Goal: Information Seeking & Learning: Learn about a topic

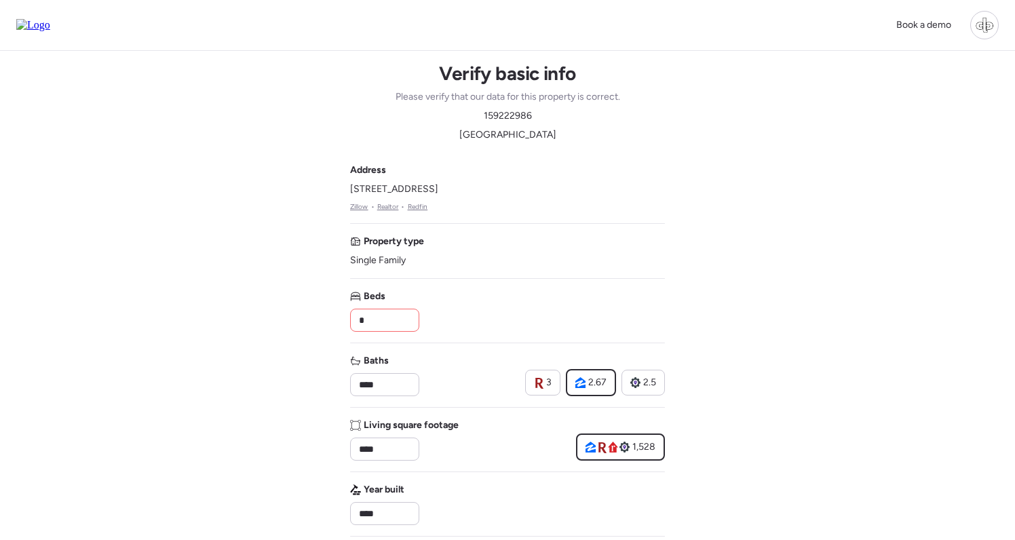
scroll to position [646, 0]
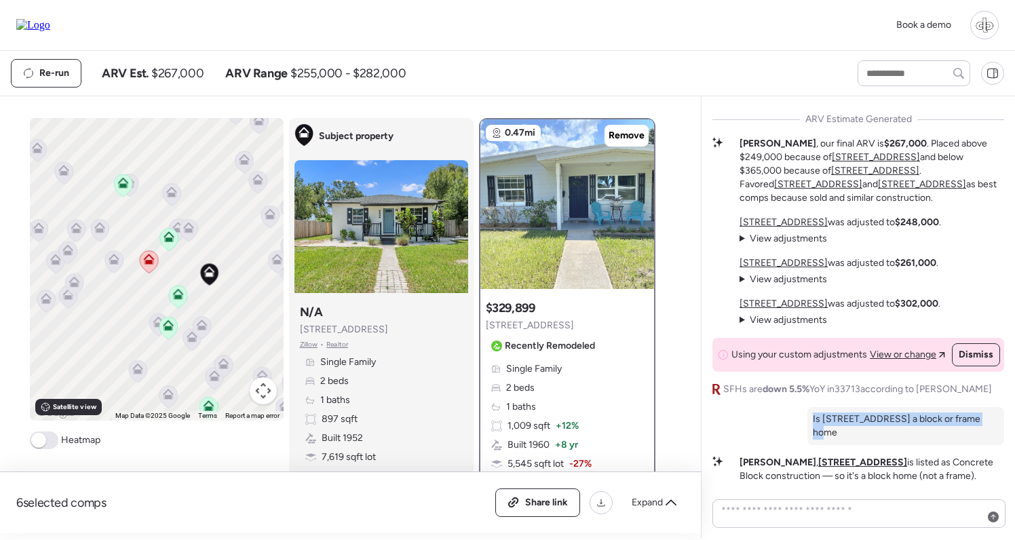
drag, startPoint x: 831, startPoint y: 430, endPoint x: 999, endPoint y: 432, distance: 168.3
click at [999, 432] on div "Is 4101 19th St N a block or frame home" at bounding box center [906, 426] width 197 height 38
copy p "Is 4101 19th St N a block or frame home"
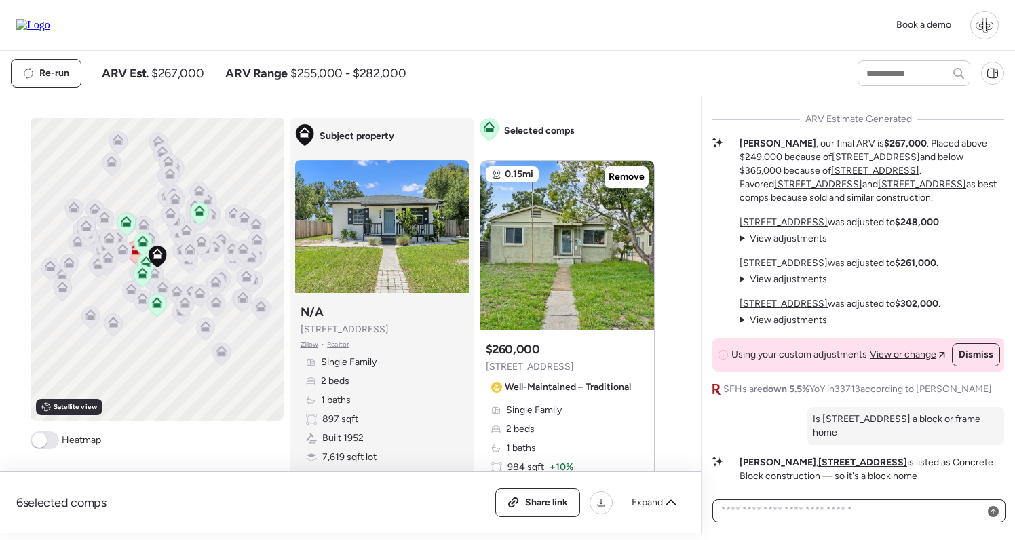
click at [802, 512] on textarea at bounding box center [859, 510] width 281 height 19
paste textarea "**********"
type textarea "**********"
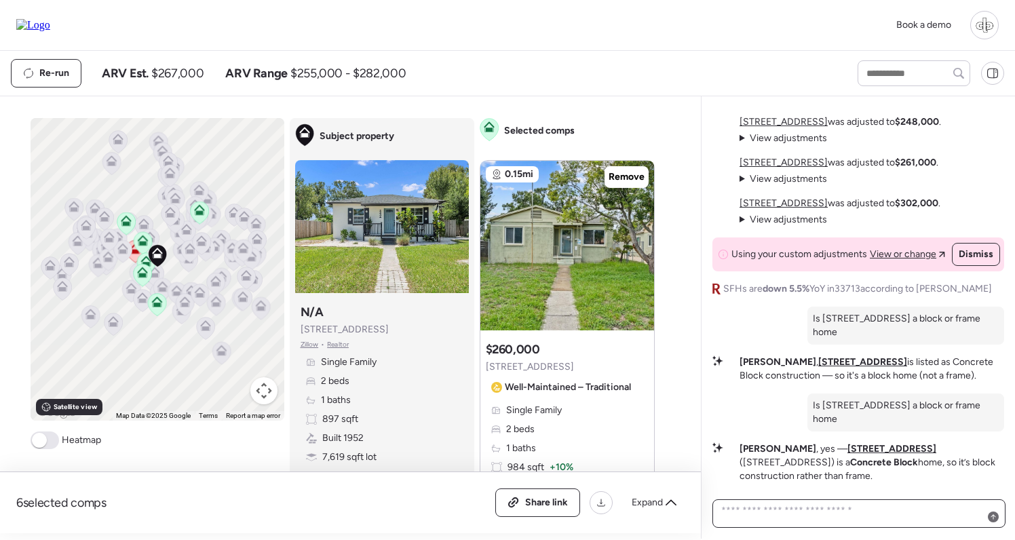
click at [767, 514] on textarea at bounding box center [859, 513] width 281 height 24
type textarea "**********"
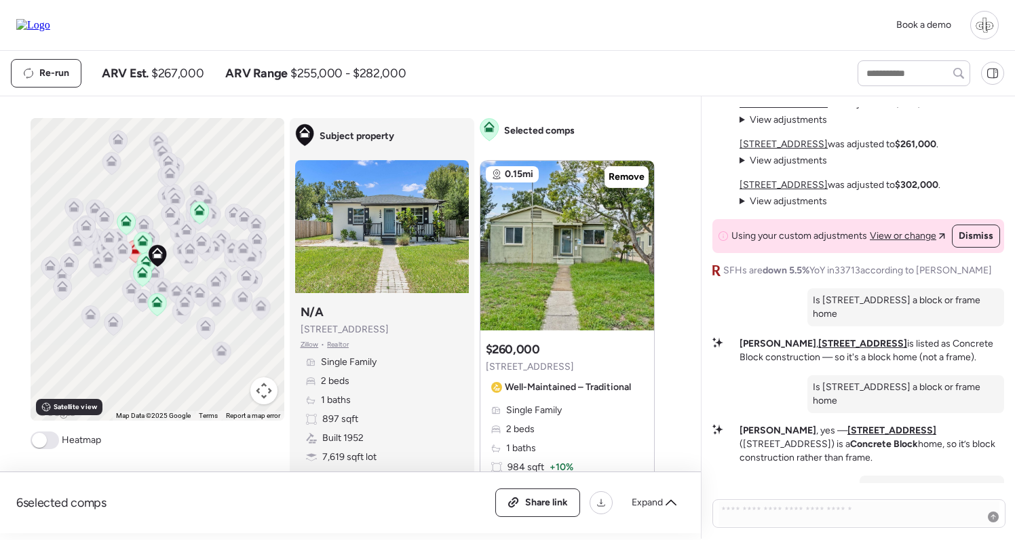
scroll to position [-42, 0]
click at [789, 208] on span "View adjustments" at bounding box center [788, 202] width 77 height 12
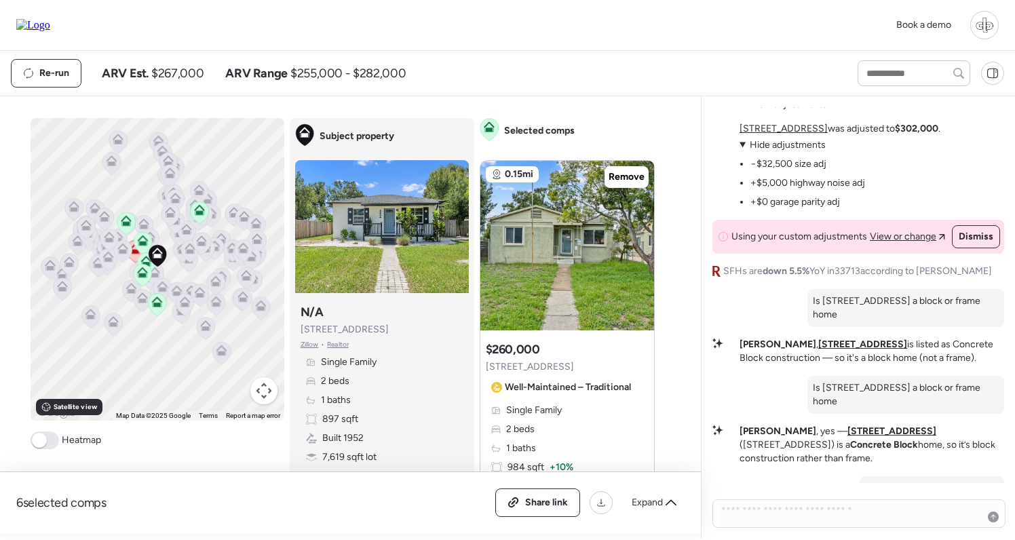
click at [780, 151] on span "Hide adjustments" at bounding box center [788, 145] width 76 height 12
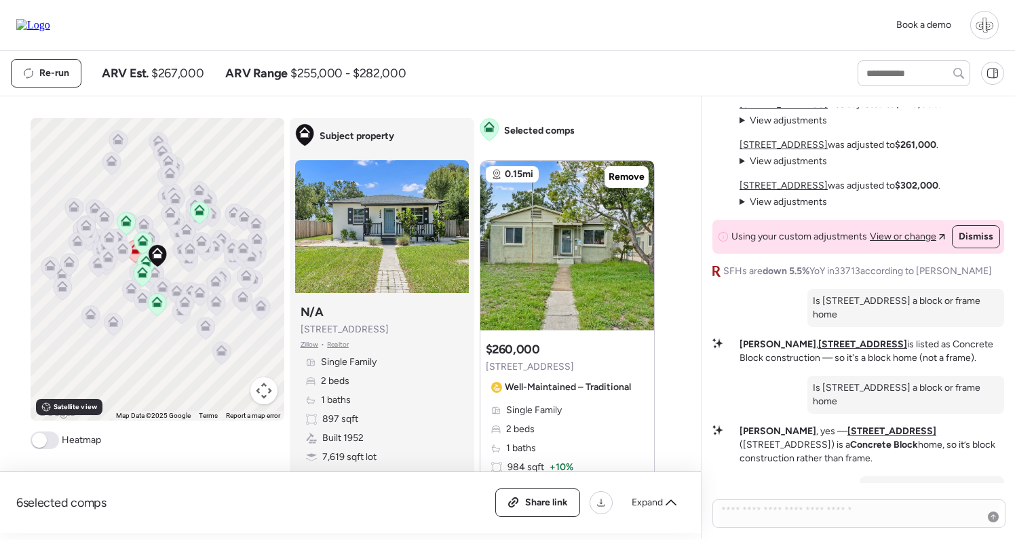
scroll to position [-73, 0]
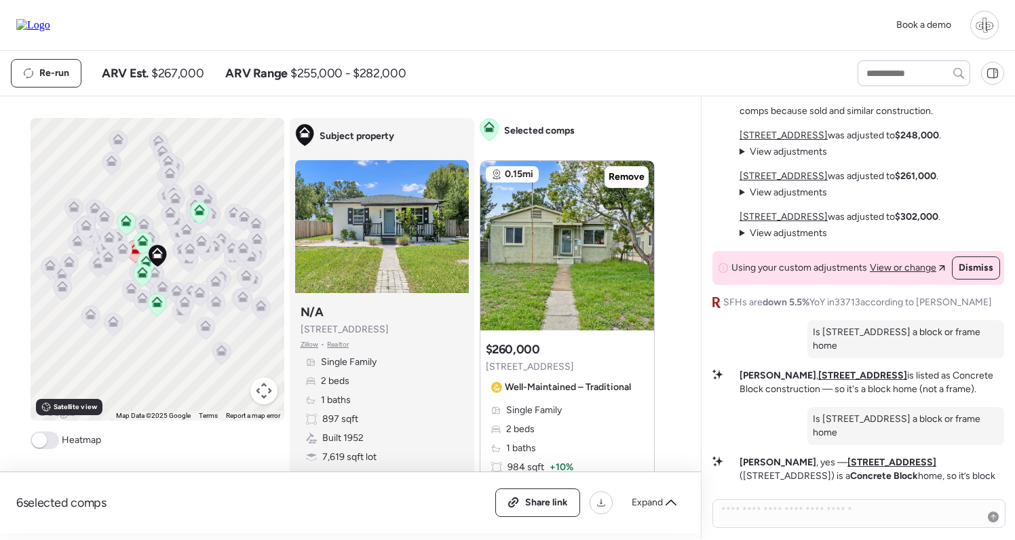
click at [774, 198] on span "View adjustments" at bounding box center [788, 193] width 77 height 12
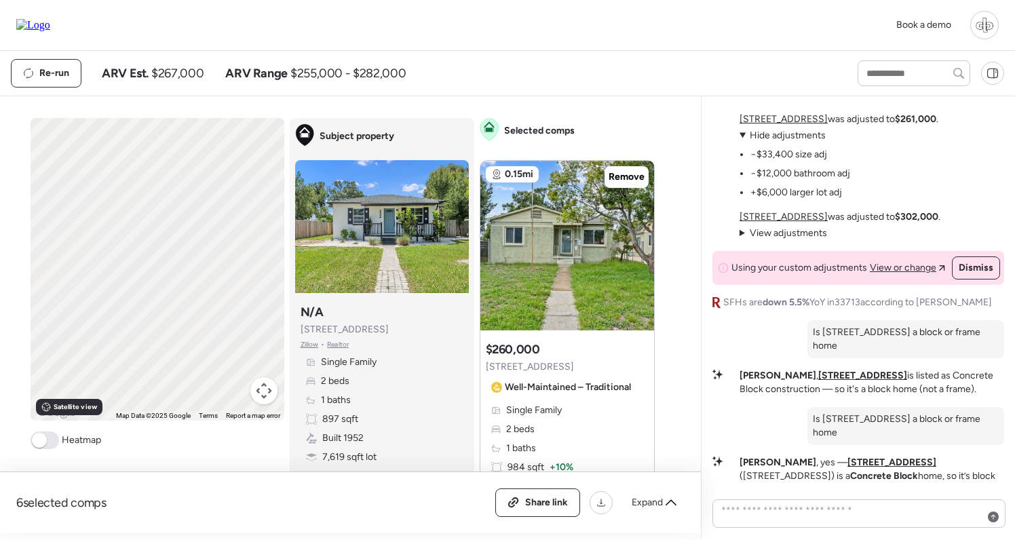
click at [780, 141] on span "Hide adjustments" at bounding box center [788, 136] width 76 height 12
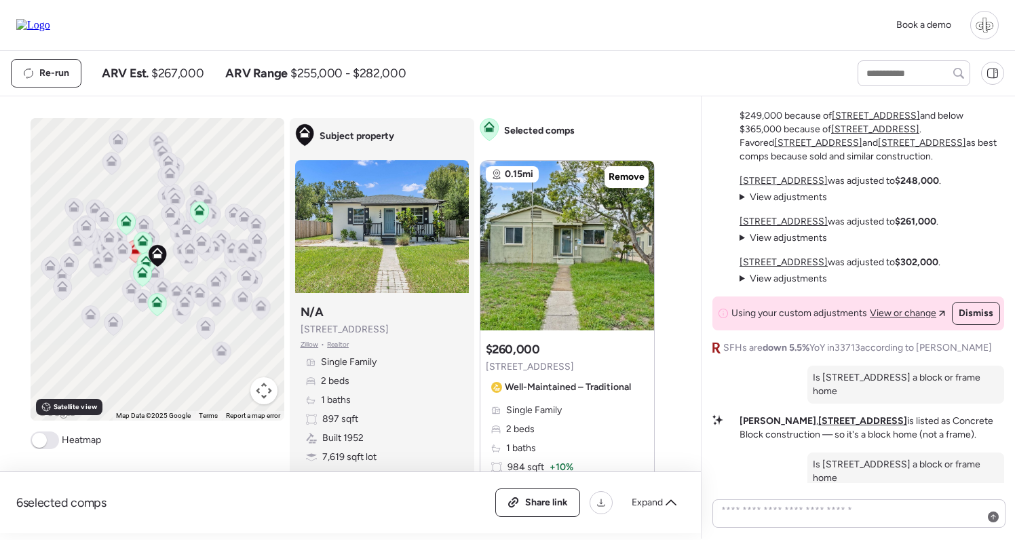
scroll to position [-278, 0]
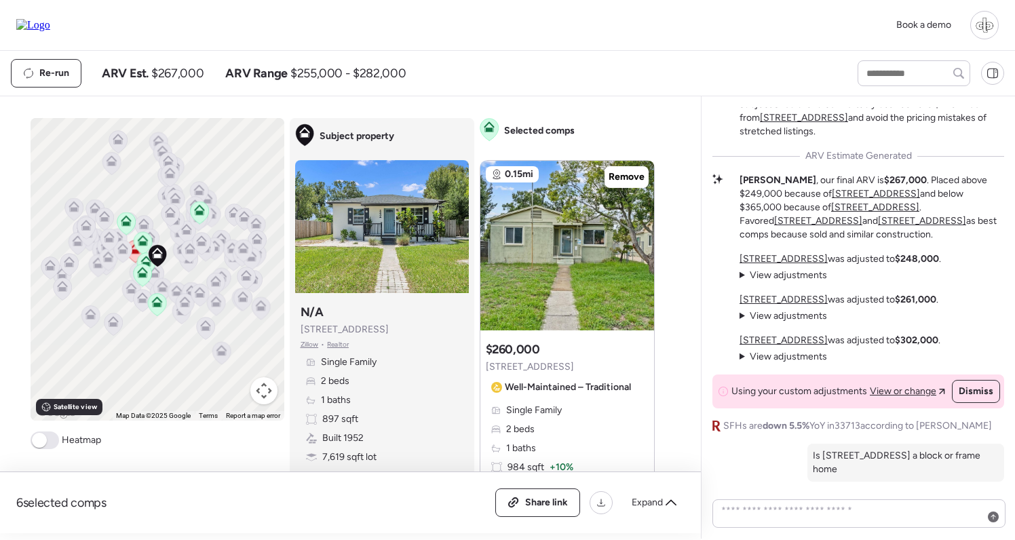
click at [793, 281] on span "View adjustments" at bounding box center [788, 275] width 77 height 12
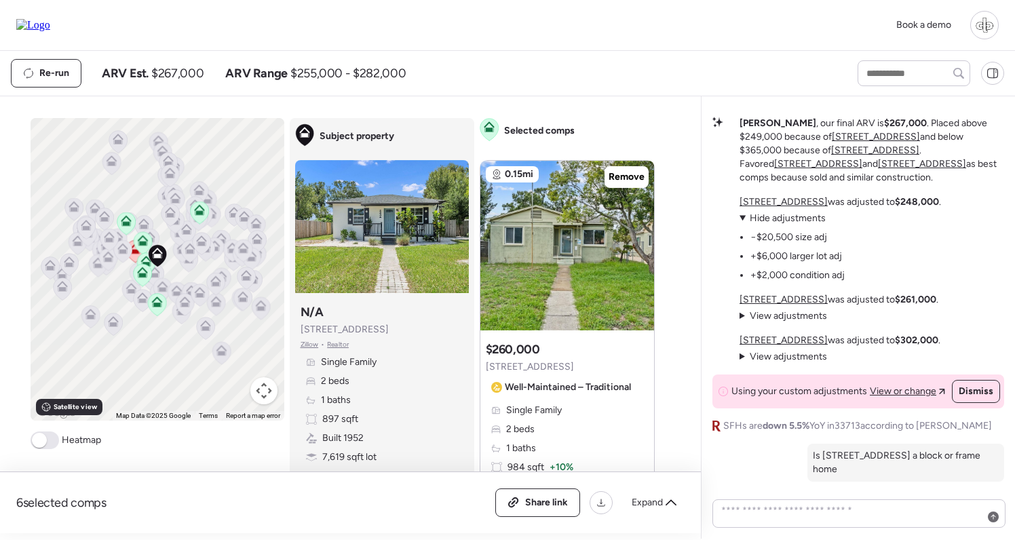
click at [792, 224] on span "Hide adjustments" at bounding box center [788, 218] width 76 height 12
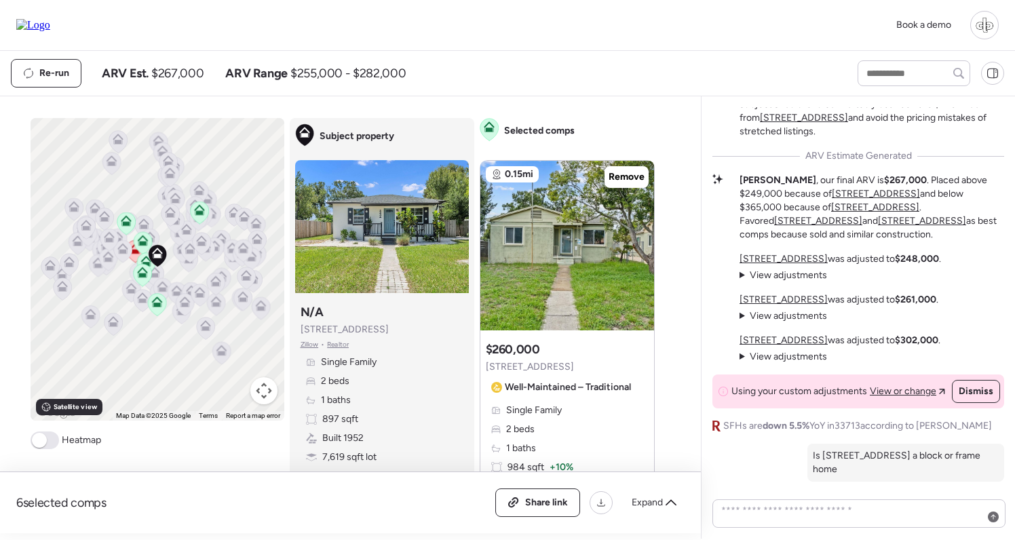
click at [790, 322] on span "View adjustments" at bounding box center [788, 316] width 77 height 12
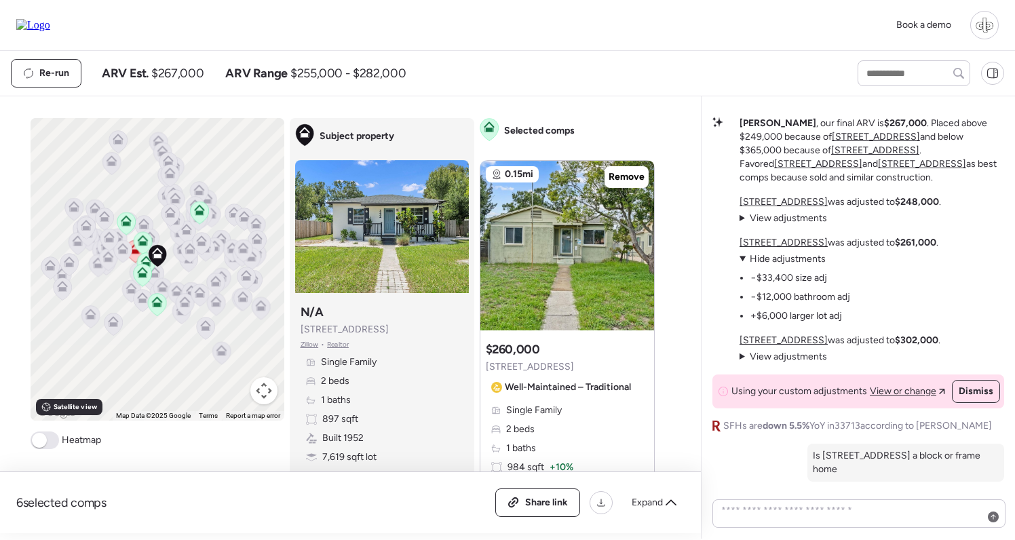
click at [791, 362] on span "View adjustments" at bounding box center [788, 357] width 77 height 12
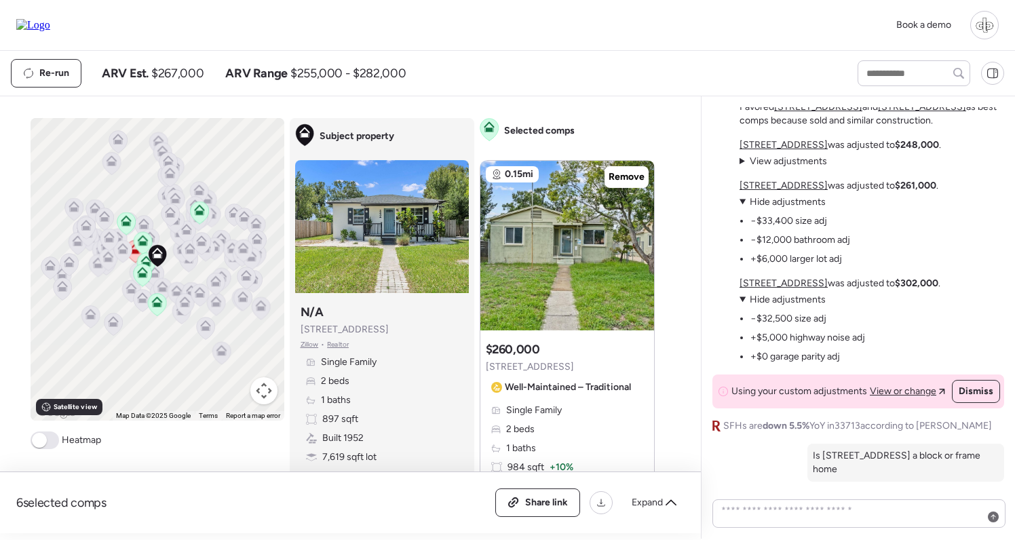
scroll to position [-278, 0]
click at [789, 305] on span "Hide adjustments" at bounding box center [788, 299] width 76 height 12
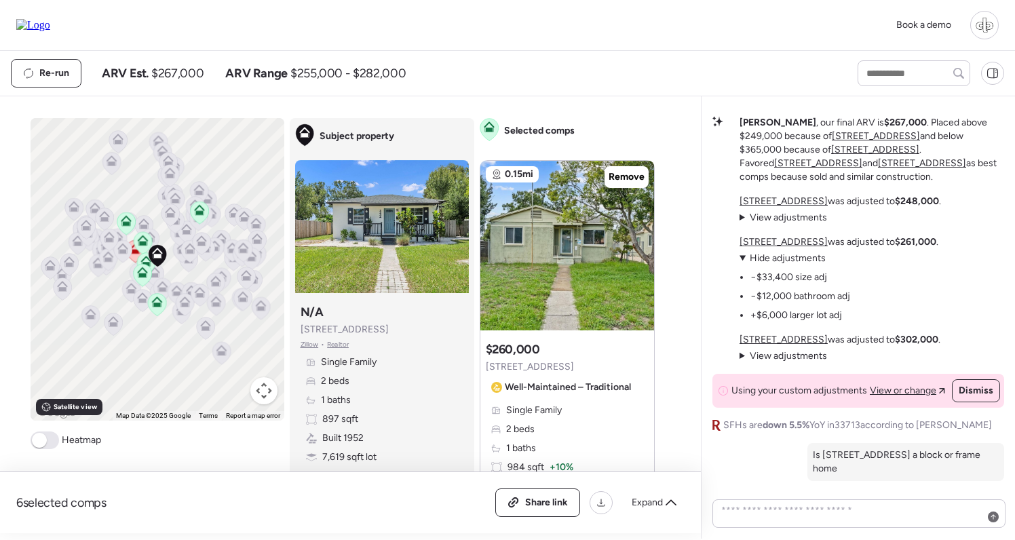
click at [789, 264] on span "Hide adjustments" at bounding box center [788, 258] width 76 height 12
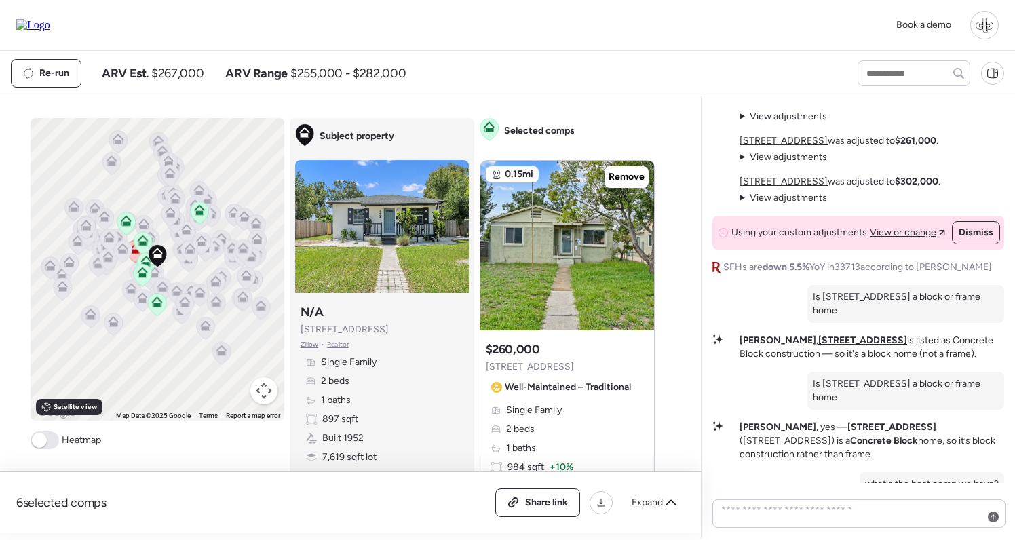
scroll to position [-154, 0]
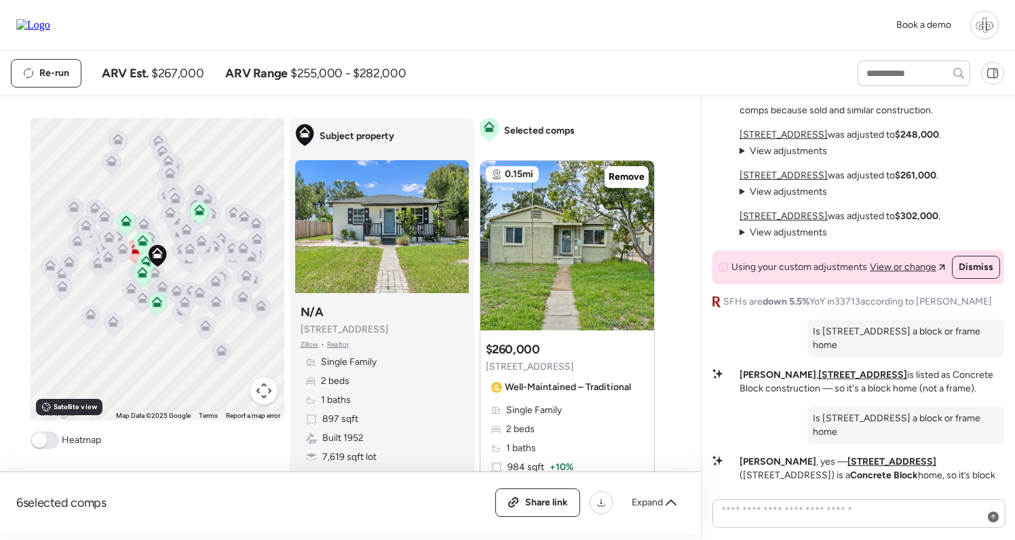
click at [776, 197] on span "View adjustments" at bounding box center [788, 192] width 77 height 12
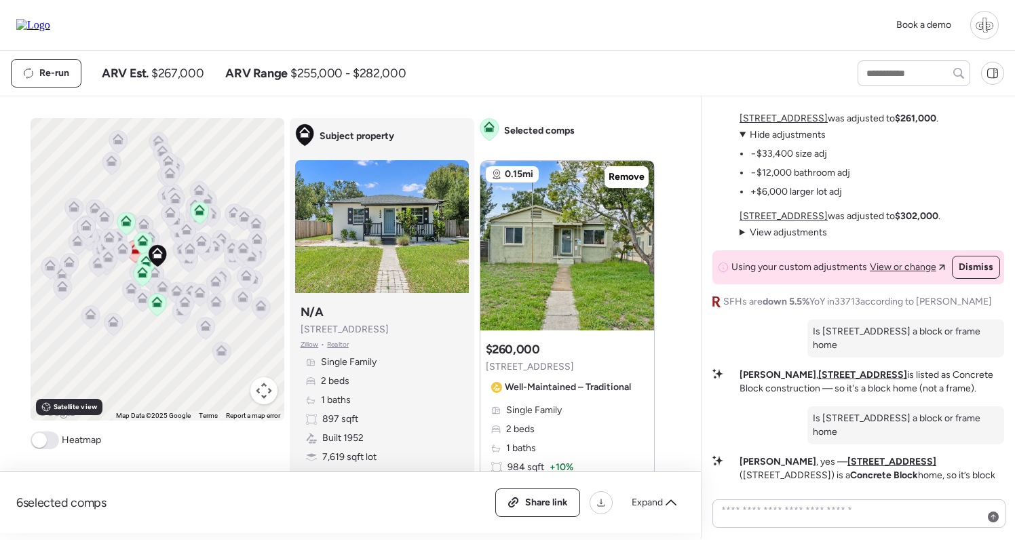
click at [776, 140] on span "Hide adjustments" at bounding box center [788, 135] width 76 height 12
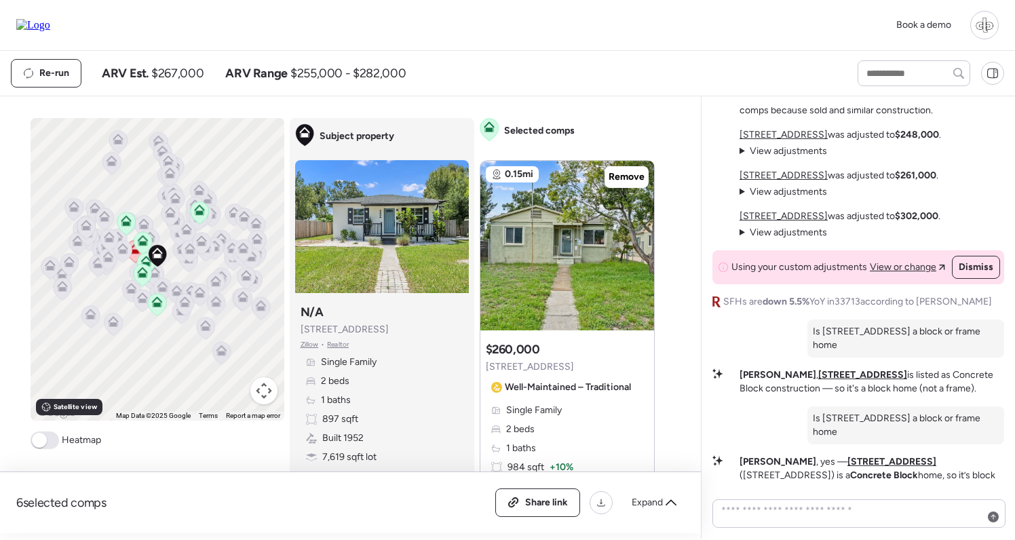
click at [781, 157] on span "View adjustments" at bounding box center [788, 151] width 77 height 12
click at [782, 100] on span "Hide adjustments" at bounding box center [788, 94] width 76 height 12
click at [793, 157] on span "View adjustments" at bounding box center [788, 151] width 77 height 12
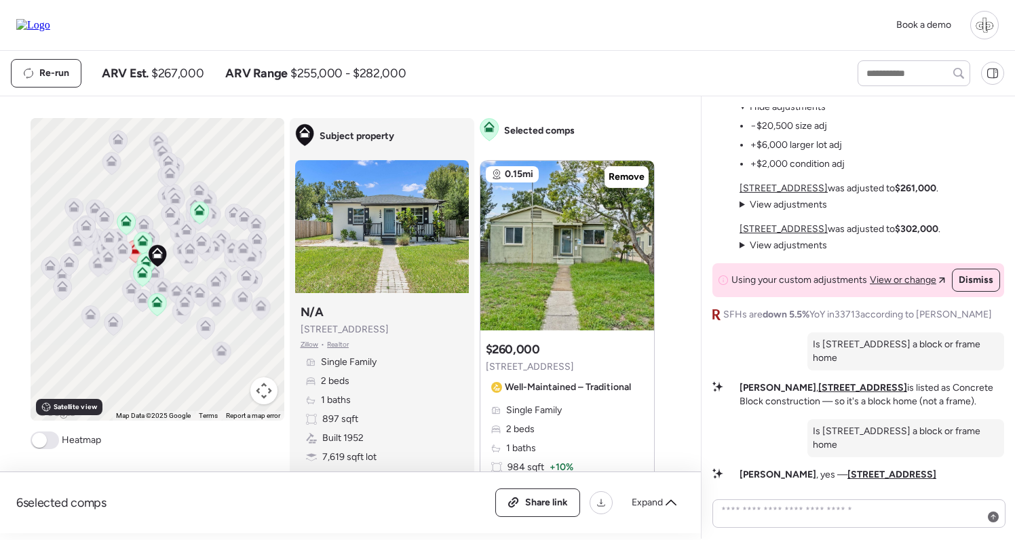
scroll to position [-172, 0]
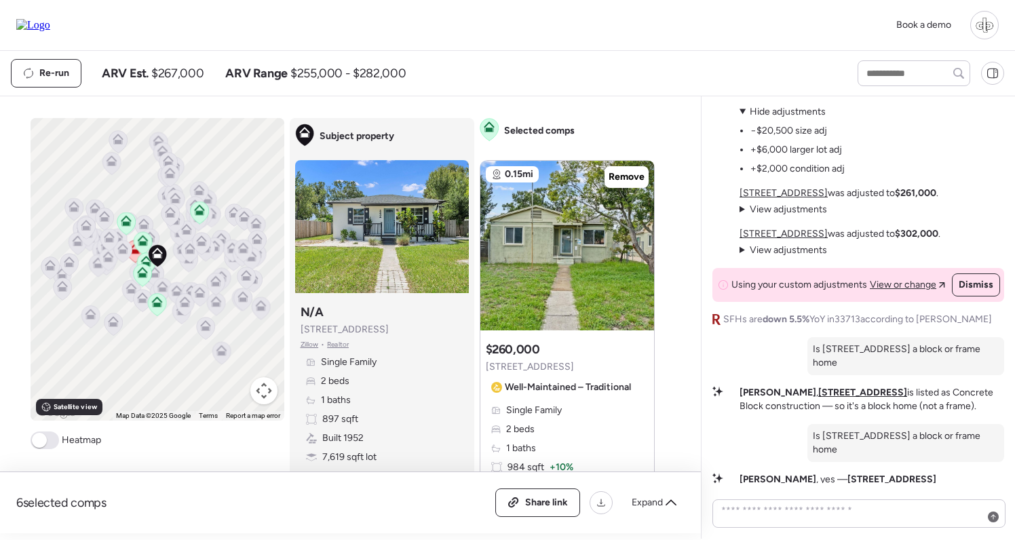
click at [776, 117] on span "Hide adjustments" at bounding box center [788, 112] width 76 height 12
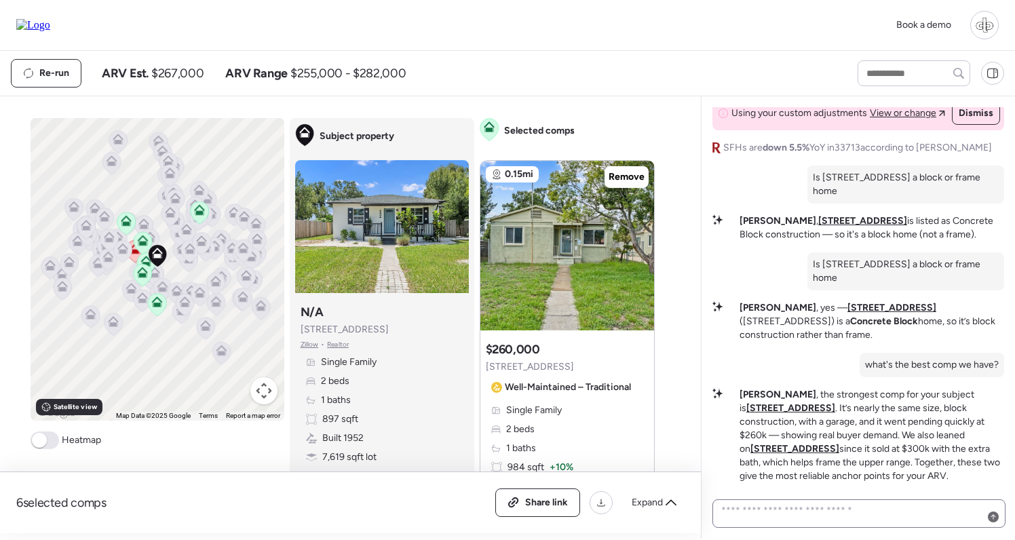
scroll to position [0, 0]
click at [789, 506] on textarea at bounding box center [859, 513] width 281 height 24
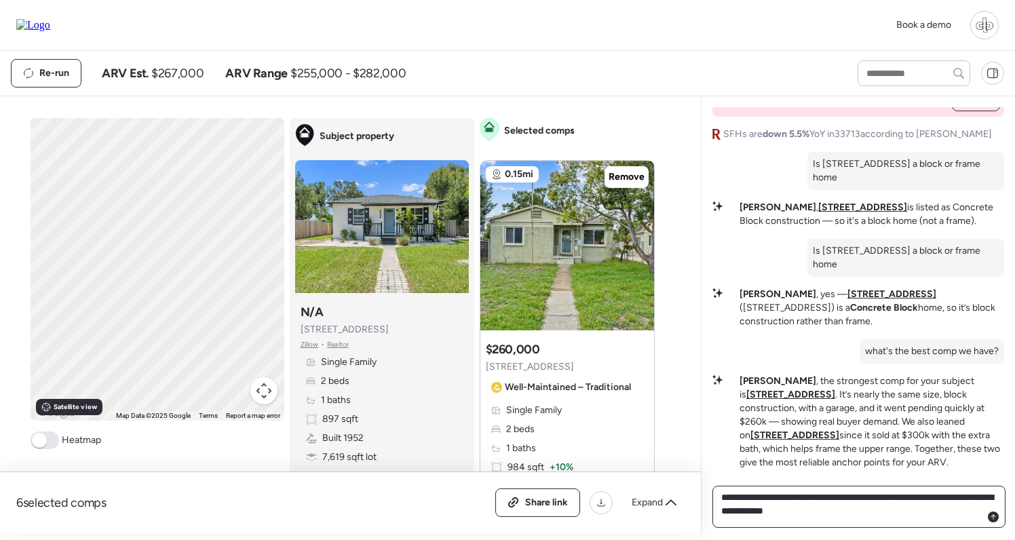
type textarea "**********"
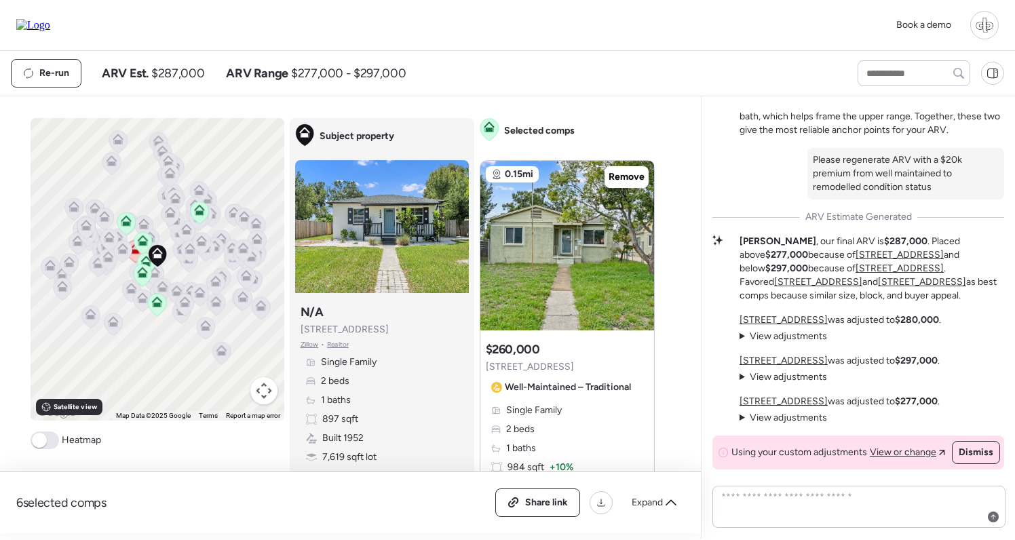
click at [786, 333] on span "View adjustments" at bounding box center [788, 336] width 77 height 12
click at [786, 334] on span "Hide adjustments" at bounding box center [788, 336] width 76 height 12
click at [784, 379] on span "View adjustments" at bounding box center [788, 377] width 77 height 12
click at [784, 379] on span "Hide adjustments" at bounding box center [788, 377] width 76 height 12
click at [779, 417] on span "View adjustments" at bounding box center [788, 418] width 77 height 12
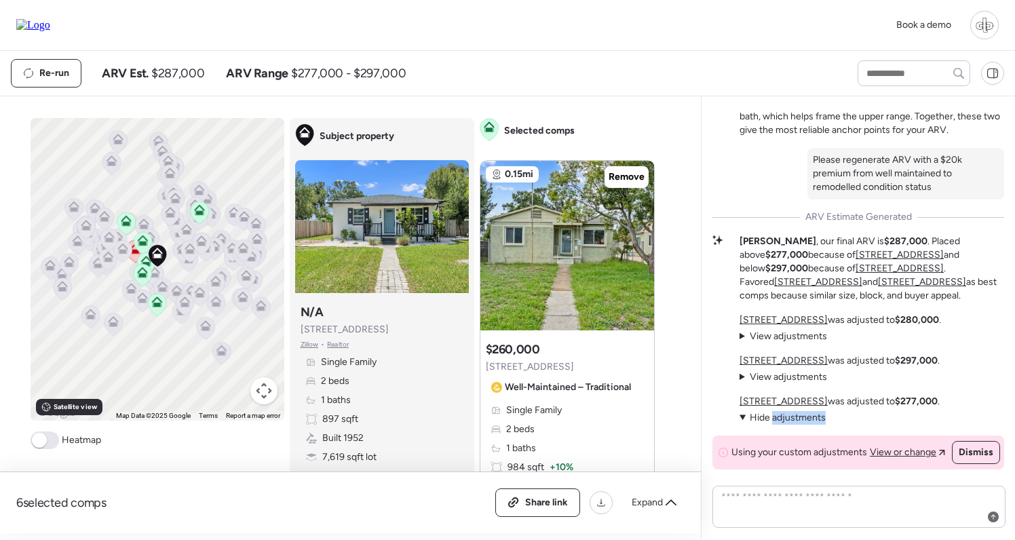
click at [779, 417] on span "Hide adjustments" at bounding box center [788, 418] width 76 height 12
click at [862, 440] on div "Using your custom adjustments View or change Dismiss" at bounding box center [859, 453] width 292 height 34
drag, startPoint x: 804, startPoint y: 284, endPoint x: 867, endPoint y: 284, distance: 62.4
click at [867, 284] on p "Liam , our final ARV is $287,000 . Placed above $277,000 because of 3320 Xenia …" at bounding box center [872, 269] width 265 height 68
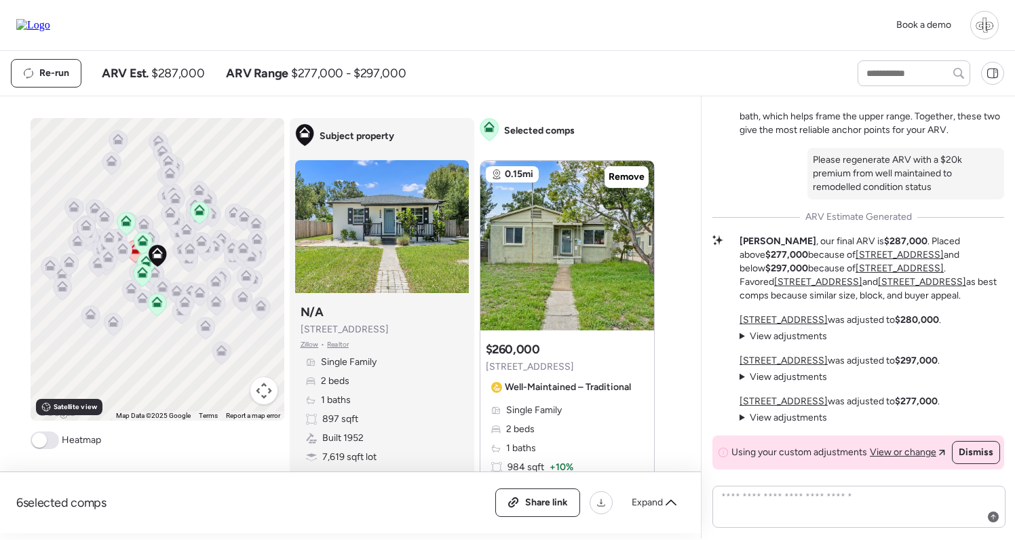
click at [801, 339] on span "View adjustments" at bounding box center [788, 336] width 77 height 12
click at [801, 339] on span "Hide adjustments" at bounding box center [788, 336] width 76 height 12
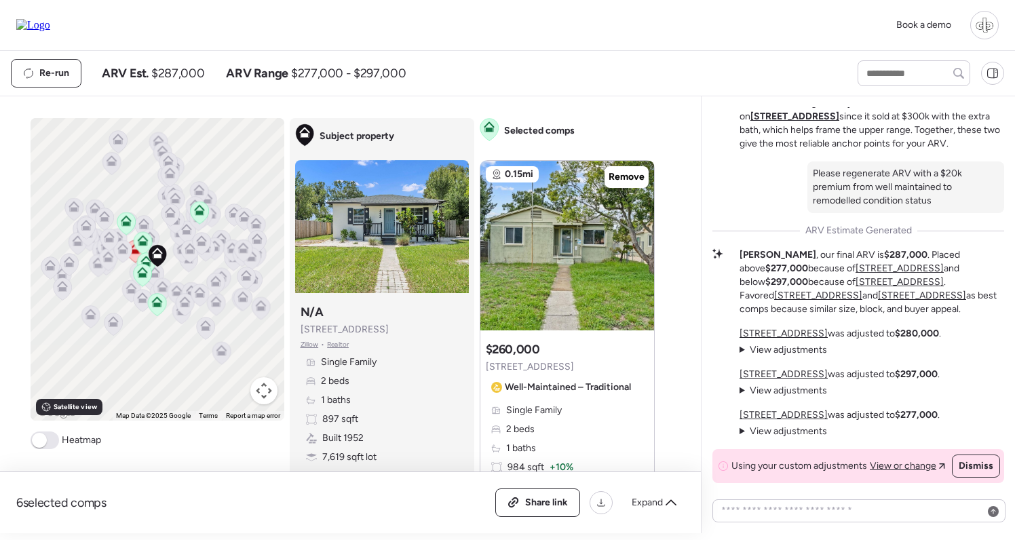
click at [774, 349] on span "View adjustments" at bounding box center [788, 350] width 77 height 12
click at [774, 349] on span "Hide adjustments" at bounding box center [788, 350] width 76 height 12
drag, startPoint x: 938, startPoint y: 200, endPoint x: 813, endPoint y: 167, distance: 129.9
click at [813, 167] on div "Please regenerate ARV with a $20k premium from well maintained to remodelled co…" at bounding box center [906, 188] width 197 height 52
copy p "Please regenerate ARV with a $20k premium from well maintained to remodelled co…"
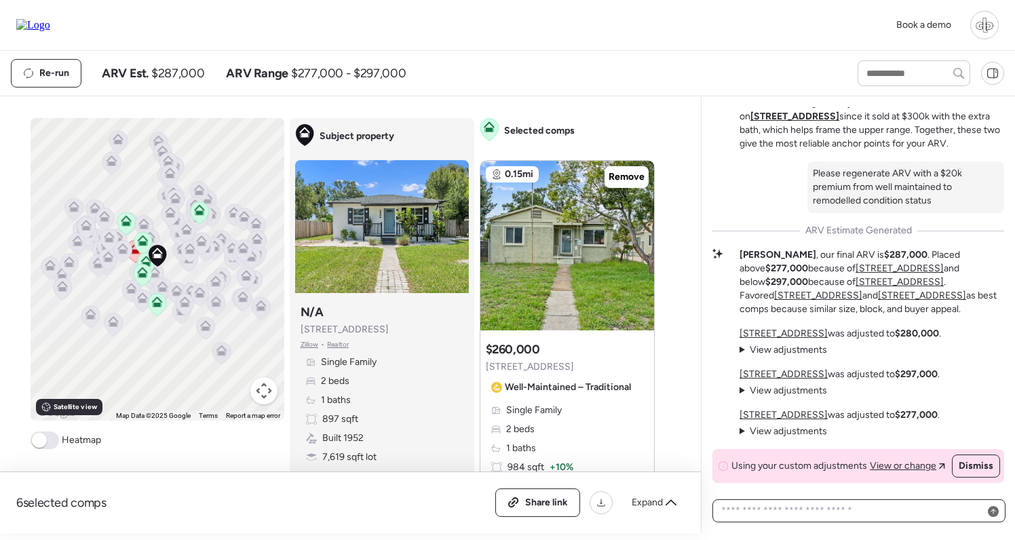
click at [814, 516] on textarea at bounding box center [859, 510] width 281 height 19
paste textarea "**********"
type textarea "**********"
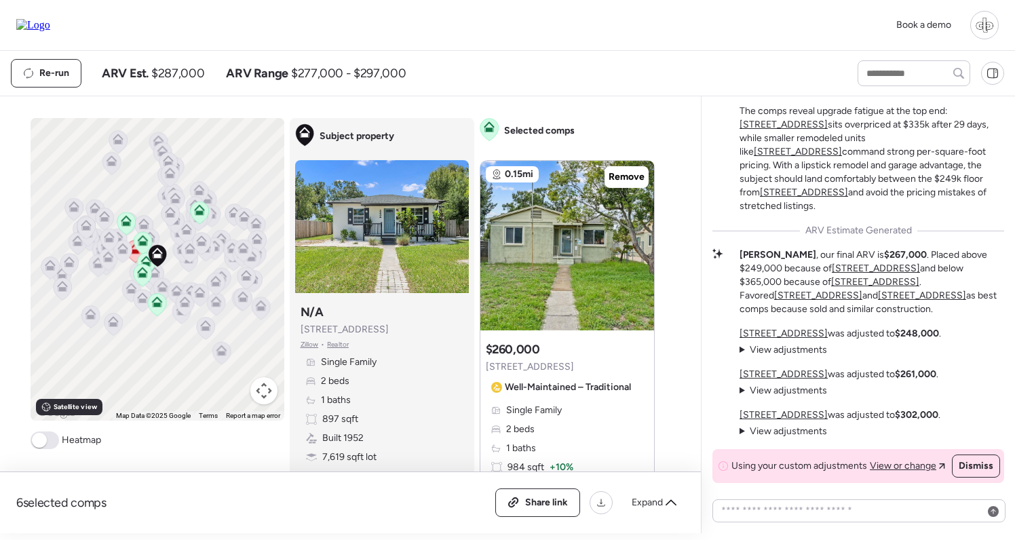
click at [778, 356] on span "View adjustments" at bounding box center [788, 350] width 77 height 12
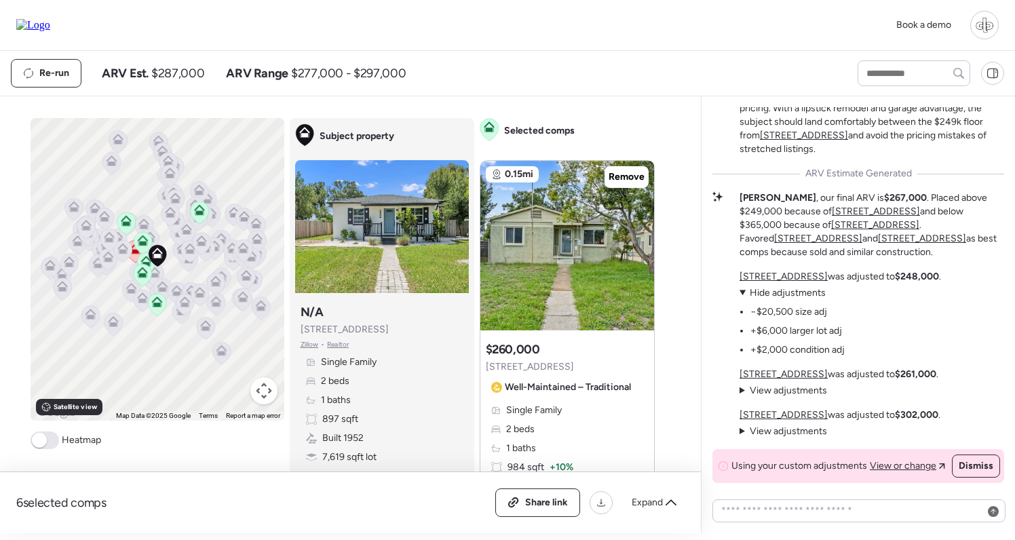
click at [776, 297] on span "Hide adjustments" at bounding box center [788, 293] width 76 height 12
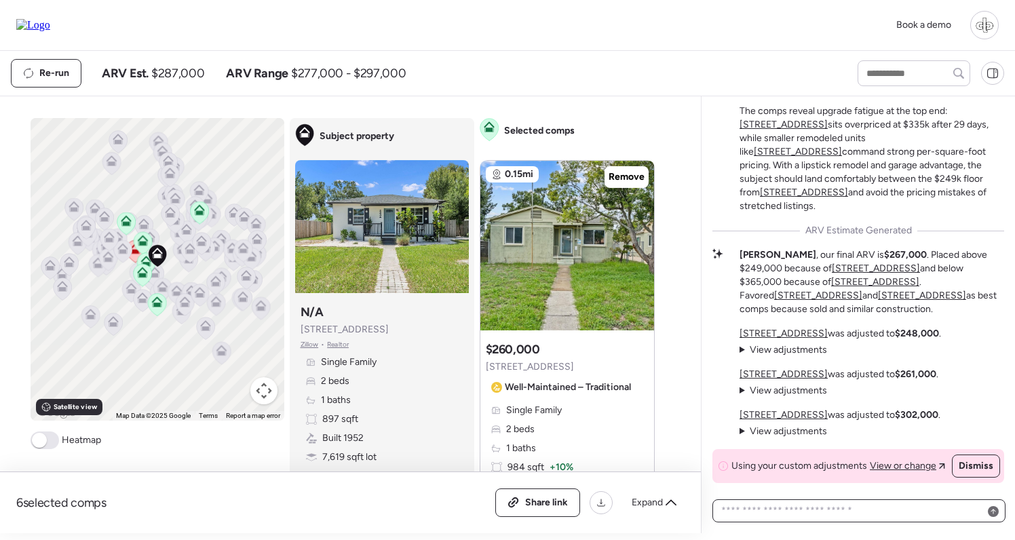
click at [770, 514] on textarea at bounding box center [859, 510] width 281 height 19
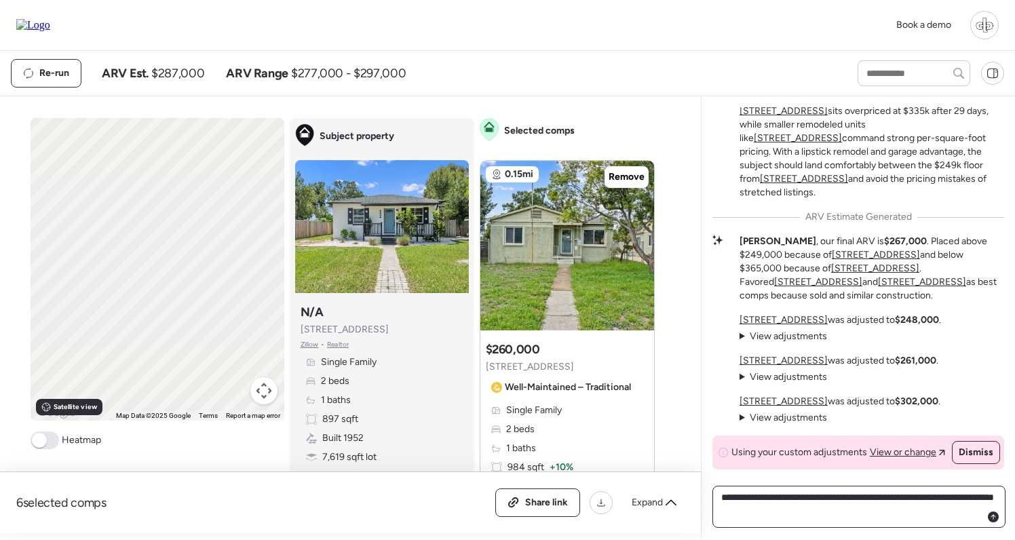
type textarea "**********"
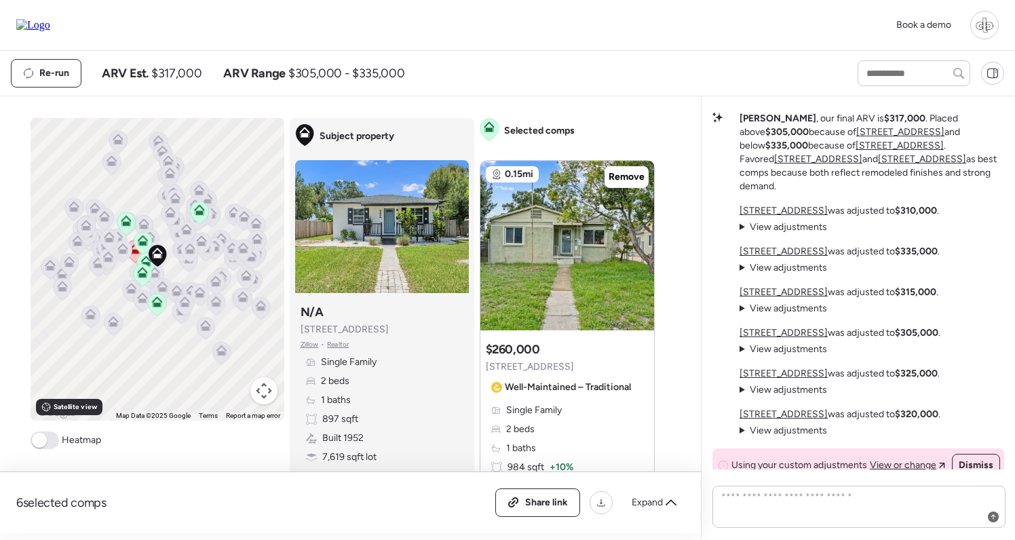
scroll to position [-43, 0]
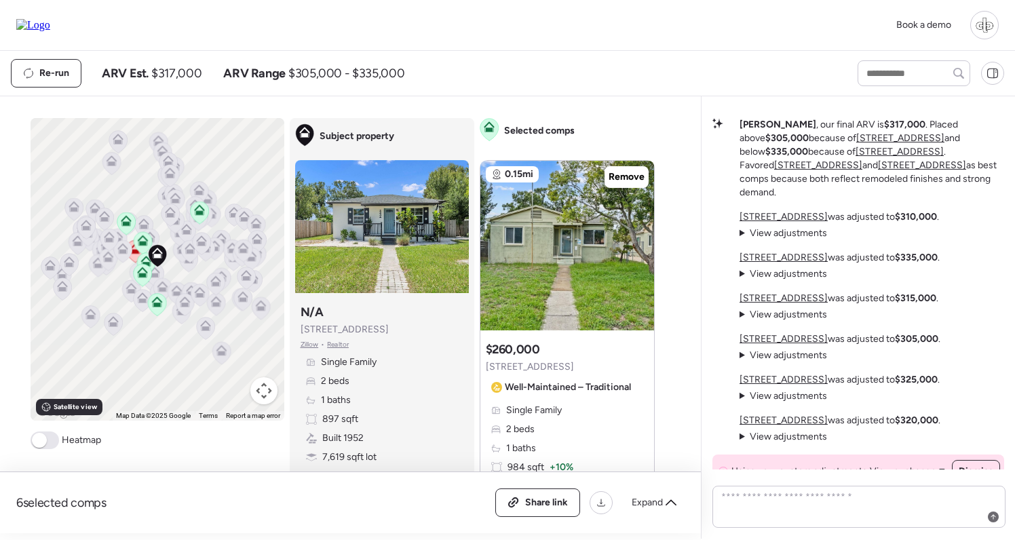
click at [803, 232] on span "View adjustments" at bounding box center [788, 233] width 77 height 12
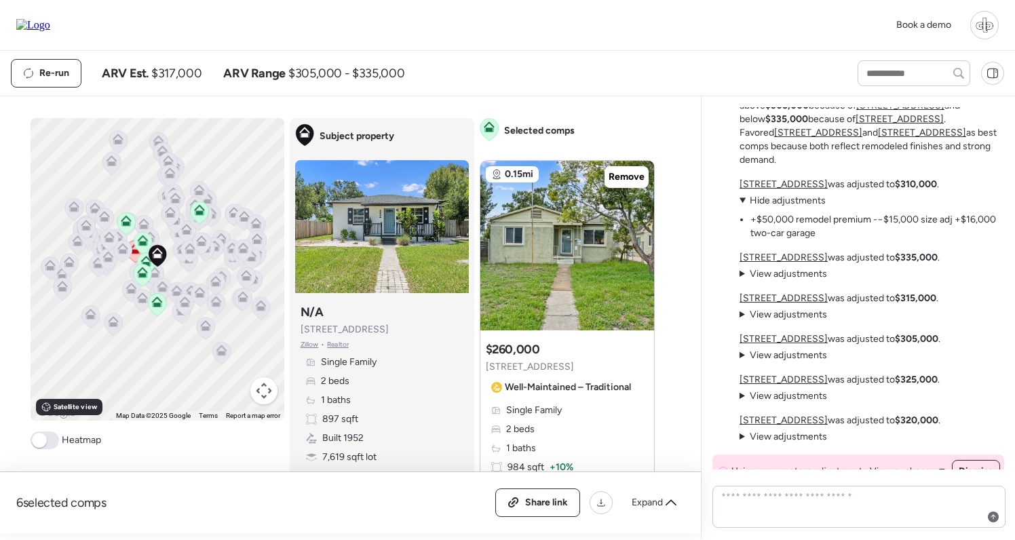
click at [796, 200] on span "Hide adjustments" at bounding box center [788, 201] width 76 height 12
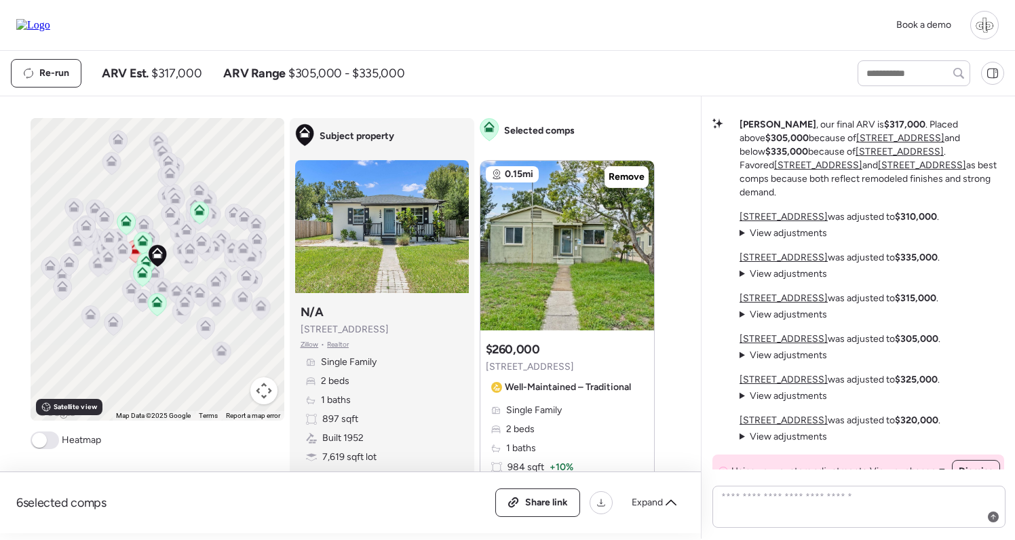
click at [780, 276] on span "View adjustments" at bounding box center [788, 274] width 77 height 12
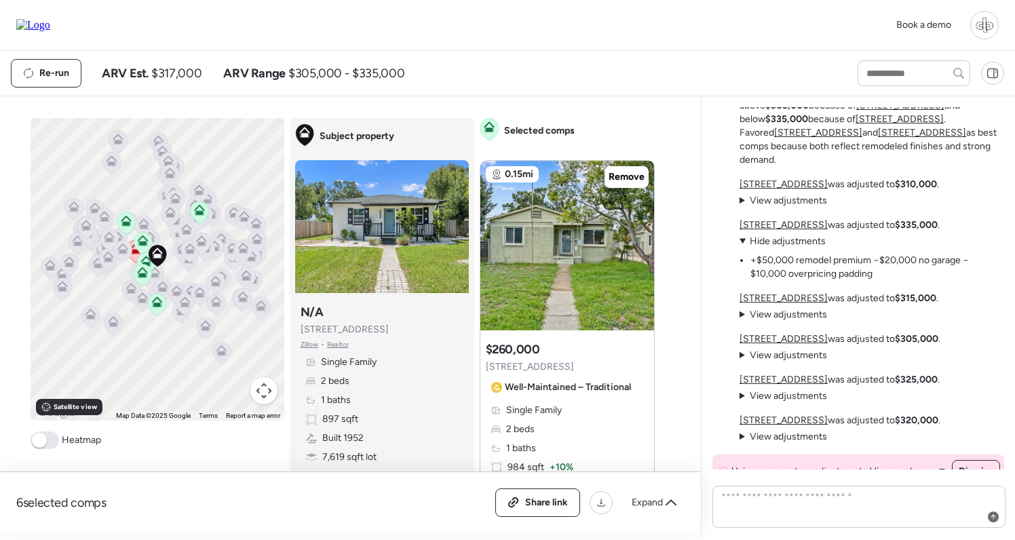
click at [783, 312] on span "View adjustments" at bounding box center [788, 315] width 77 height 12
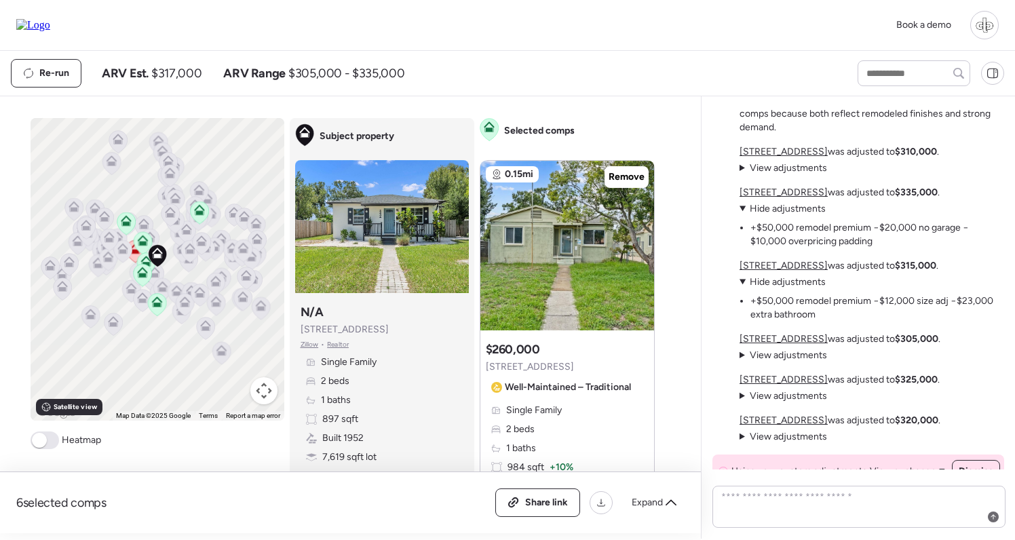
click at [770, 353] on span "View adjustments" at bounding box center [788, 355] width 77 height 12
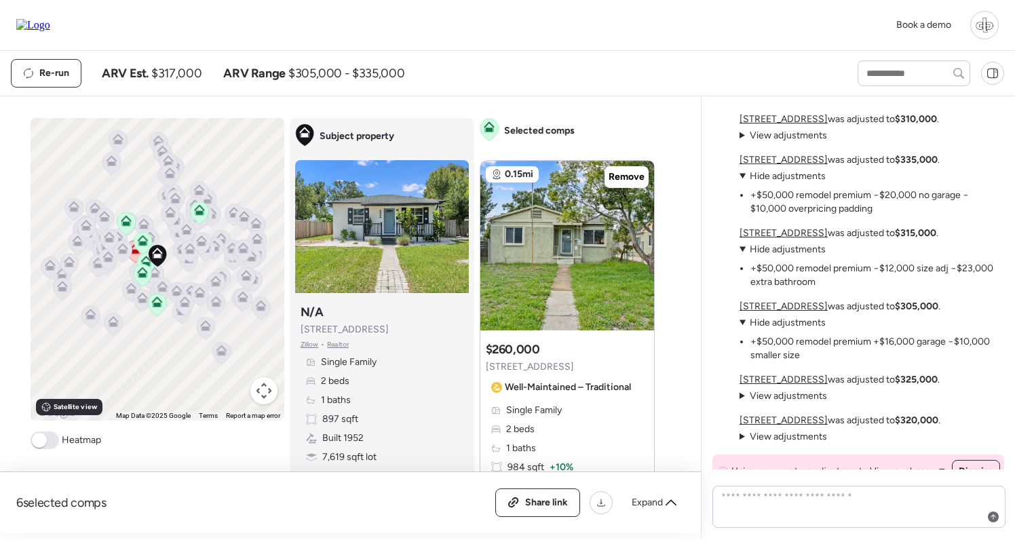
click at [716, 0] on div "Book a demo" at bounding box center [507, 25] width 1015 height 51
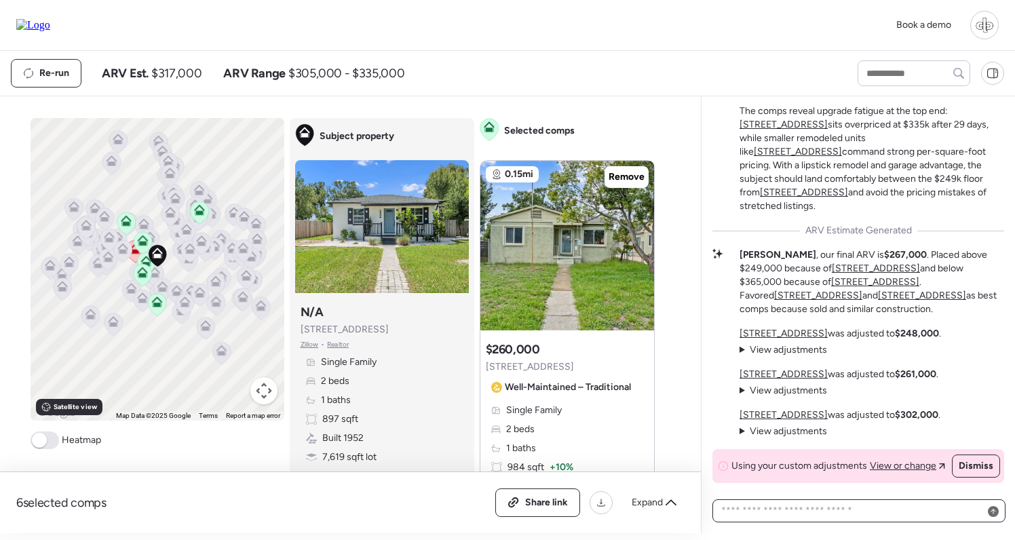
click at [826, 516] on textarea at bounding box center [859, 510] width 281 height 19
paste textarea "**********"
type textarea "**********"
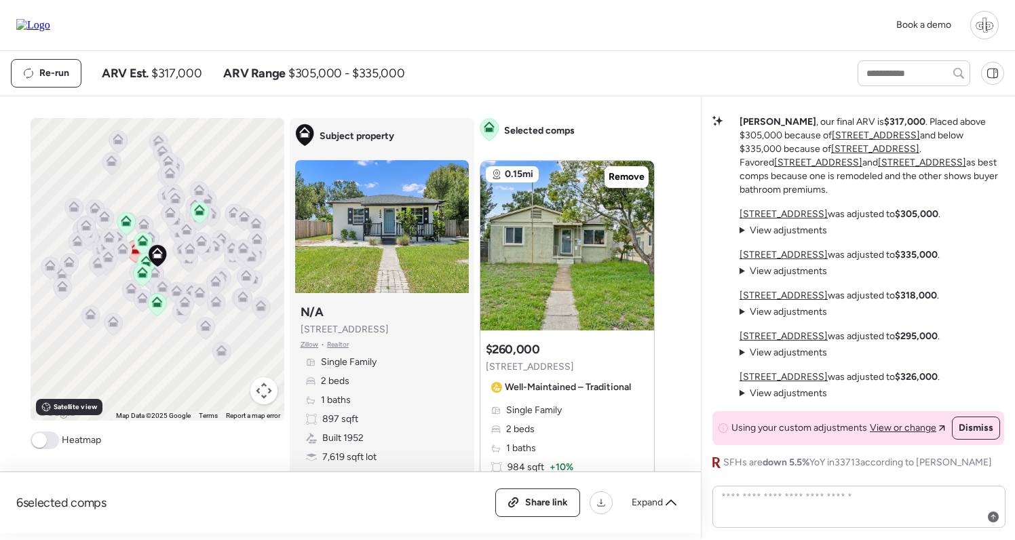
click at [779, 229] on span "View adjustments" at bounding box center [788, 231] width 77 height 12
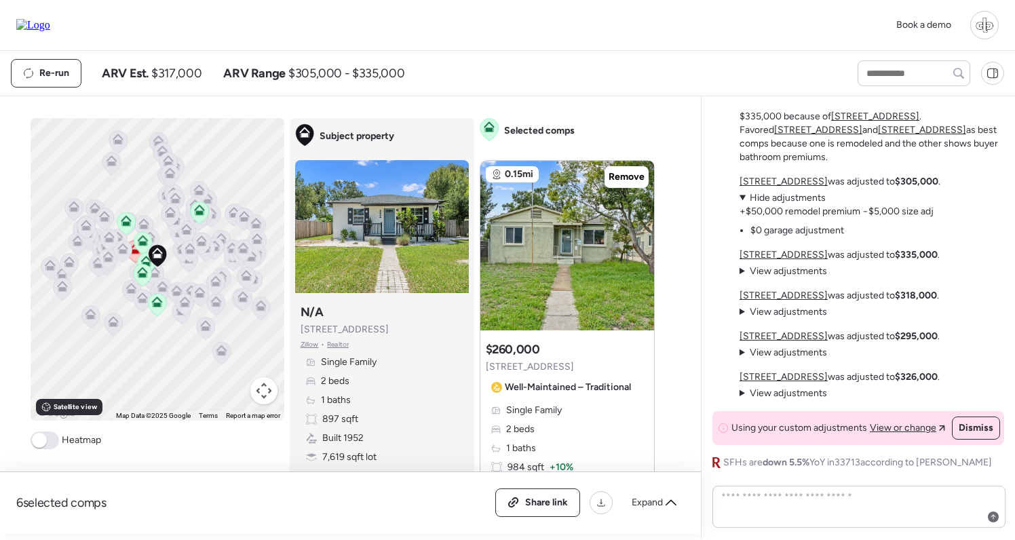
click at [784, 200] on span "Hide adjustments" at bounding box center [788, 198] width 76 height 12
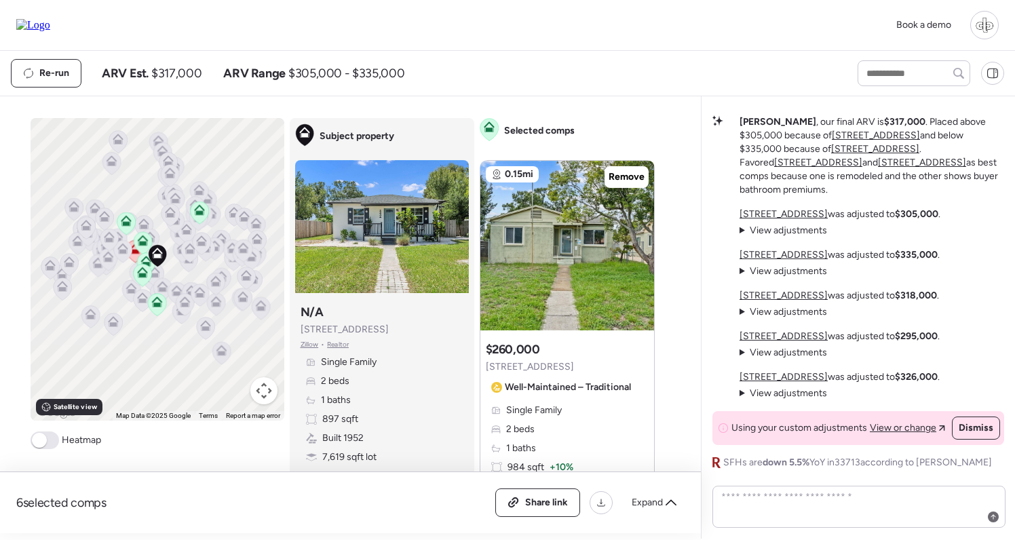
click at [778, 269] on span "View adjustments" at bounding box center [788, 271] width 77 height 12
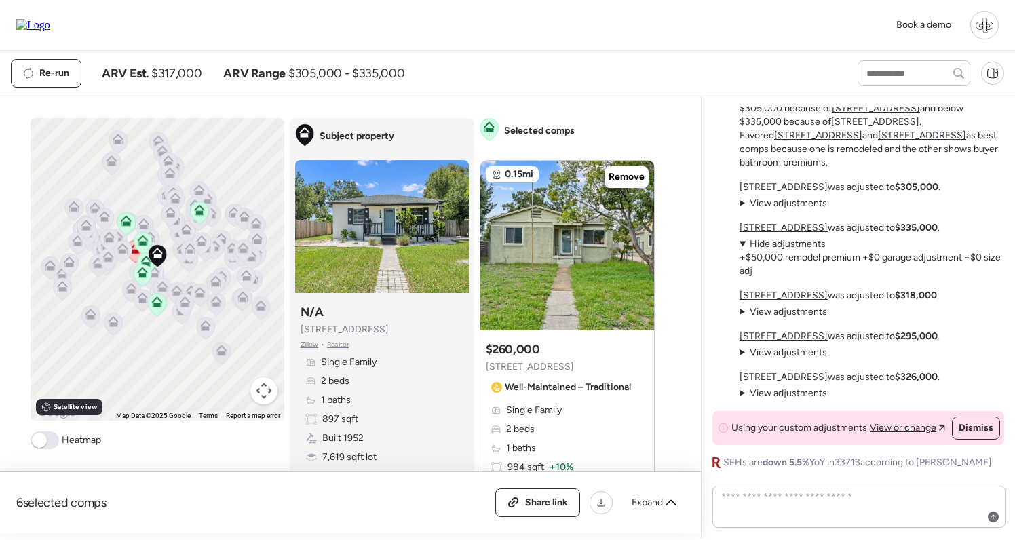
click at [780, 239] on span "Hide adjustments" at bounding box center [788, 244] width 76 height 12
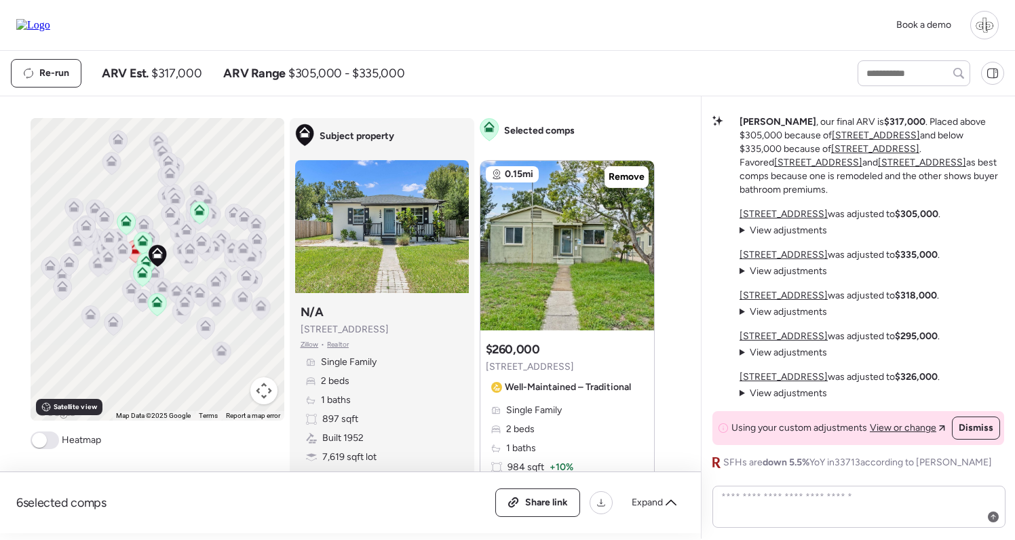
click at [765, 271] on span "View adjustments" at bounding box center [788, 271] width 77 height 12
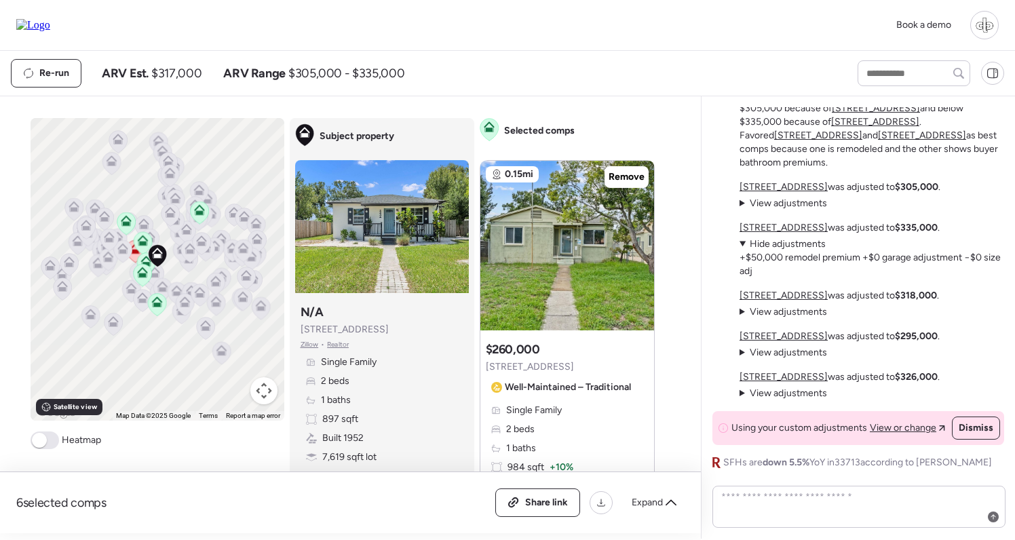
click at [776, 247] on span "Hide adjustments" at bounding box center [788, 244] width 76 height 12
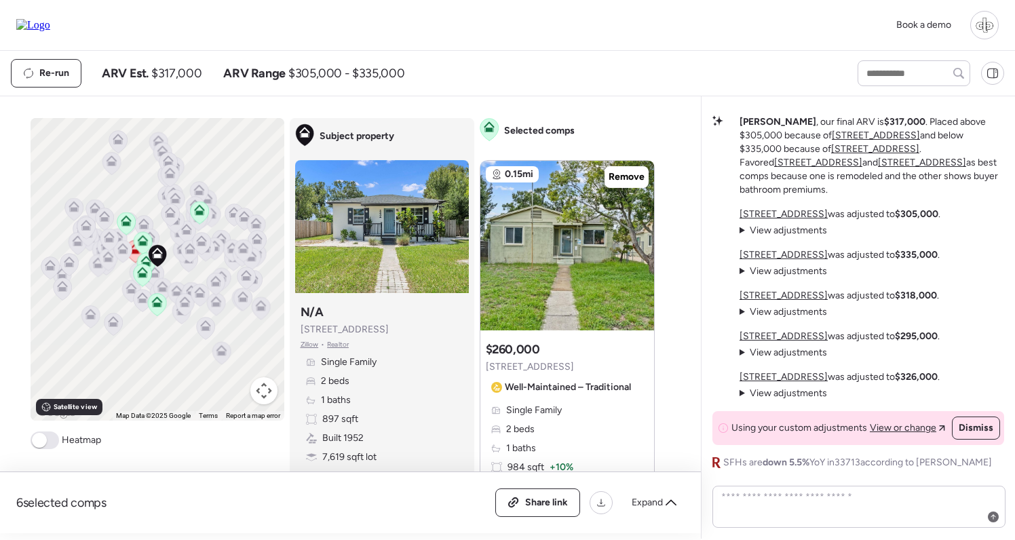
click at [776, 231] on span "View adjustments" at bounding box center [788, 231] width 77 height 12
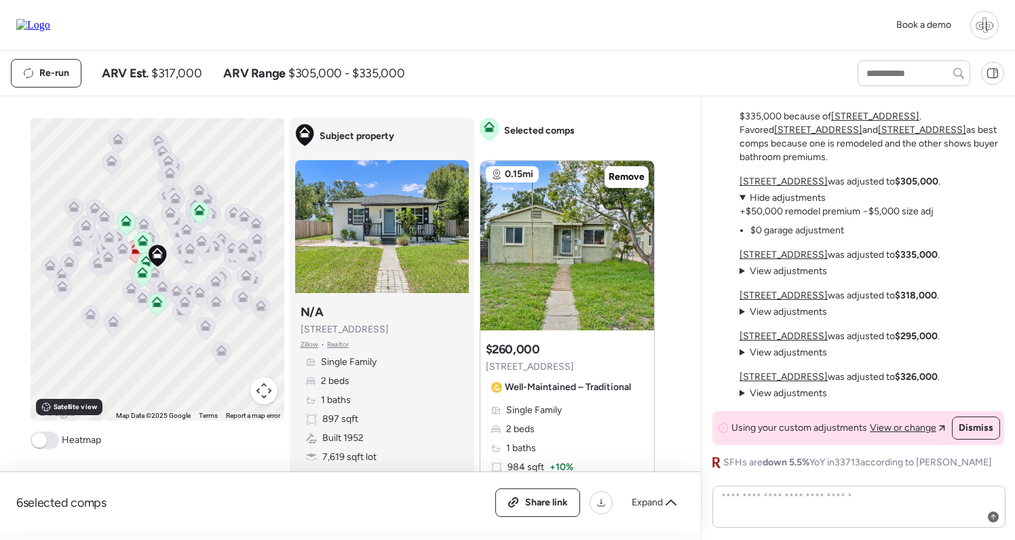
click at [778, 202] on span "Hide adjustments" at bounding box center [788, 198] width 76 height 12
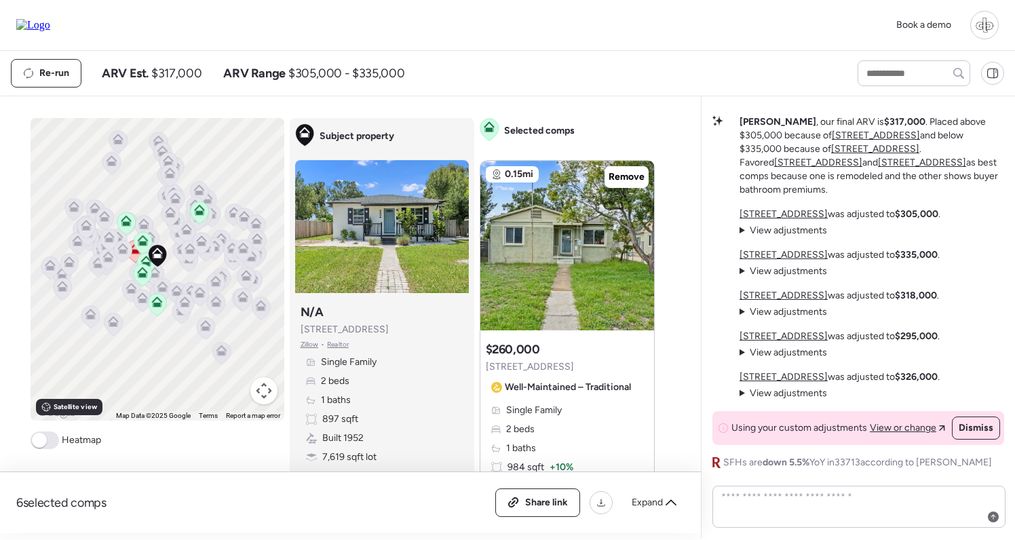
click at [785, 274] on span "View adjustments" at bounding box center [788, 271] width 77 height 12
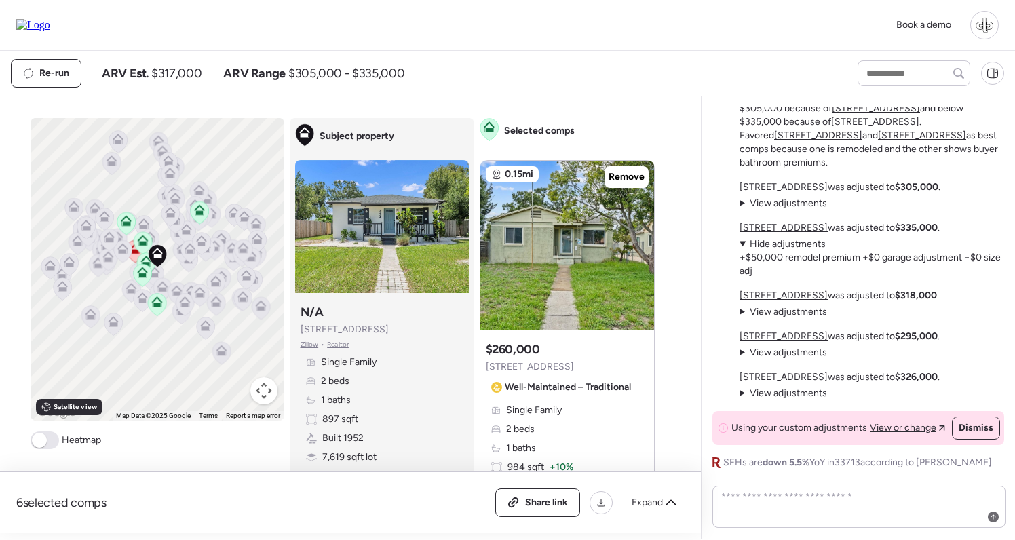
click at [787, 311] on span "View adjustments" at bounding box center [788, 312] width 77 height 12
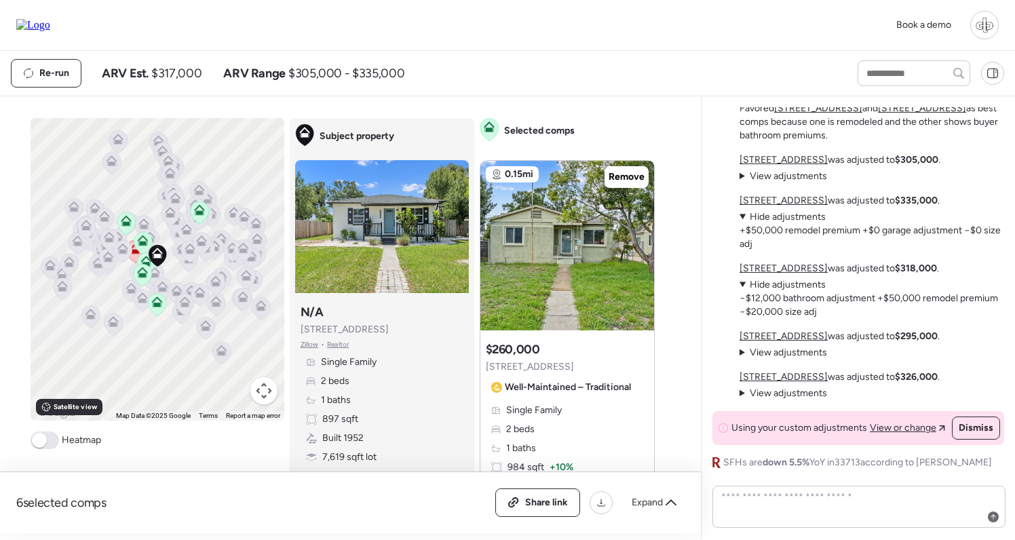
click at [811, 281] on span "Hide adjustments" at bounding box center [788, 285] width 76 height 12
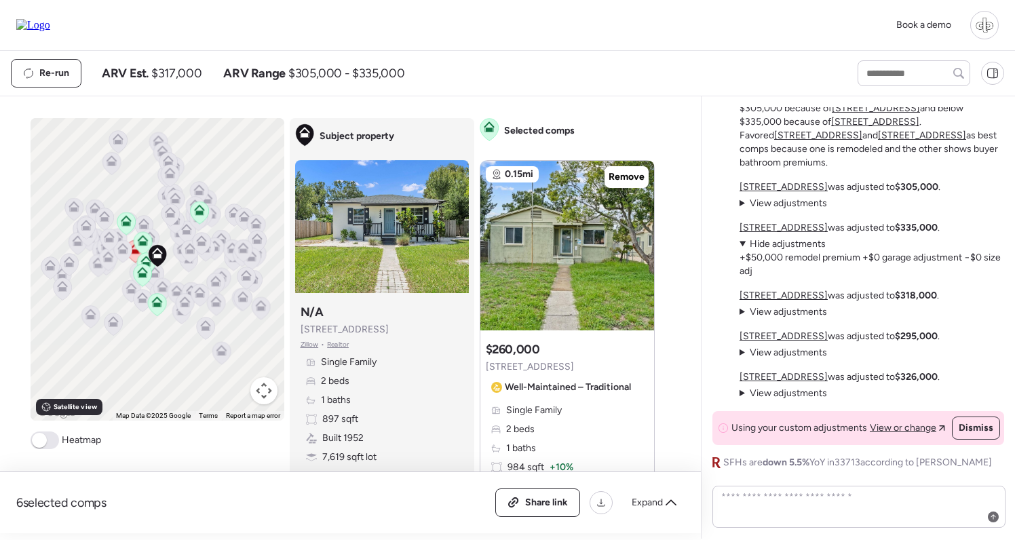
click at [789, 352] on span "View adjustments" at bounding box center [788, 353] width 77 height 12
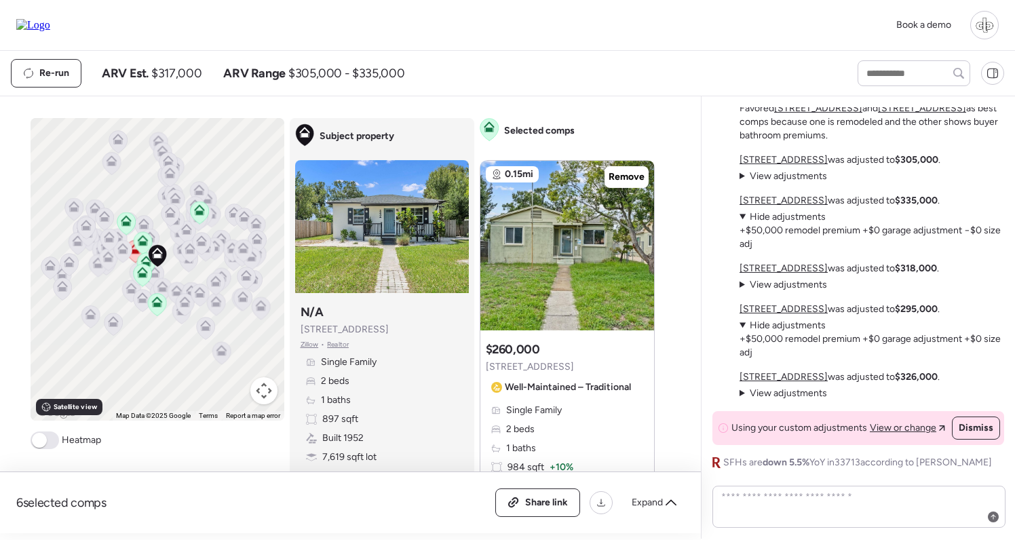
click at [789, 309] on u "[STREET_ADDRESS]" at bounding box center [784, 309] width 88 height 12
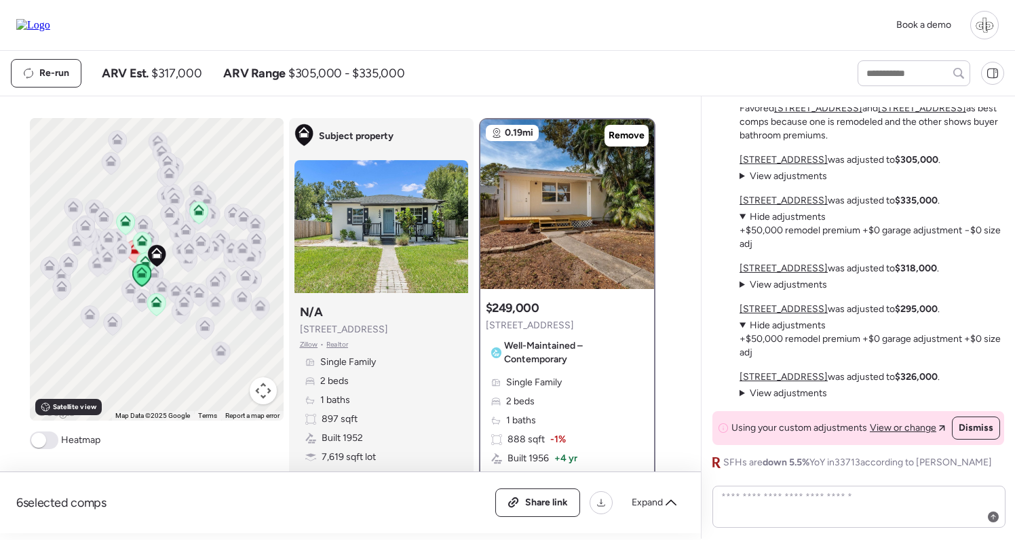
click at [780, 324] on span "Hide adjustments" at bounding box center [788, 326] width 76 height 12
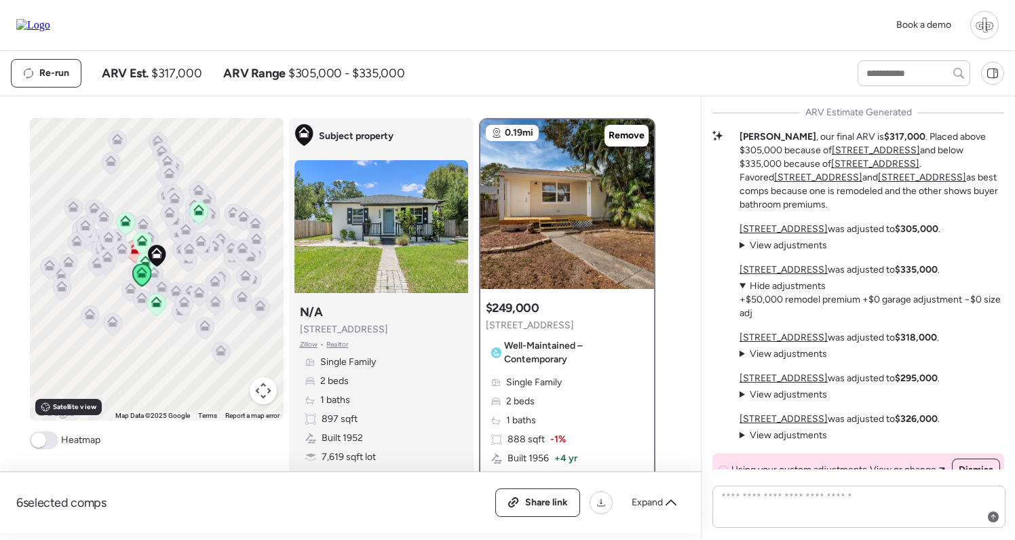
scroll to position [-41, 0]
click at [742, 288] on summary "View adjustments Hide adjustments" at bounding box center [872, 286] width 265 height 14
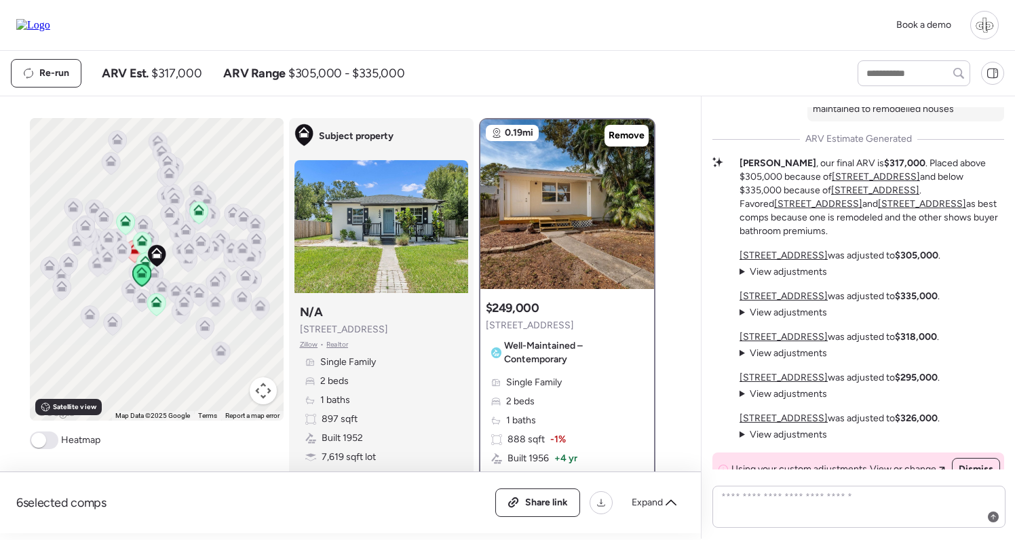
click at [784, 435] on span "View adjustments" at bounding box center [788, 435] width 77 height 12
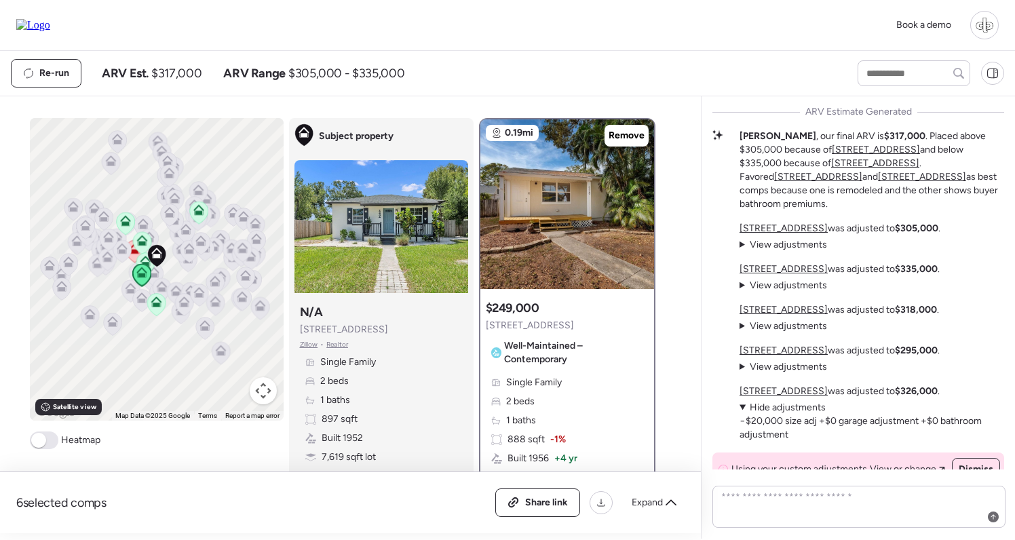
click at [786, 402] on summary "View adjustments Hide adjustments" at bounding box center [872, 408] width 265 height 14
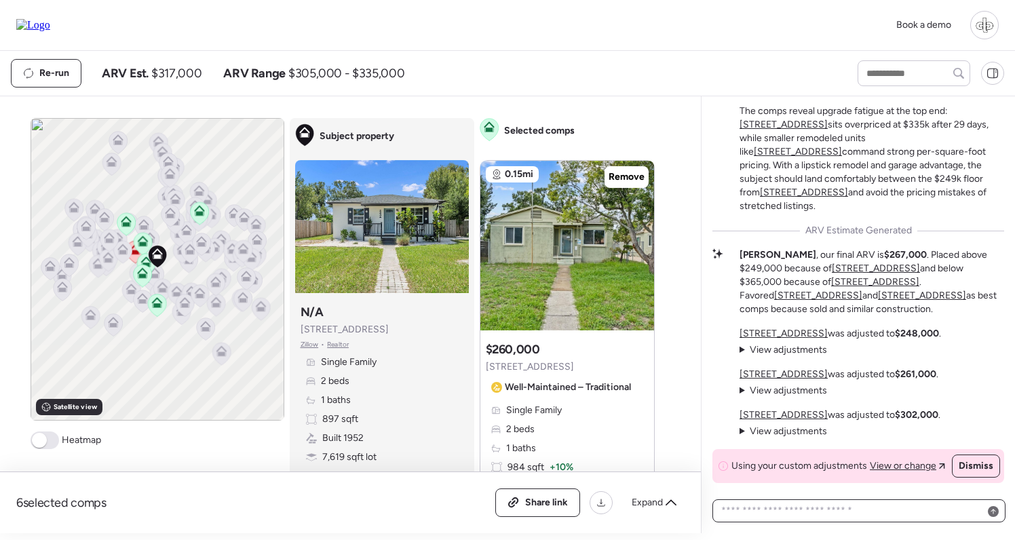
click at [820, 514] on textarea at bounding box center [859, 510] width 281 height 19
click at [755, 389] on span "View adjustments" at bounding box center [788, 391] width 77 height 12
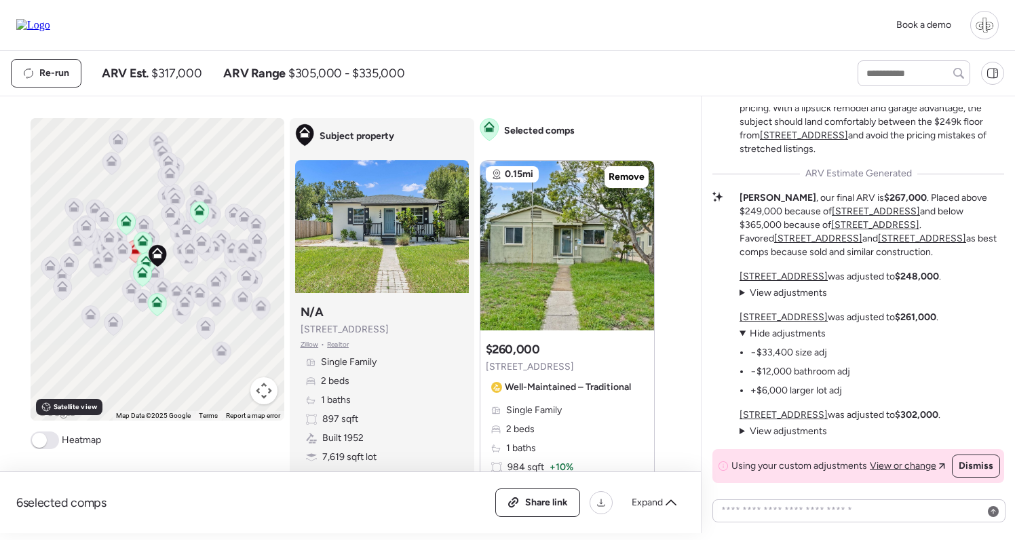
click at [770, 328] on span "Hide adjustments" at bounding box center [788, 334] width 76 height 12
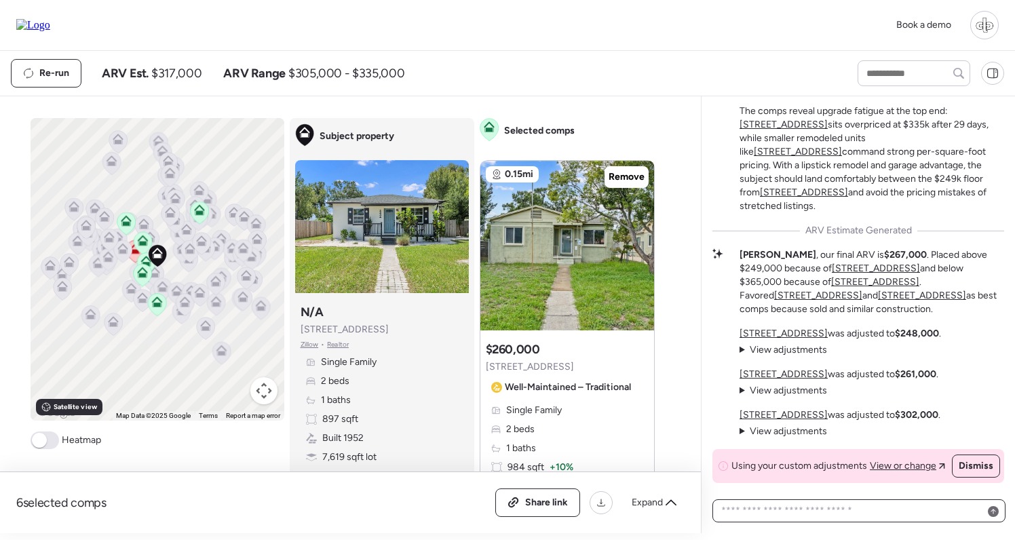
click at [766, 506] on textarea at bounding box center [859, 510] width 281 height 19
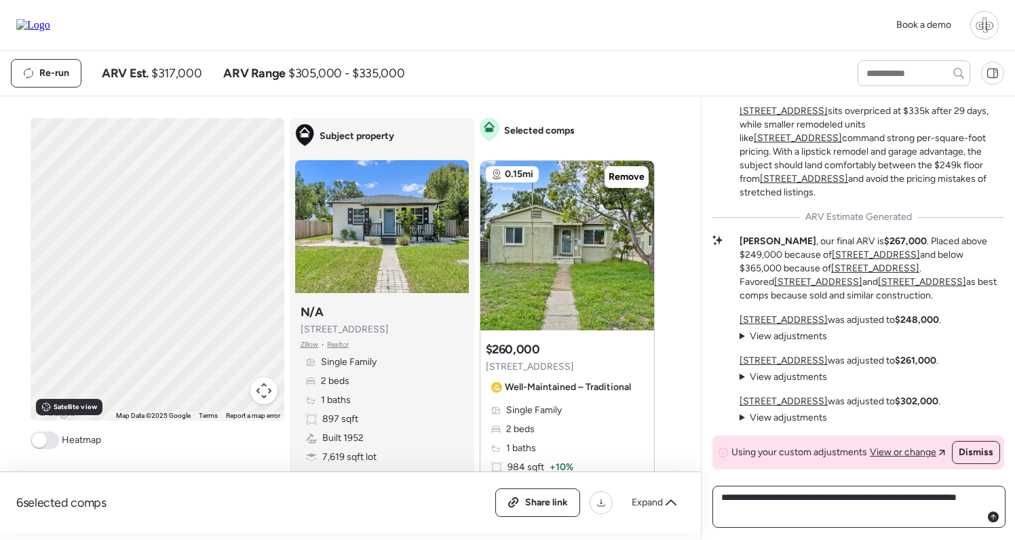
type textarea "**********"
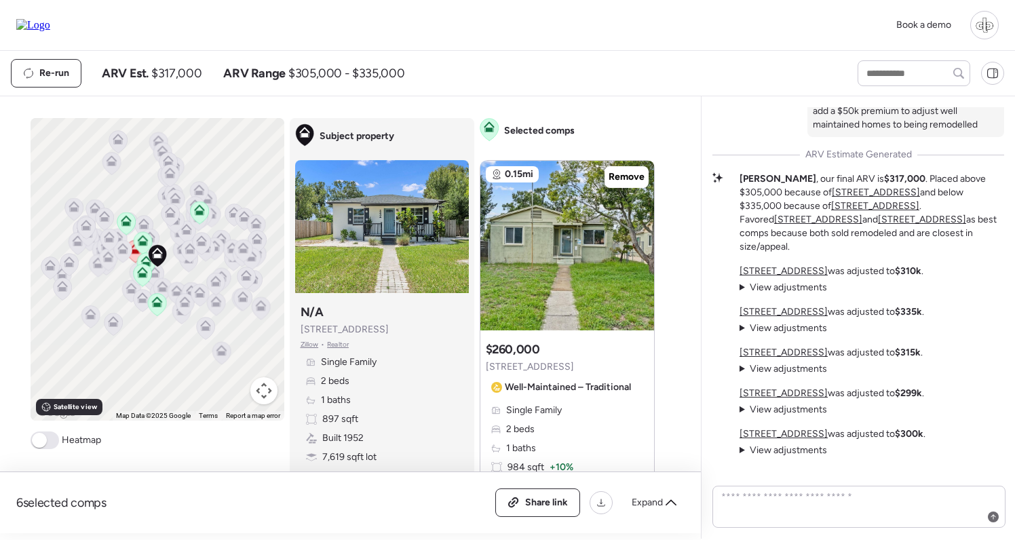
scroll to position [-98, 0]
click at [801, 292] on span "View adjustments" at bounding box center [788, 288] width 77 height 12
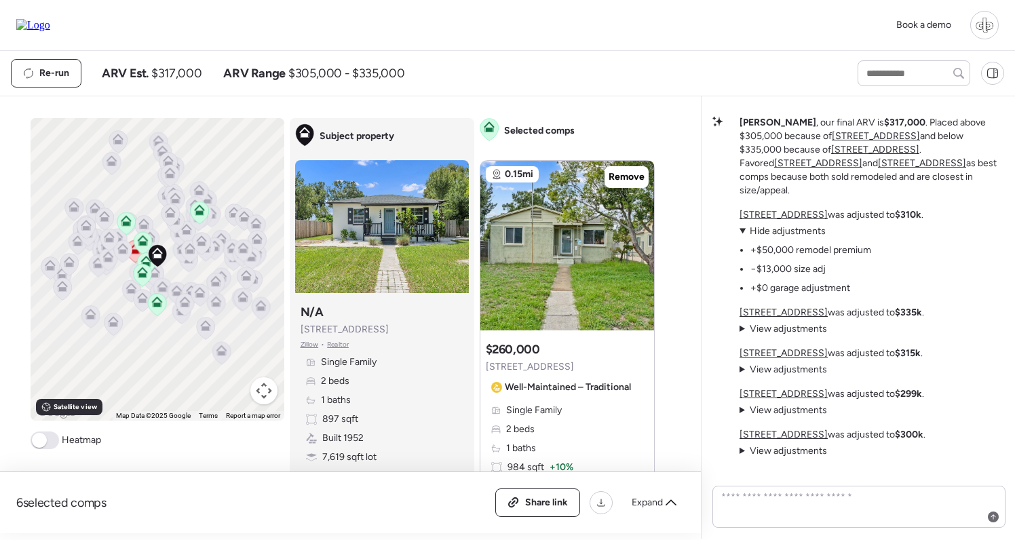
click at [792, 231] on span "Hide adjustments" at bounding box center [788, 231] width 76 height 12
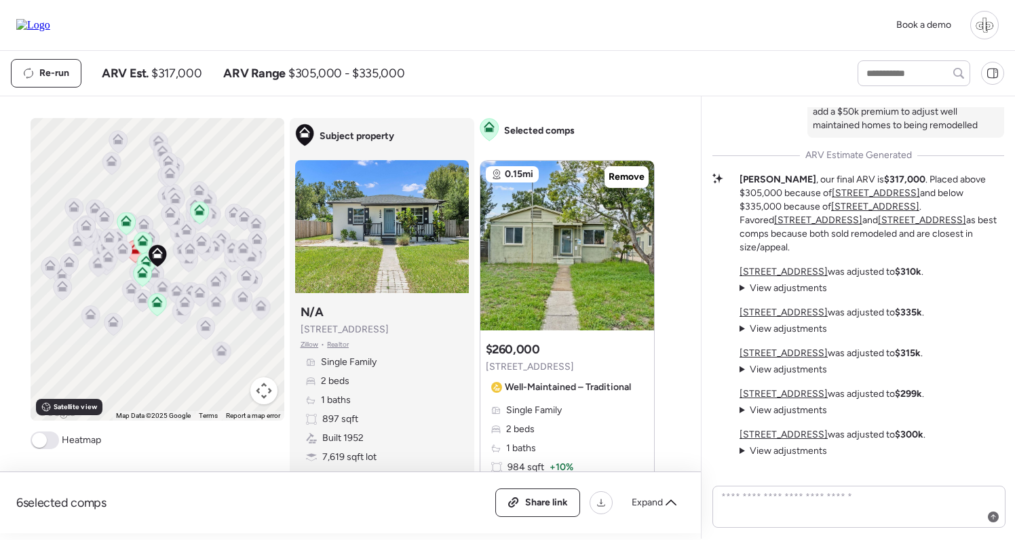
click at [767, 370] on span "View adjustments" at bounding box center [788, 370] width 77 height 12
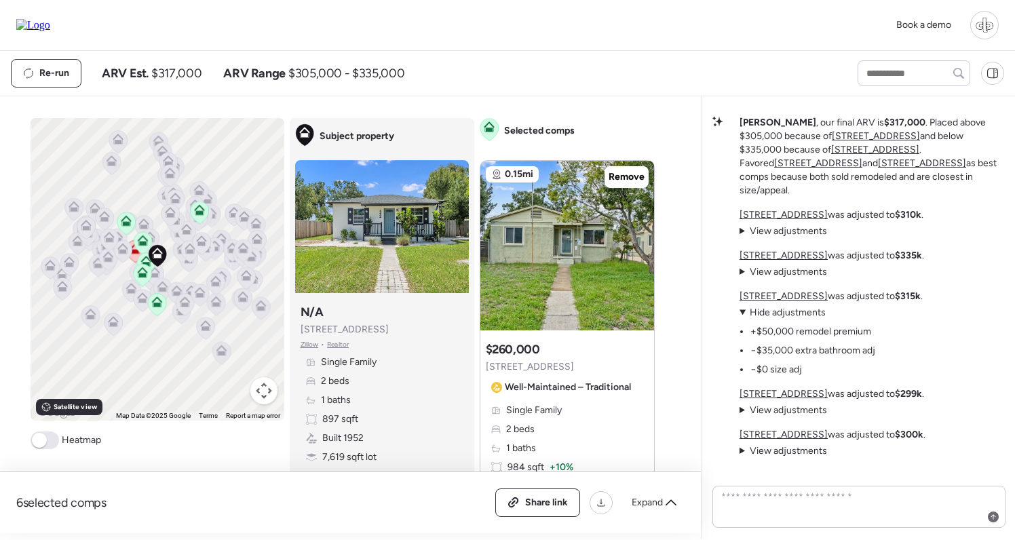
click at [774, 308] on span "Hide adjustments" at bounding box center [788, 313] width 76 height 12
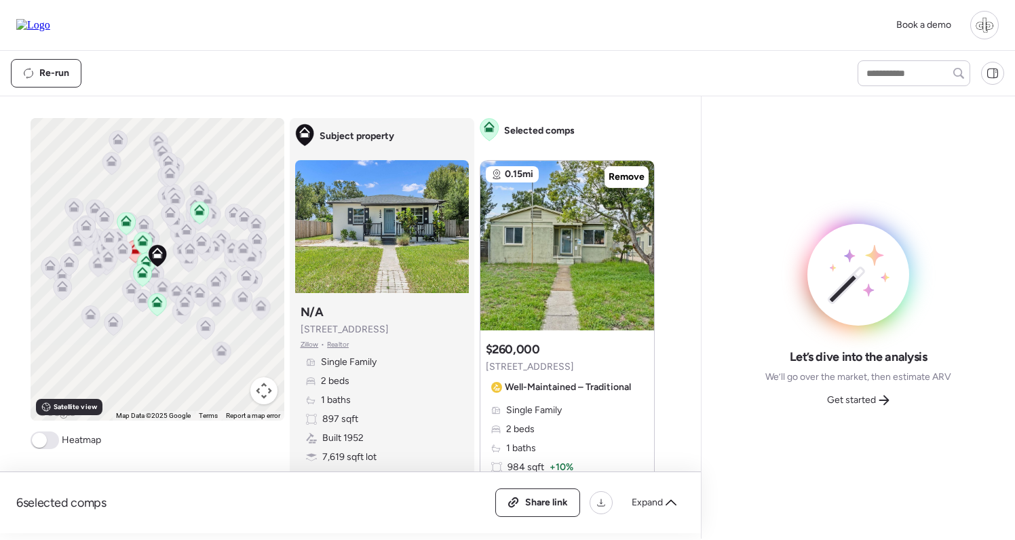
click at [857, 388] on div "Let’s dive into the analysis We’ll go over the market, then estimate ARV Get st…" at bounding box center [858, 380] width 186 height 62
click at [854, 398] on span "Get started" at bounding box center [851, 401] width 49 height 14
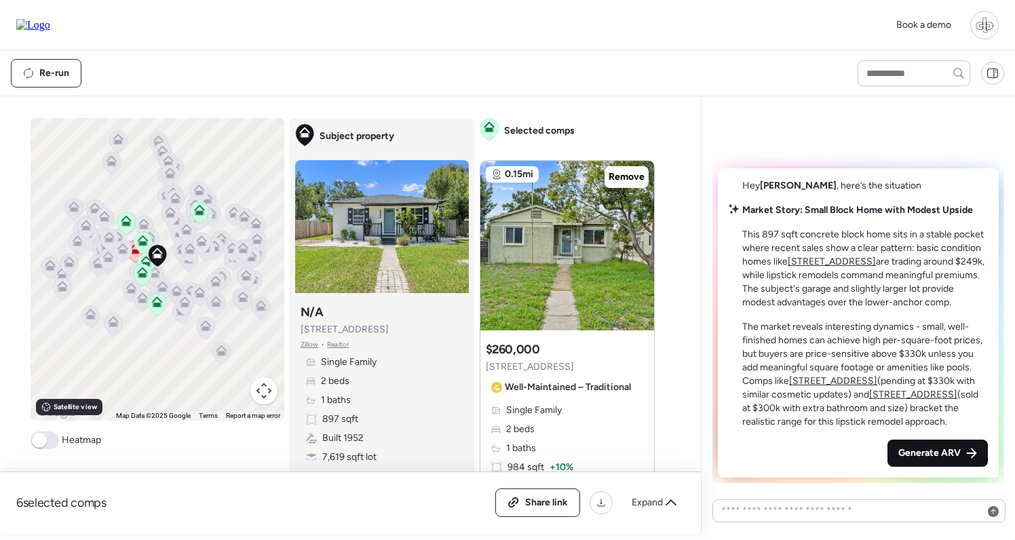
click at [936, 450] on span "Generate ARV" at bounding box center [929, 454] width 62 height 14
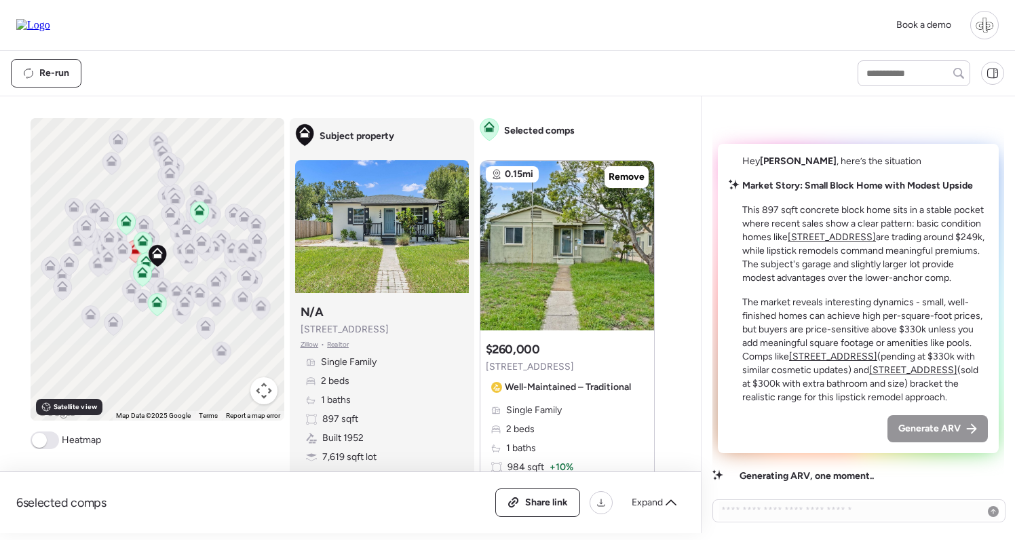
click at [827, 357] on u "[STREET_ADDRESS]" at bounding box center [833, 357] width 88 height 12
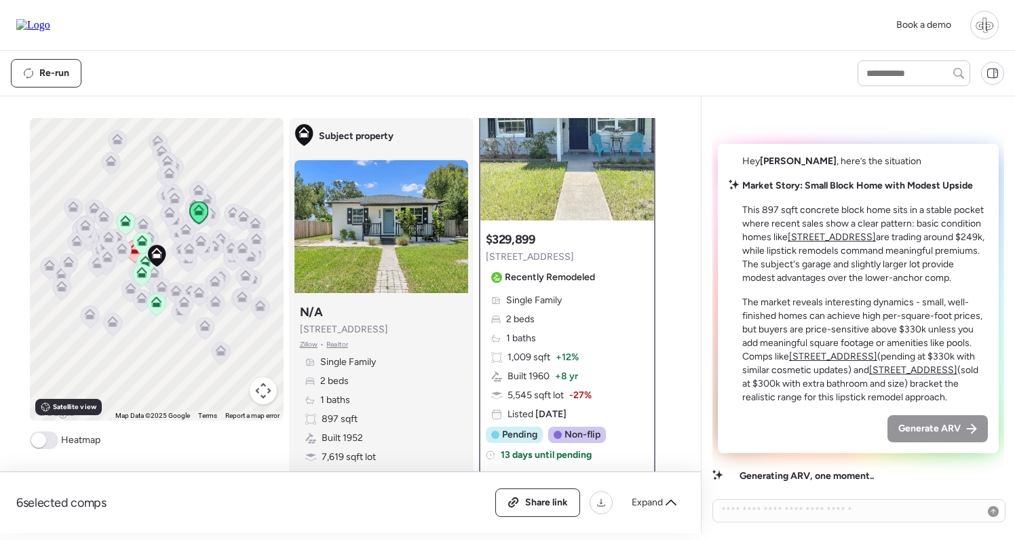
scroll to position [67, 0]
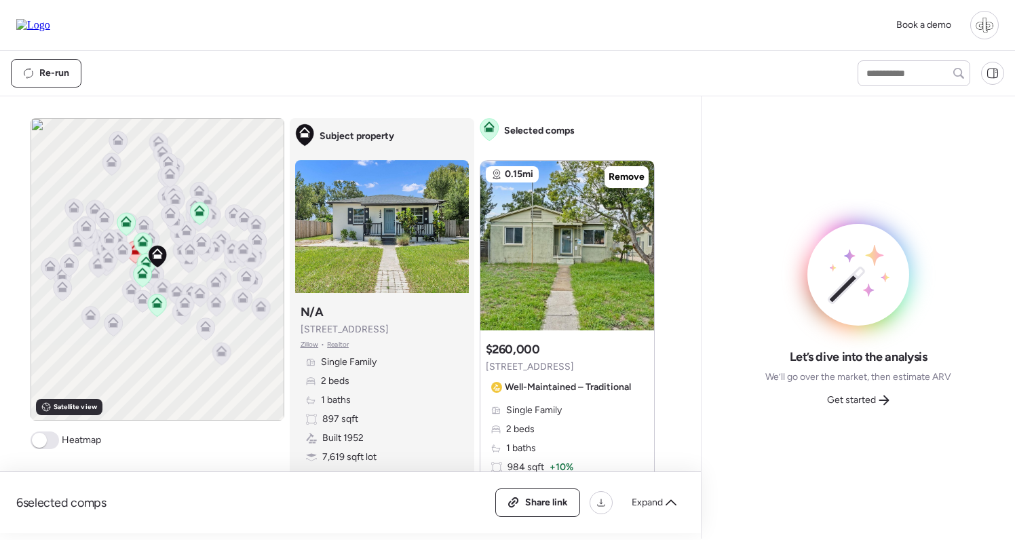
click at [305, 349] on span "Zillow" at bounding box center [310, 344] width 18 height 11
click at [869, 401] on span "Get started" at bounding box center [851, 401] width 49 height 14
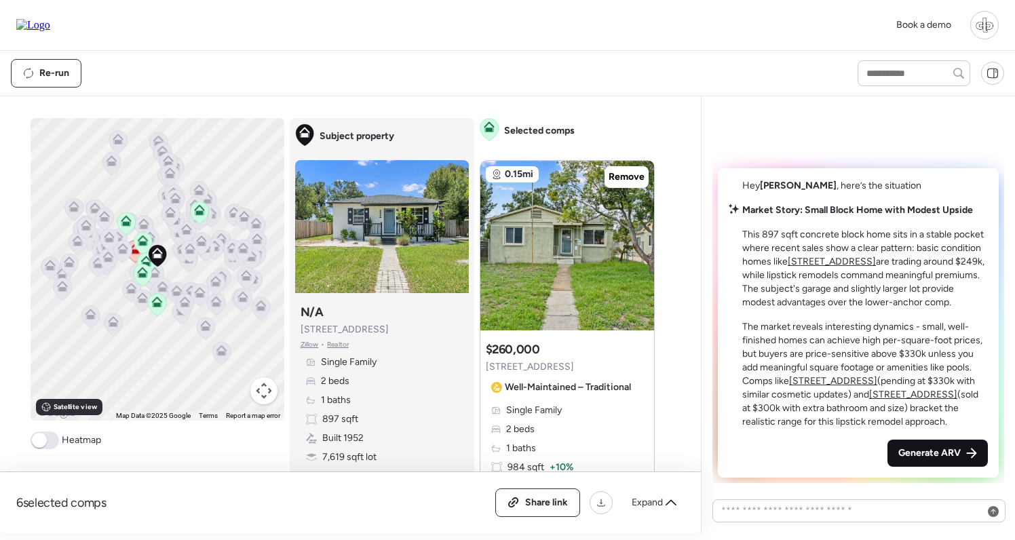
click at [894, 447] on div "Generate ARV" at bounding box center [938, 453] width 100 height 27
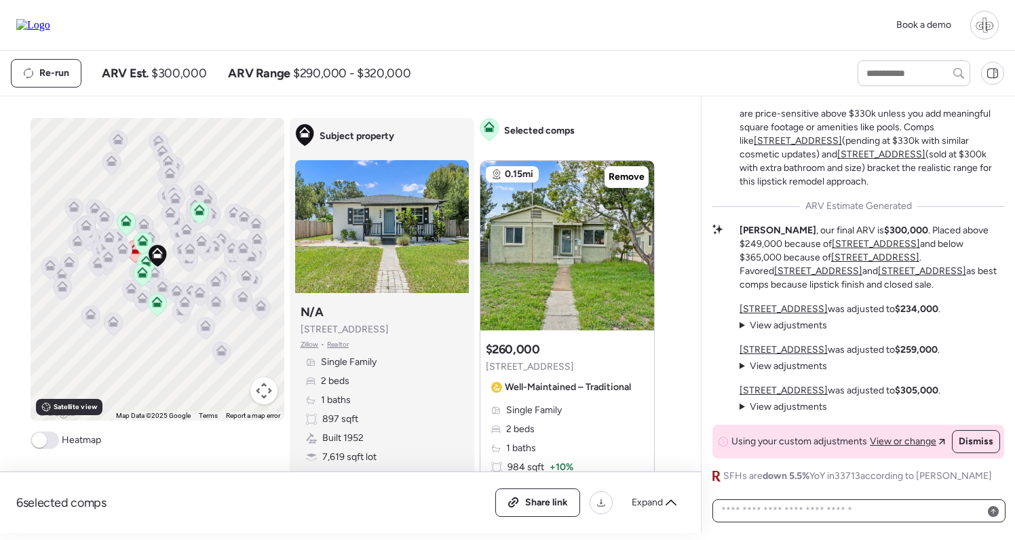
click at [819, 506] on textarea at bounding box center [859, 510] width 281 height 19
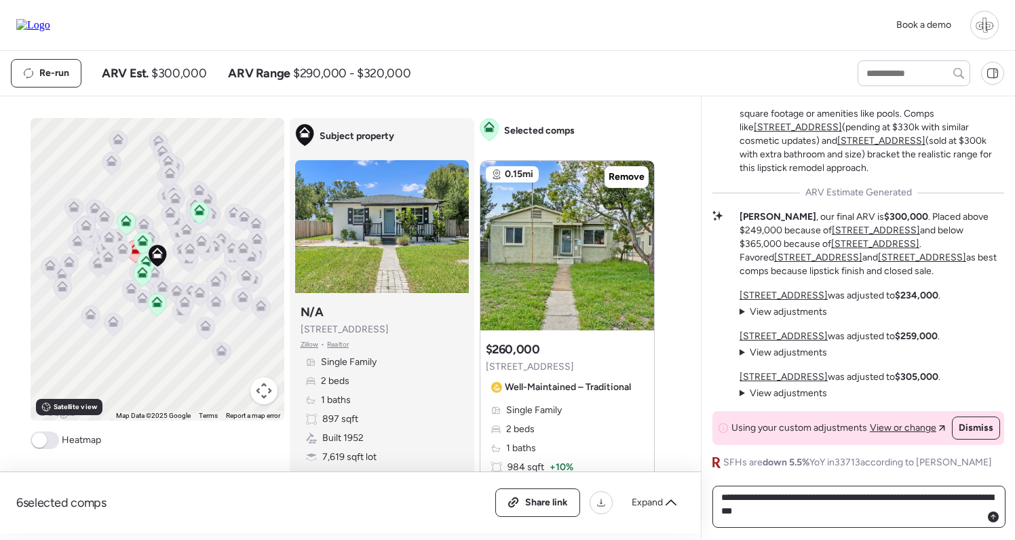
type textarea "**********"
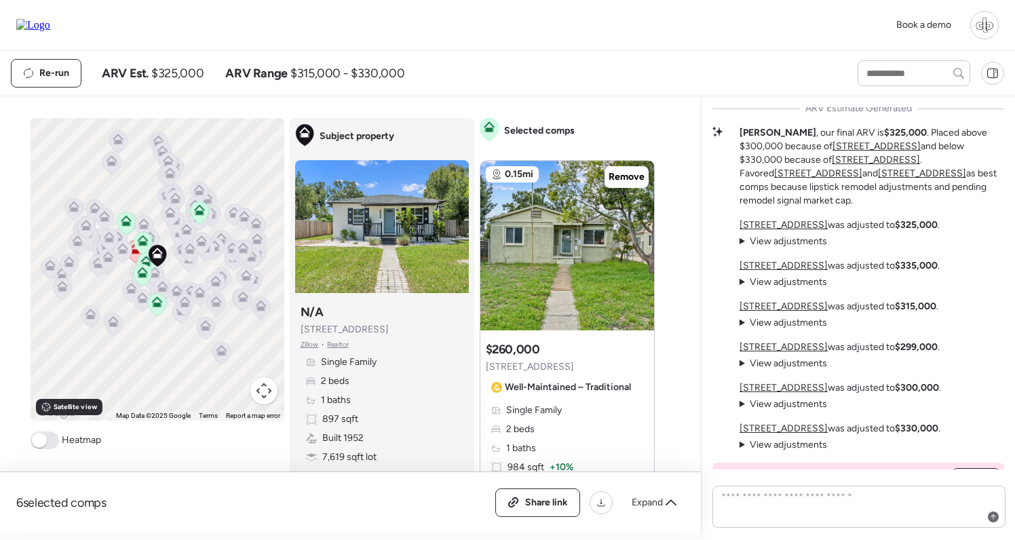
scroll to position [-29, 0]
click at [780, 242] on span "View adjustments" at bounding box center [788, 243] width 77 height 12
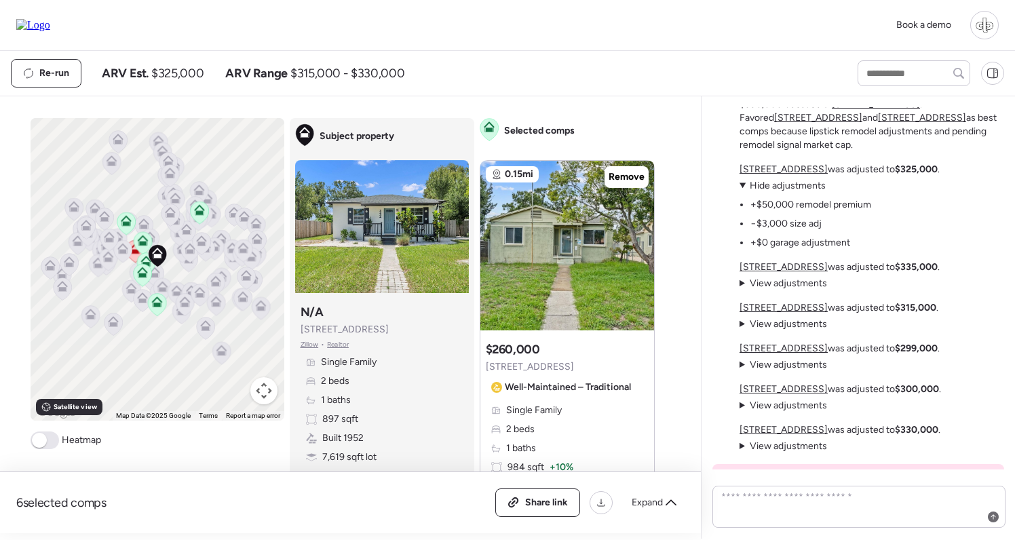
click at [785, 188] on span "Hide adjustments" at bounding box center [788, 186] width 76 height 12
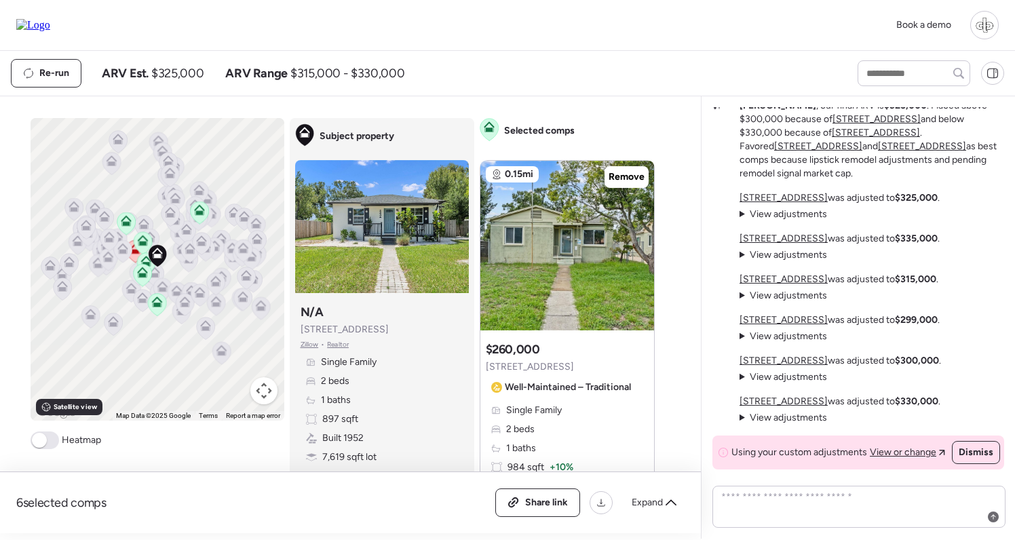
scroll to position [0, 0]
click at [780, 337] on span "View adjustments" at bounding box center [788, 336] width 77 height 12
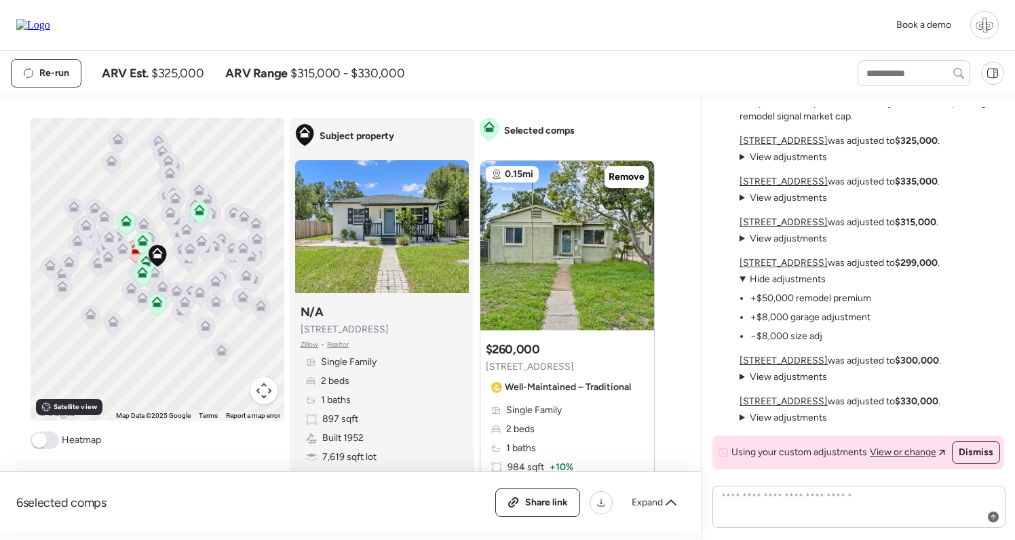
click at [788, 276] on span "Hide adjustments" at bounding box center [788, 279] width 76 height 12
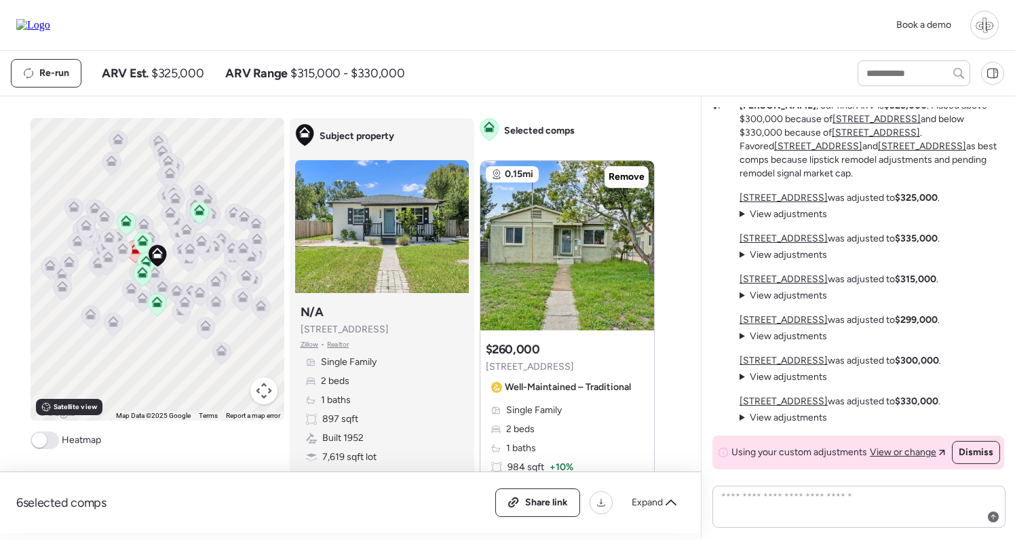
click at [785, 376] on span "View adjustments" at bounding box center [788, 377] width 77 height 12
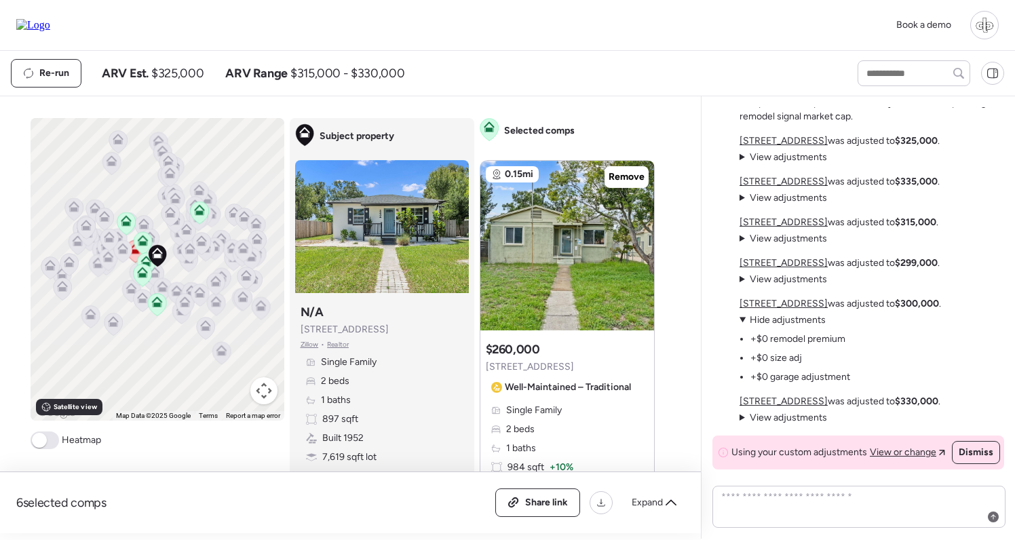
click at [780, 324] on span "Hide adjustments" at bounding box center [788, 320] width 76 height 12
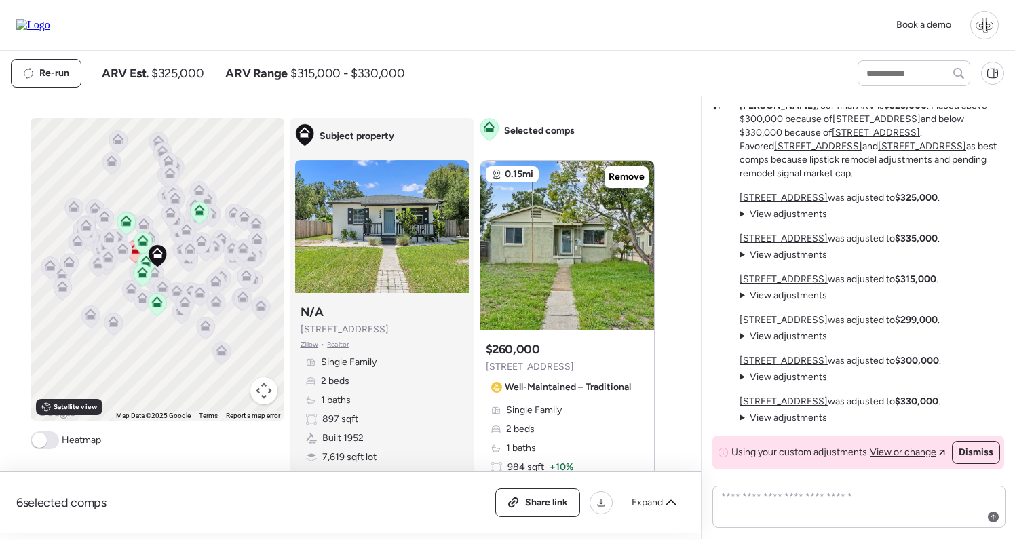
click at [780, 409] on div "4101 19th St N was adjusted to $330,000 . View adjustments Hide adjustments +$0…" at bounding box center [840, 410] width 201 height 30
click at [780, 413] on span "View adjustments" at bounding box center [788, 418] width 77 height 12
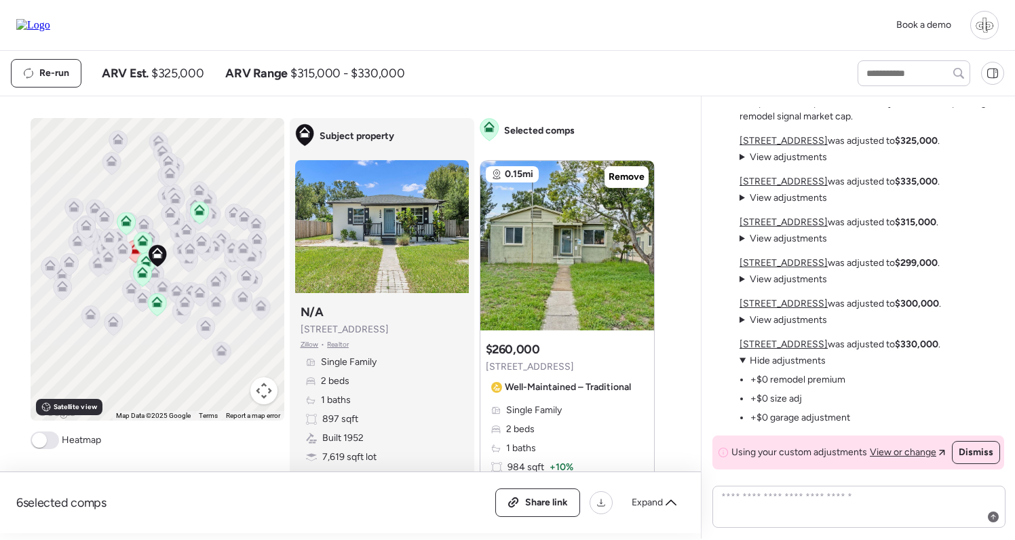
click at [774, 318] on span "View adjustments" at bounding box center [788, 320] width 77 height 12
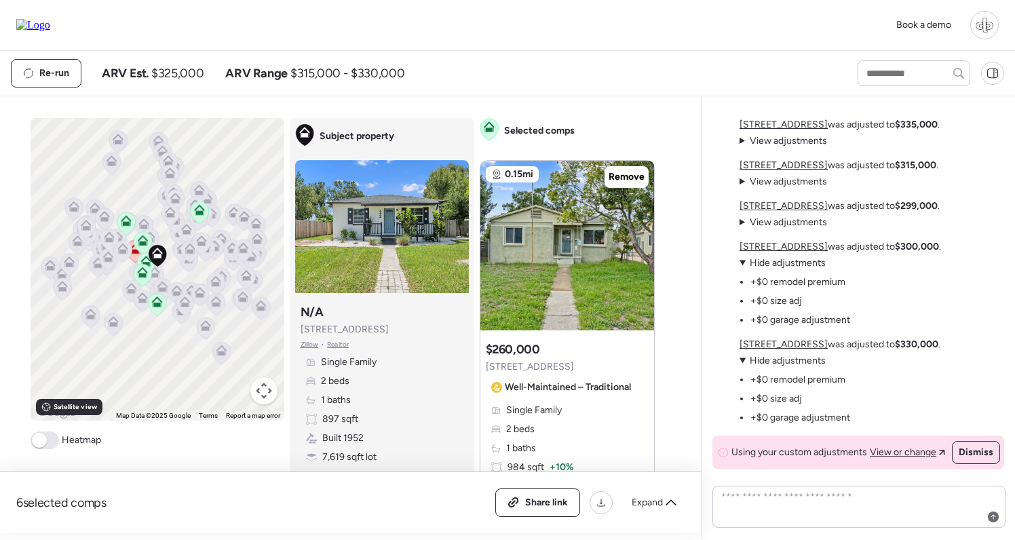
click at [785, 244] on u "[STREET_ADDRESS]" at bounding box center [784, 247] width 88 height 12
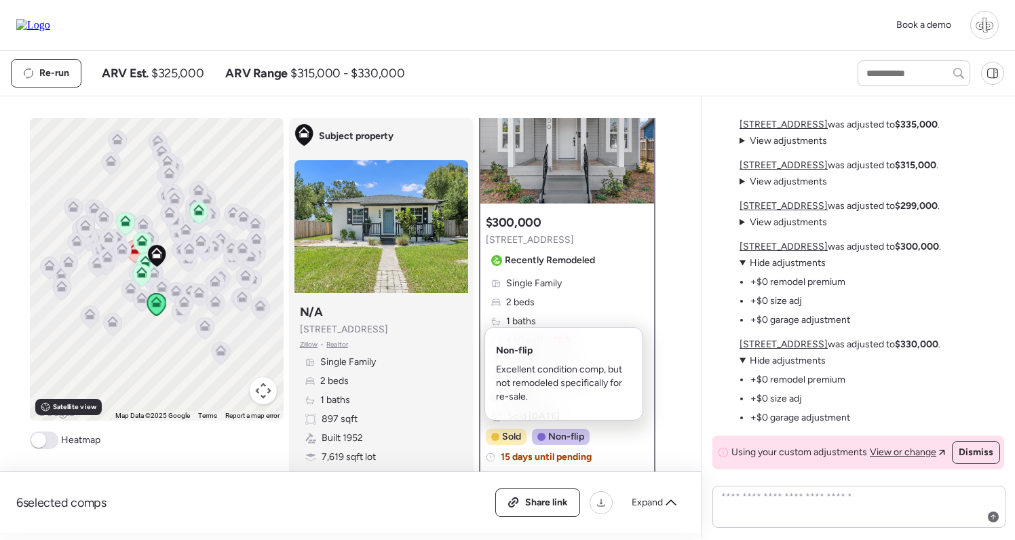
scroll to position [81, 0]
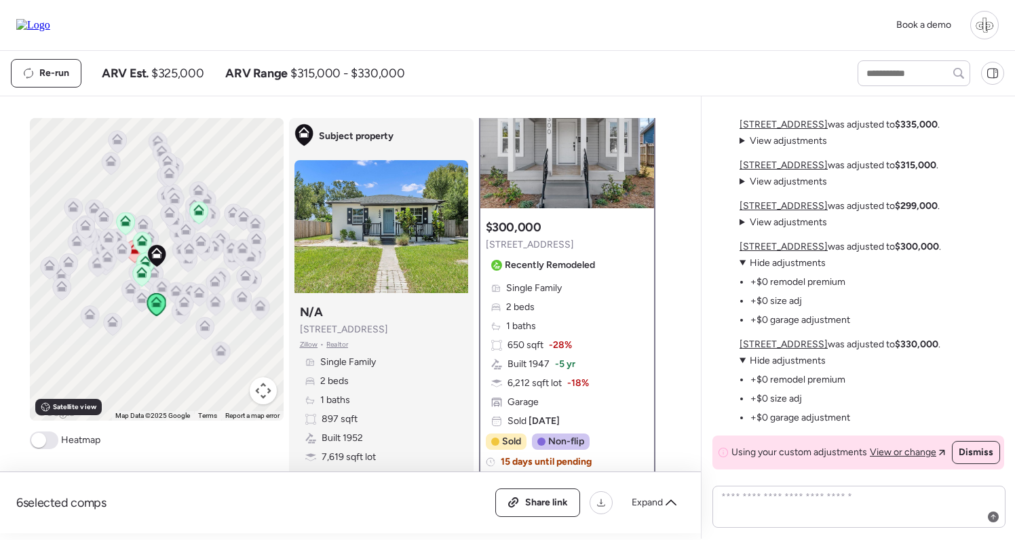
click at [803, 265] on span "Hide adjustments" at bounding box center [788, 263] width 76 height 12
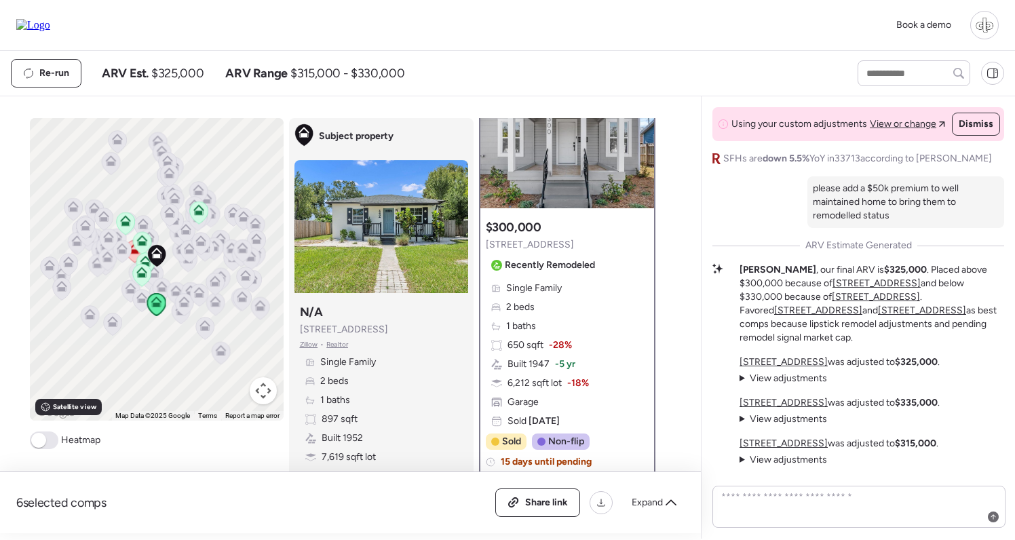
scroll to position [-223, 0]
click at [795, 381] on span "View adjustments" at bounding box center [788, 381] width 77 height 12
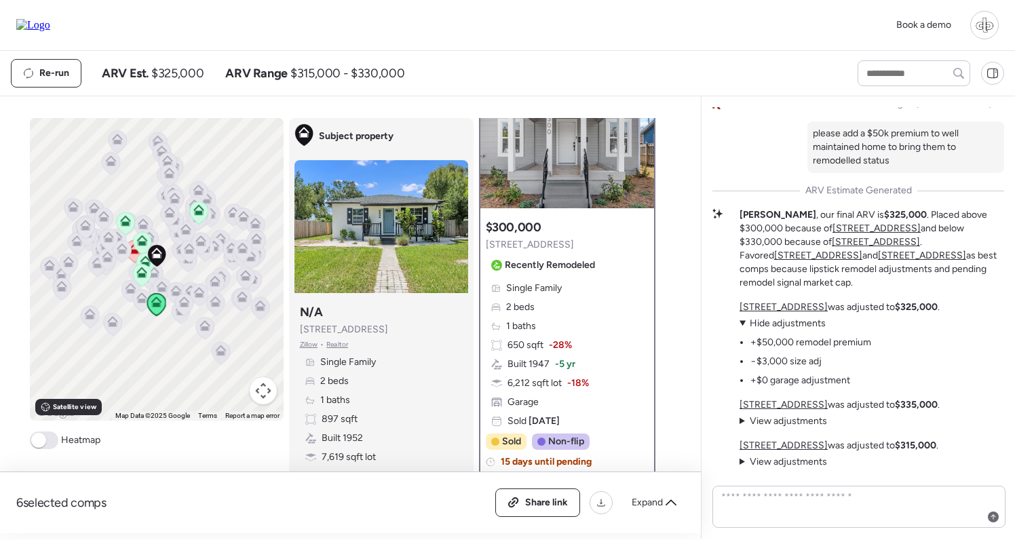
click at [798, 325] on span "Hide adjustments" at bounding box center [788, 324] width 76 height 12
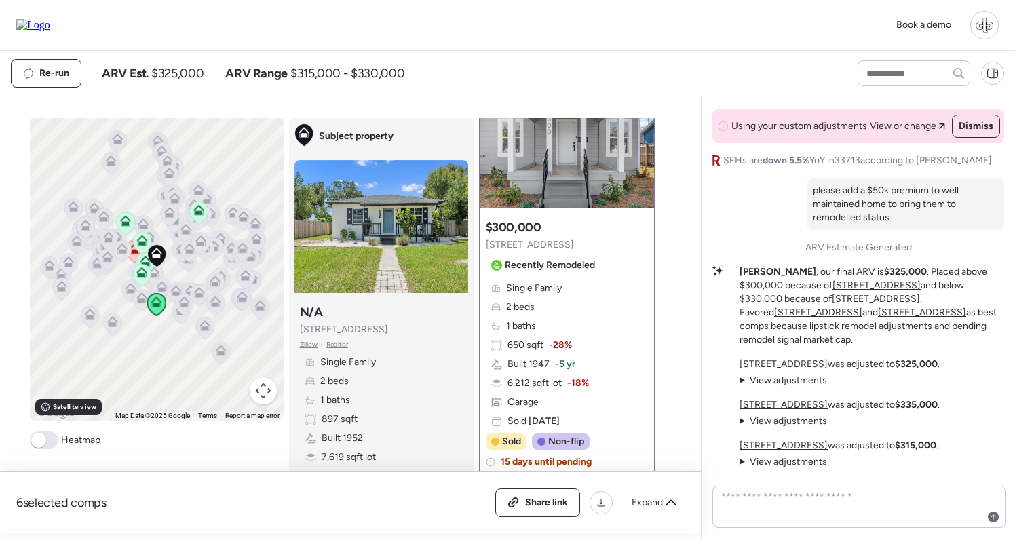
click at [782, 366] on u "[STREET_ADDRESS]" at bounding box center [784, 364] width 88 height 12
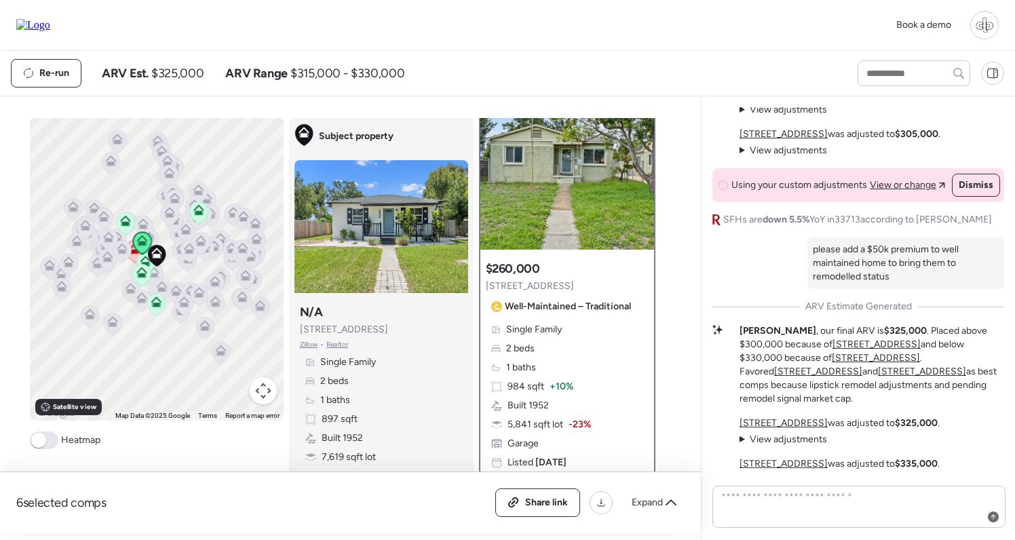
scroll to position [-5, 0]
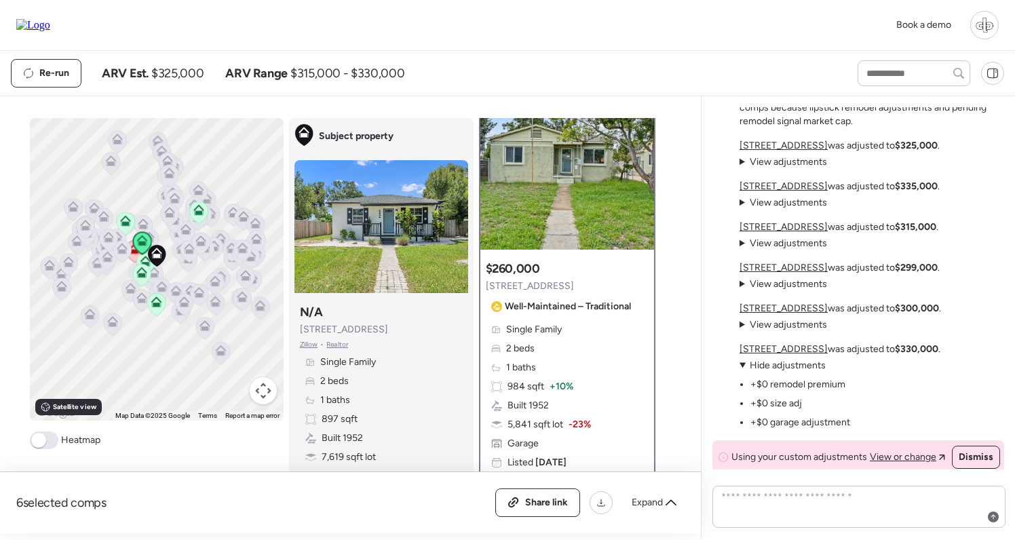
click at [766, 367] on span "Hide adjustments" at bounding box center [788, 366] width 76 height 12
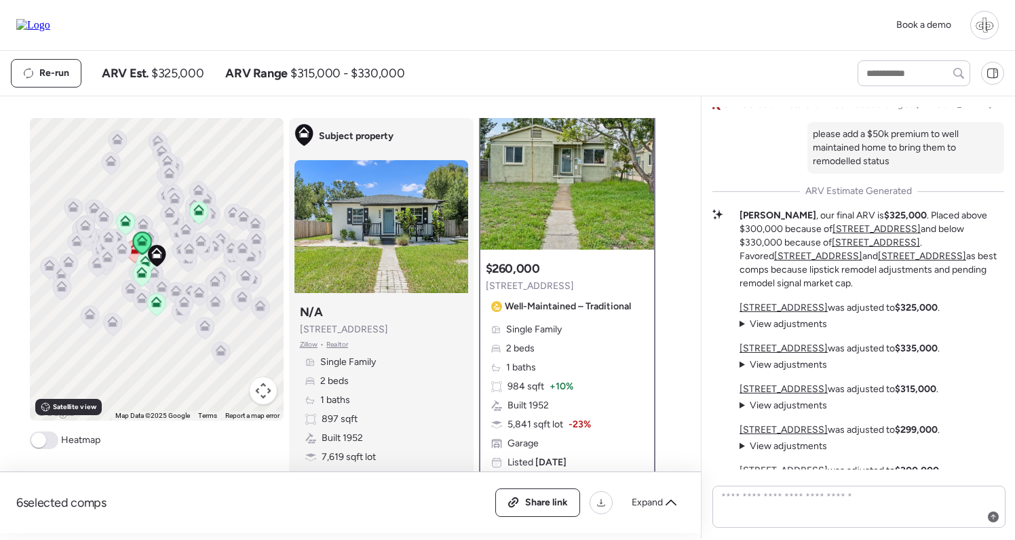
scroll to position [-54, 0]
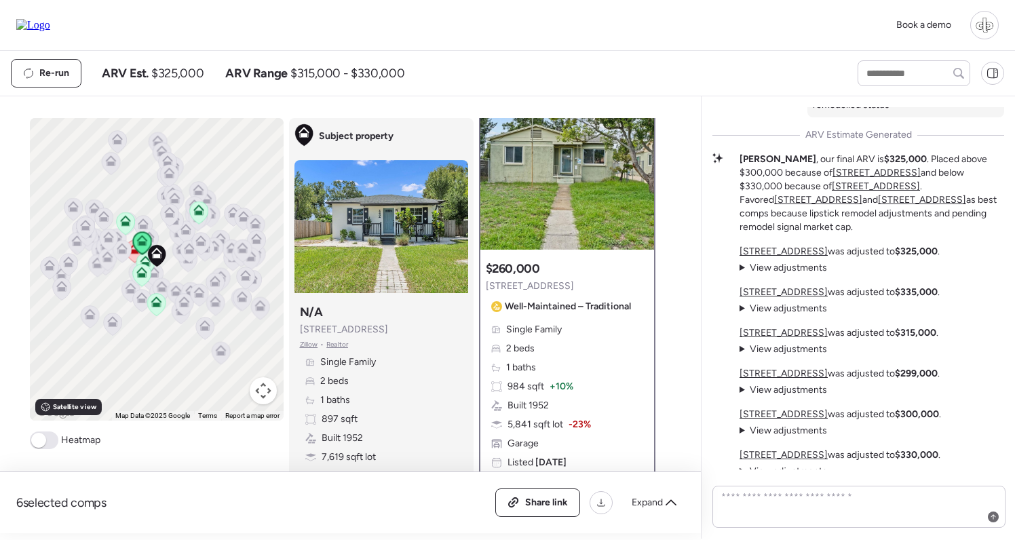
click at [766, 393] on span "View adjustments" at bounding box center [788, 390] width 77 height 12
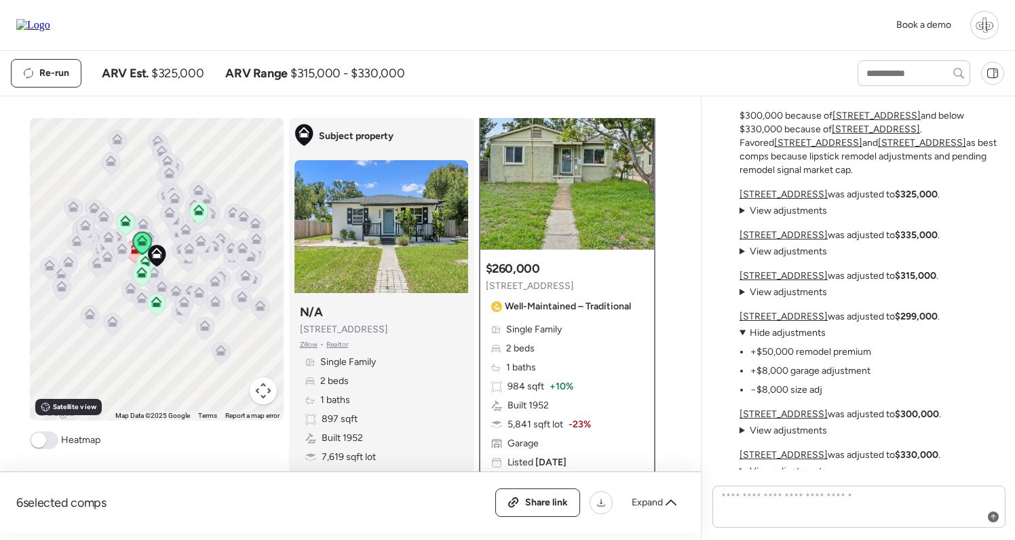
click at [780, 332] on span "Hide adjustments" at bounding box center [788, 333] width 76 height 12
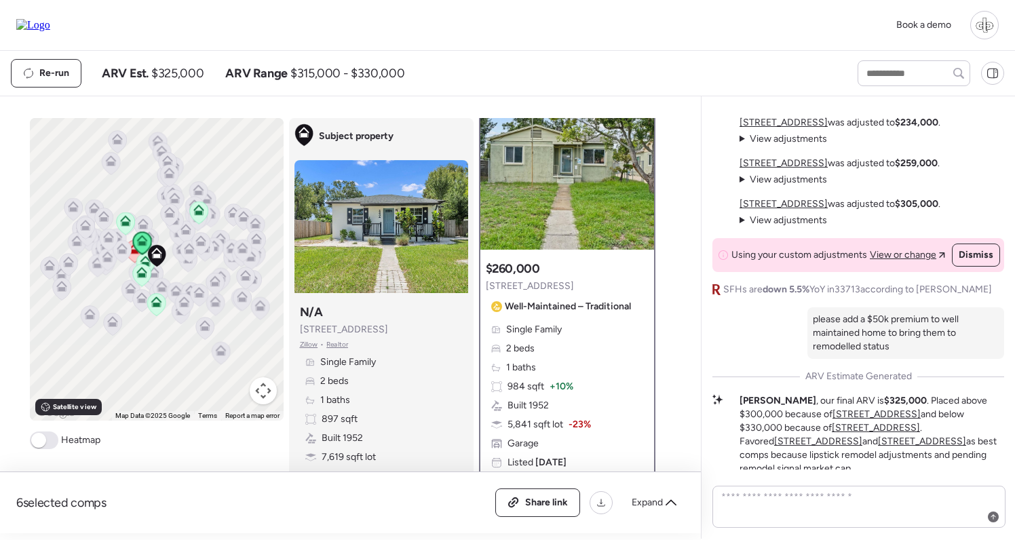
scroll to position [-310, 0]
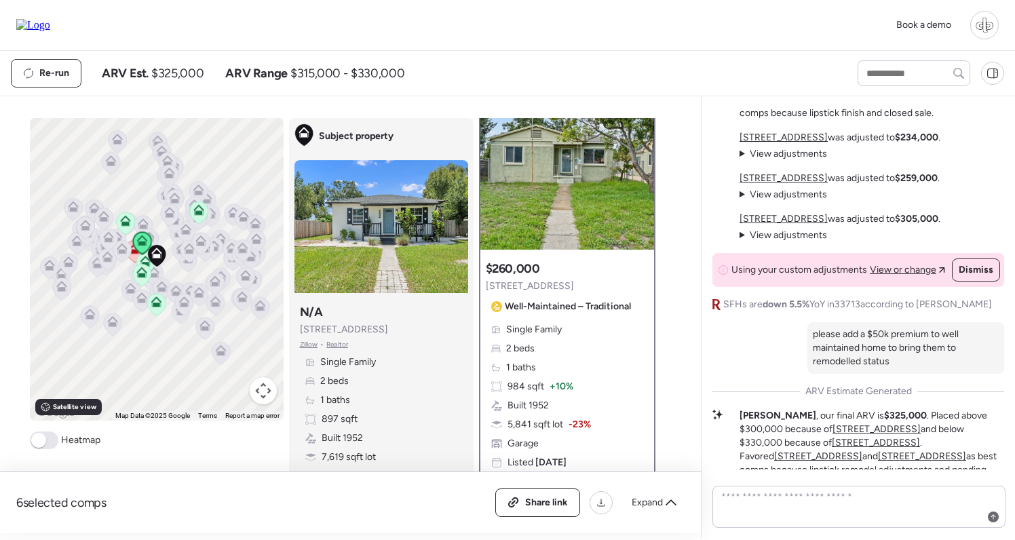
click at [769, 159] on span "View adjustments" at bounding box center [788, 154] width 77 height 12
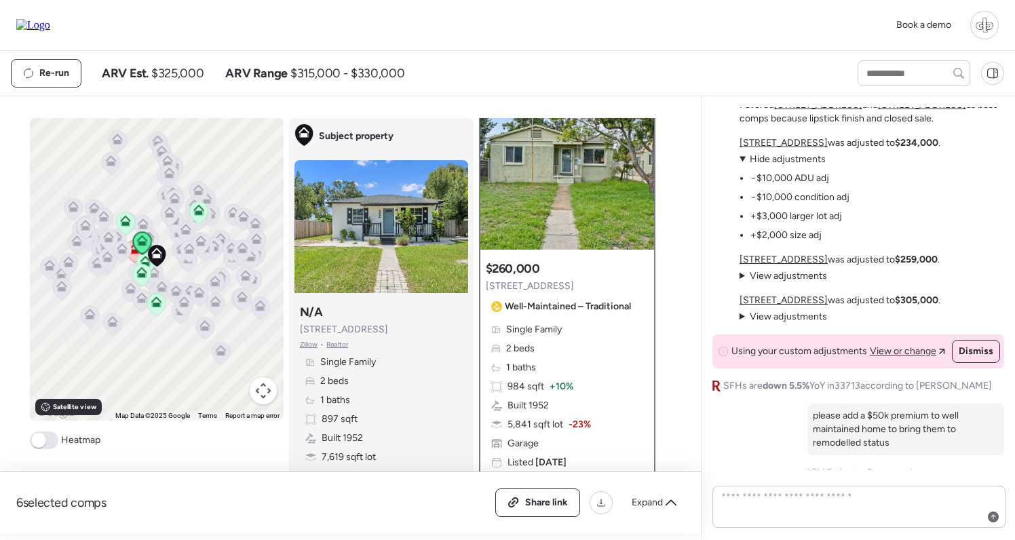
scroll to position [-393, 0]
click at [771, 166] on span "Hide adjustments" at bounding box center [788, 161] width 76 height 12
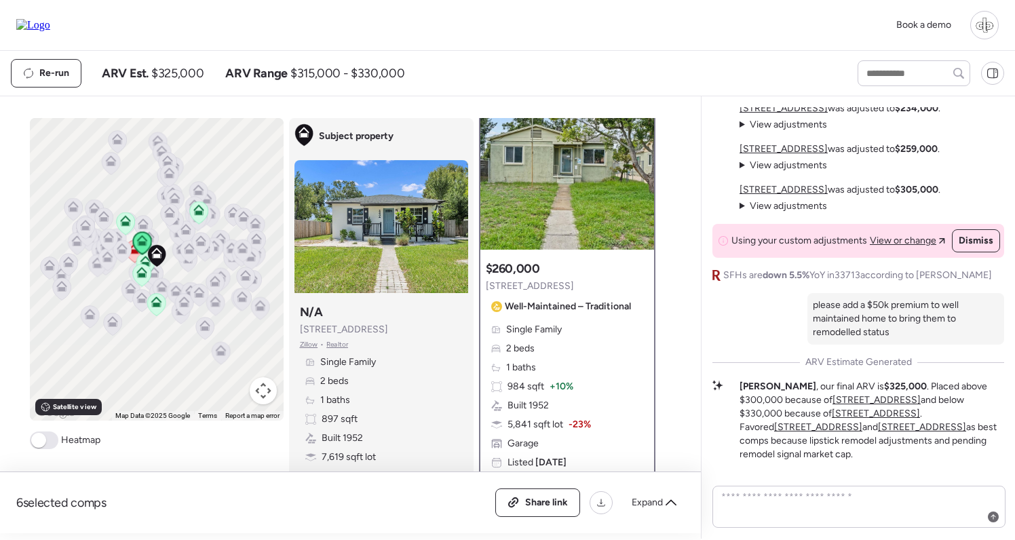
scroll to position [-84, 0]
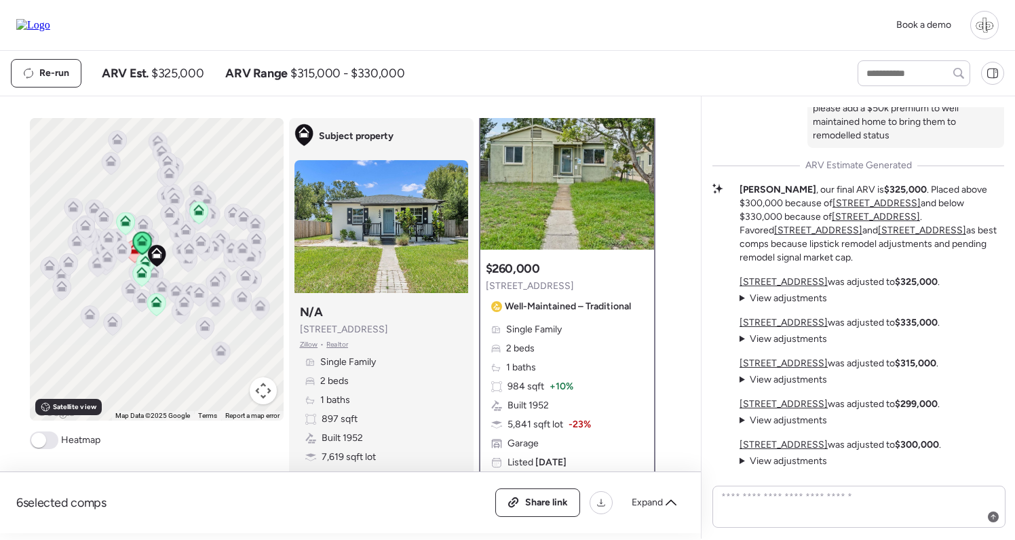
click at [780, 417] on span "View adjustments" at bounding box center [788, 421] width 77 height 12
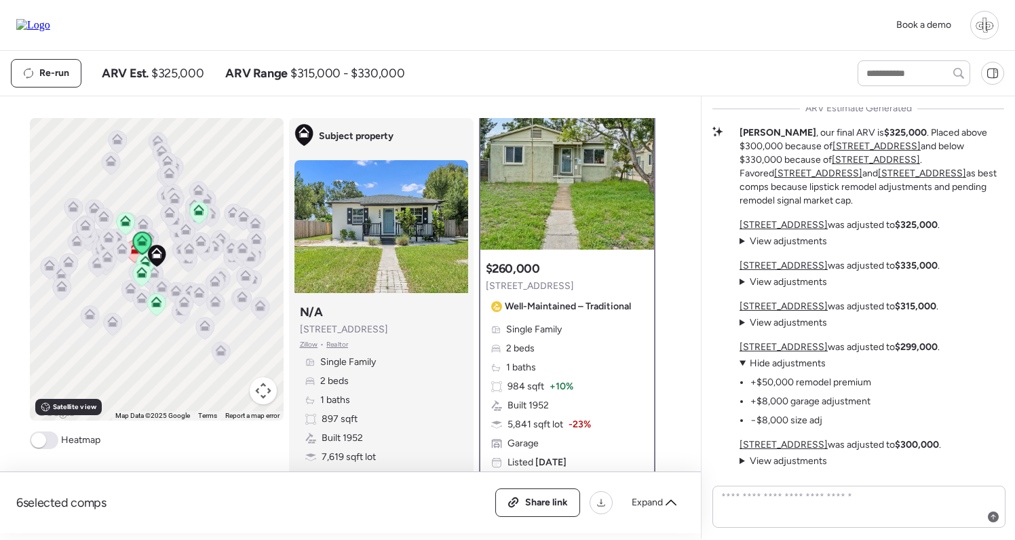
click at [780, 348] on u "[STREET_ADDRESS]" at bounding box center [784, 347] width 88 height 12
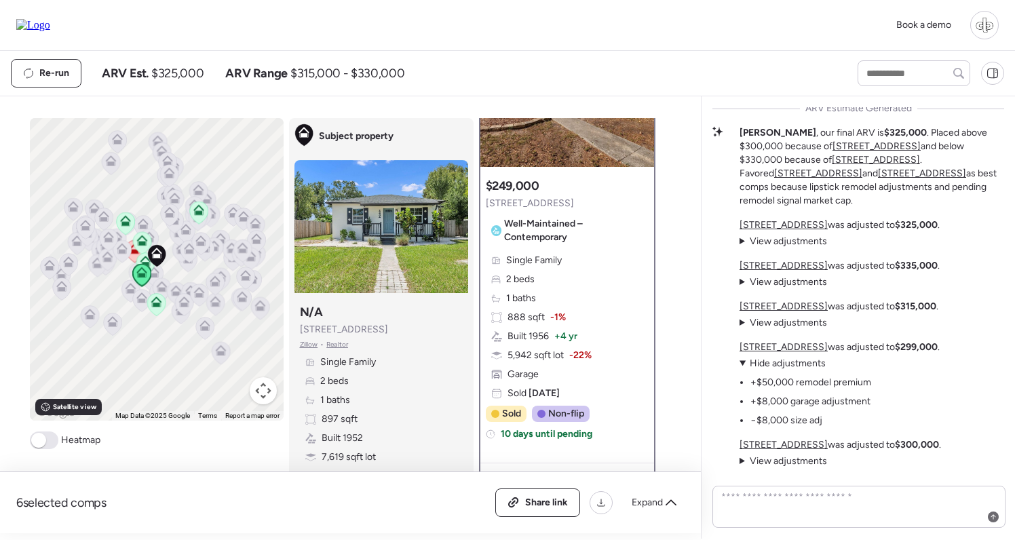
scroll to position [126, 0]
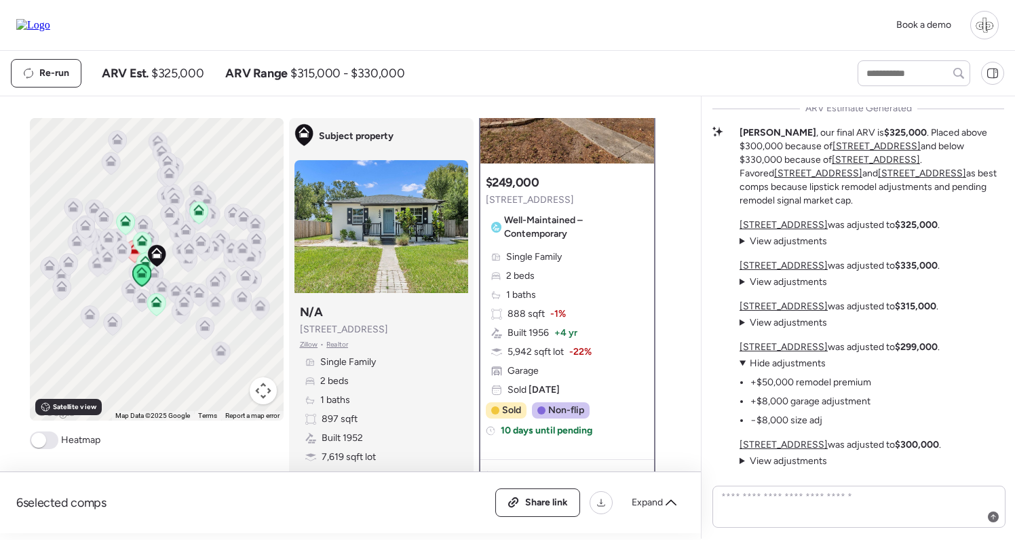
click at [772, 364] on span "Hide adjustments" at bounding box center [788, 364] width 76 height 12
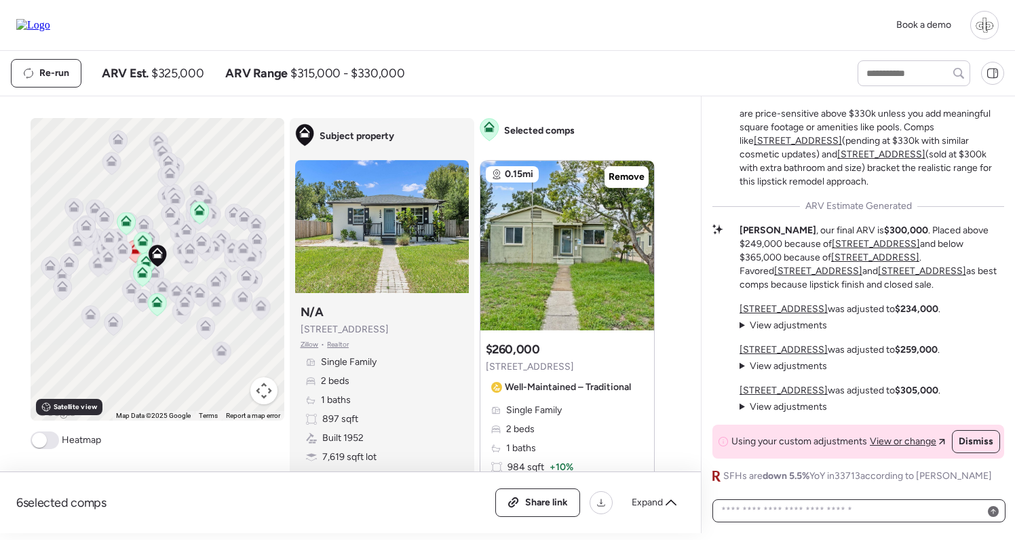
click at [817, 516] on textarea at bounding box center [859, 510] width 281 height 19
paste textarea "**********"
type textarea "**********"
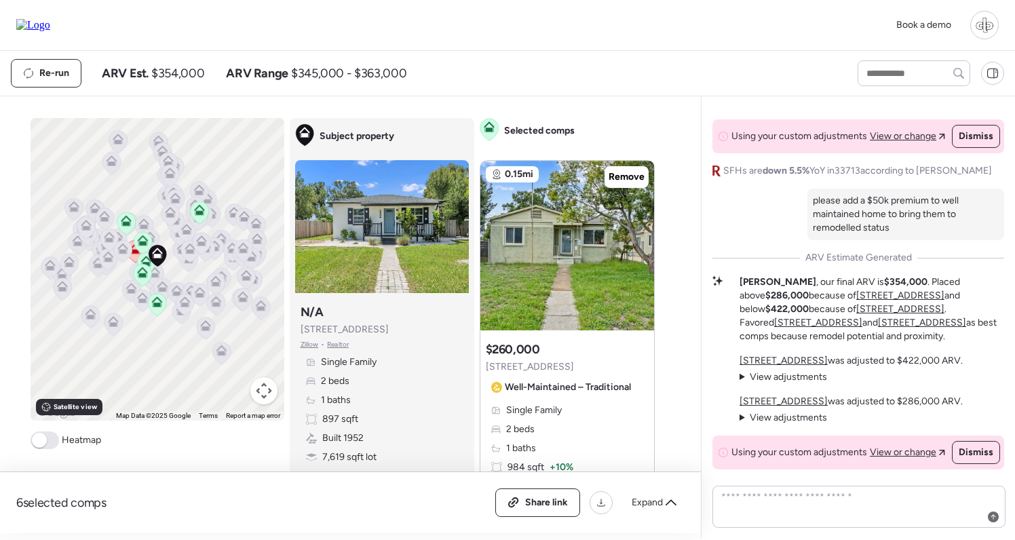
click at [780, 383] on span "View adjustments" at bounding box center [788, 377] width 77 height 12
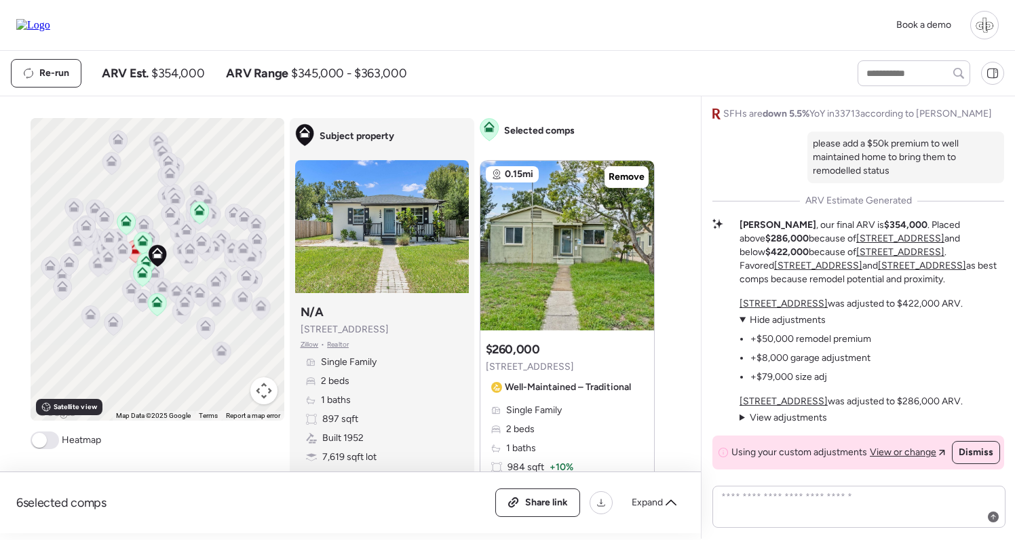
click at [781, 318] on span "Hide adjustments" at bounding box center [788, 320] width 76 height 12
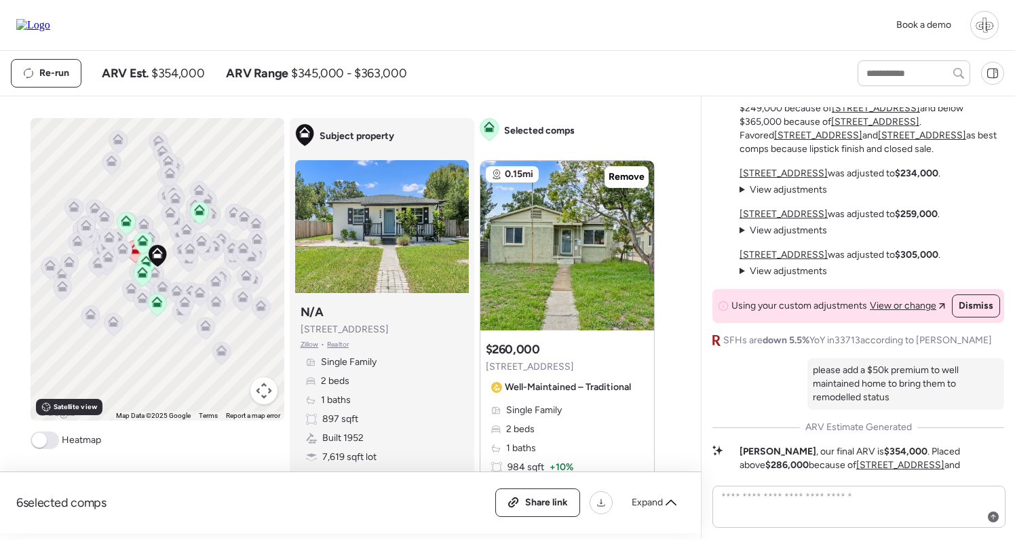
scroll to position [-219, 0]
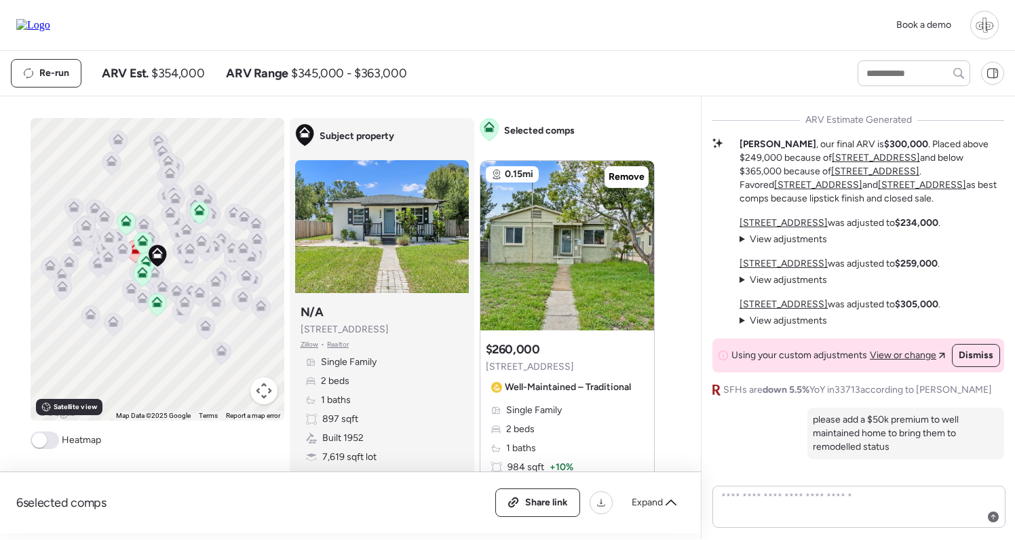
click at [767, 310] on u "[STREET_ADDRESS]" at bounding box center [784, 305] width 88 height 12
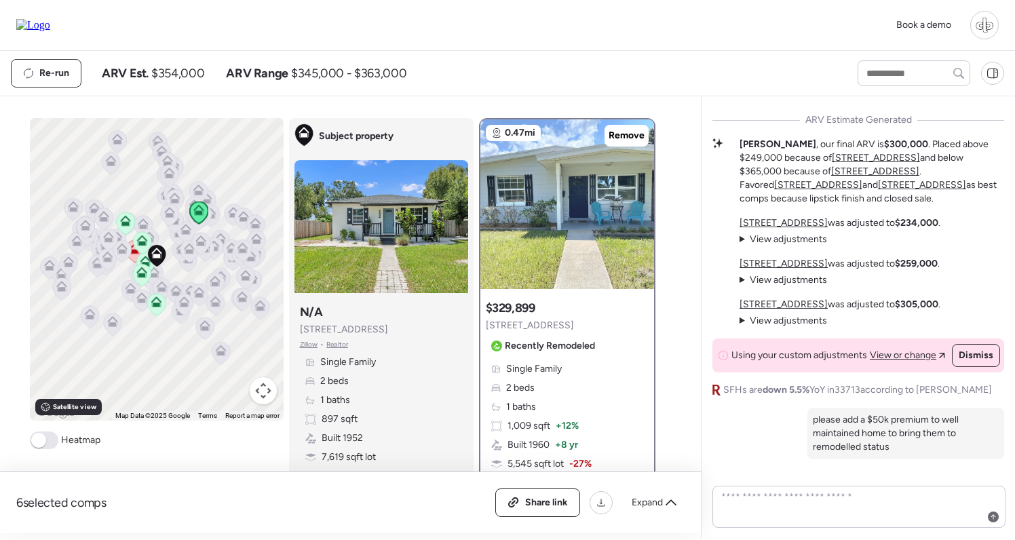
click at [776, 326] on span "View adjustments" at bounding box center [788, 321] width 77 height 12
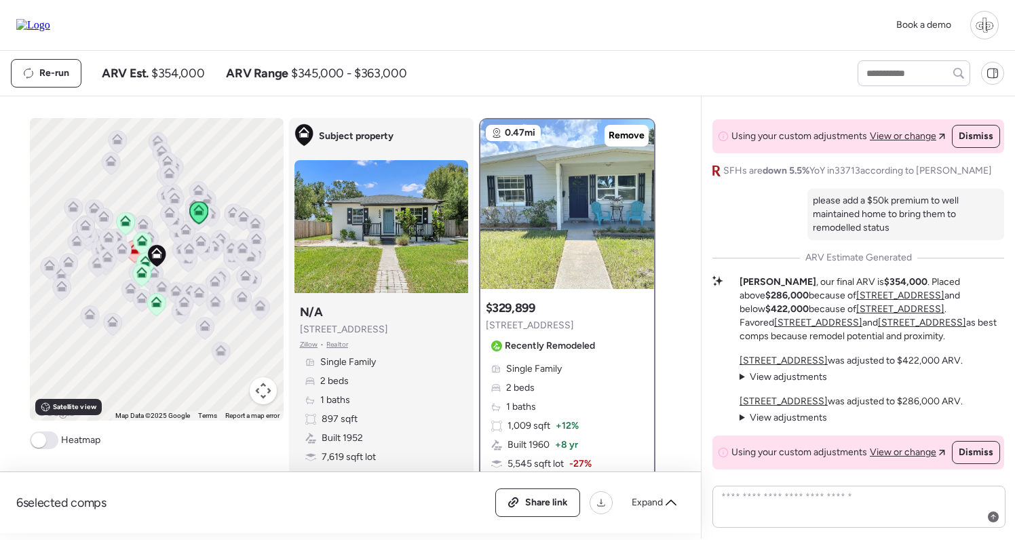
scroll to position [0, 0]
click at [784, 370] on div "4101 19th St N was adjusted to $422,000 ARV. View adjustments Hide adjustments …" at bounding box center [851, 369] width 223 height 30
click at [784, 375] on span "View adjustments" at bounding box center [788, 377] width 77 height 12
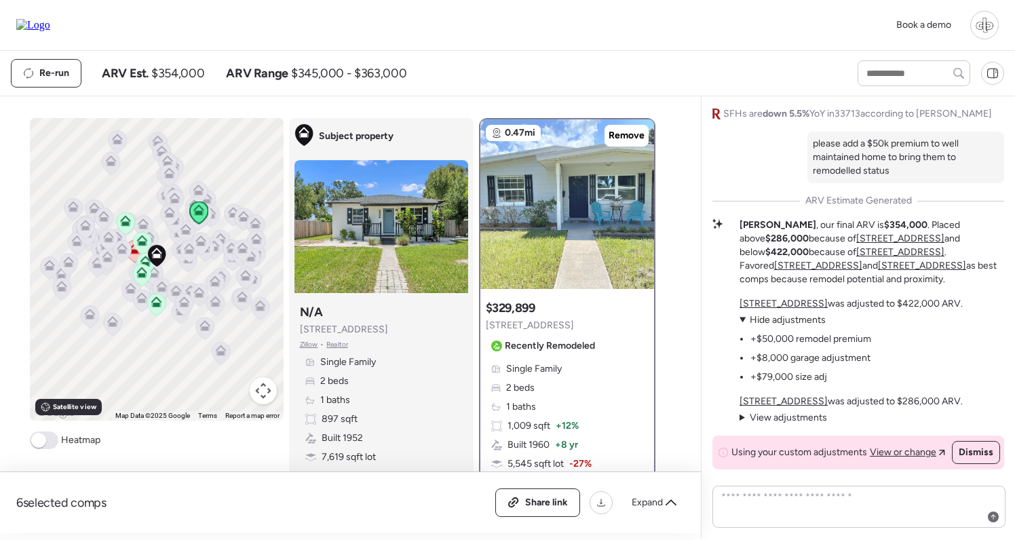
click at [792, 322] on span "Hide adjustments" at bounding box center [788, 320] width 76 height 12
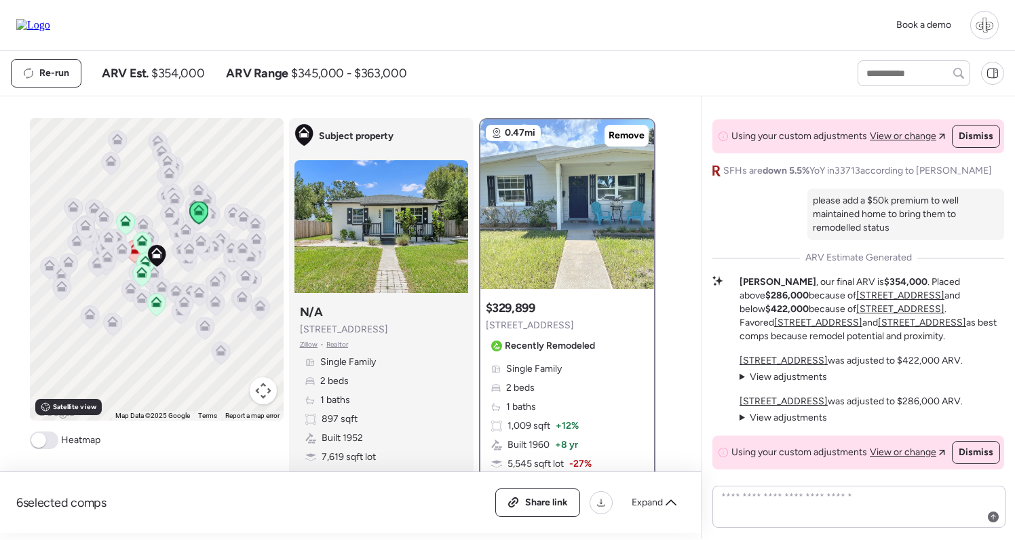
click at [779, 419] on span "View adjustments" at bounding box center [788, 418] width 77 height 12
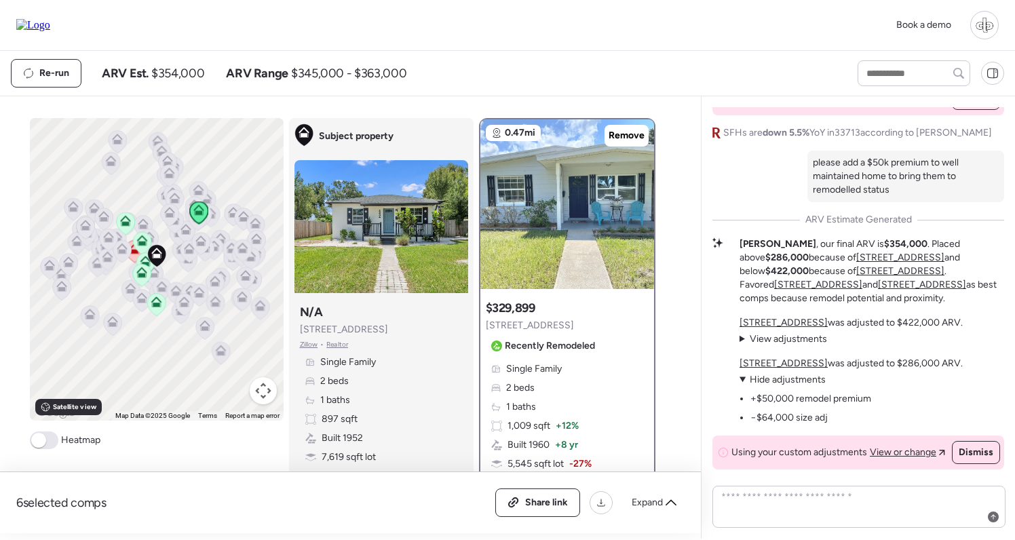
click at [794, 378] on span "Hide adjustments" at bounding box center [788, 380] width 76 height 12
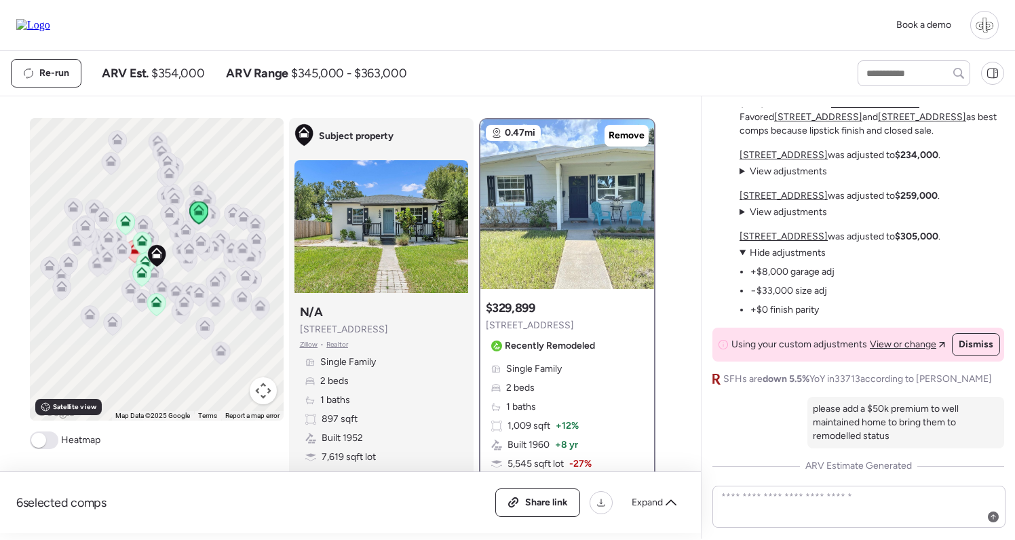
scroll to position [-216, 0]
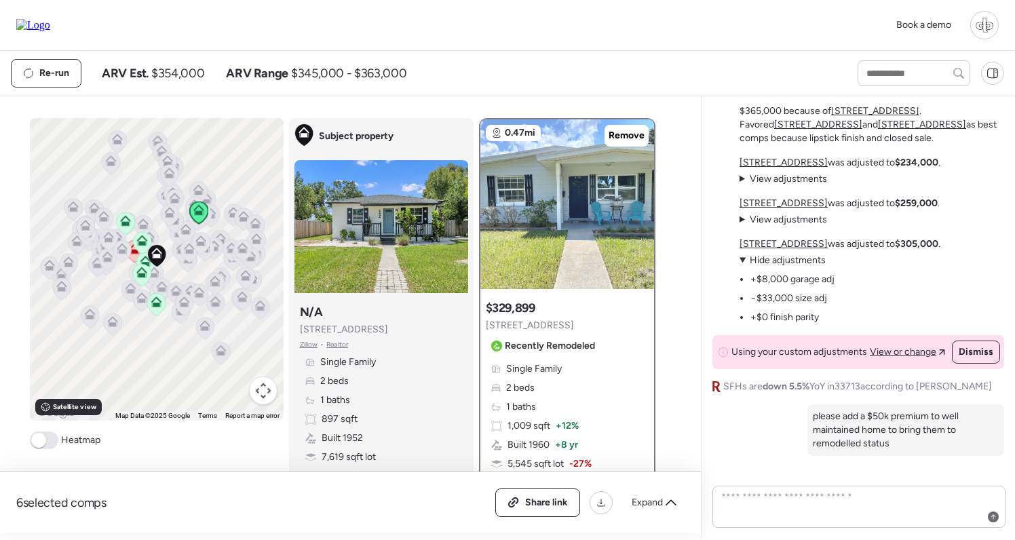
click at [763, 225] on span "View adjustments" at bounding box center [788, 220] width 77 height 12
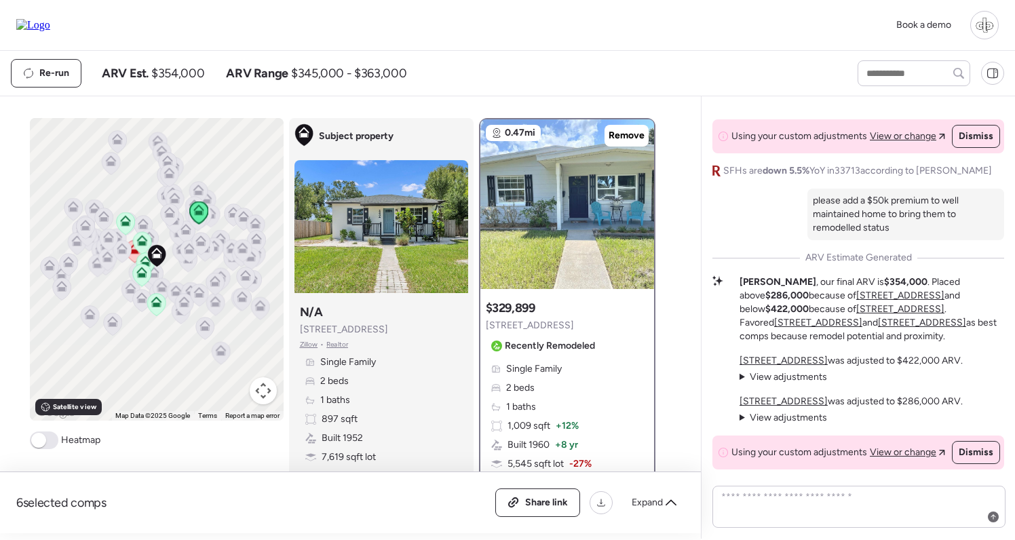
scroll to position [0, 0]
click at [788, 421] on span "View adjustments" at bounding box center [788, 418] width 77 height 12
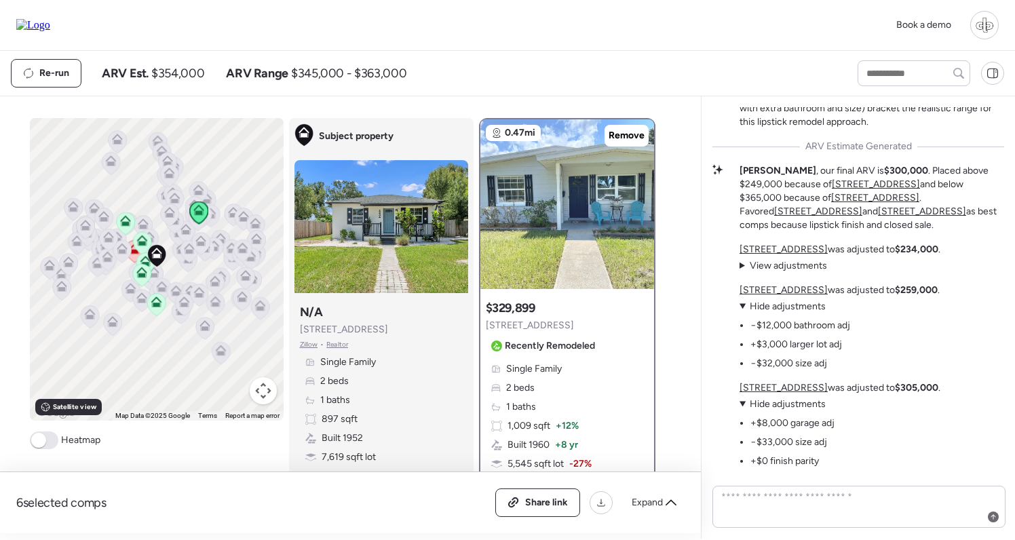
scroll to position [-396, 0]
click at [777, 311] on span "Hide adjustments" at bounding box center [788, 305] width 76 height 12
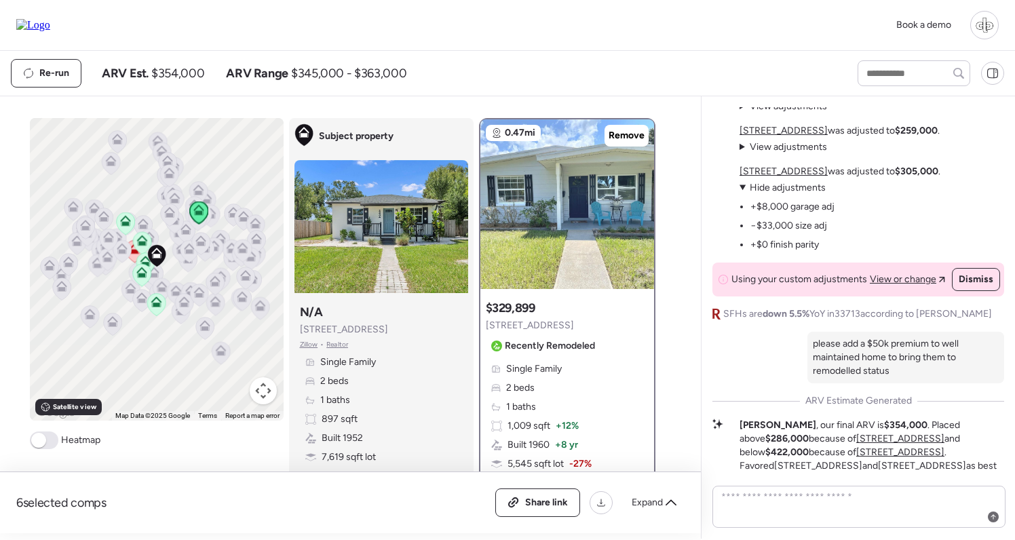
scroll to position [-222, 0]
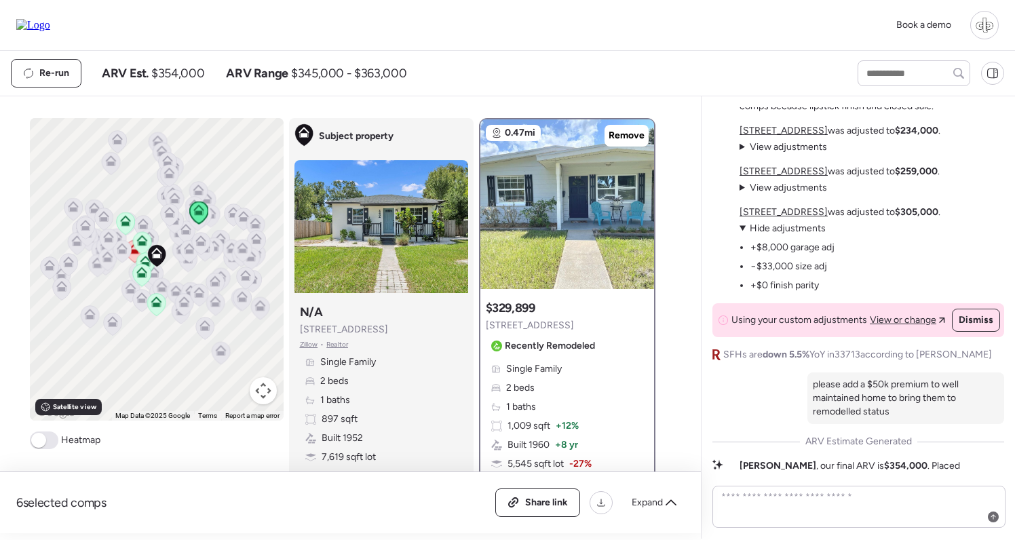
click at [774, 234] on span "Hide adjustments" at bounding box center [788, 229] width 76 height 12
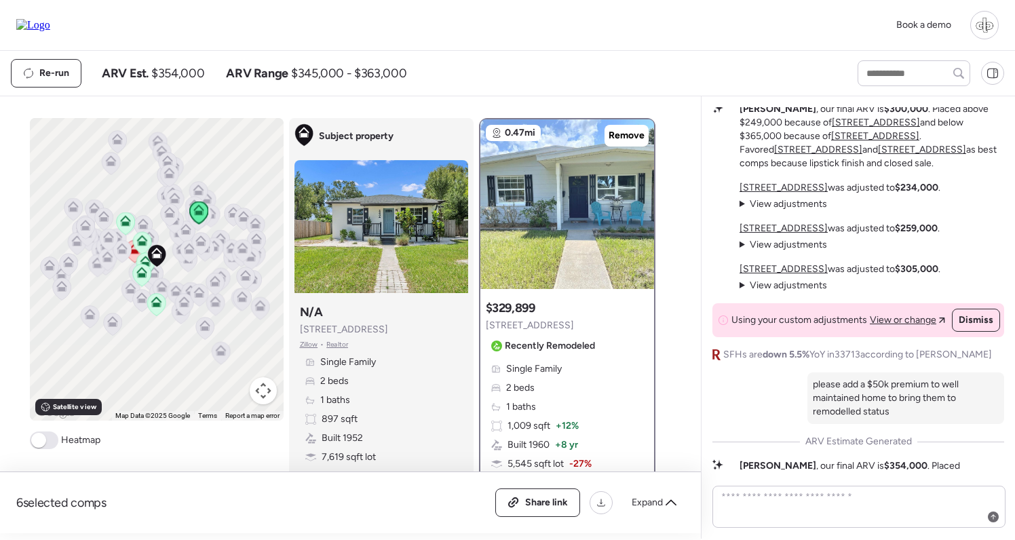
click at [767, 250] on span "View adjustments" at bounding box center [788, 245] width 77 height 12
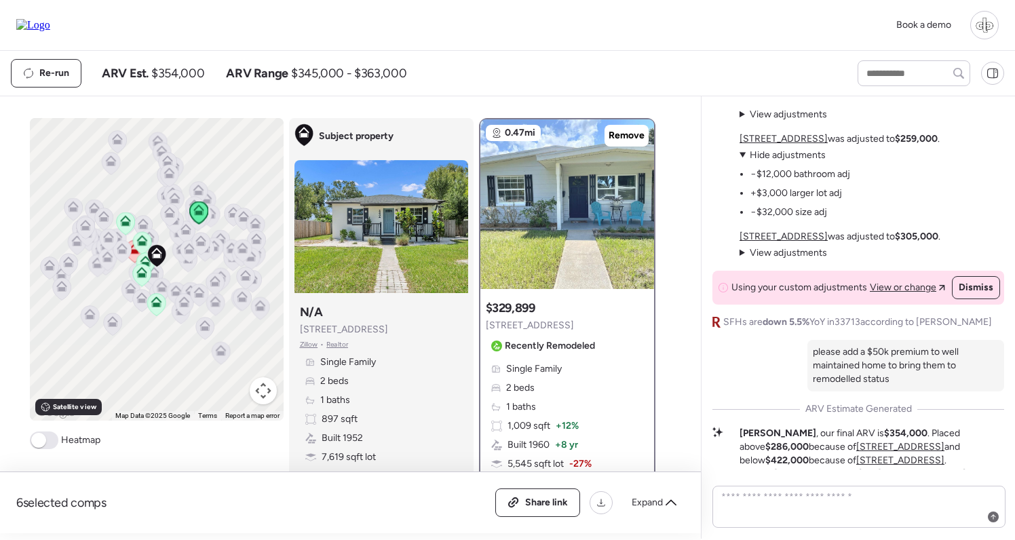
scroll to position [-193, 0]
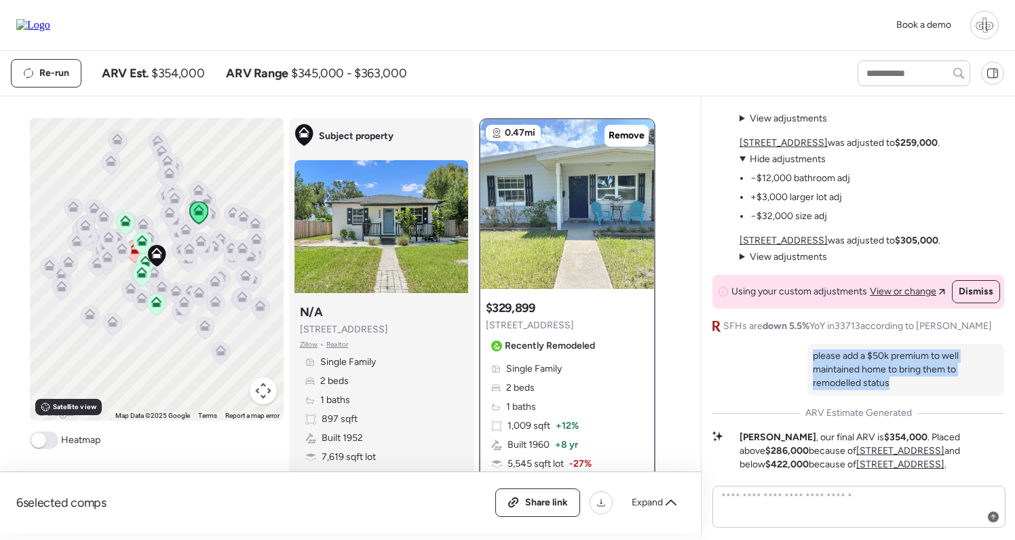
drag, startPoint x: 905, startPoint y: 401, endPoint x: 813, endPoint y: 372, distance: 96.1
click at [813, 372] on p "please add a $50k premium to well maintained home to bring them to remodelled s…" at bounding box center [906, 369] width 186 height 41
copy p "please add a $50k premium to well maintained home to bring them to remodelled s…"
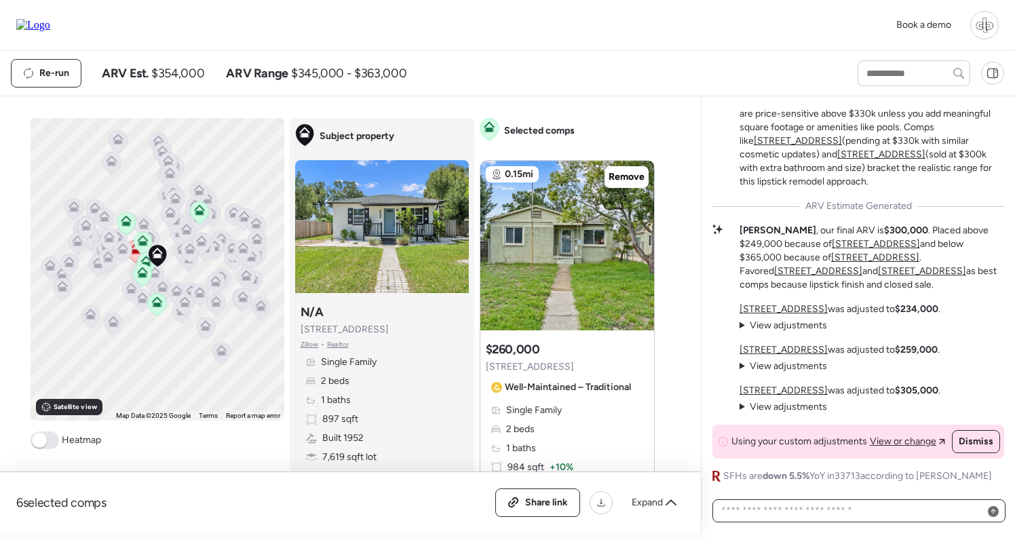
click at [803, 514] on textarea at bounding box center [859, 510] width 281 height 19
paste textarea "**********"
type textarea "**********"
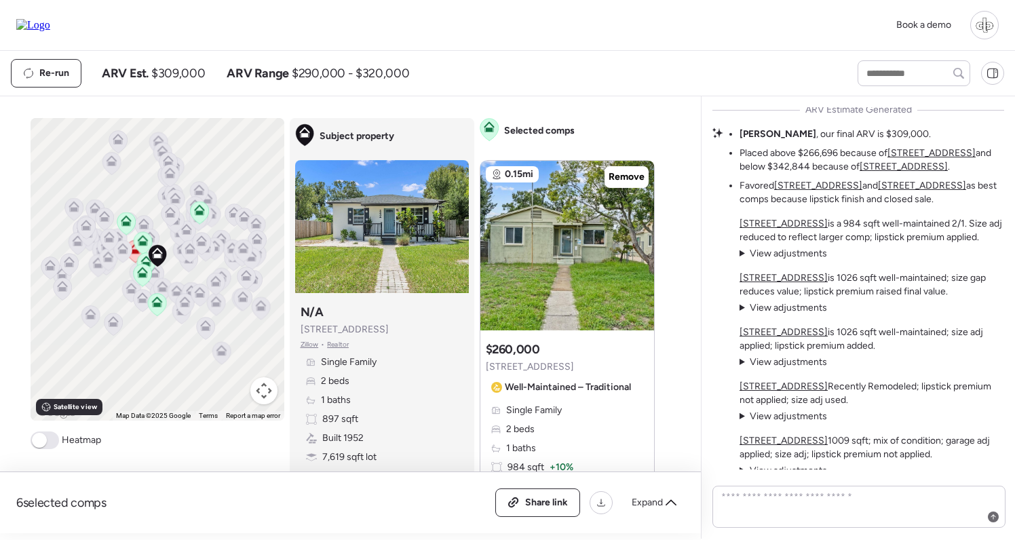
scroll to position [-106, 0]
click at [779, 254] on span "View adjustments" at bounding box center [788, 252] width 77 height 12
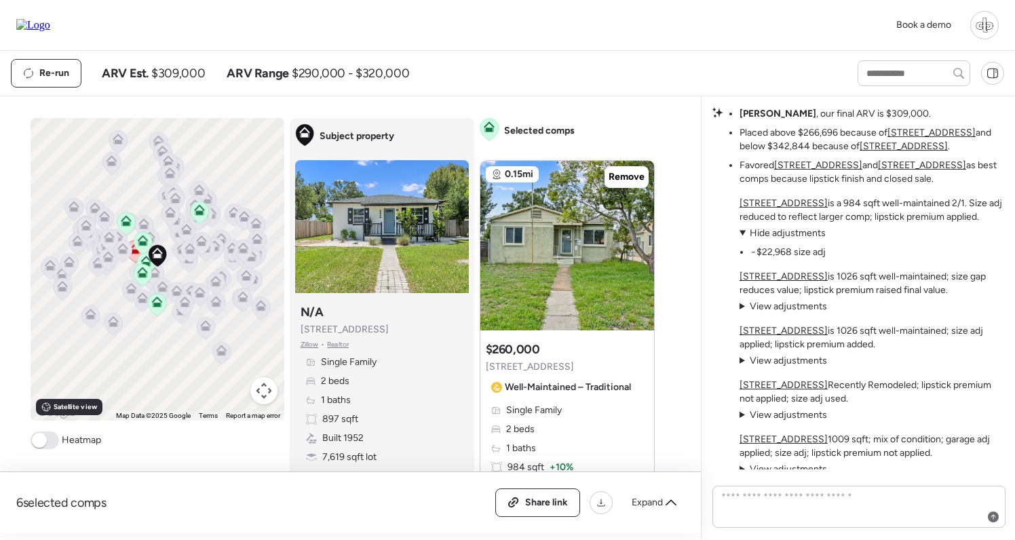
click at [779, 239] on span "Hide adjustments" at bounding box center [788, 233] width 76 height 12
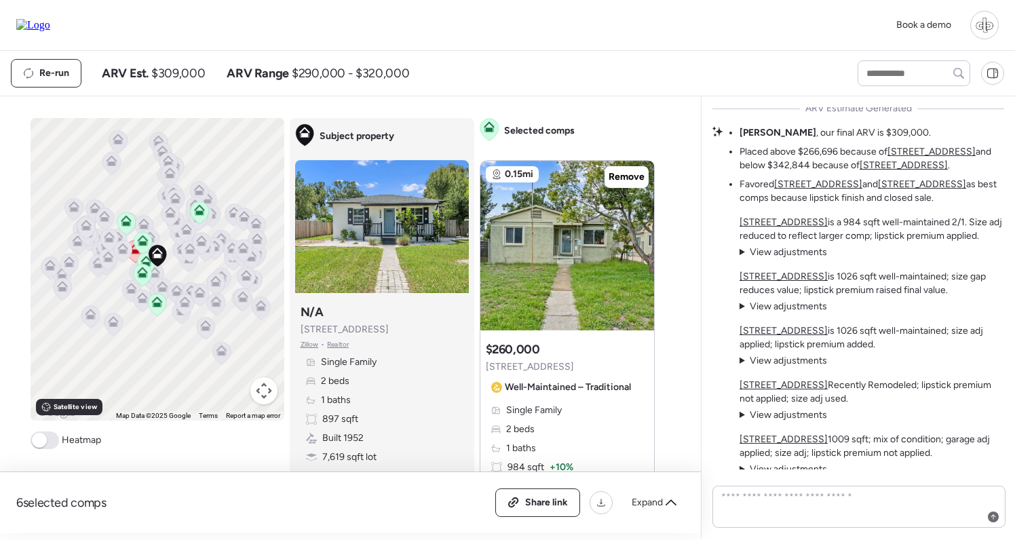
click at [783, 307] on span "View adjustments" at bounding box center [788, 307] width 77 height 12
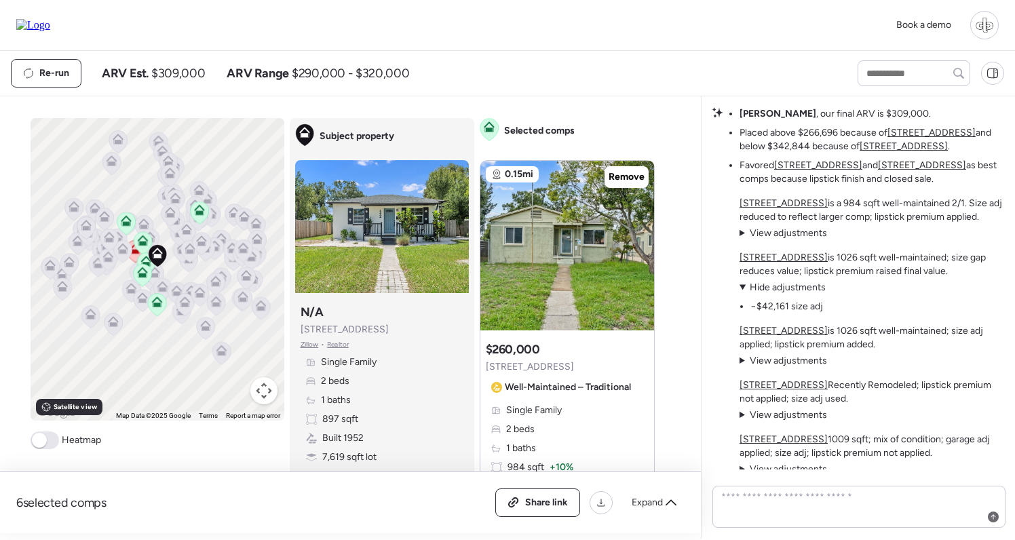
click at [788, 287] on span "Hide adjustments" at bounding box center [788, 288] width 76 height 12
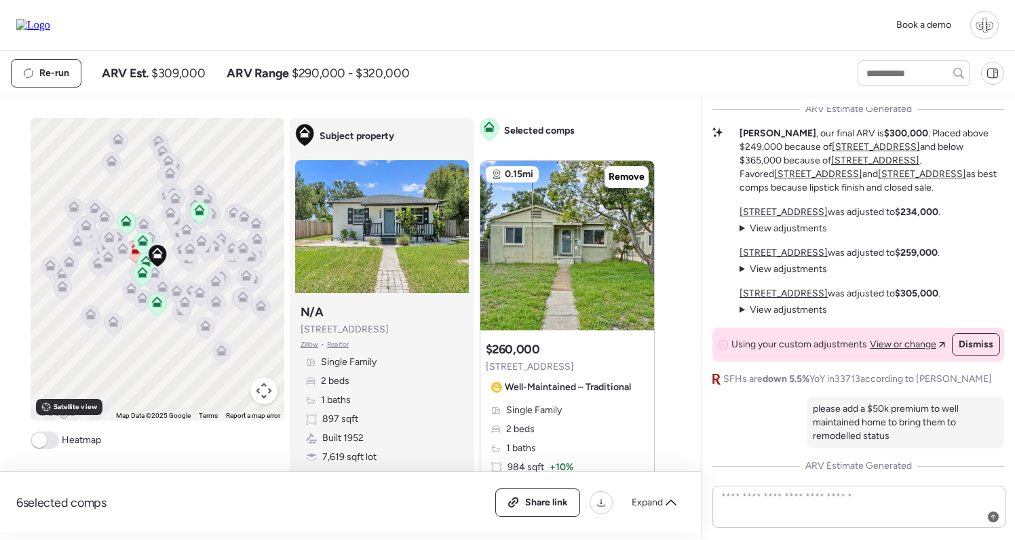
scroll to position [-474, 0]
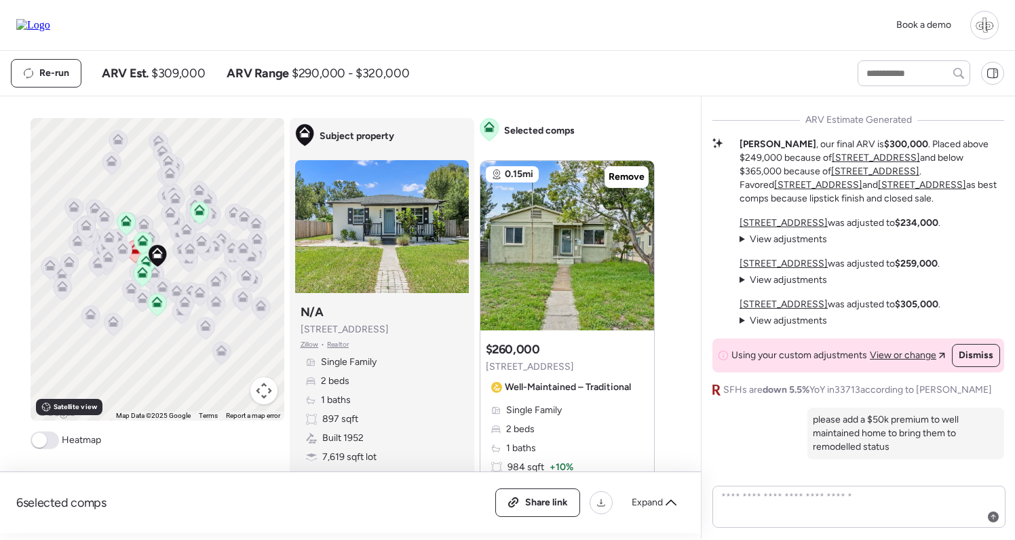
click at [776, 236] on span "View adjustments" at bounding box center [788, 239] width 77 height 12
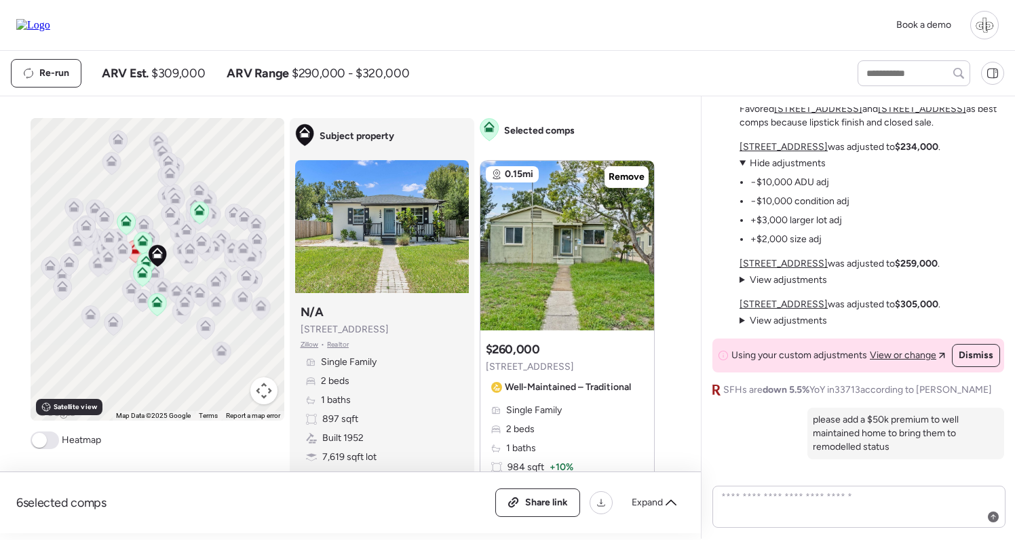
click at [780, 166] on span "Hide adjustments" at bounding box center [788, 163] width 76 height 12
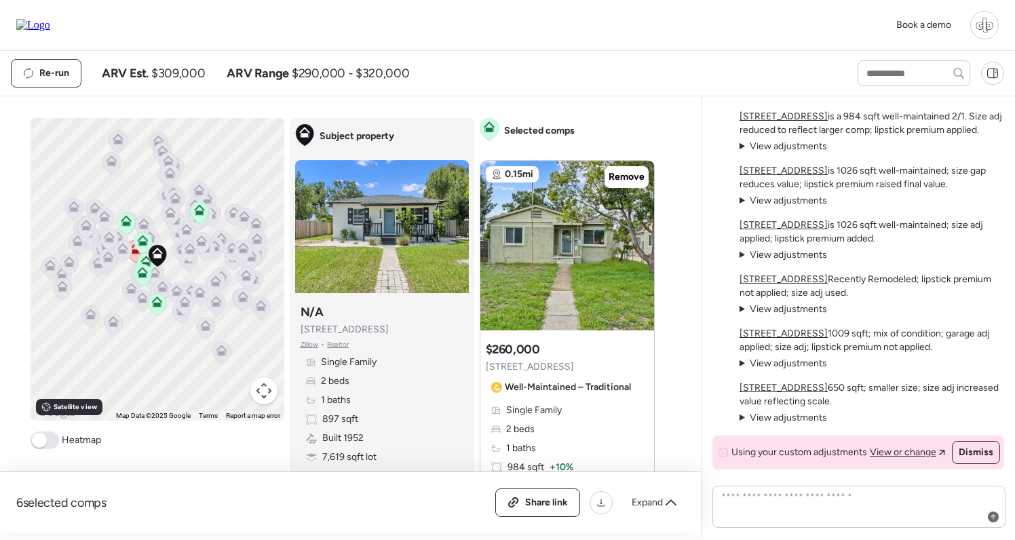
scroll to position [0, 0]
click at [786, 418] on span "View adjustments" at bounding box center [788, 418] width 77 height 12
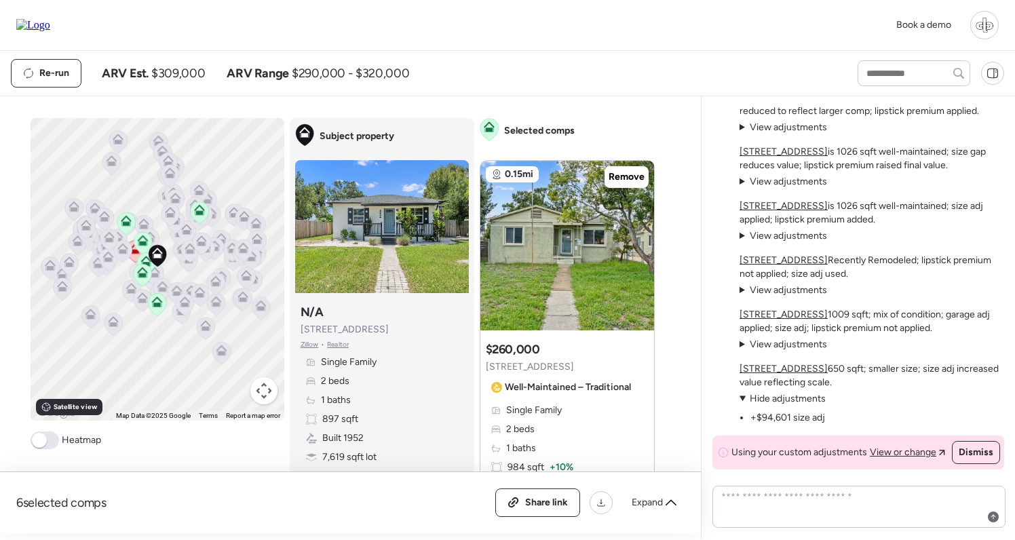
click at [792, 398] on span "Hide adjustments" at bounding box center [788, 399] width 76 height 12
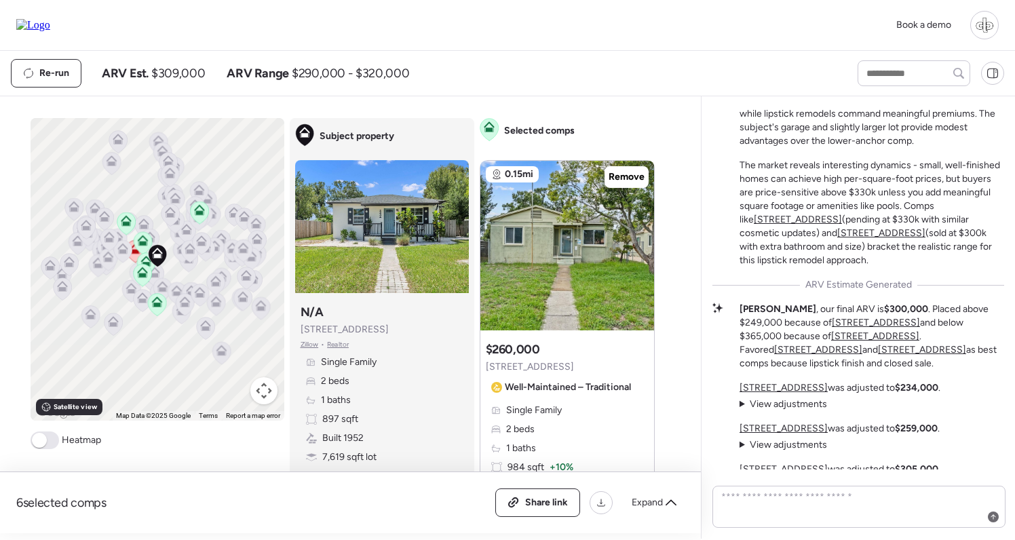
scroll to position [-234, 0]
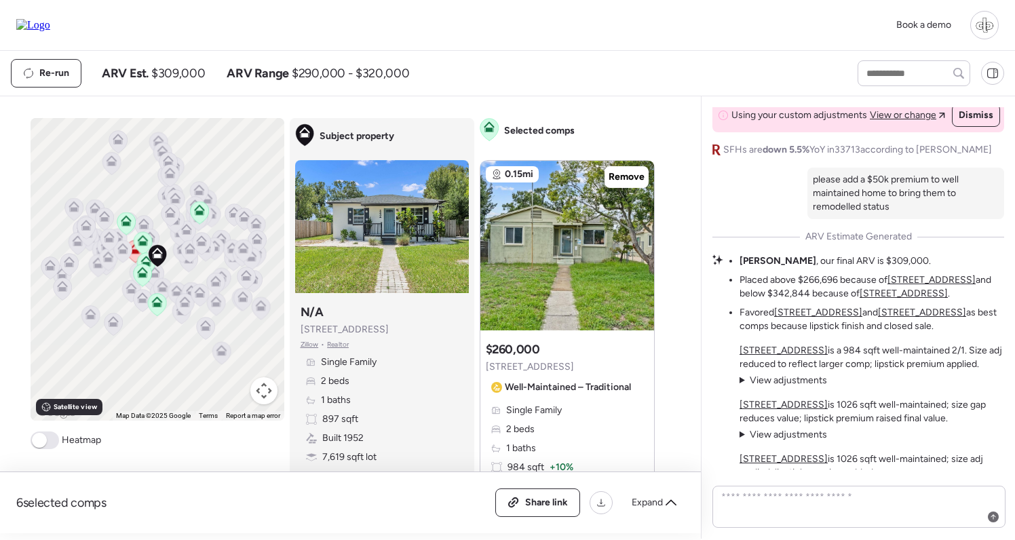
click at [784, 385] on span "View adjustments" at bounding box center [788, 381] width 77 height 12
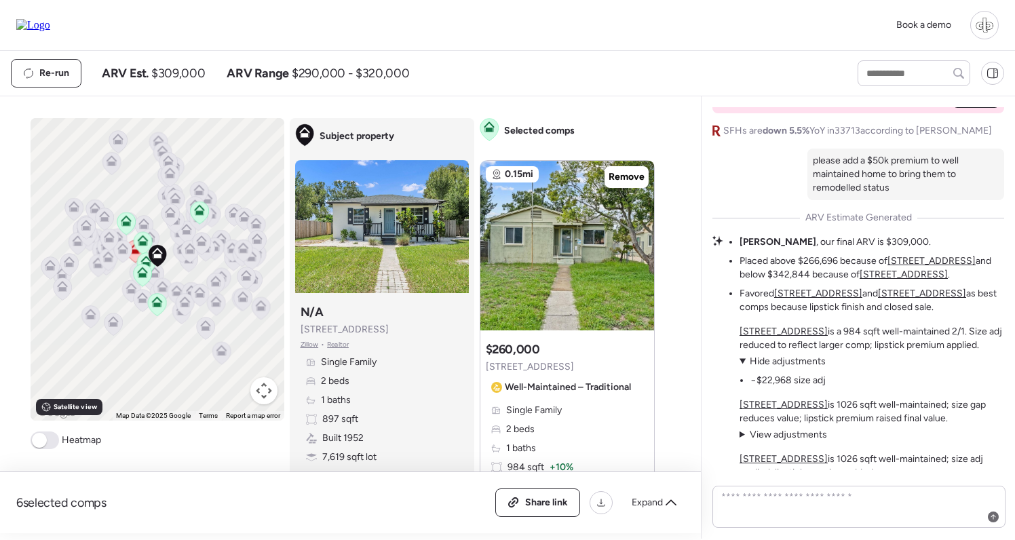
click at [788, 358] on span "Hide adjustments" at bounding box center [788, 362] width 76 height 12
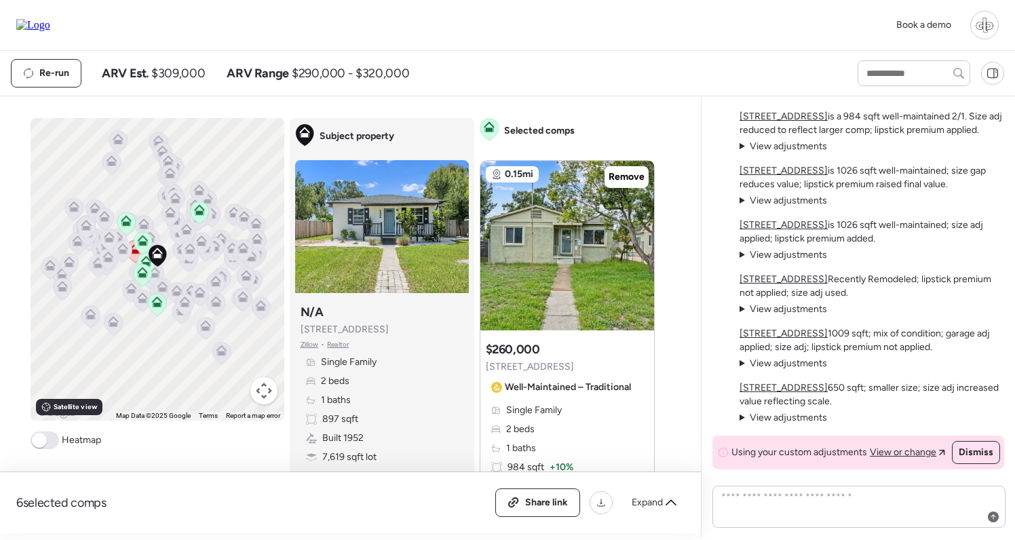
scroll to position [0, 0]
click at [781, 418] on span "View adjustments" at bounding box center [788, 418] width 77 height 12
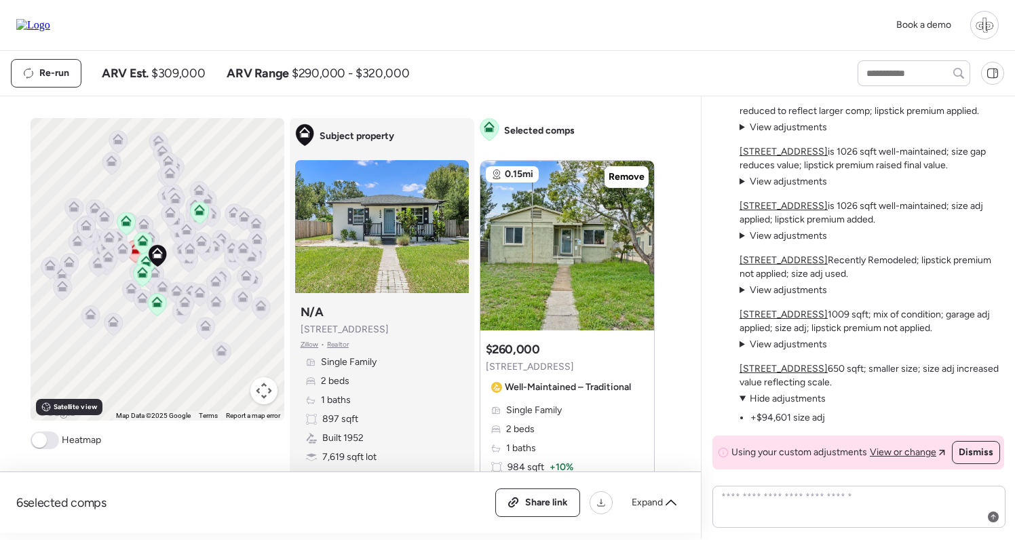
click at [782, 404] on span "Hide adjustments" at bounding box center [788, 399] width 76 height 12
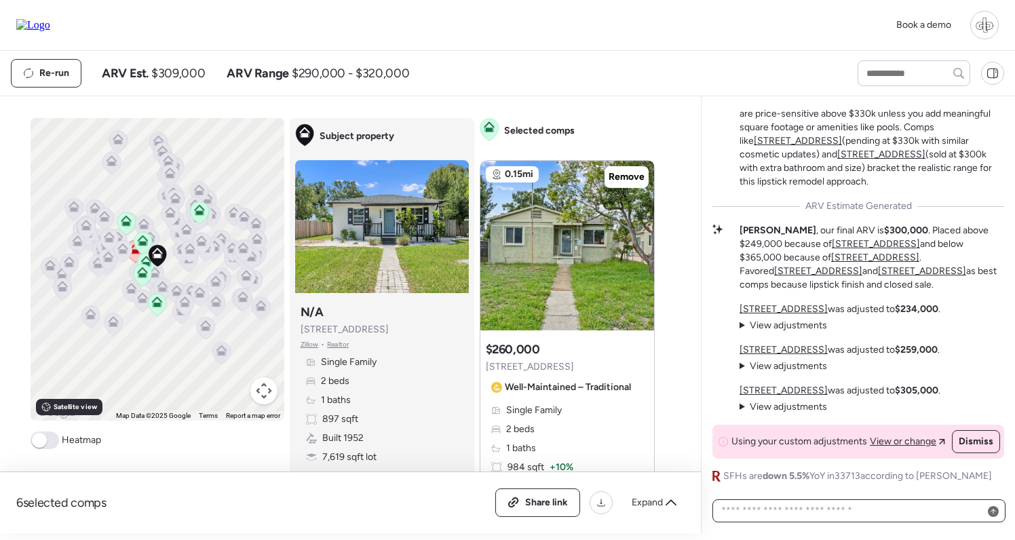
click at [796, 506] on textarea at bounding box center [859, 510] width 281 height 19
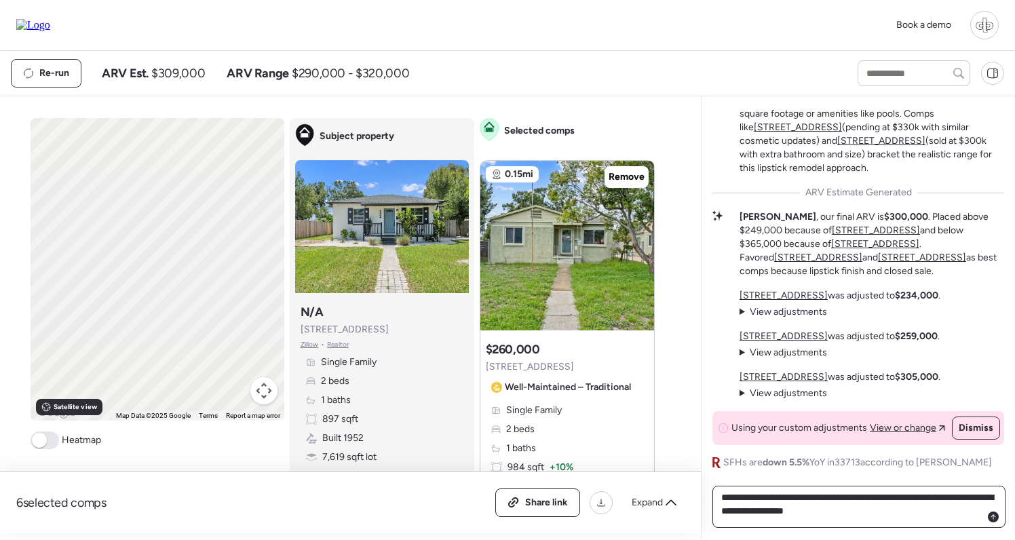
type textarea "**********"
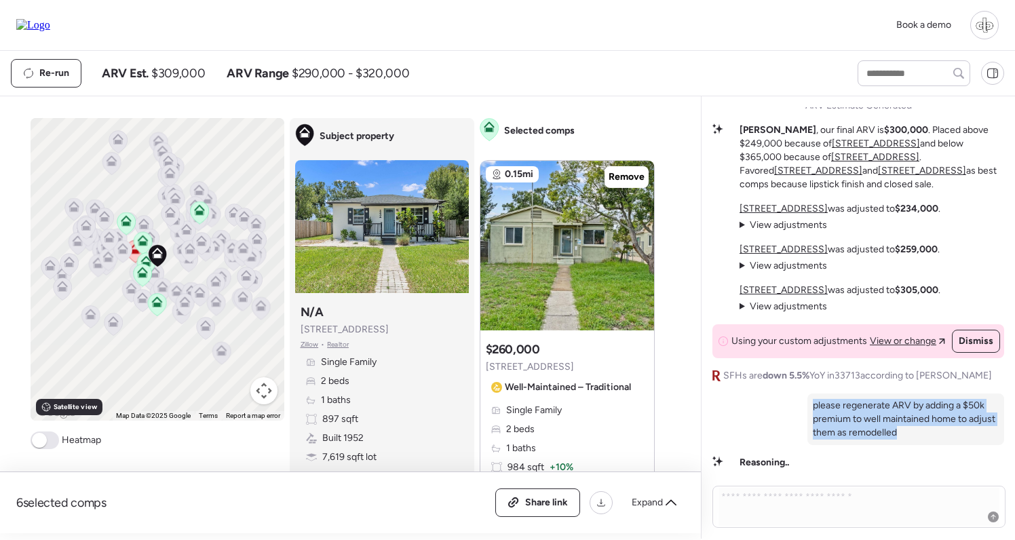
drag, startPoint x: 904, startPoint y: 436, endPoint x: 798, endPoint y: 407, distance: 109.6
click at [798, 407] on div "Market Story: Small Block Home with Modest Upside This 897 sqft concrete block …" at bounding box center [859, 166] width 292 height 607
copy p "please regenerate ARV by adding a $50k premium to well maintained home to adjus…"
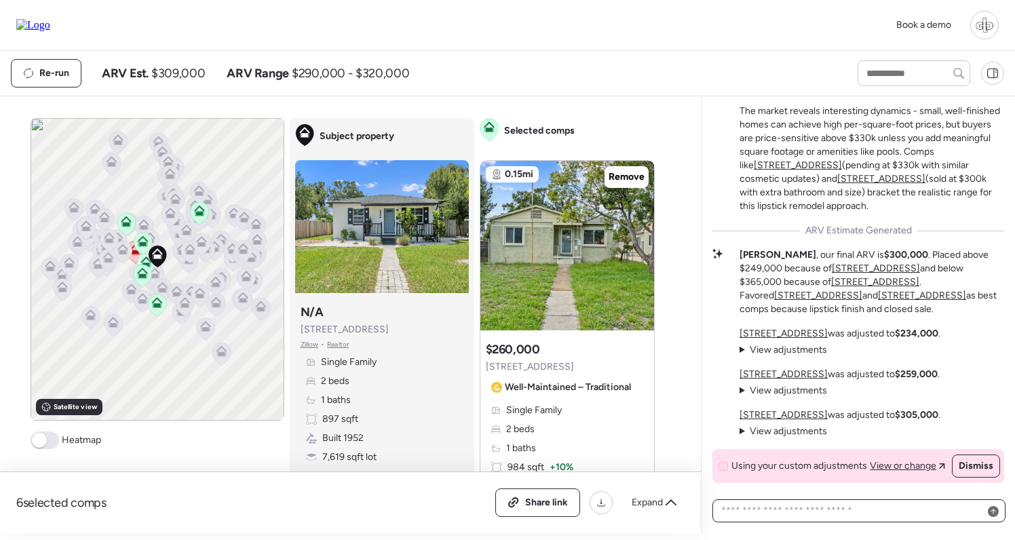
click at [835, 515] on textarea at bounding box center [859, 510] width 281 height 19
paste textarea "**********"
type textarea "**********"
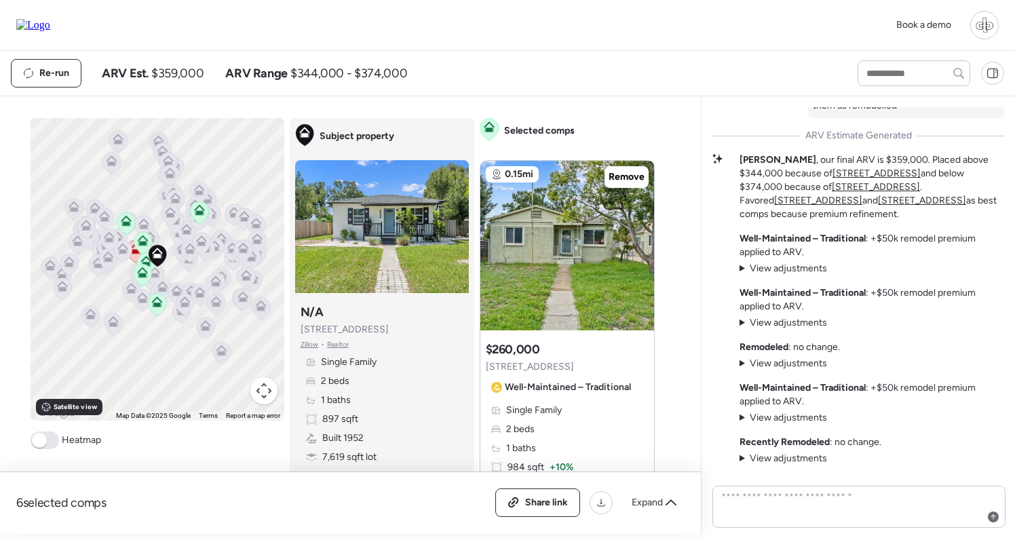
scroll to position [-111, 0]
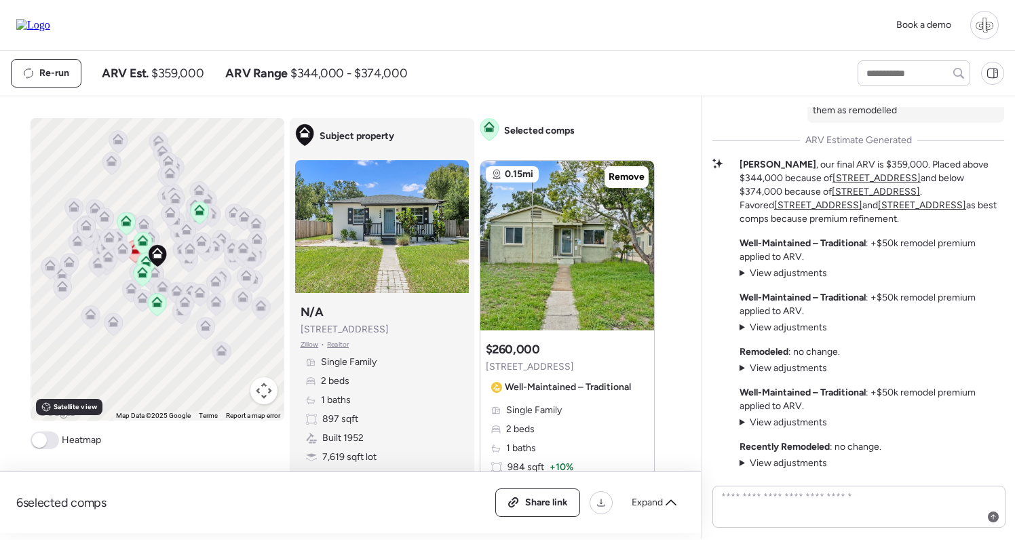
click at [799, 278] on span "View adjustments" at bounding box center [788, 273] width 77 height 12
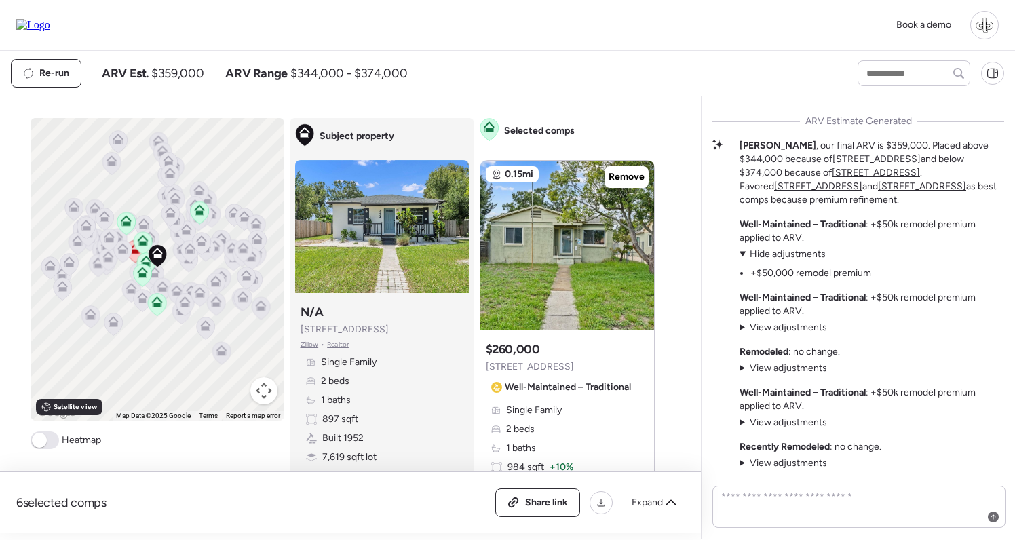
click at [784, 250] on span "Hide adjustments" at bounding box center [788, 254] width 76 height 12
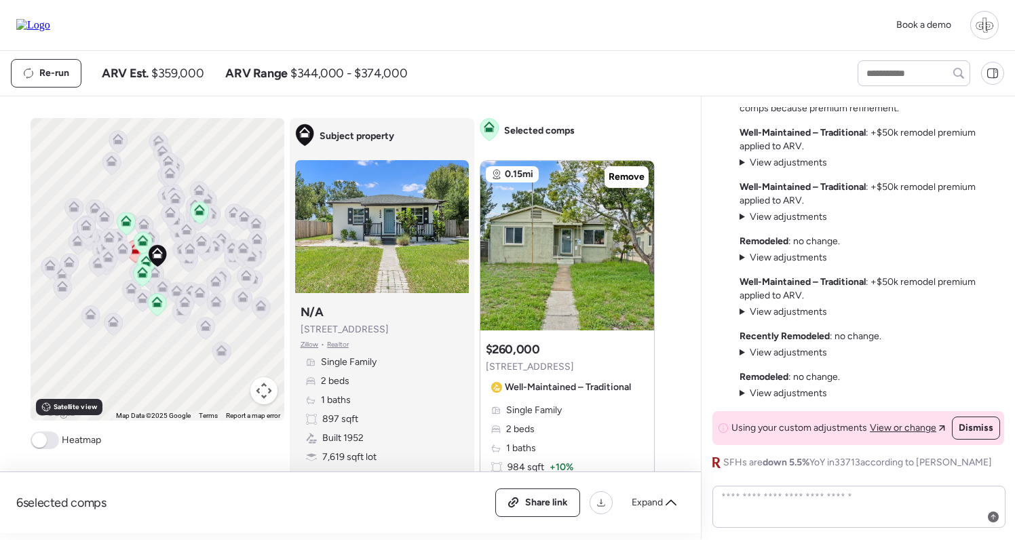
scroll to position [0, 0]
click at [799, 259] on span "View adjustments" at bounding box center [788, 258] width 77 height 12
click at [795, 259] on span "Hide adjustments" at bounding box center [788, 258] width 76 height 12
click at [794, 311] on span "View adjustments" at bounding box center [788, 312] width 77 height 12
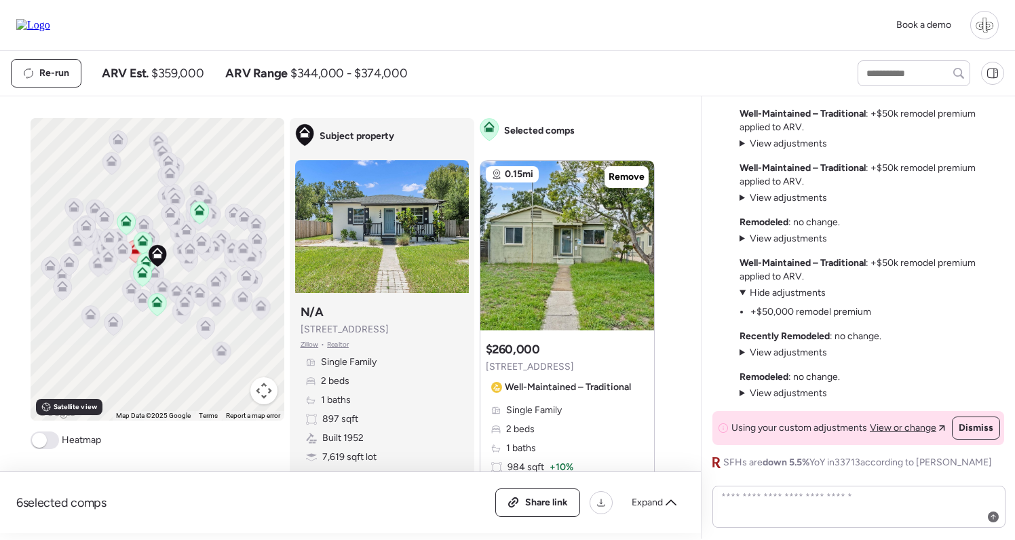
click at [794, 297] on span "Hide adjustments" at bounding box center [788, 293] width 76 height 12
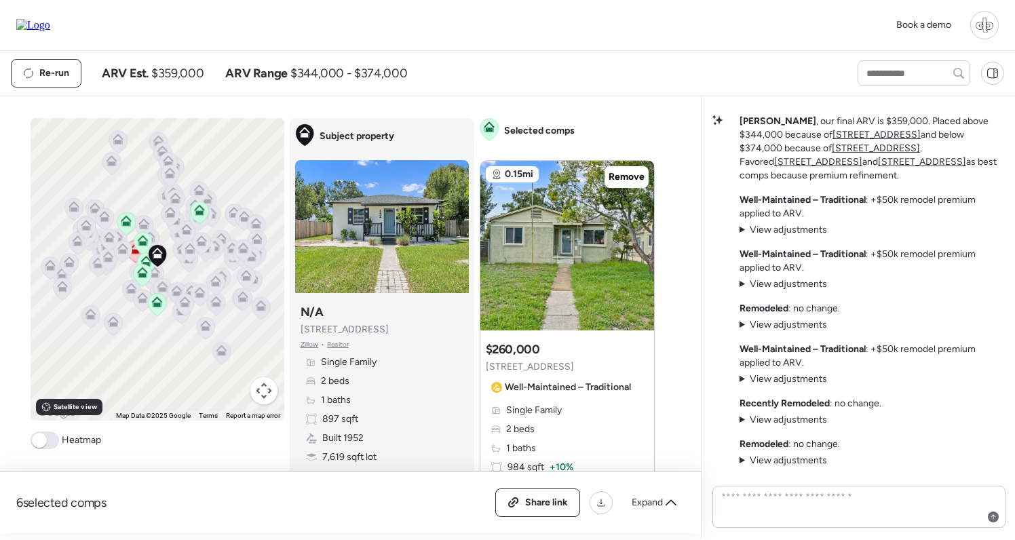
scroll to position [-67, 0]
click at [789, 381] on span "View adjustments" at bounding box center [788, 379] width 77 height 12
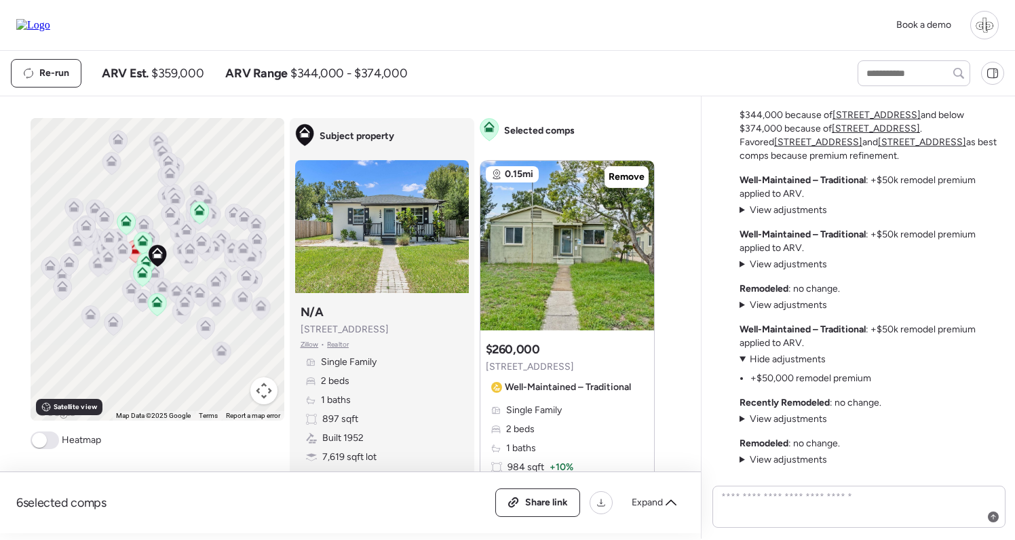
click at [780, 359] on span "Hide adjustments" at bounding box center [788, 360] width 76 height 12
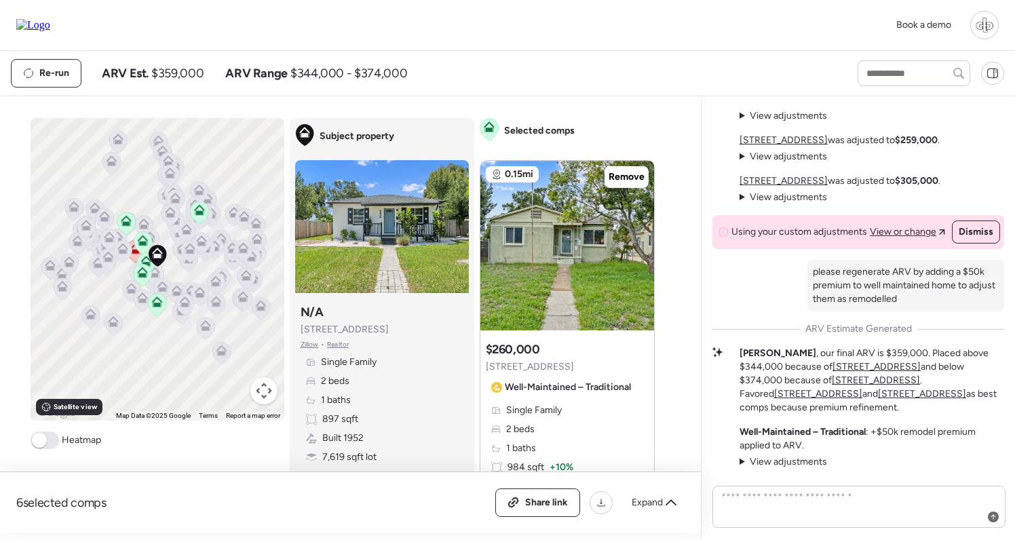
scroll to position [-447, 0]
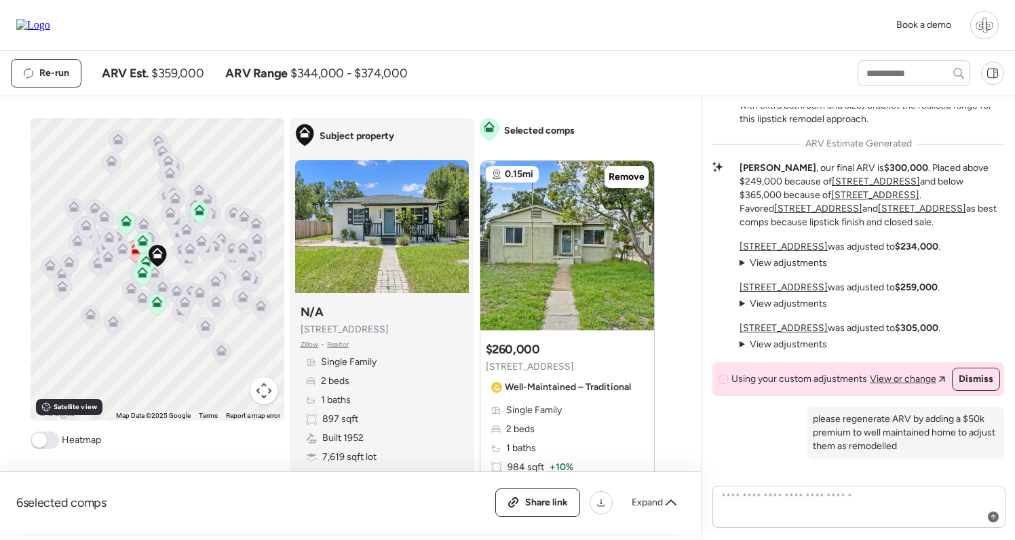
click at [788, 269] on span "View adjustments" at bounding box center [788, 263] width 77 height 12
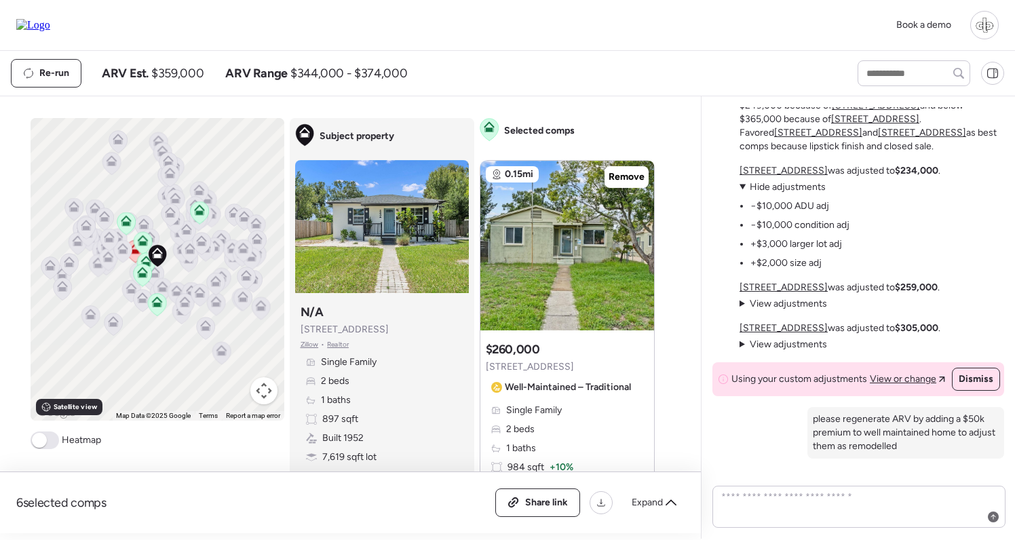
click at [780, 193] on span "Hide adjustments" at bounding box center [788, 187] width 76 height 12
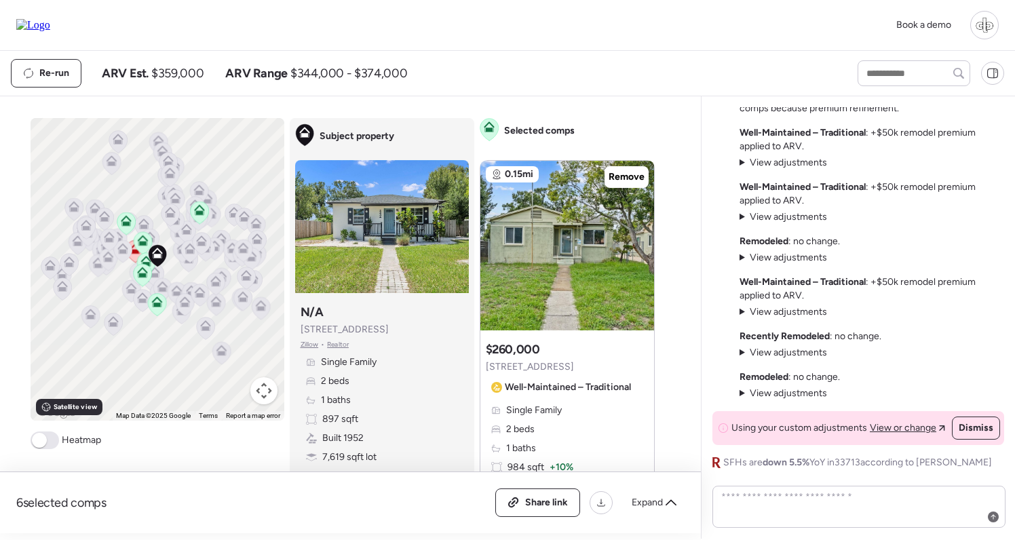
scroll to position [1, 0]
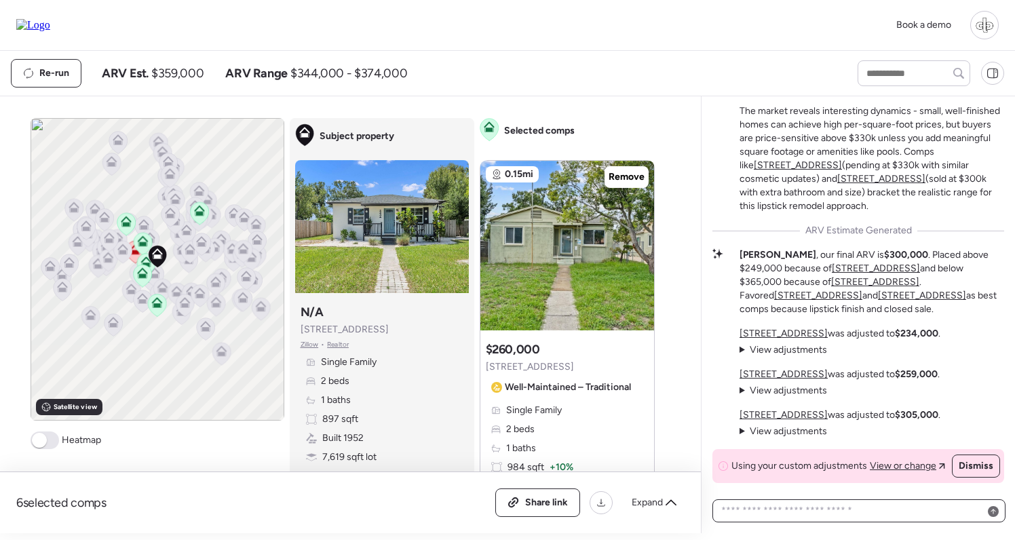
click at [842, 516] on textarea at bounding box center [859, 510] width 281 height 19
paste textarea "**********"
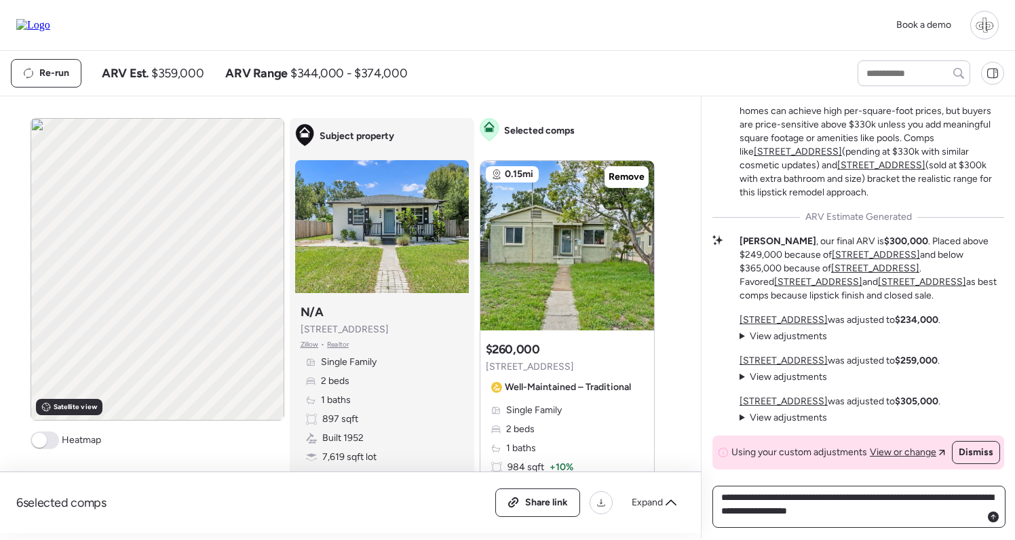
type textarea "**********"
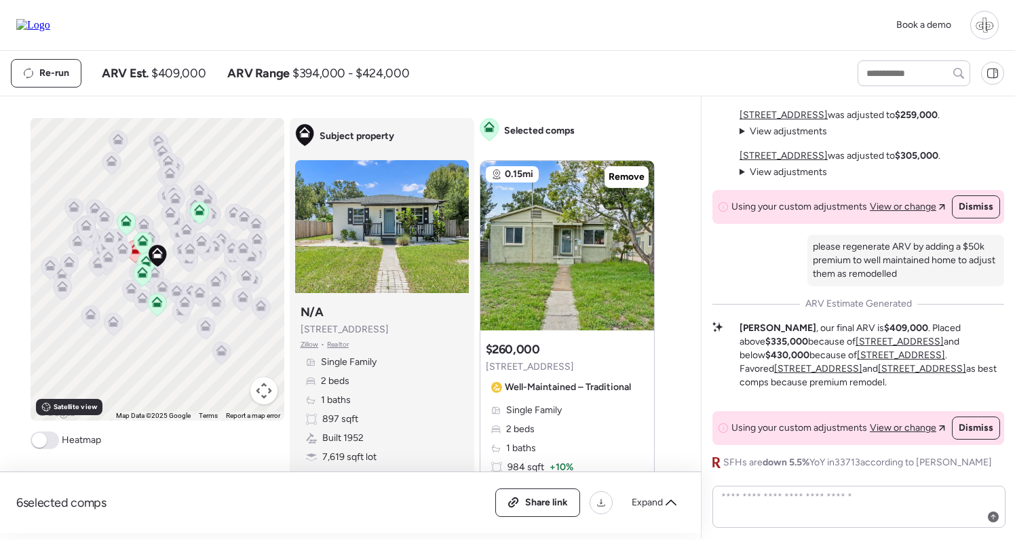
click at [862, 371] on u "[STREET_ADDRESS]" at bounding box center [818, 369] width 88 height 12
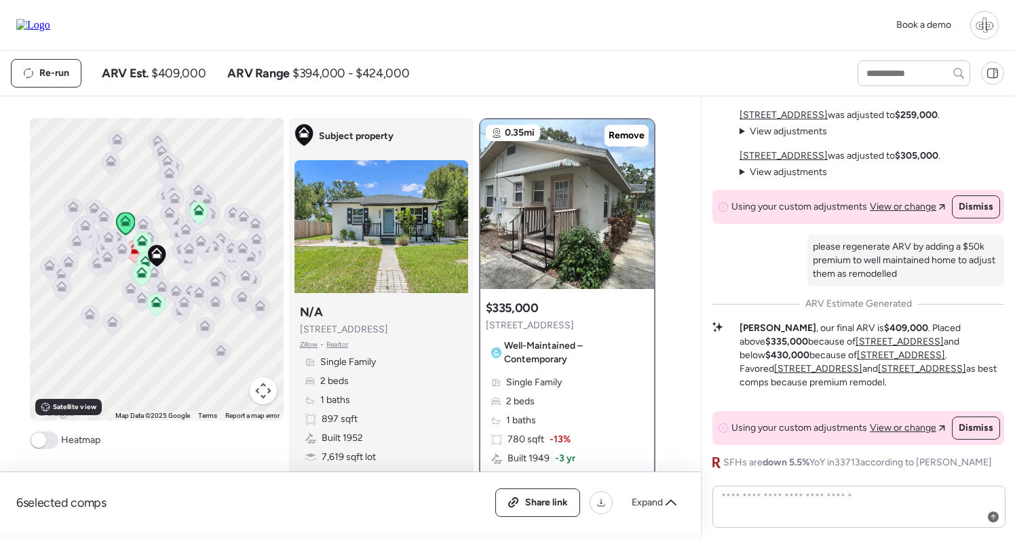
click at [963, 368] on u "[STREET_ADDRESS]" at bounding box center [922, 369] width 88 height 12
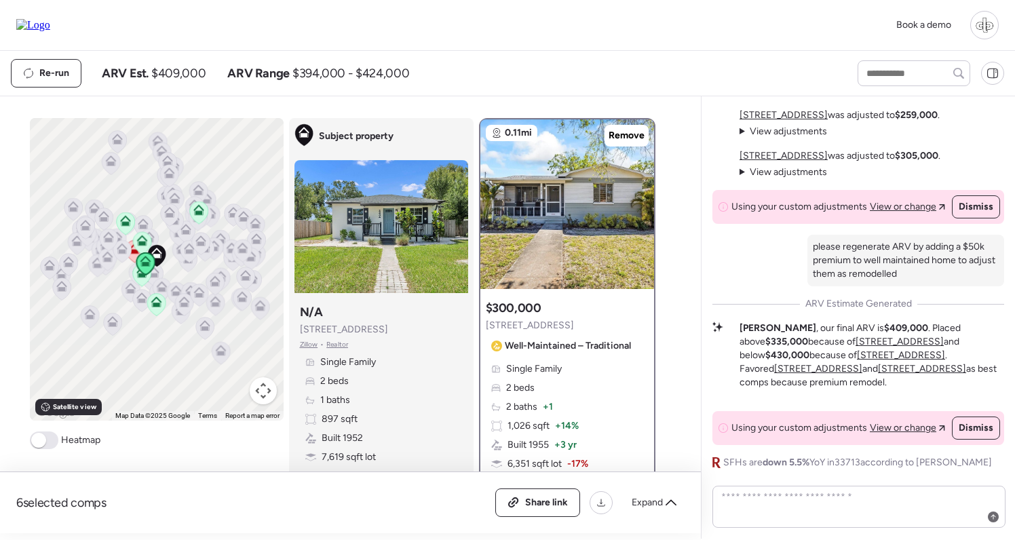
click at [857, 361] on u "2435 37th Ave N" at bounding box center [901, 355] width 88 height 12
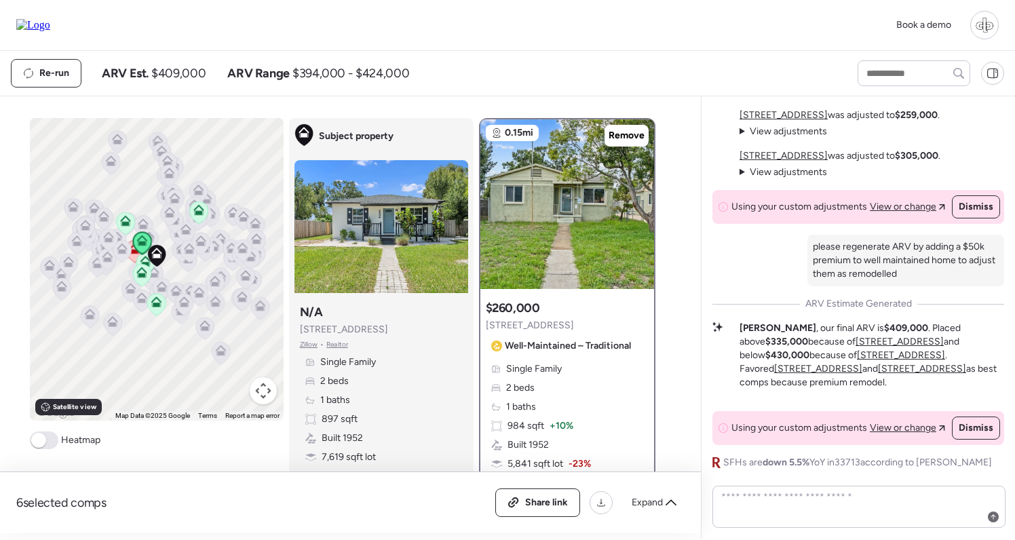
click at [878, 375] on u "2410 35th Ave N" at bounding box center [922, 369] width 88 height 12
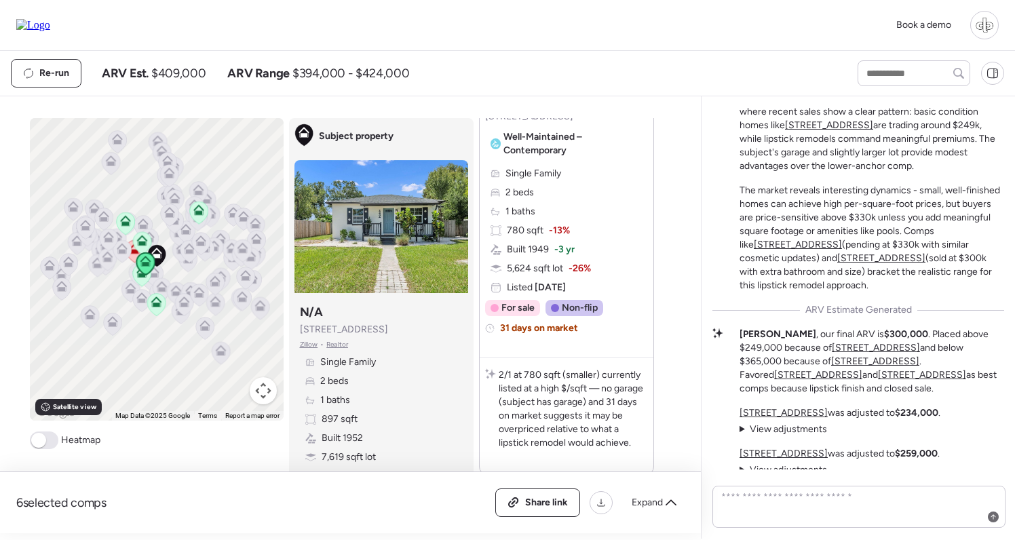
scroll to position [-338, 0]
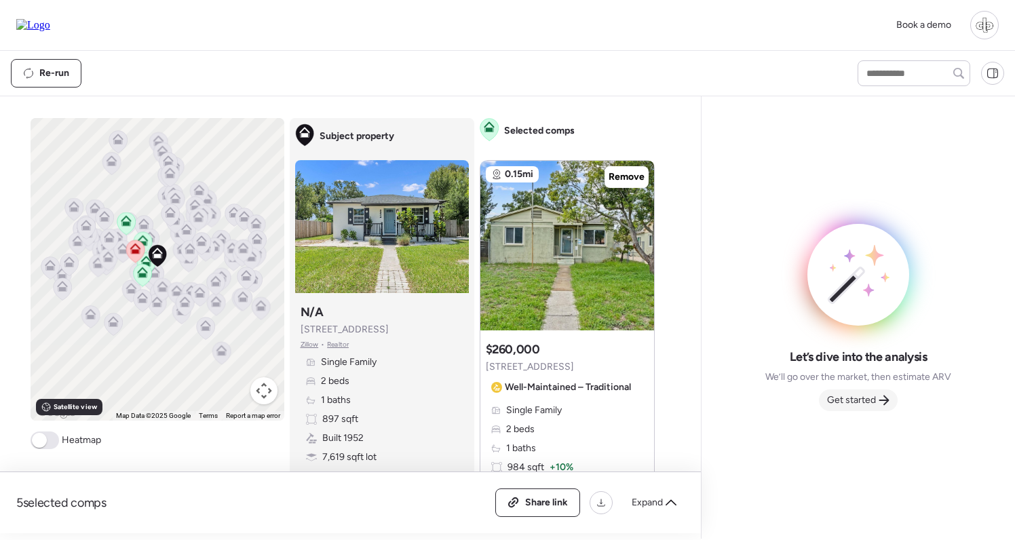
click at [866, 398] on span "Get started" at bounding box center [851, 401] width 49 height 14
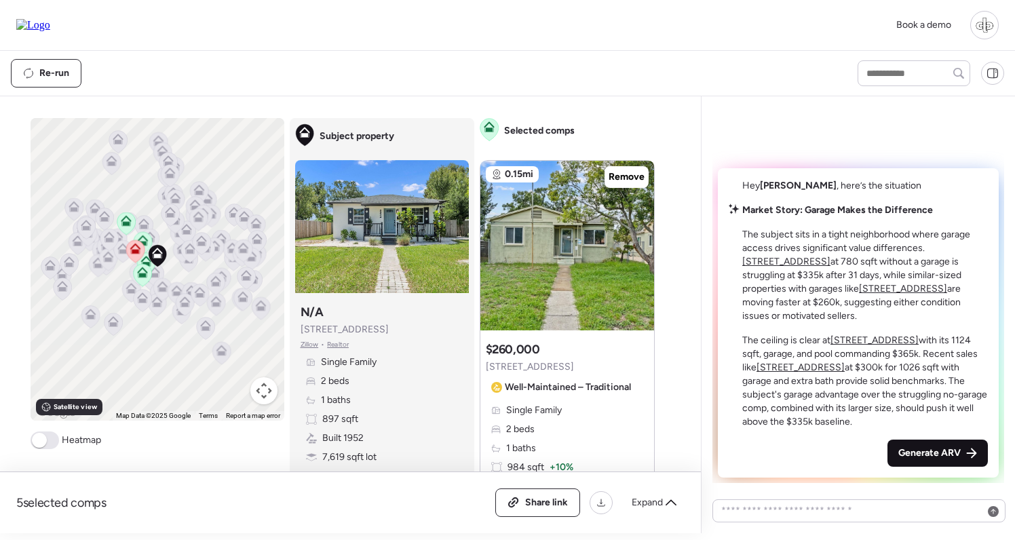
click at [945, 447] on div "Generate ARV" at bounding box center [938, 453] width 100 height 27
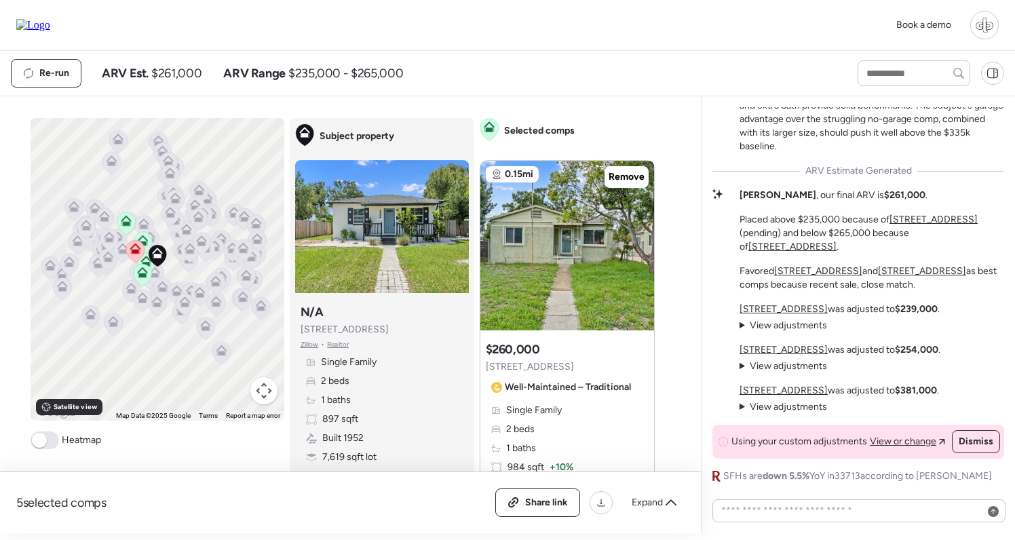
click at [800, 326] on span "View adjustments" at bounding box center [788, 326] width 77 height 12
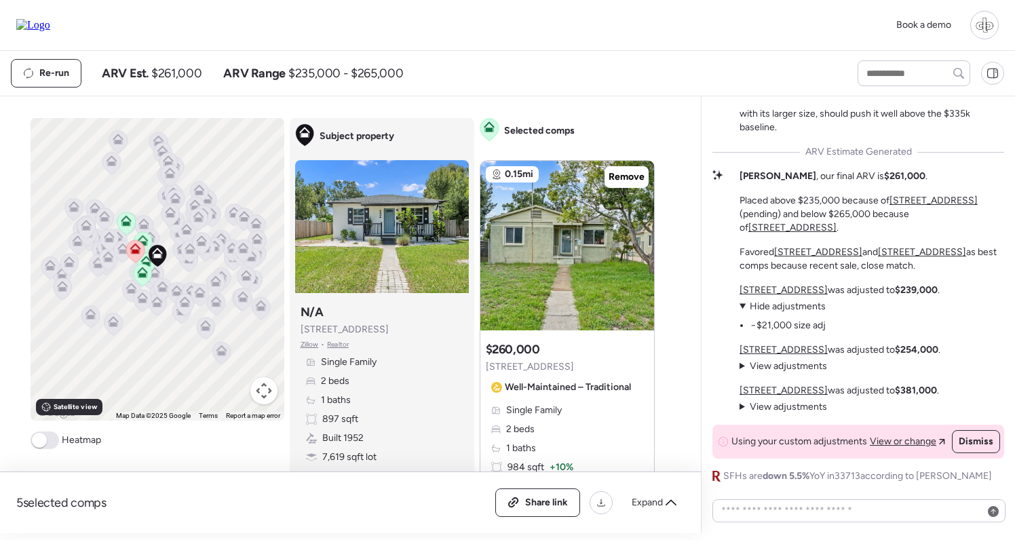
click at [805, 309] on span "Hide adjustments" at bounding box center [788, 307] width 76 height 12
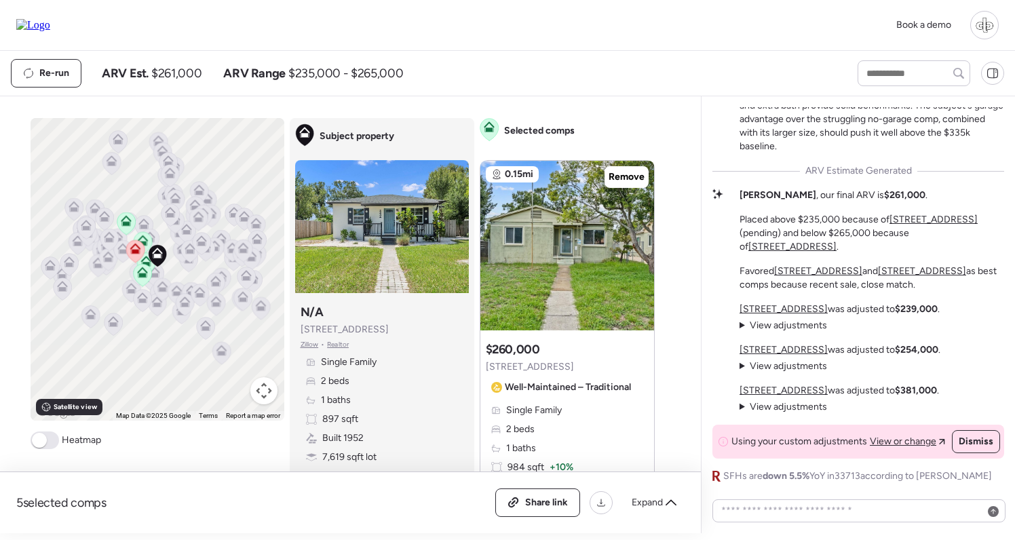
click at [793, 366] on span "View adjustments" at bounding box center [788, 366] width 77 height 12
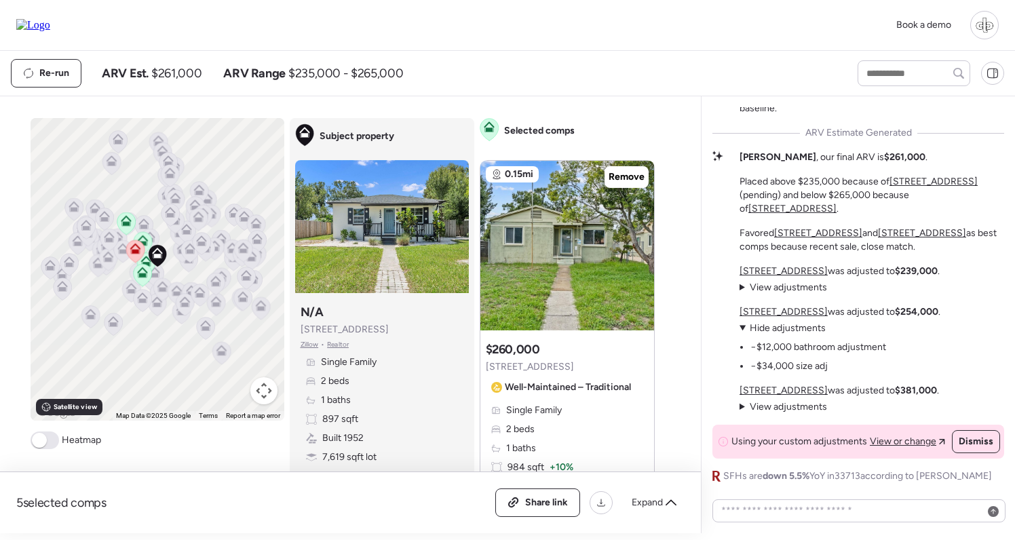
click at [796, 337] on ul "−$12,000 bathroom adjustment −$34,000 size adj" at bounding box center [813, 354] width 147 height 38
click at [798, 332] on span "Hide adjustments" at bounding box center [788, 328] width 76 height 12
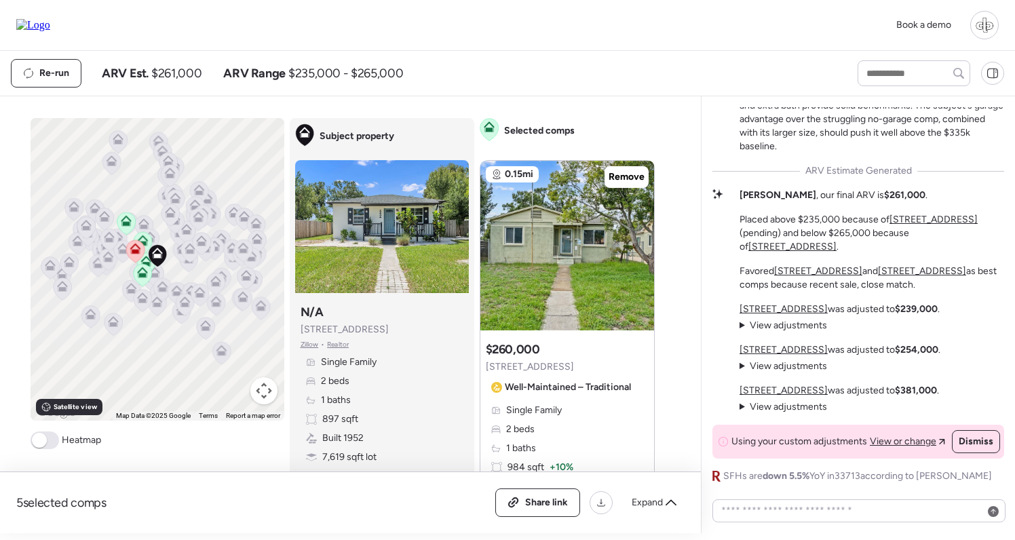
click at [801, 409] on span "View adjustments" at bounding box center [788, 407] width 77 height 12
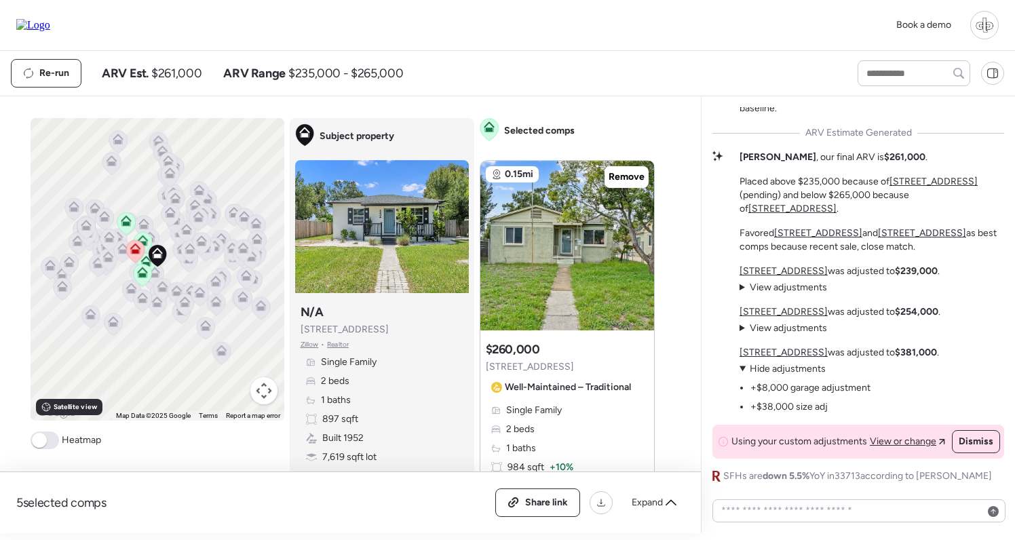
click at [801, 365] on span "Hide adjustments" at bounding box center [788, 369] width 76 height 12
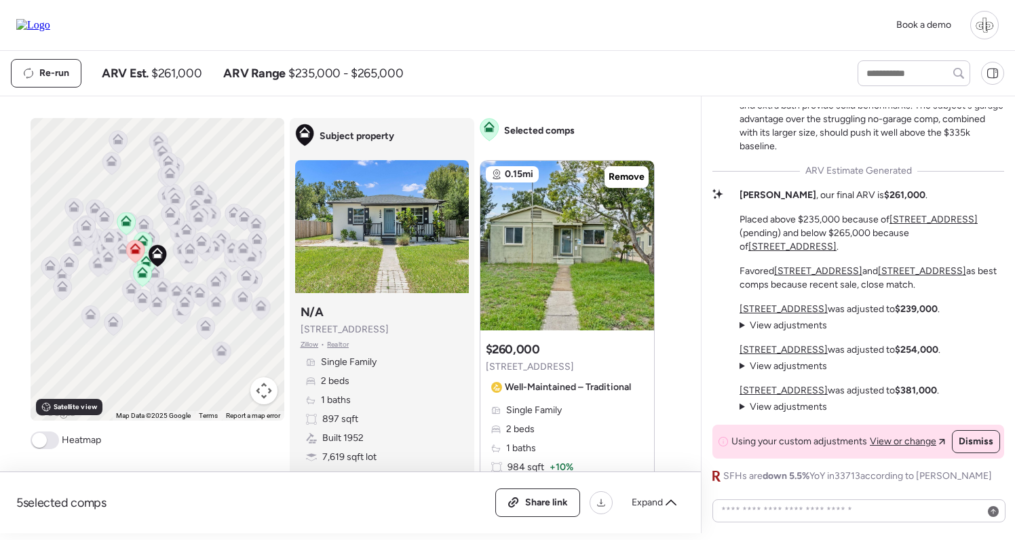
click at [789, 411] on span "View adjustments" at bounding box center [788, 407] width 77 height 12
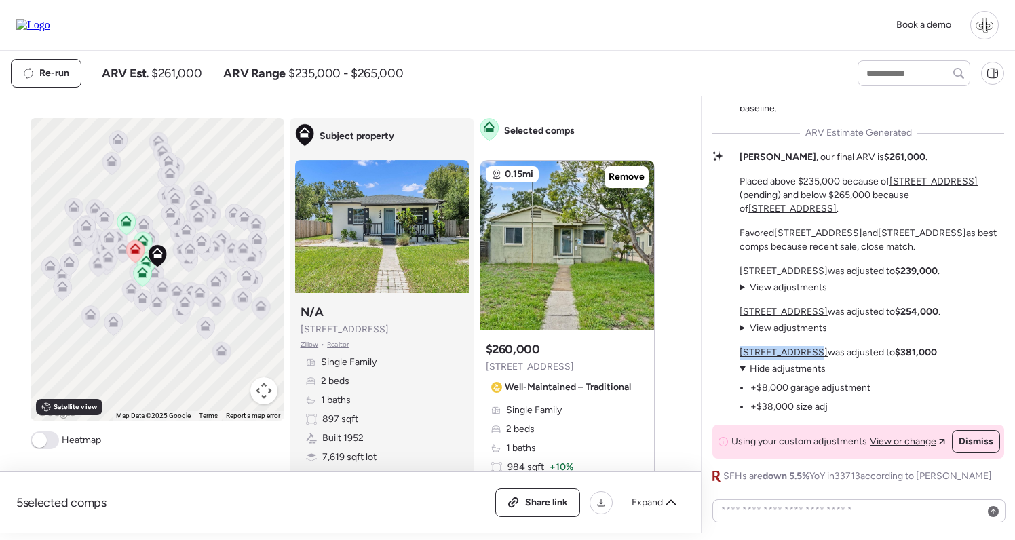
drag, startPoint x: 814, startPoint y: 354, endPoint x: 739, endPoint y: 354, distance: 74.6
click at [739, 354] on div "Market Story: Garage Makes the Difference The subject sits in a tight neighborh…" at bounding box center [859, 194] width 292 height 580
copy u "[STREET_ADDRESS]"
click at [784, 511] on textarea at bounding box center [859, 510] width 281 height 19
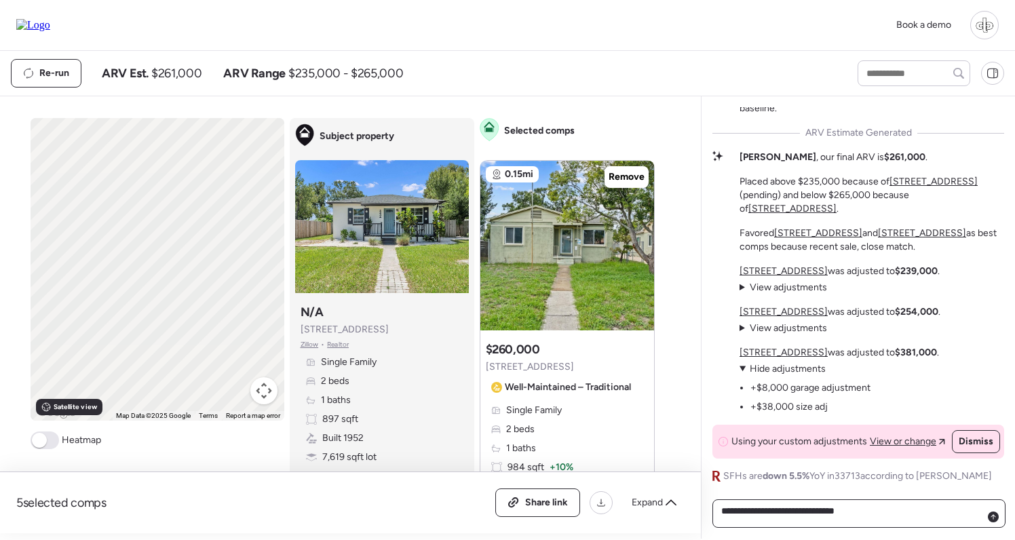
paste textarea "**********"
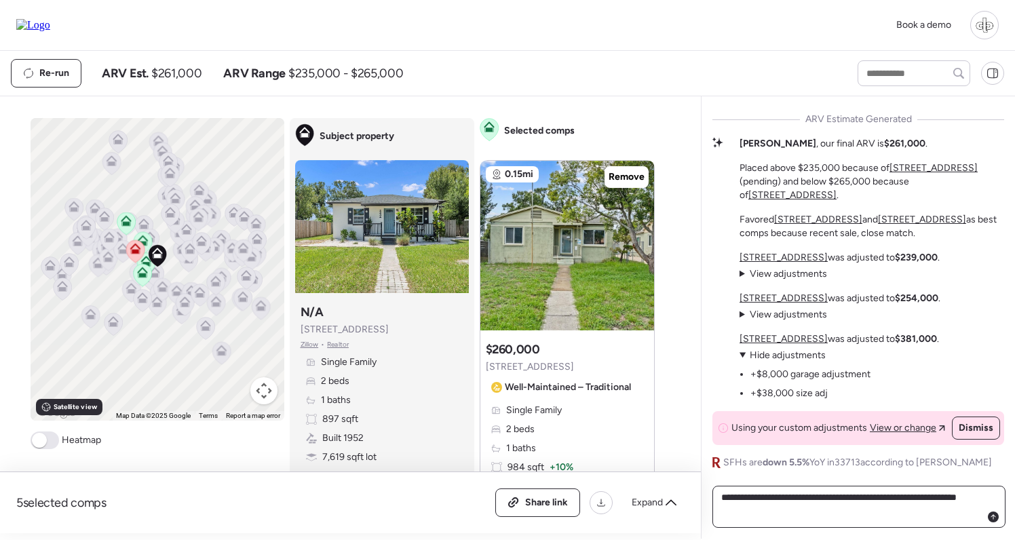
type textarea "**********"
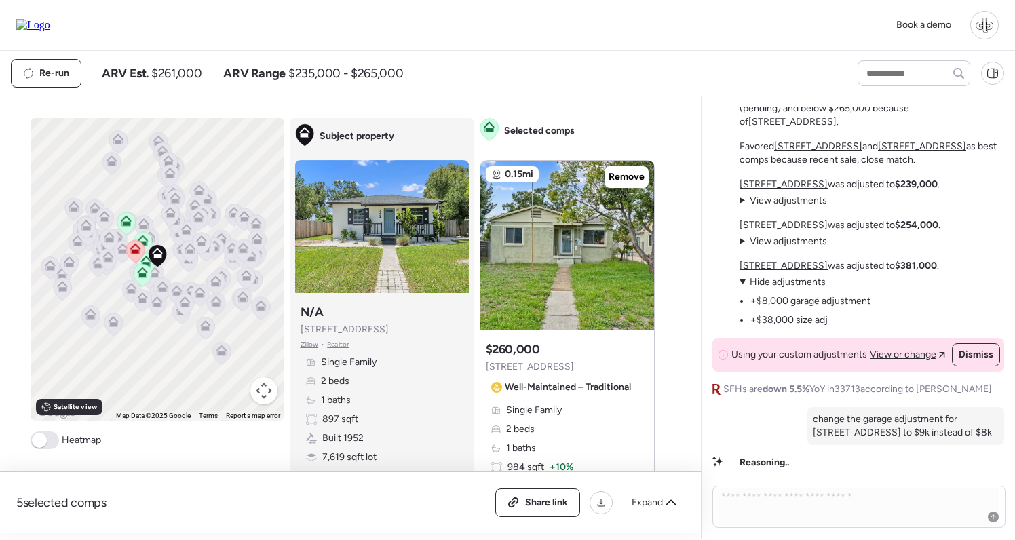
click at [765, 242] on span "View adjustments" at bounding box center [788, 241] width 77 height 12
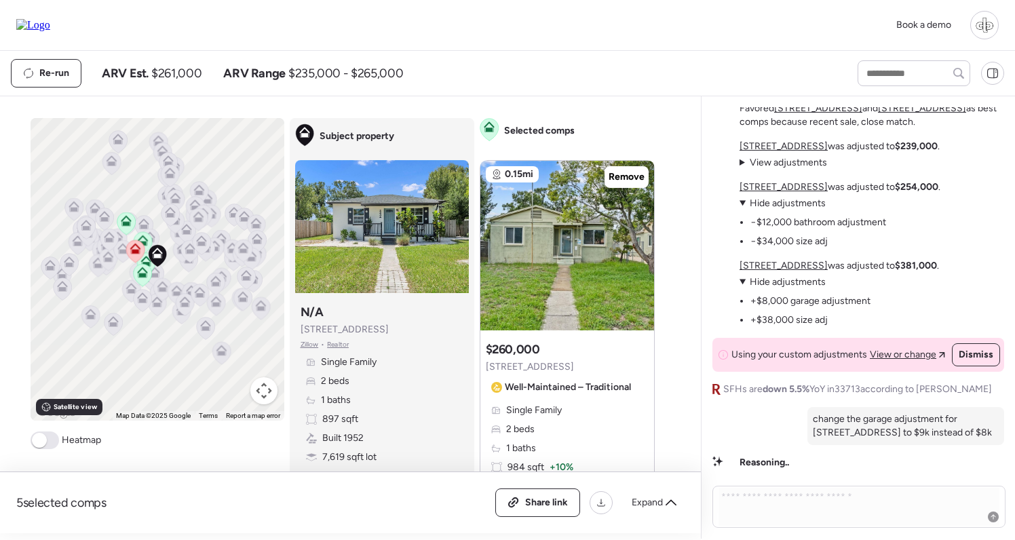
click at [780, 206] on span "Hide adjustments" at bounding box center [788, 203] width 76 height 12
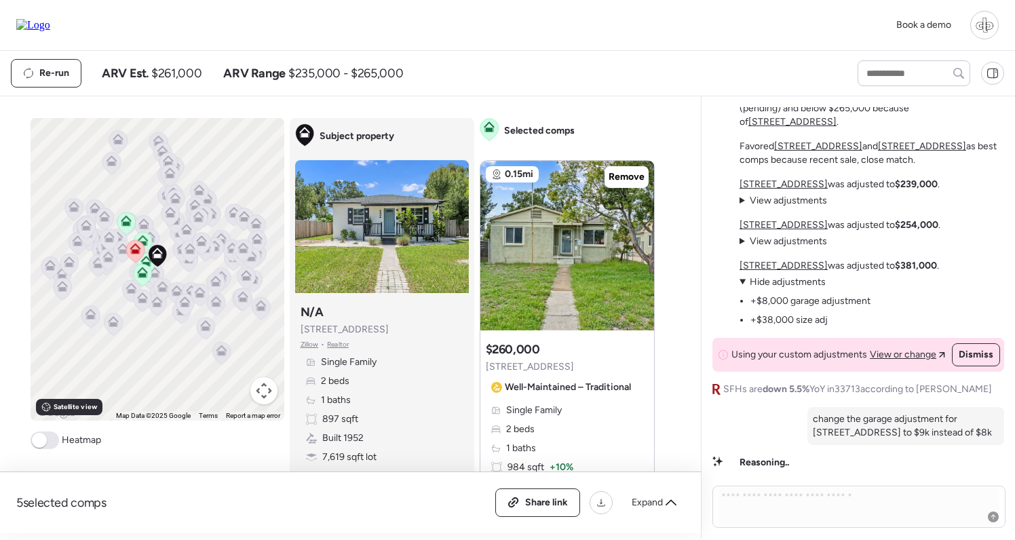
click at [776, 201] on span "View adjustments" at bounding box center [788, 201] width 77 height 12
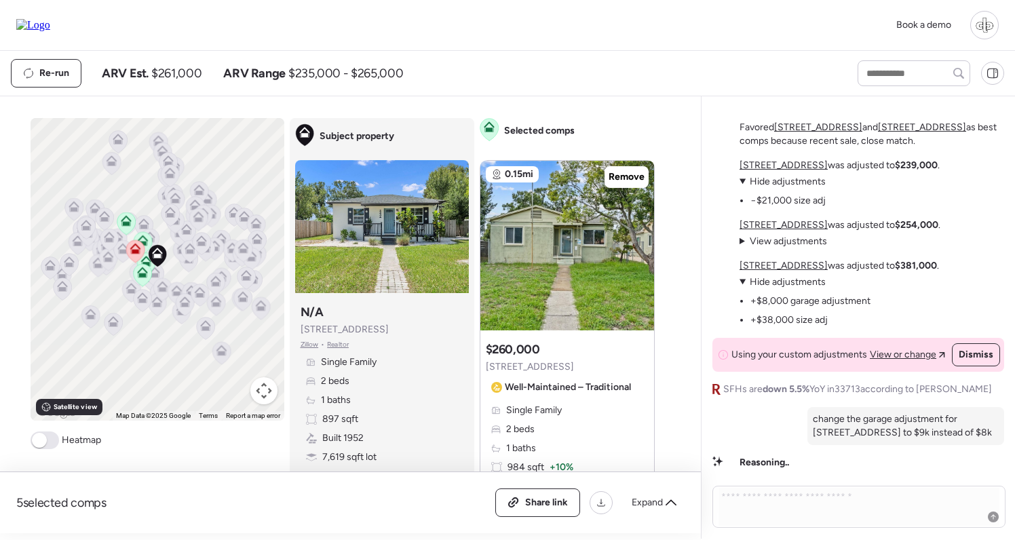
click at [780, 172] on p "2435 37th Ave N was adjusted to $239,000 ." at bounding box center [840, 166] width 200 height 14
click at [780, 183] on span "Hide adjustments" at bounding box center [788, 182] width 76 height 12
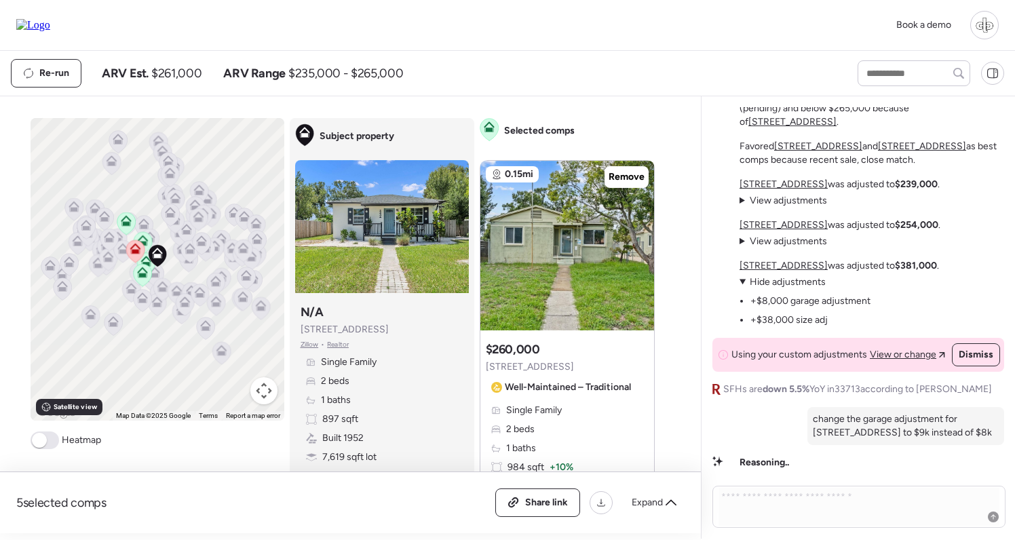
click at [762, 284] on span "Hide adjustments" at bounding box center [788, 282] width 76 height 12
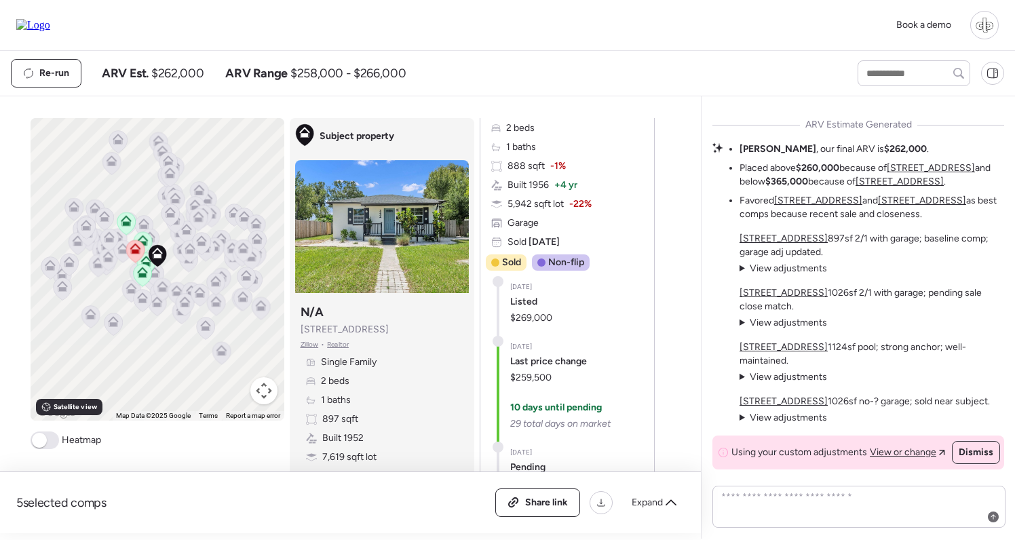
click at [772, 421] on span "View adjustments" at bounding box center [788, 418] width 77 height 12
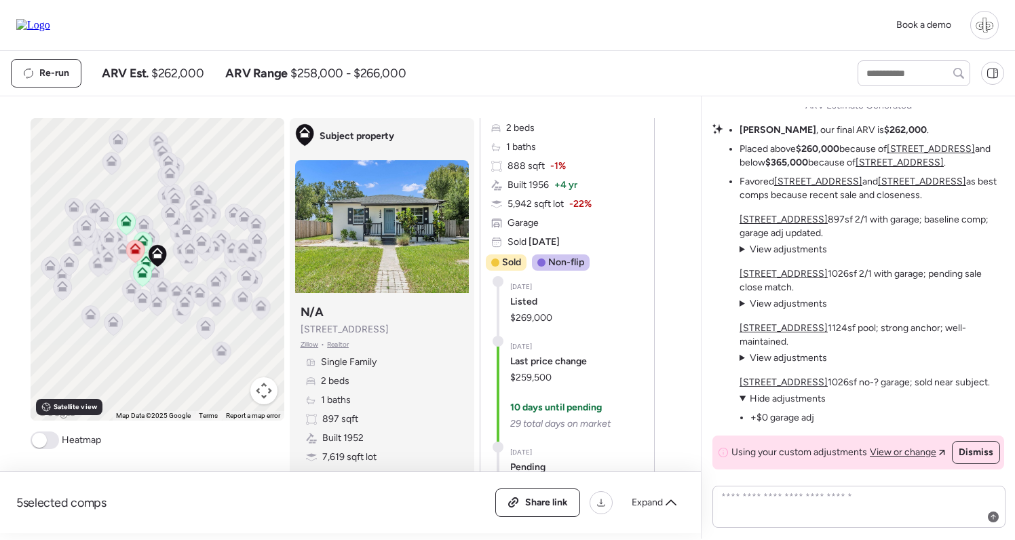
click at [783, 399] on span "Hide adjustments" at bounding box center [788, 399] width 76 height 12
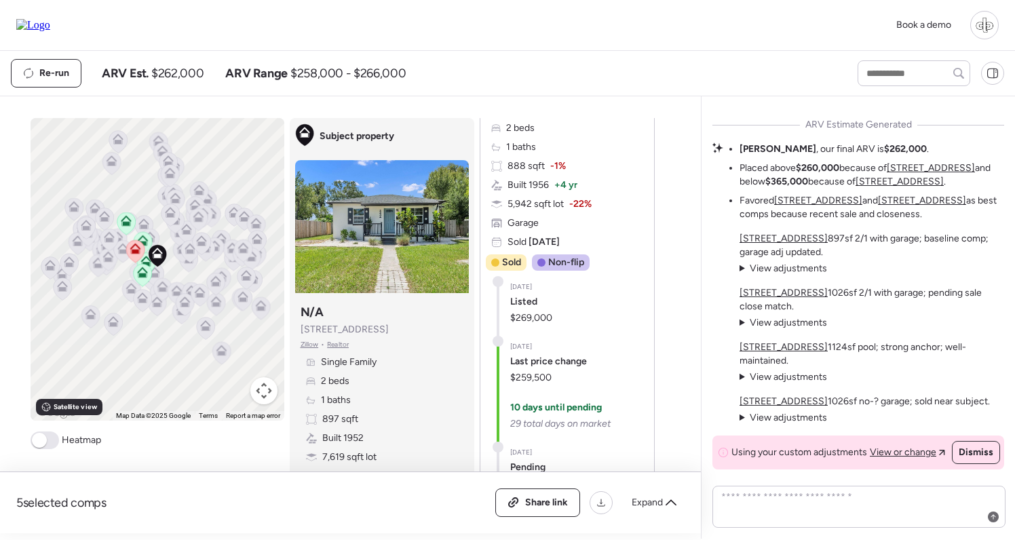
click at [786, 377] on span "View adjustments" at bounding box center [788, 377] width 77 height 12
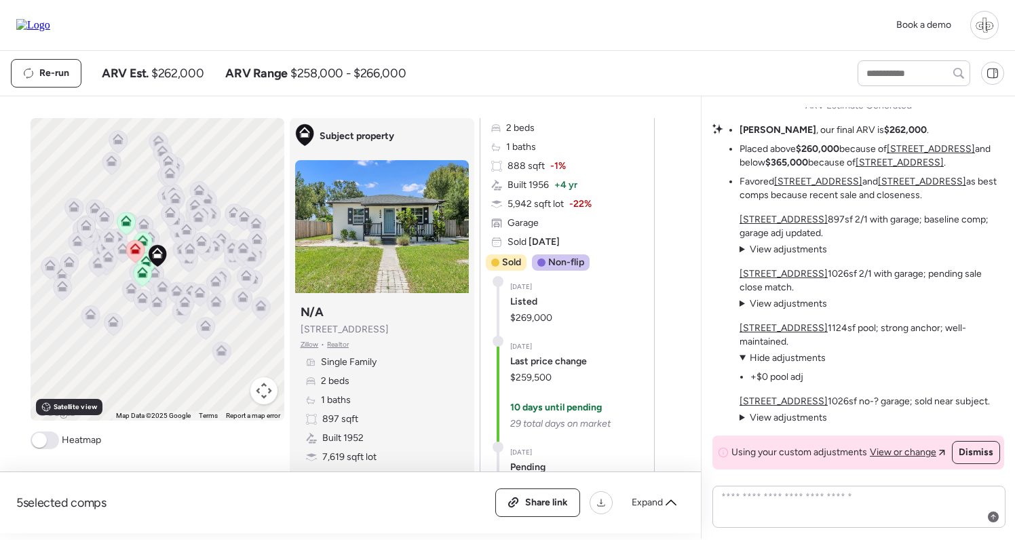
click at [790, 354] on span "Hide adjustments" at bounding box center [788, 358] width 76 height 12
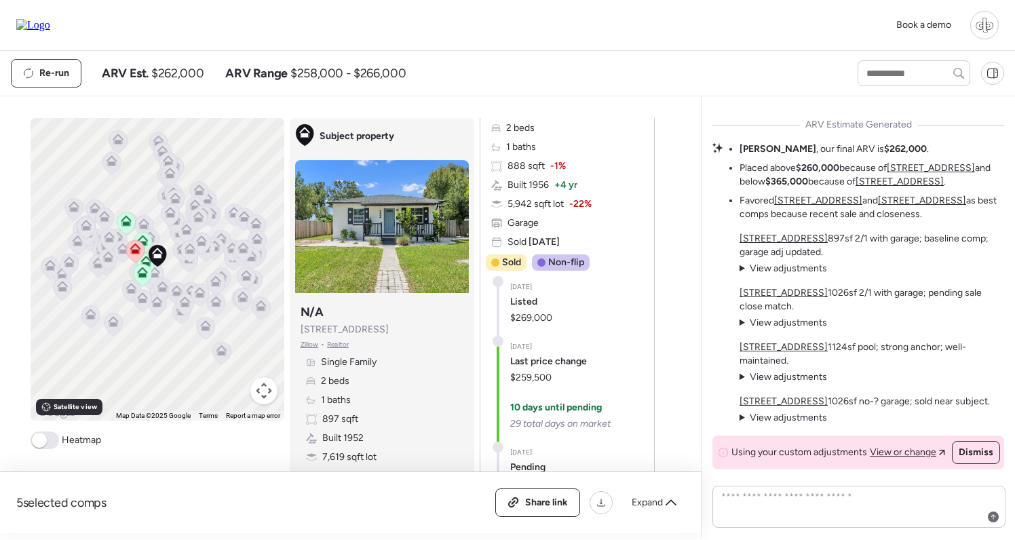
click at [786, 328] on span "View adjustments" at bounding box center [788, 323] width 77 height 12
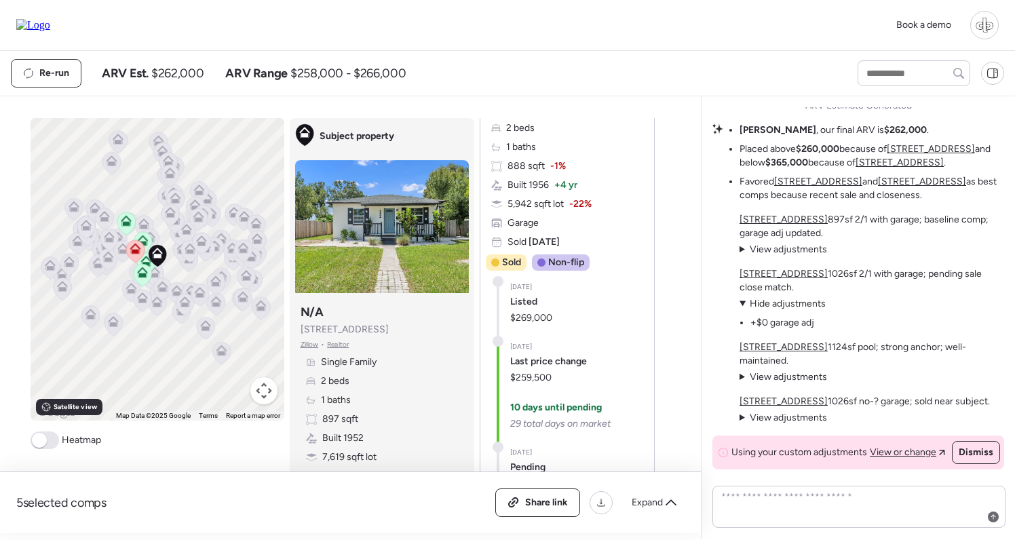
click at [788, 309] on span "Hide adjustments" at bounding box center [788, 304] width 76 height 12
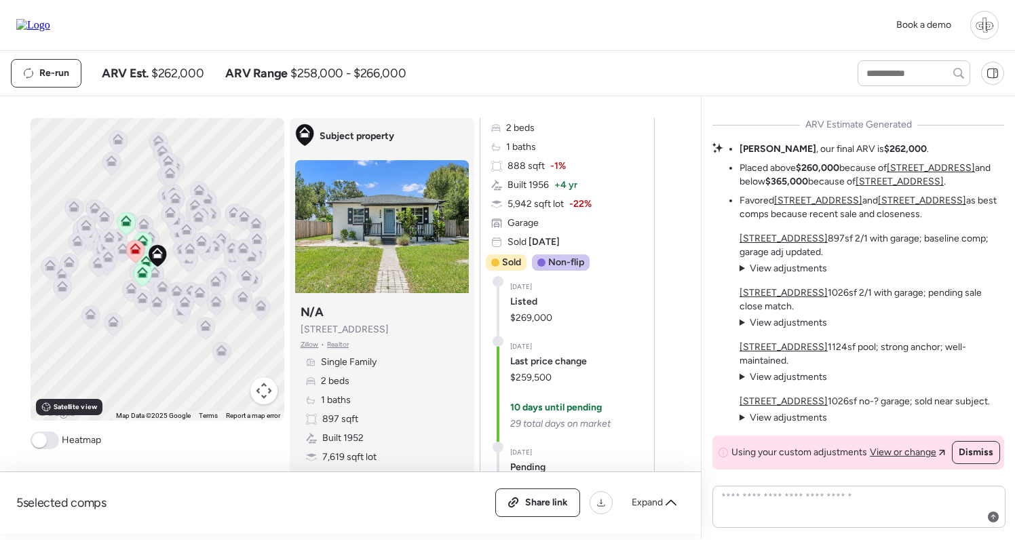
click at [786, 274] on span "View adjustments" at bounding box center [788, 269] width 77 height 12
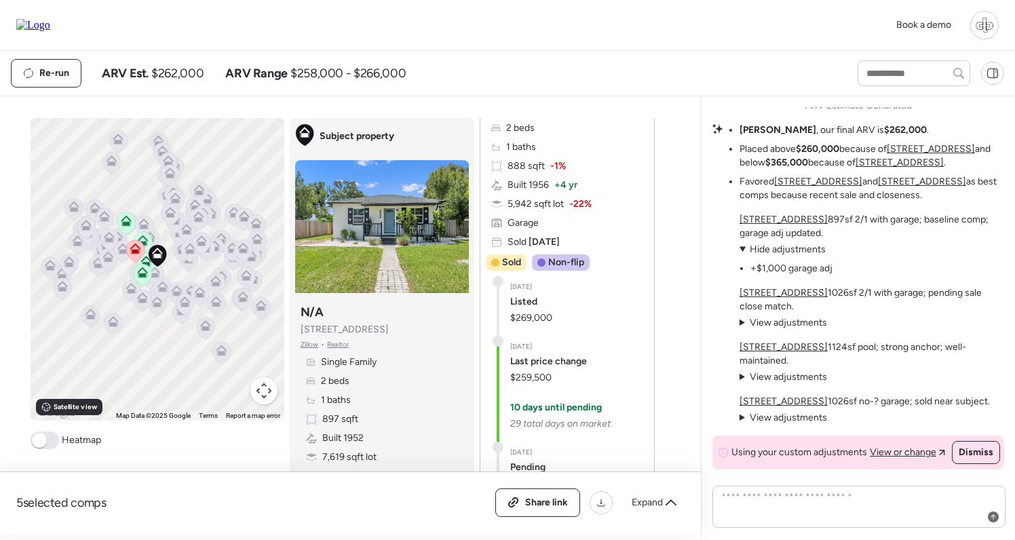
click at [788, 257] on summary "View adjustments Hide adjustments" at bounding box center [786, 250] width 93 height 14
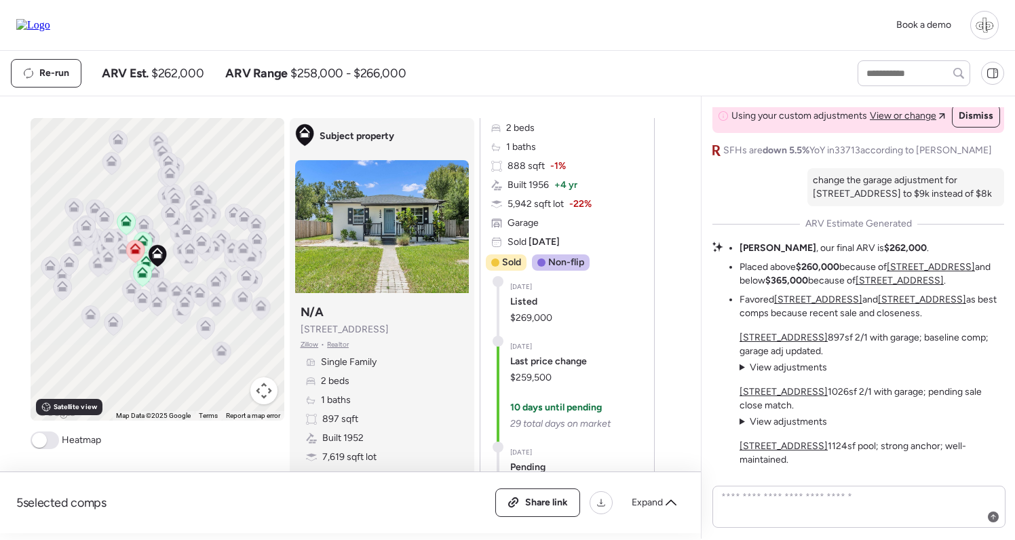
scroll to position [-104, 0]
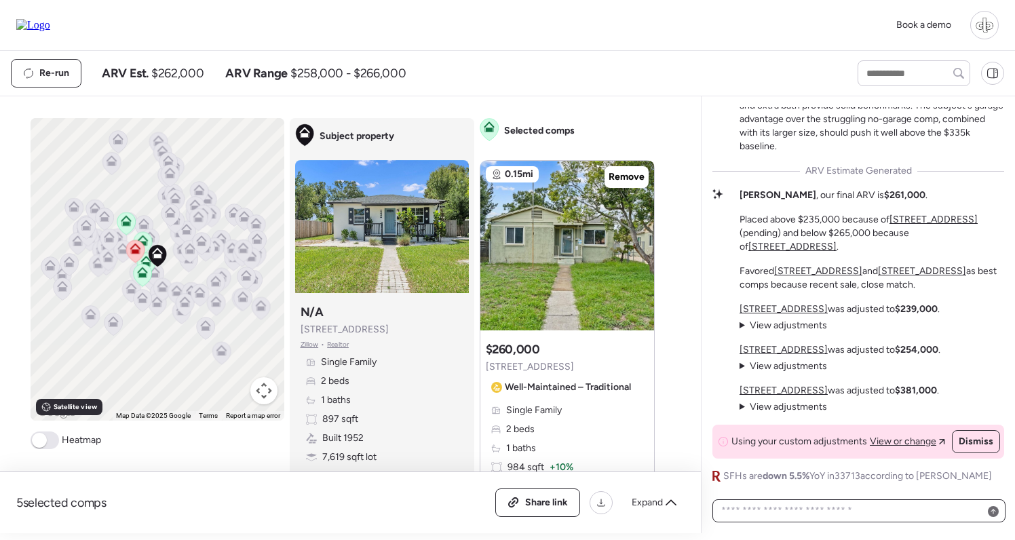
click at [808, 514] on textarea at bounding box center [859, 510] width 281 height 19
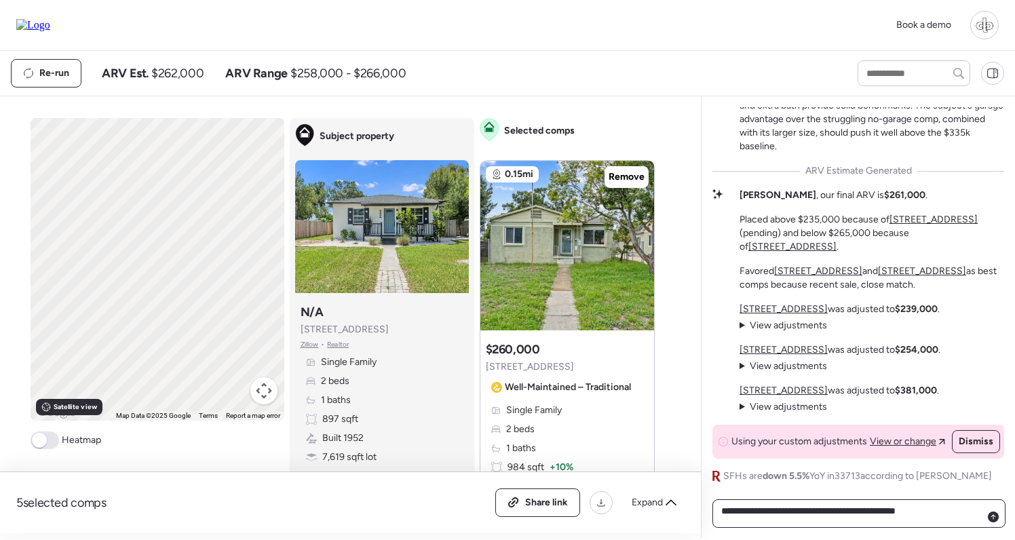
type textarea "**********"
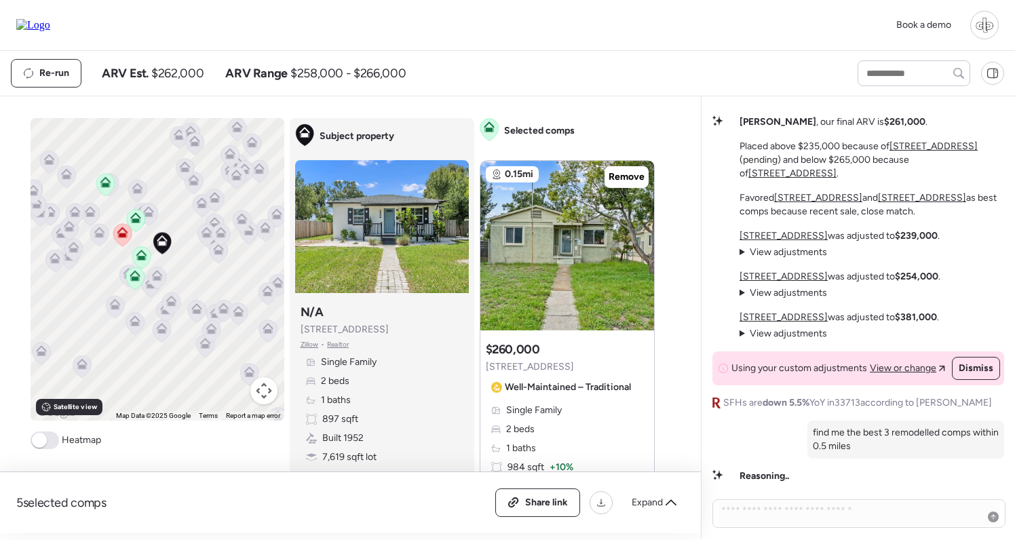
click at [100, 239] on icon at bounding box center [99, 235] width 18 height 22
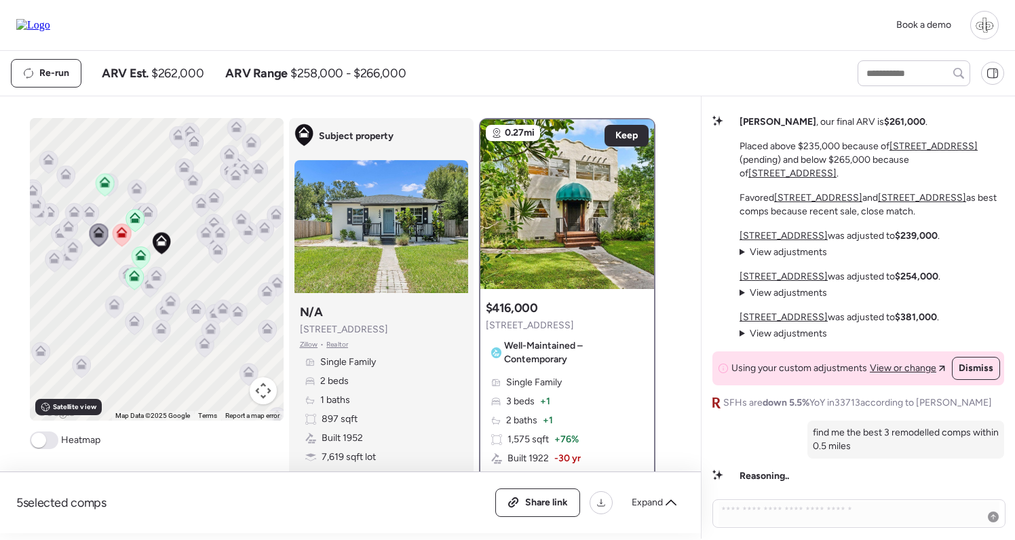
click at [73, 252] on icon at bounding box center [72, 250] width 9 height 4
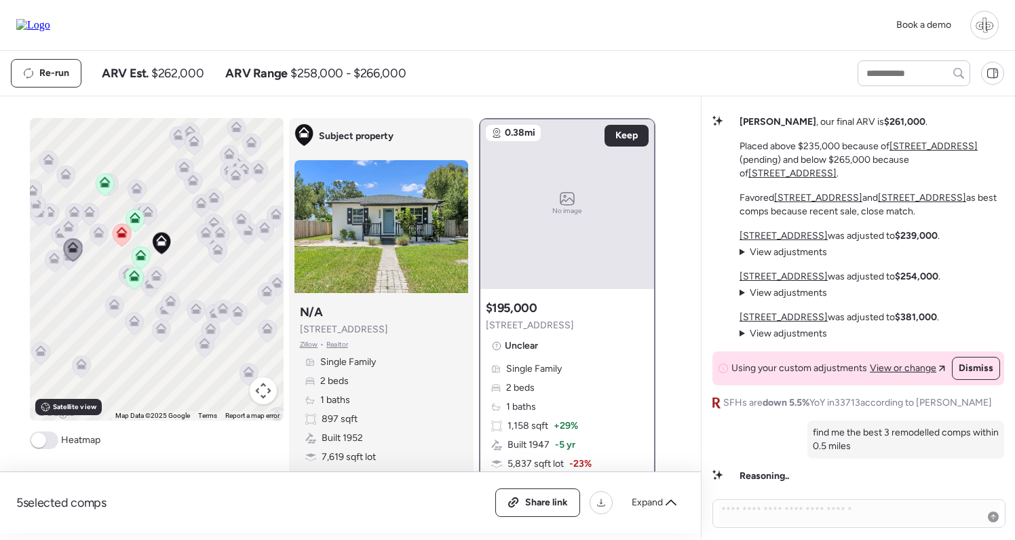
click at [92, 210] on icon at bounding box center [89, 211] width 11 height 11
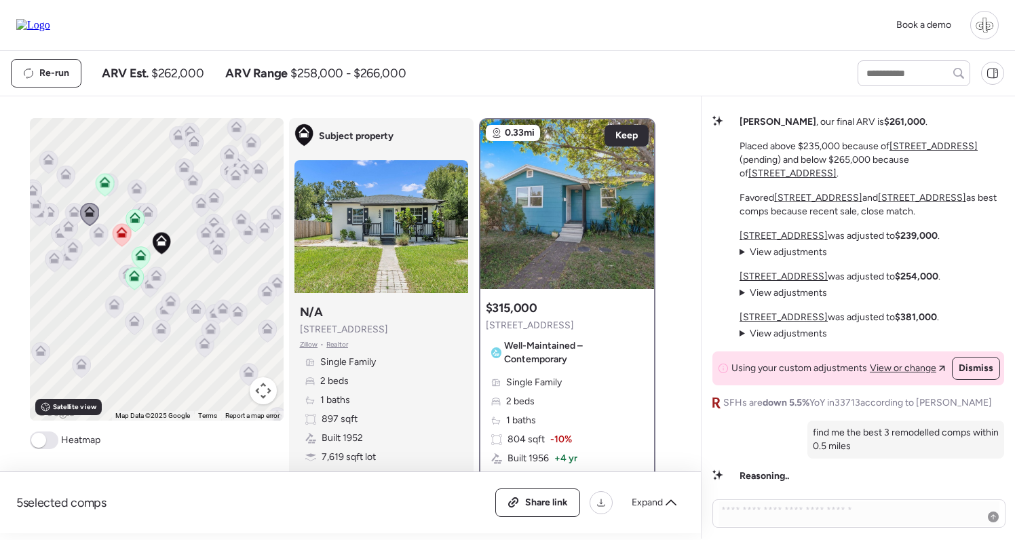
click at [153, 214] on icon at bounding box center [148, 211] width 11 height 11
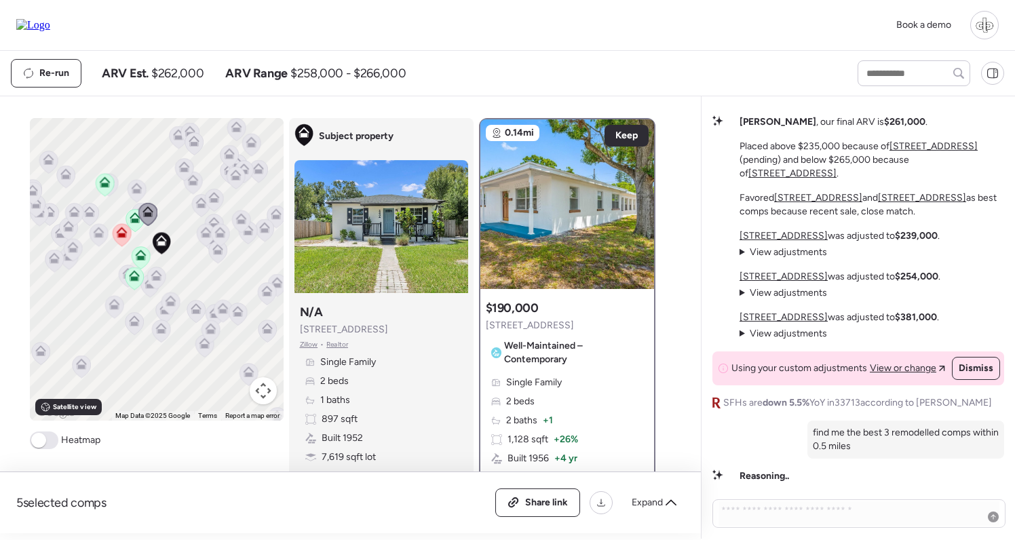
click at [134, 191] on icon at bounding box center [136, 191] width 9 height 4
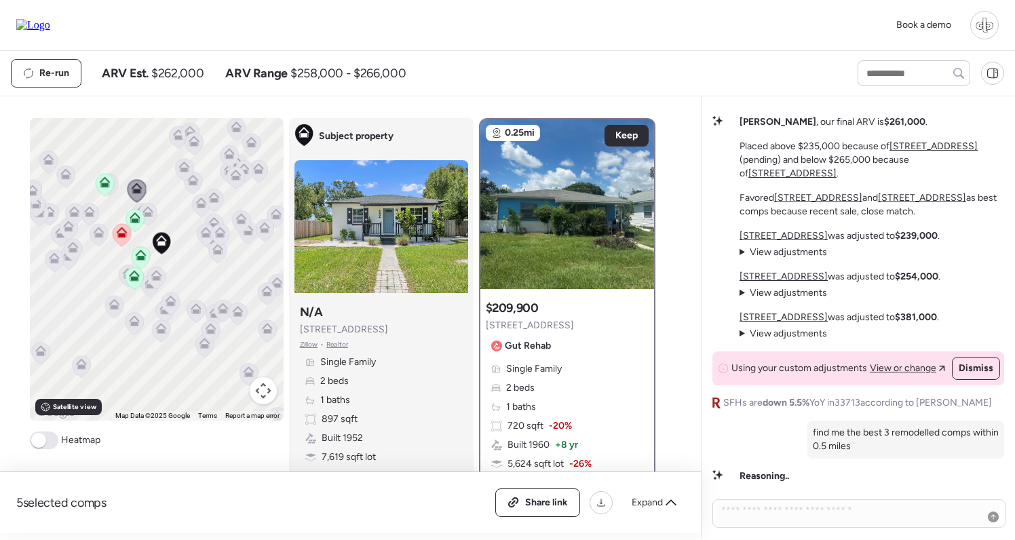
click at [133, 280] on icon at bounding box center [134, 279] width 9 height 4
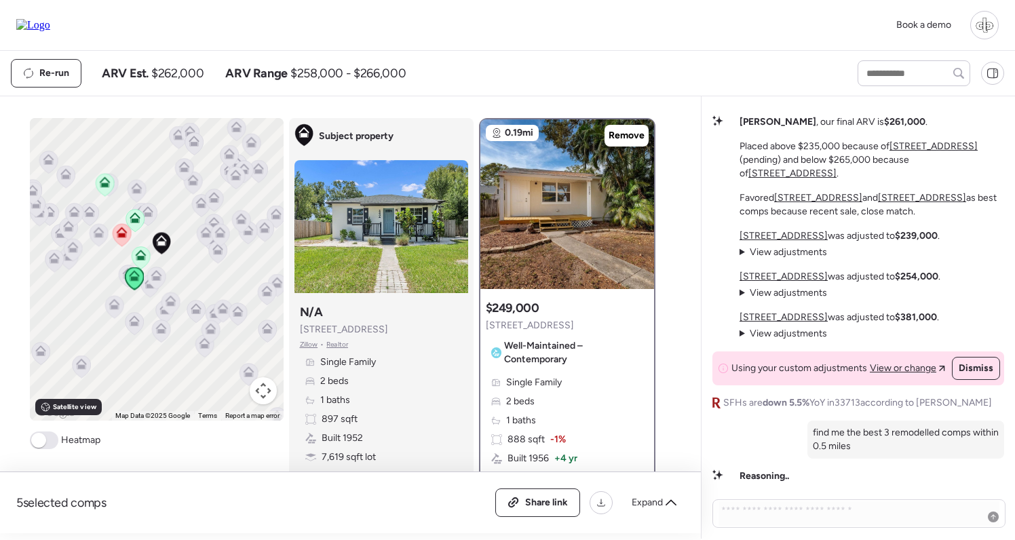
click at [153, 284] on icon at bounding box center [156, 278] width 18 height 22
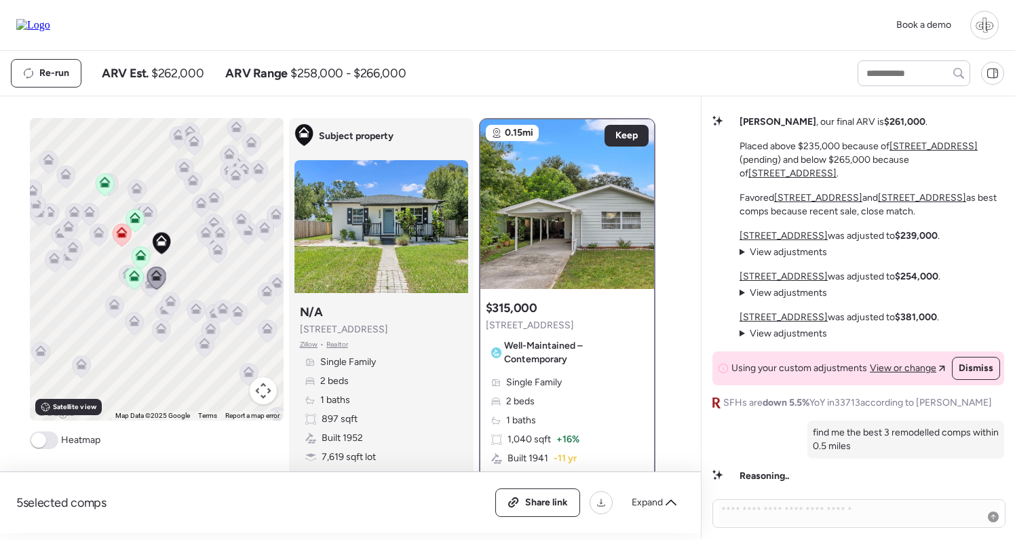
click at [163, 337] on icon at bounding box center [161, 331] width 18 height 22
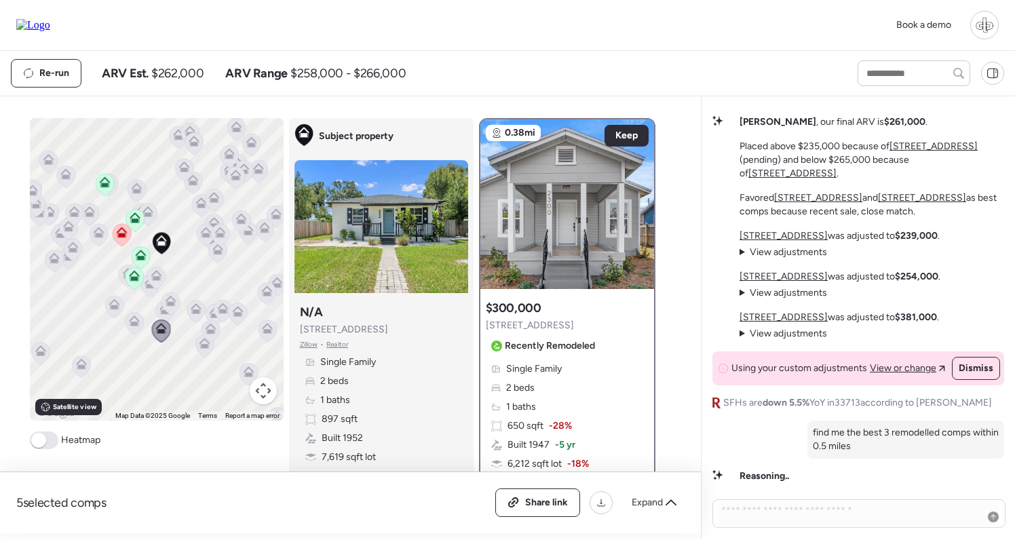
click at [166, 299] on icon at bounding box center [170, 301] width 11 height 11
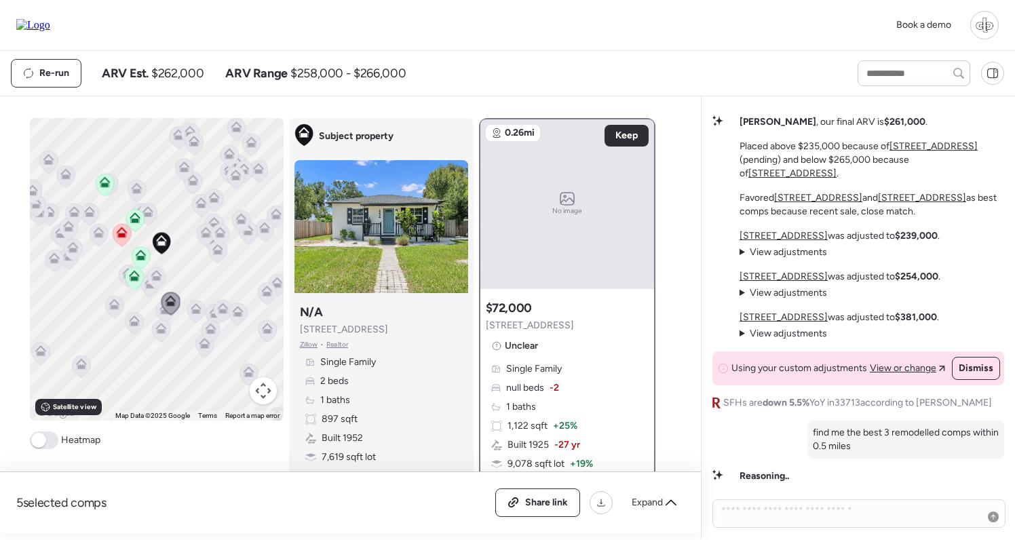
click at [160, 333] on icon at bounding box center [160, 331] width 9 height 4
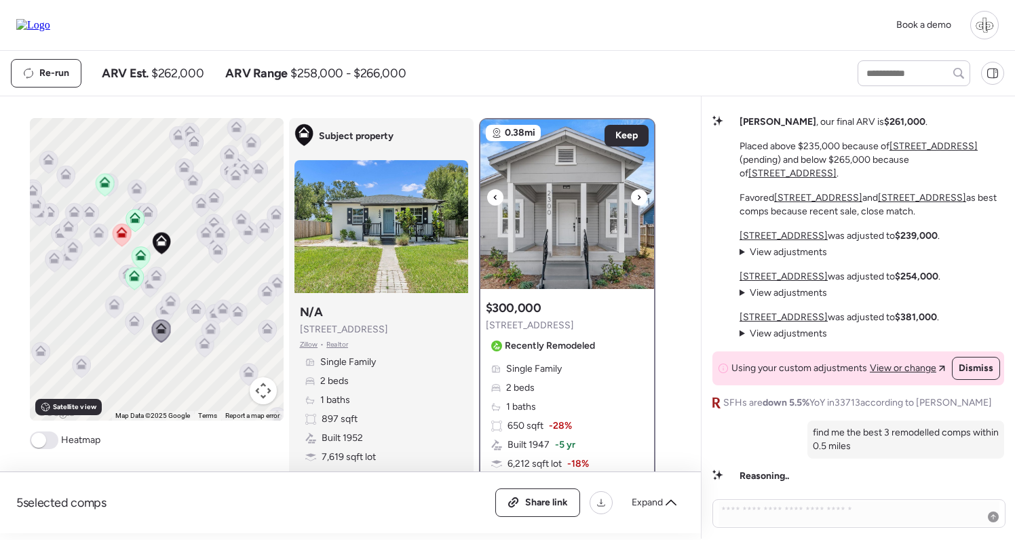
click at [546, 200] on img at bounding box center [567, 204] width 174 height 170
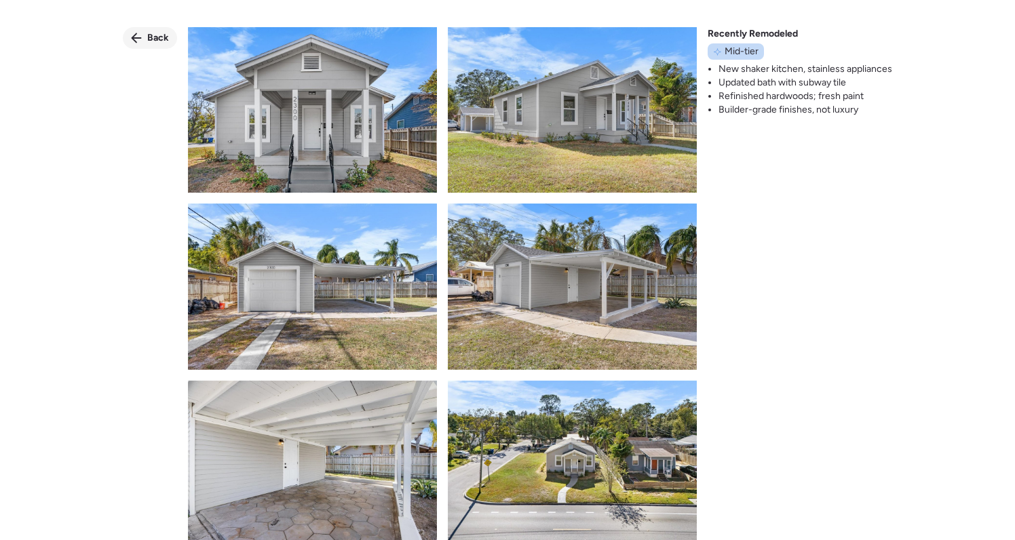
click at [152, 41] on span "Back" at bounding box center [158, 38] width 22 height 14
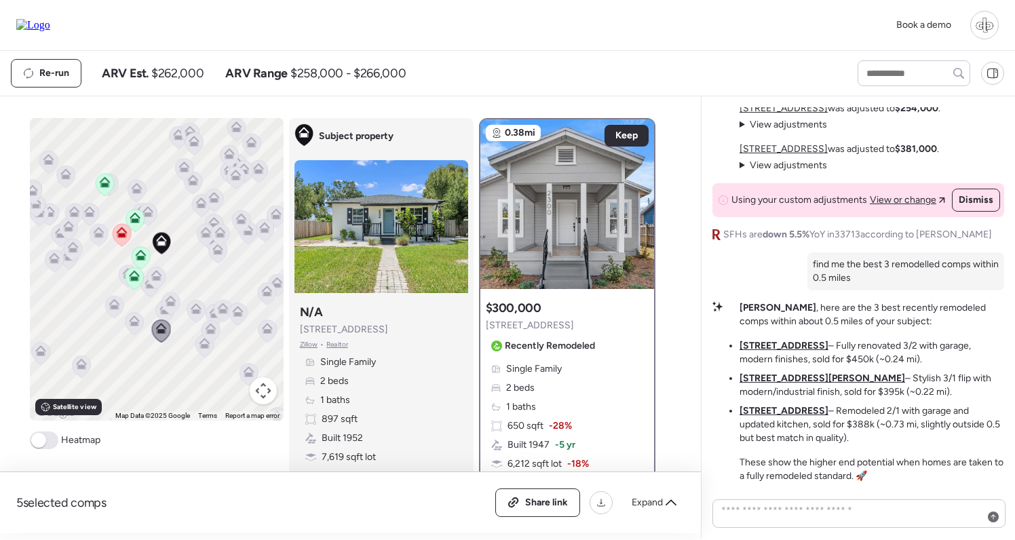
click at [793, 345] on u "3510 20th St N" at bounding box center [784, 346] width 89 height 12
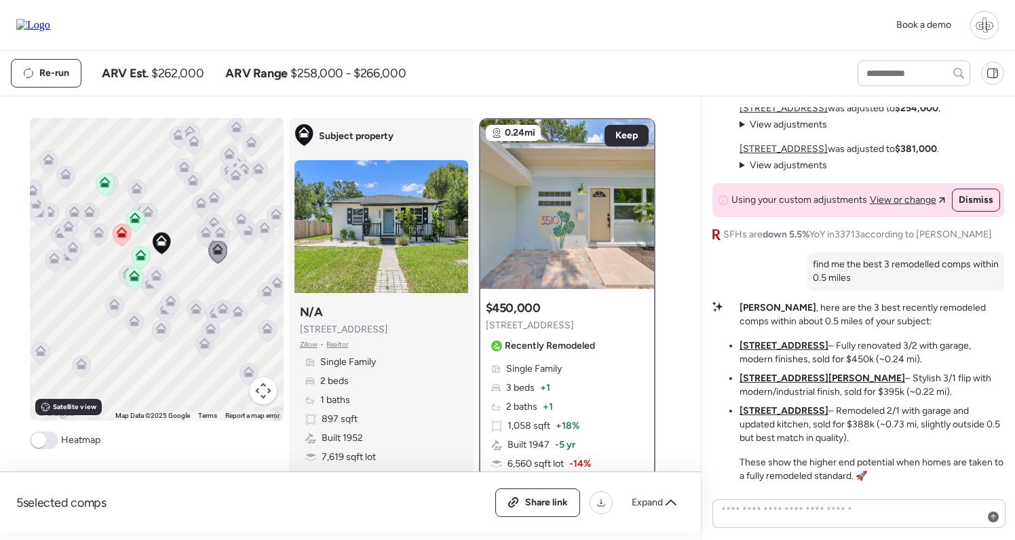
click at [786, 379] on u "3547 Tarlton St N" at bounding box center [823, 379] width 166 height 12
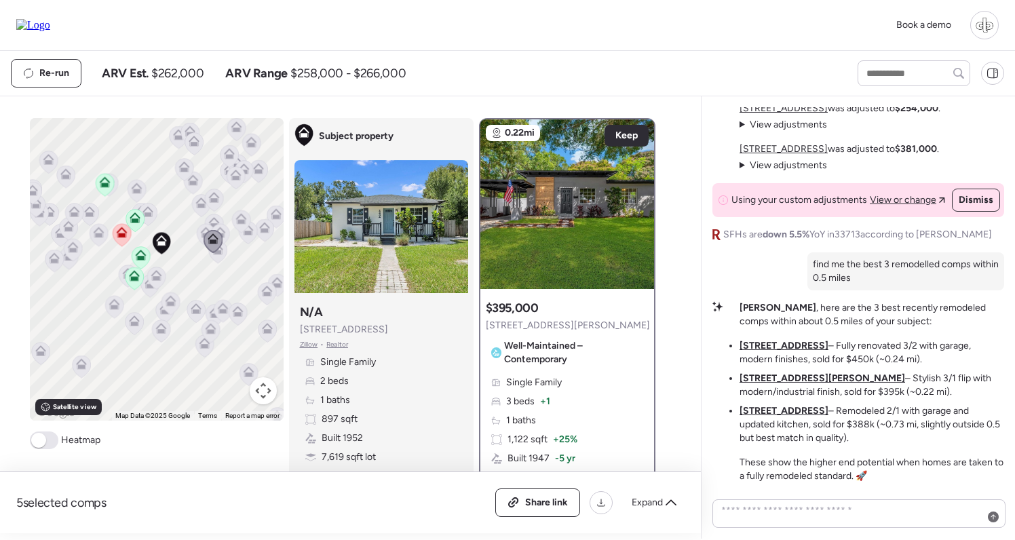
click at [782, 417] on li "1419 30th Ave N – Remodeled 2/1 with garage and updated kitchen, sold for $388k…" at bounding box center [872, 424] width 265 height 41
click at [784, 405] on li "1419 30th Ave N – Remodeled 2/1 with garage and updated kitchen, sold for $388k…" at bounding box center [872, 424] width 265 height 41
click at [784, 409] on u "1419 30th Ave N" at bounding box center [784, 411] width 89 height 12
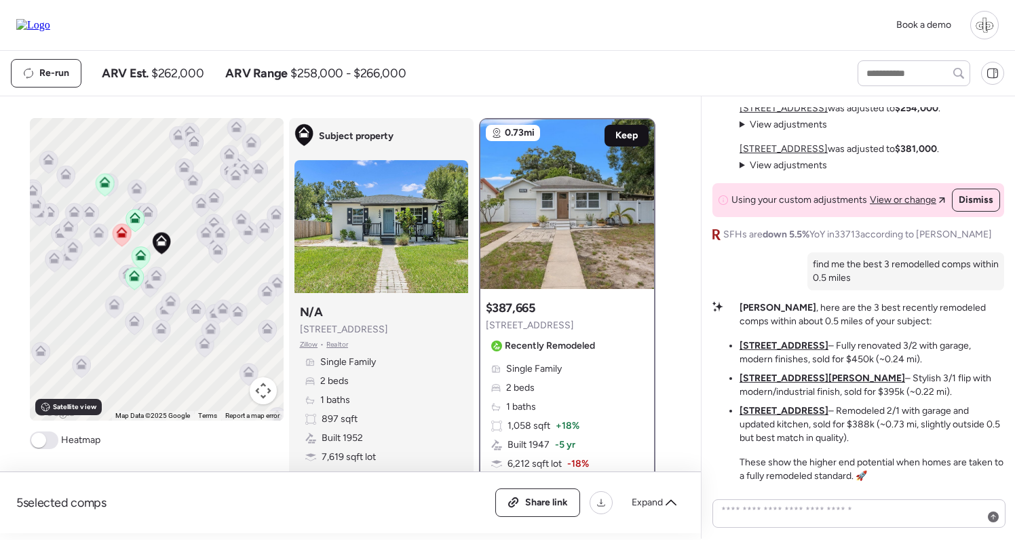
click at [626, 137] on span "Keep" at bounding box center [626, 136] width 22 height 14
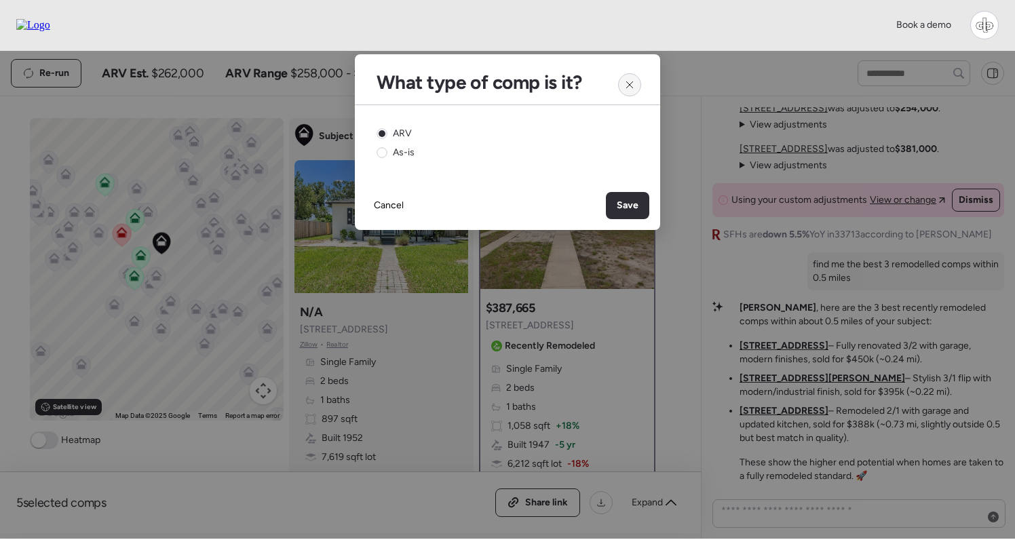
click at [629, 80] on icon at bounding box center [629, 84] width 11 height 11
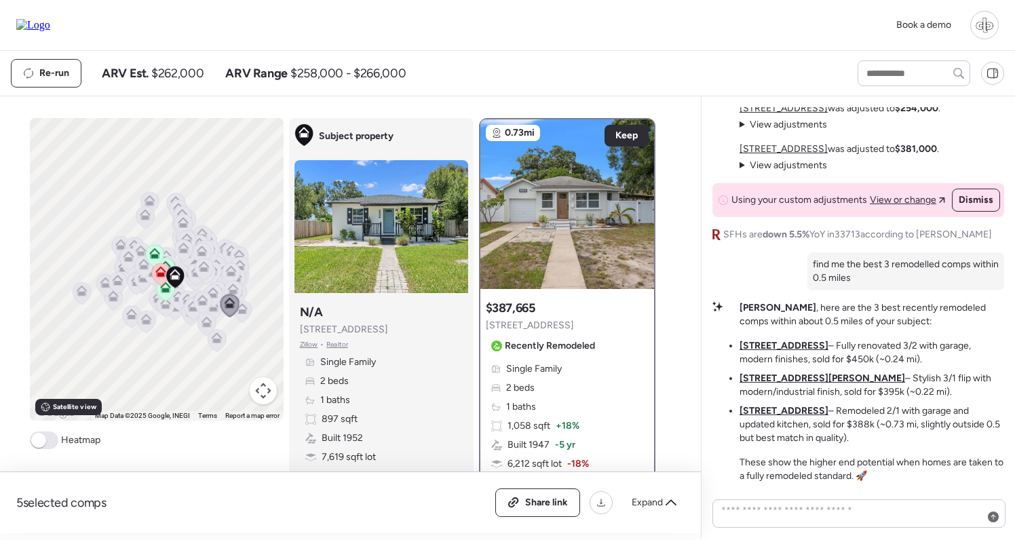
click at [782, 376] on u "3547 Tarlton St N" at bounding box center [823, 379] width 166 height 12
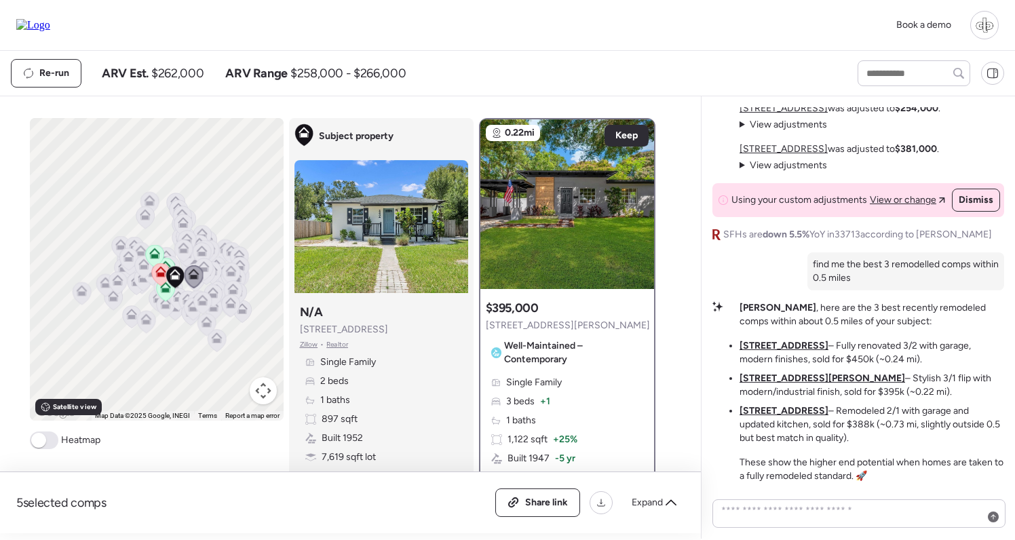
click at [782, 345] on u "3510 20th St N" at bounding box center [784, 346] width 89 height 12
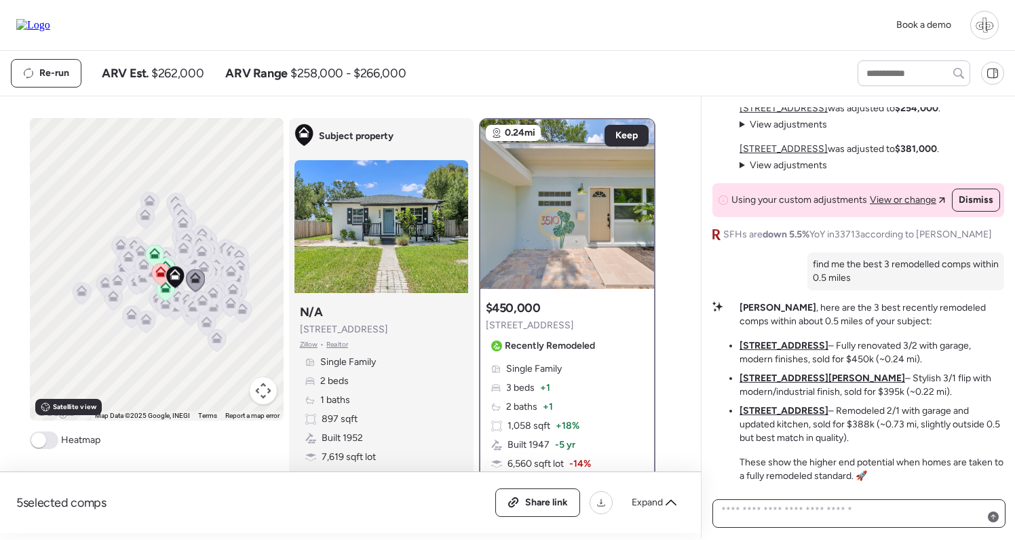
click at [787, 508] on textarea at bounding box center [859, 513] width 281 height 24
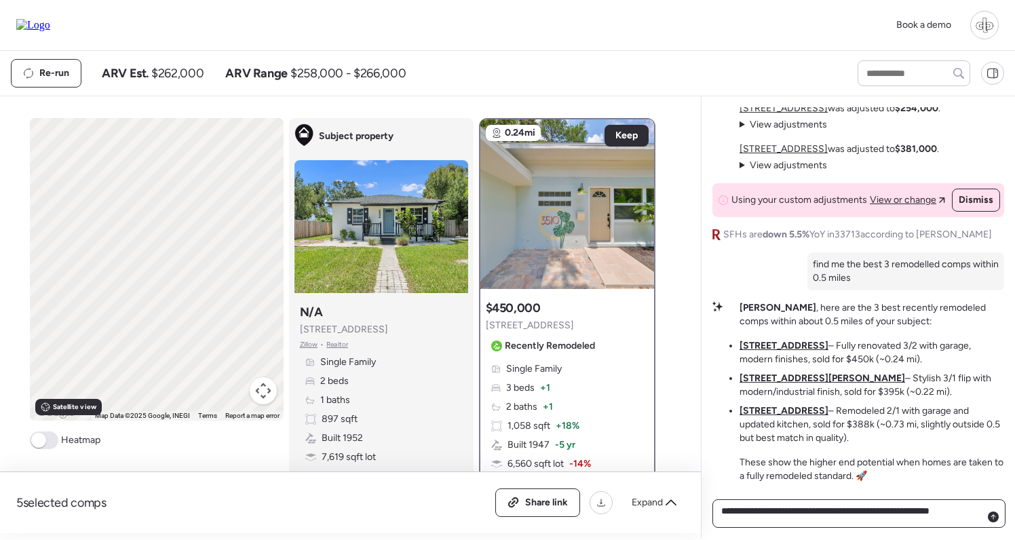
type textarea "**********"
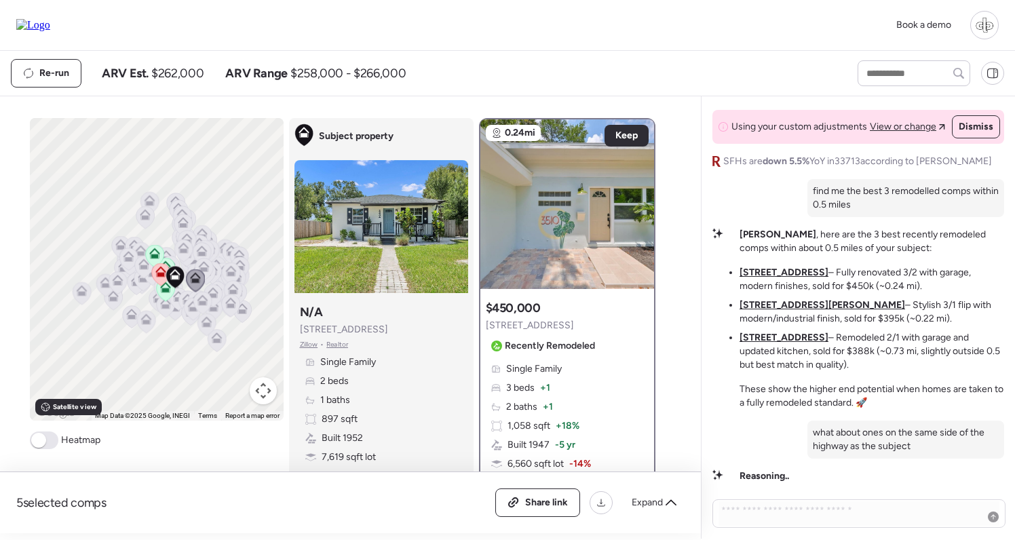
click at [777, 276] on u "[STREET_ADDRESS]" at bounding box center [784, 273] width 89 height 12
click at [782, 333] on u "[STREET_ADDRESS]" at bounding box center [784, 338] width 89 height 12
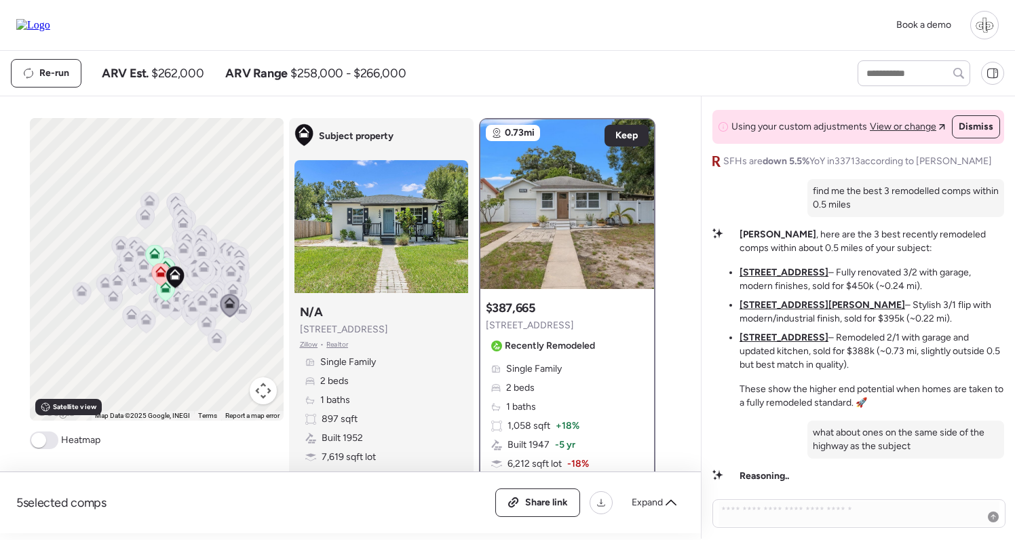
click at [784, 279] on li "3510 20th St N – Fully renovated 3/2 with garage, modern finishes, sold for $45…" at bounding box center [872, 279] width 265 height 27
click at [784, 277] on u "[STREET_ADDRESS]" at bounding box center [784, 273] width 89 height 12
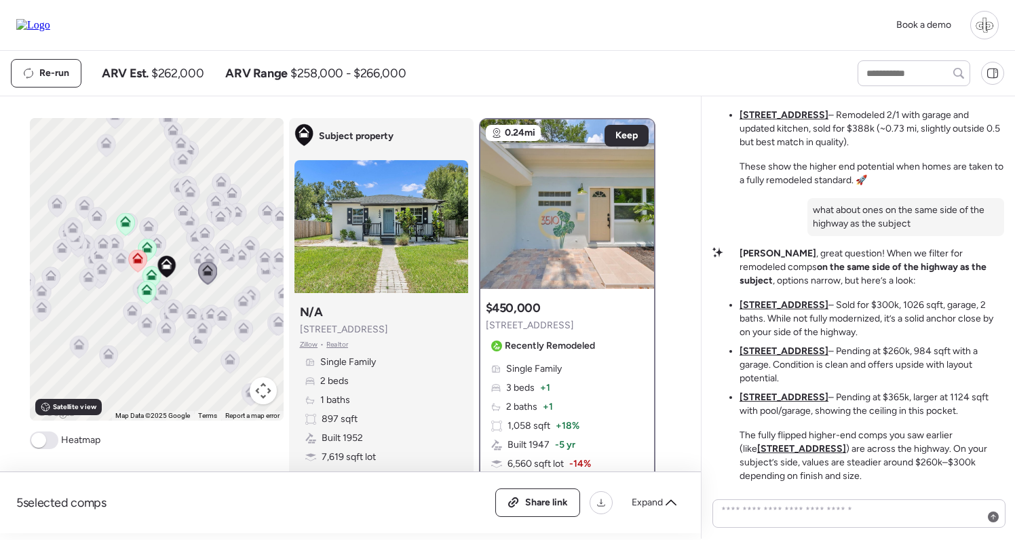
click at [797, 311] on u "[STREET_ADDRESS]" at bounding box center [784, 305] width 89 height 12
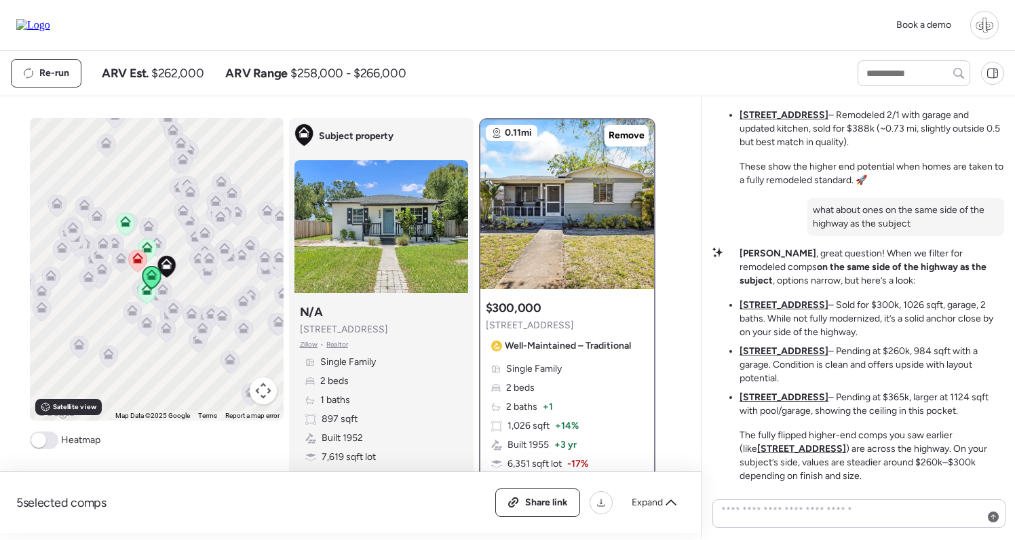
click at [786, 357] on u "[STREET_ADDRESS]" at bounding box center [784, 351] width 89 height 12
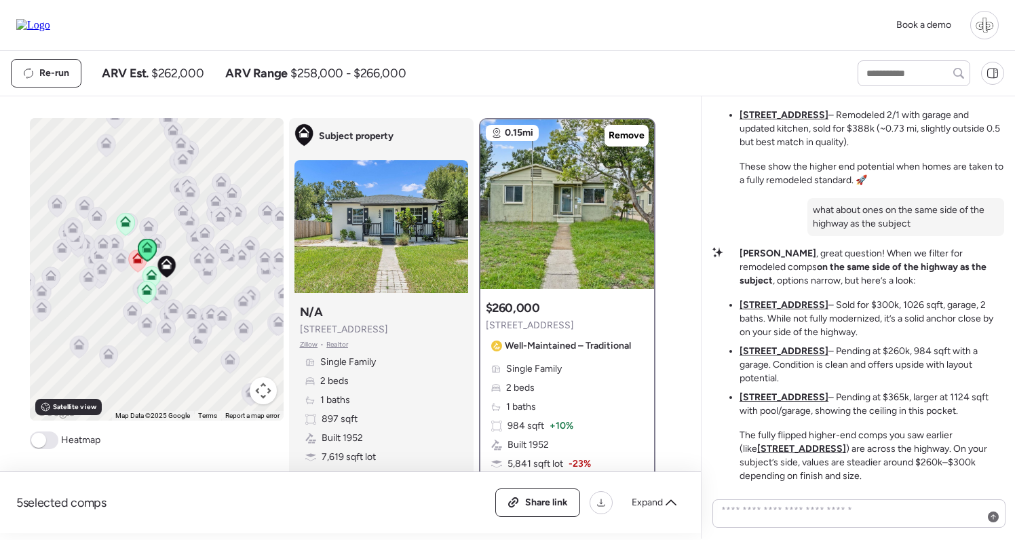
click at [786, 404] on li "2491 36th Ave N – Pending at $365k, larger at 1124 sqft with pool/garage, showi…" at bounding box center [872, 404] width 265 height 27
click at [787, 400] on u "[STREET_ADDRESS]" at bounding box center [784, 398] width 89 height 12
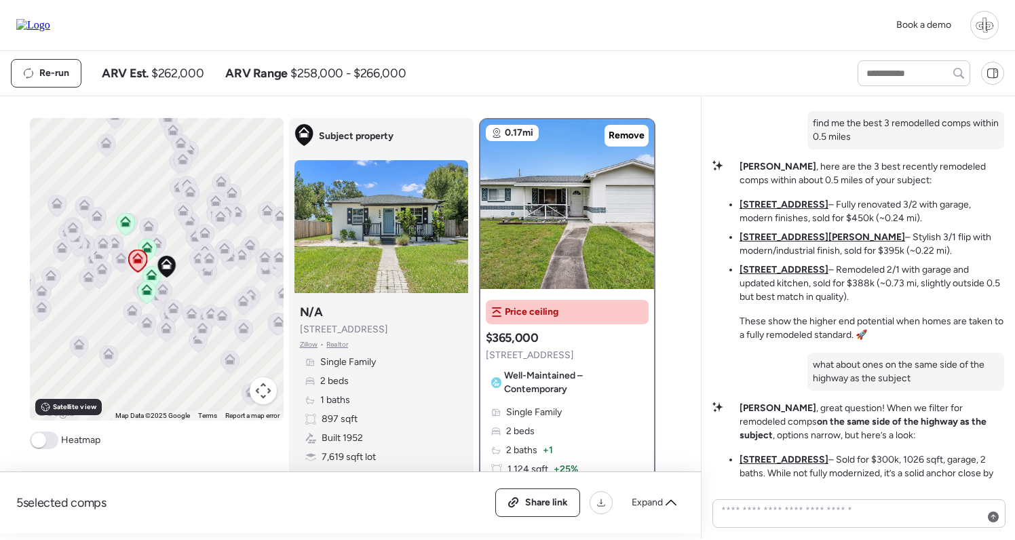
scroll to position [-199, 0]
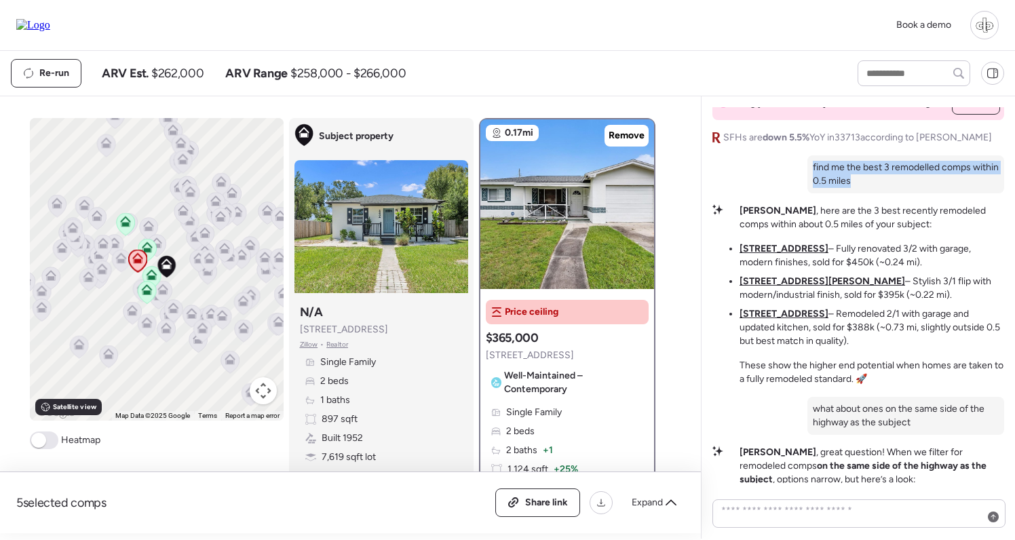
drag, startPoint x: 892, startPoint y: 198, endPoint x: 800, endPoint y: 184, distance: 93.4
click at [800, 184] on div "Market Story: Garage Makes the Difference The subject sits in a tight neighborh…" at bounding box center [859, 142] width 292 height 1079
copy p "find me the best 3 remodelled comps within 0.5 miles"
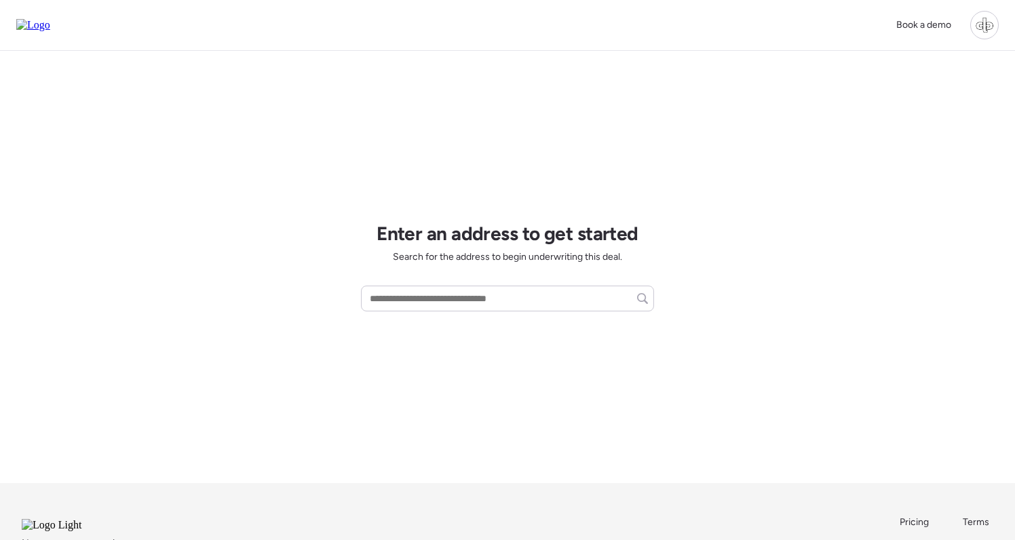
click at [983, 37] on div at bounding box center [984, 25] width 29 height 29
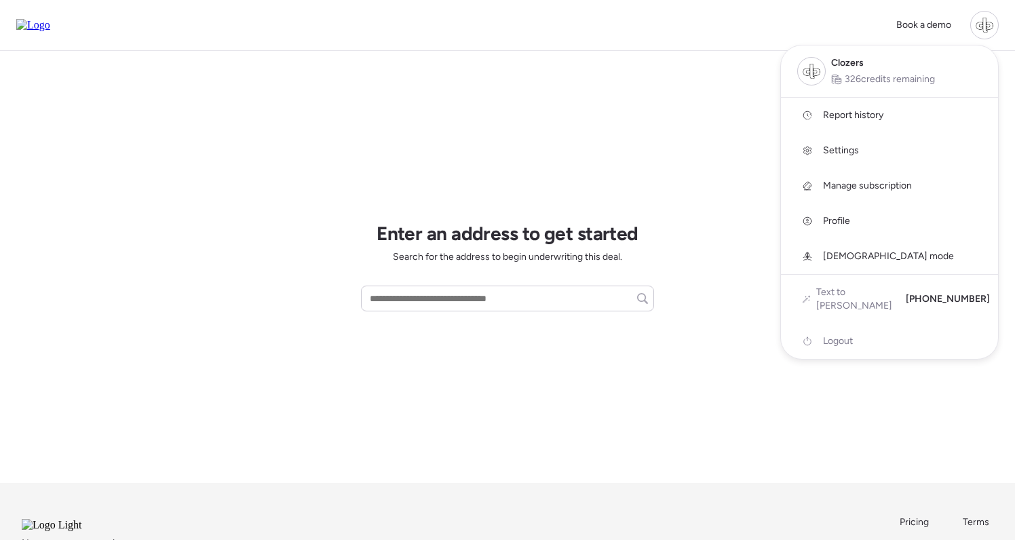
click at [868, 109] on span "Report history" at bounding box center [853, 116] width 60 height 14
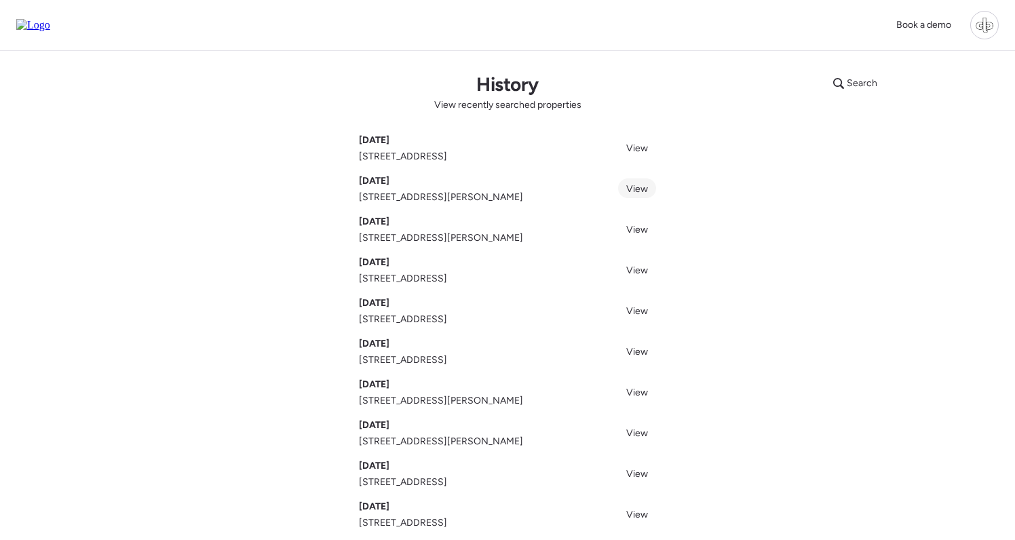
click at [638, 198] on link "View" at bounding box center [637, 188] width 38 height 20
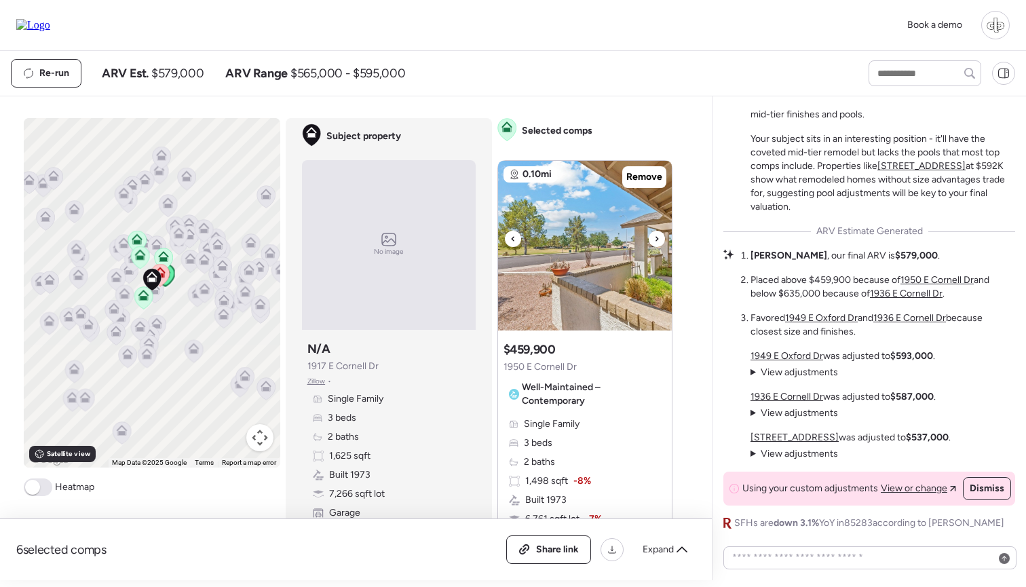
scroll to position [629, 0]
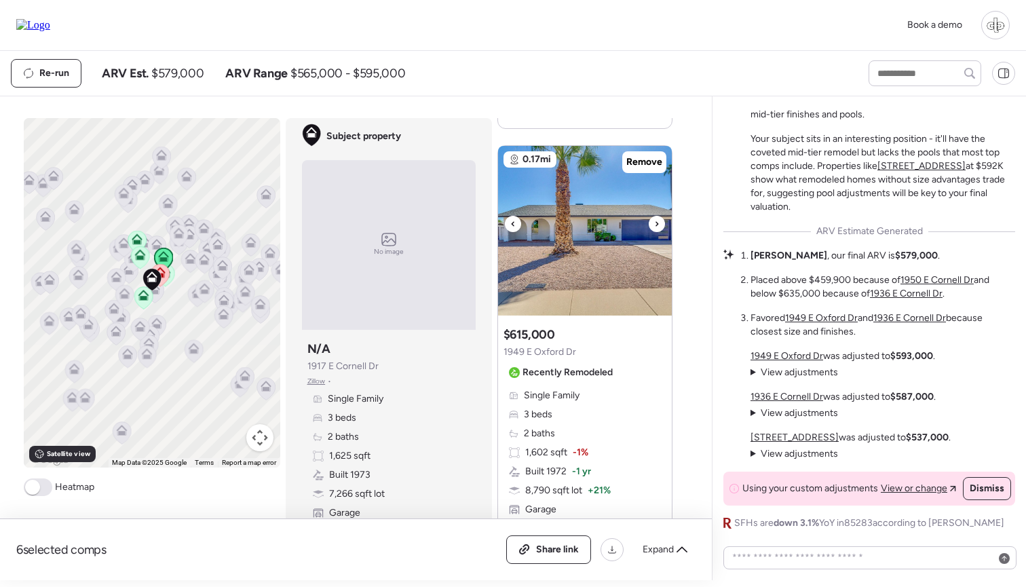
click at [566, 263] on img at bounding box center [585, 231] width 174 height 170
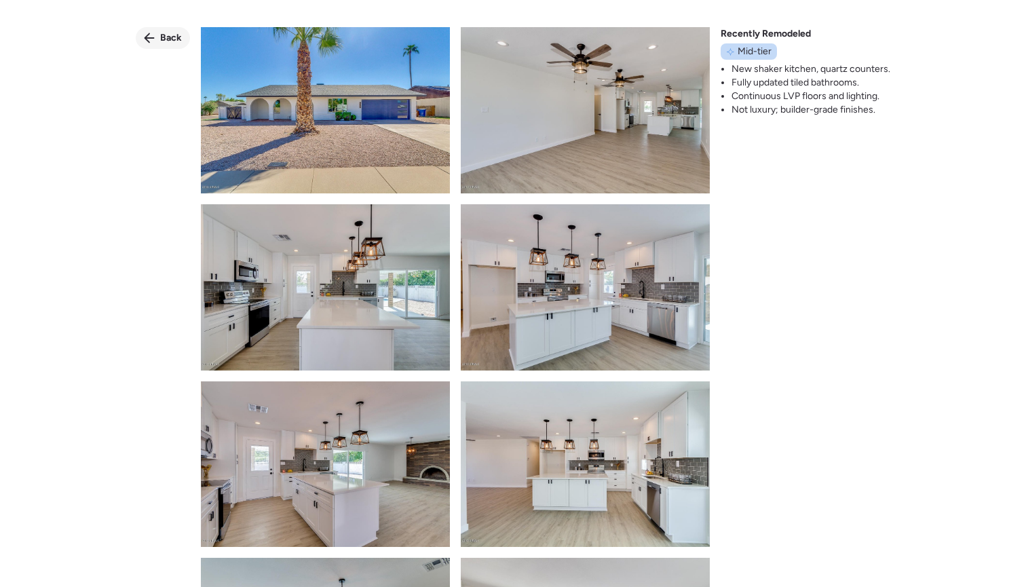
click at [155, 37] on icon at bounding box center [150, 38] width 10 height 10
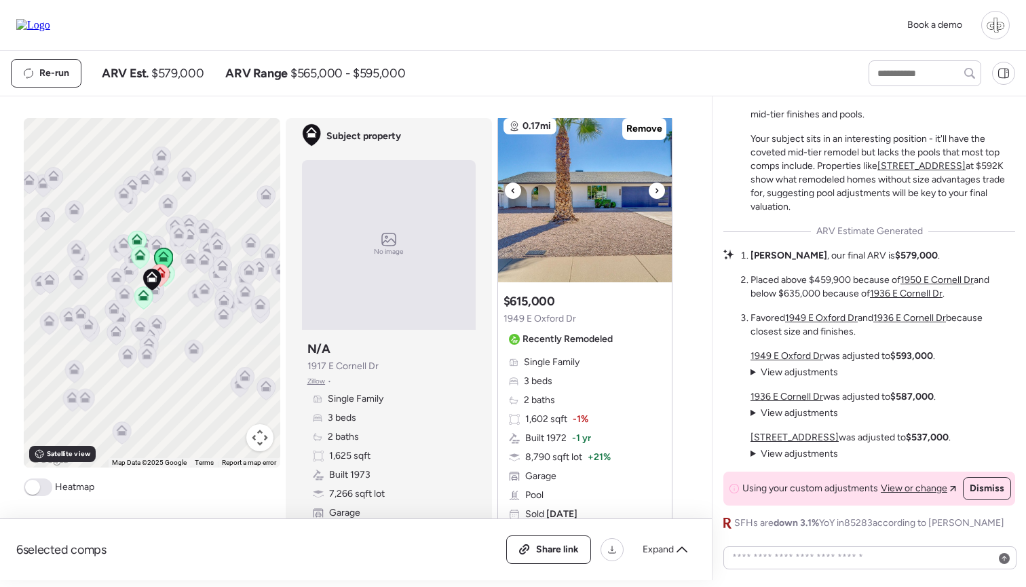
scroll to position [660, 0]
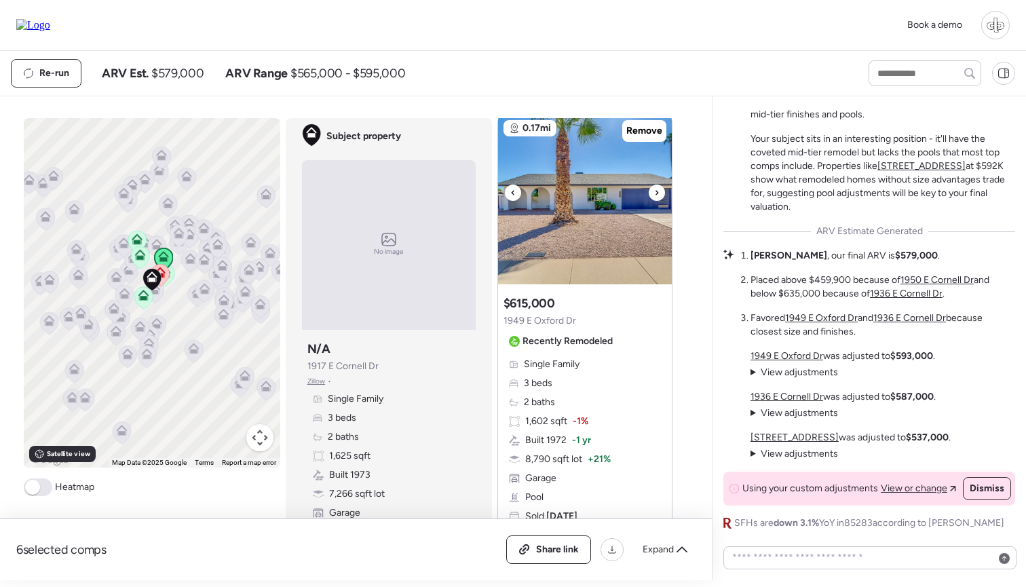
click at [584, 181] on img at bounding box center [585, 200] width 174 height 170
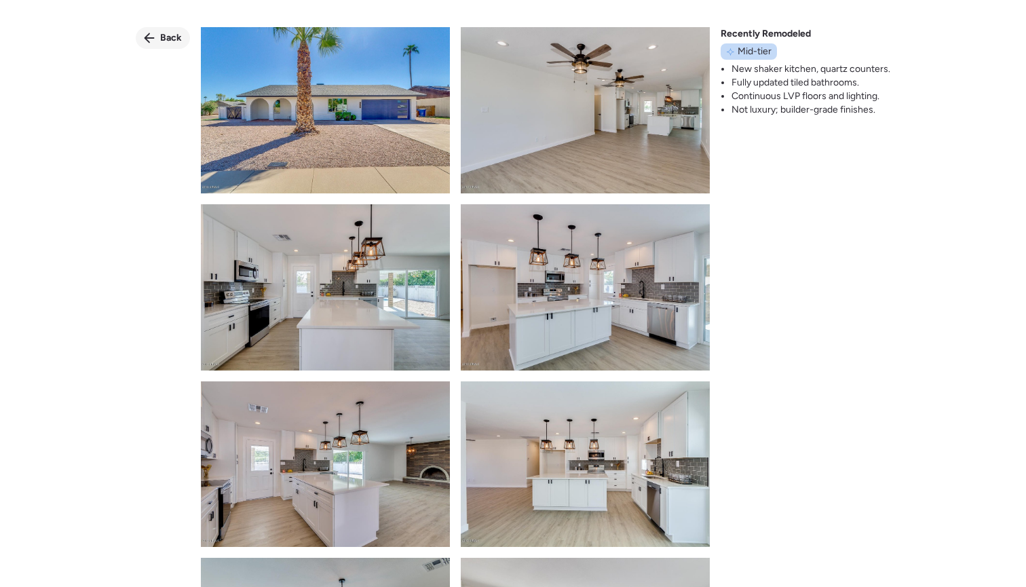
click at [164, 41] on span "Back" at bounding box center [171, 38] width 22 height 14
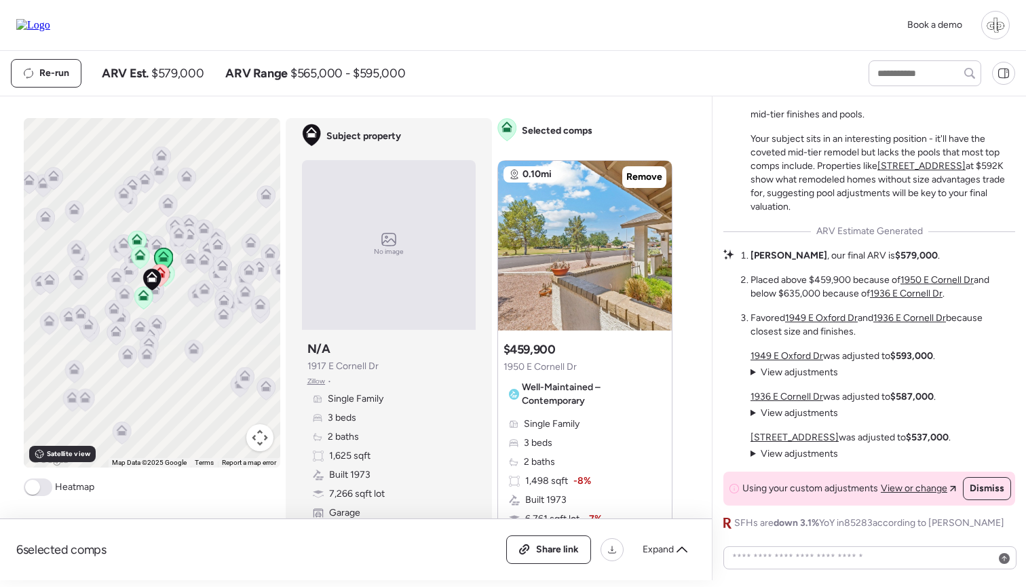
scroll to position [0, 0]
click at [793, 371] on span "View adjustments" at bounding box center [799, 372] width 77 height 12
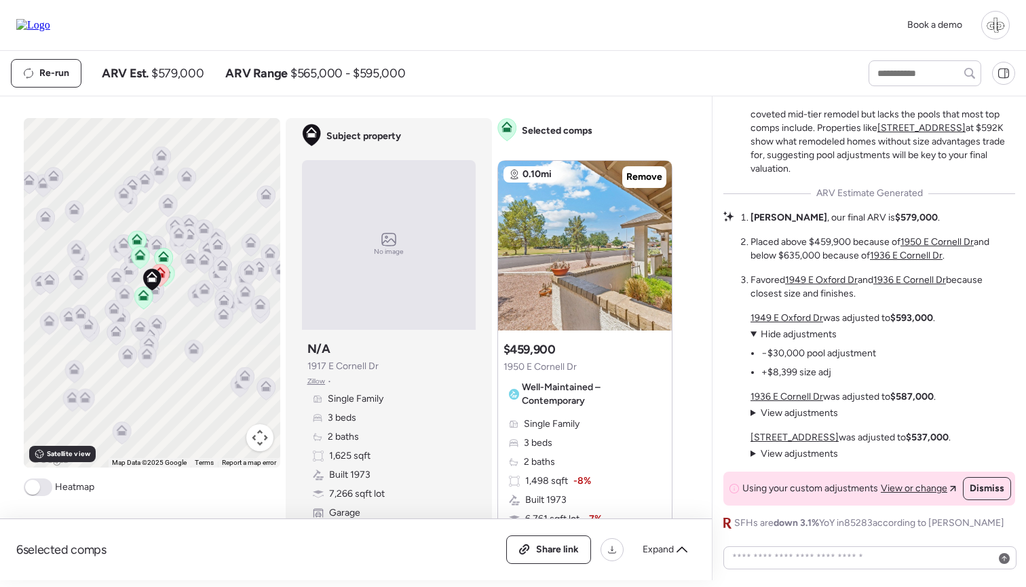
click at [793, 337] on span "Hide adjustments" at bounding box center [799, 334] width 76 height 12
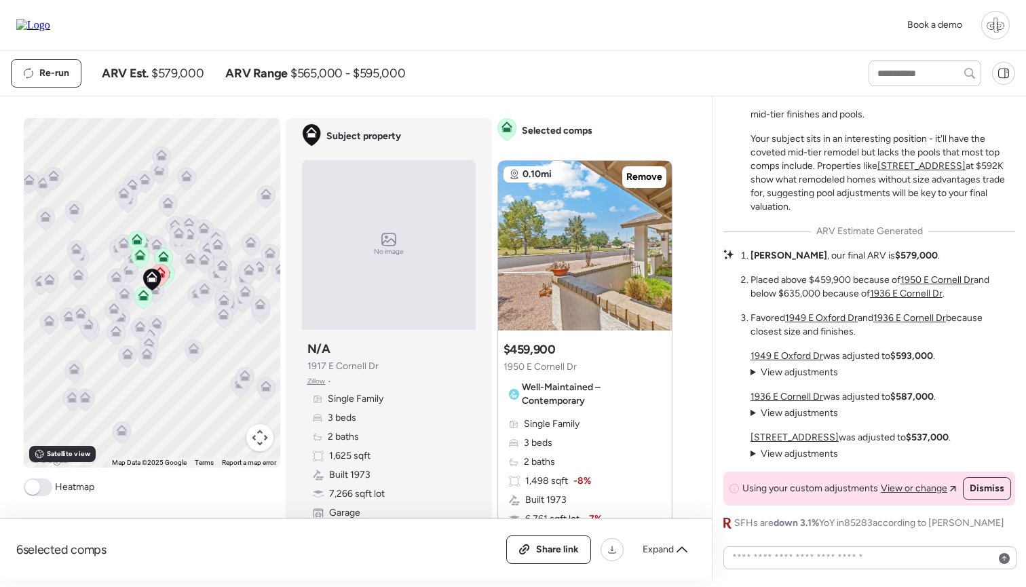
click at [766, 440] on u "1915 E Apollo Ave" at bounding box center [795, 438] width 88 height 12
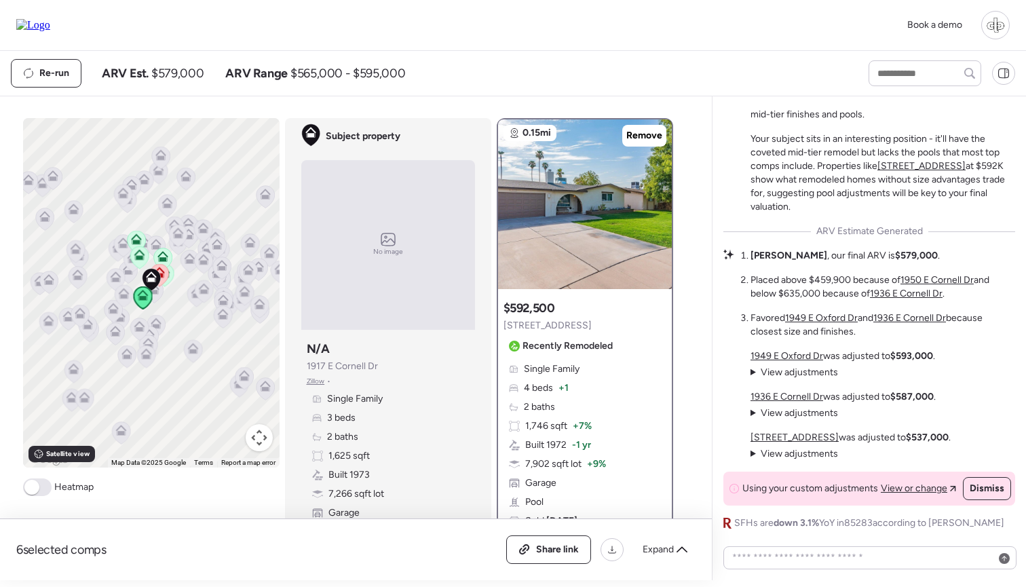
click at [801, 317] on u "1949 E Oxford Dr" at bounding box center [821, 318] width 73 height 12
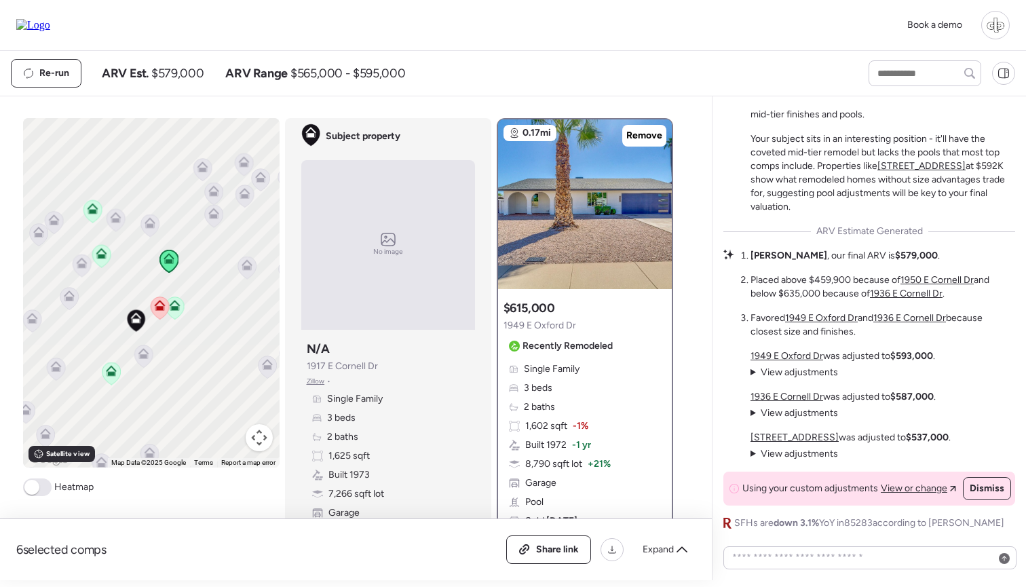
click at [159, 313] on icon at bounding box center [160, 308] width 18 height 22
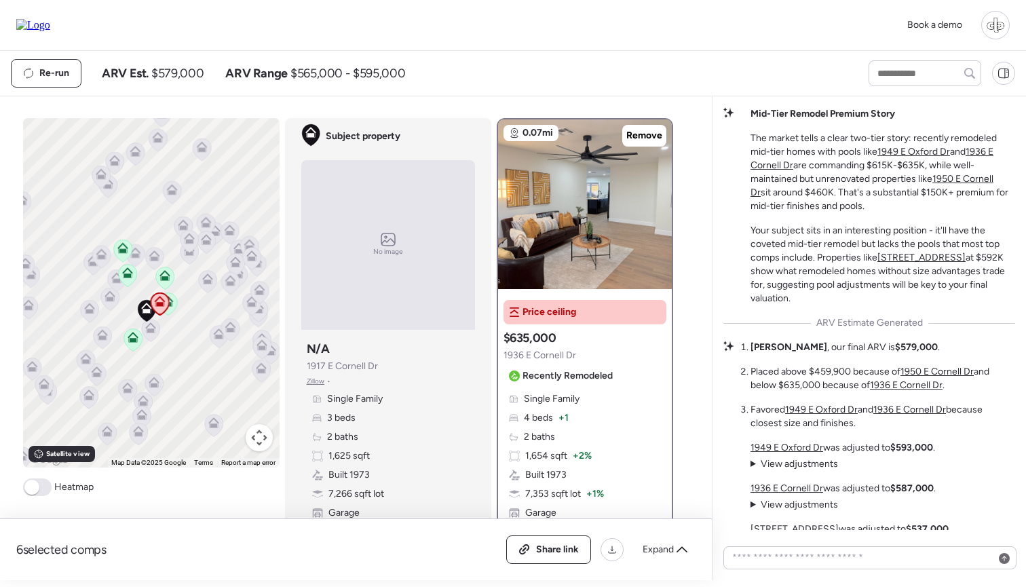
scroll to position [-92, 0]
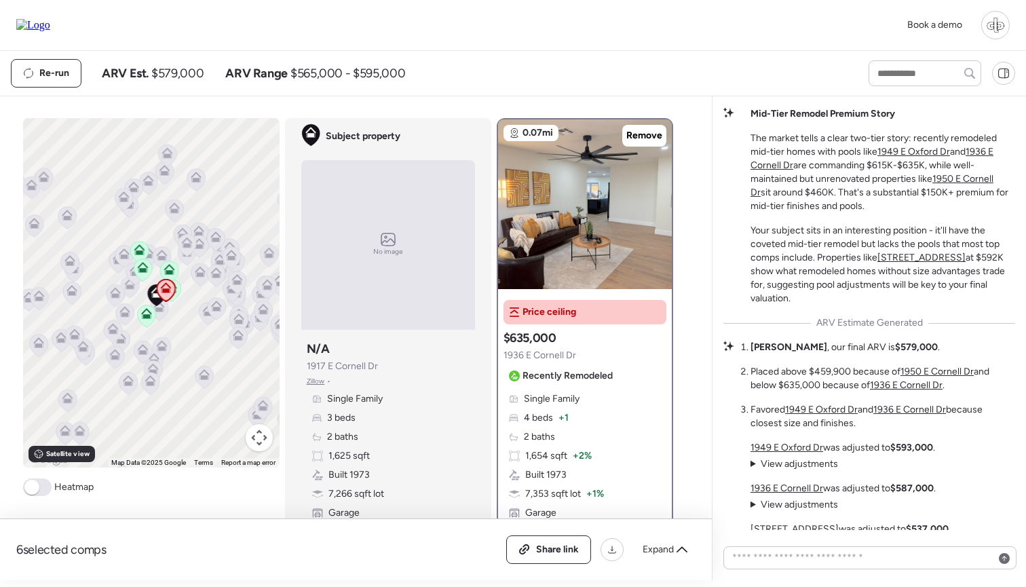
drag, startPoint x: 861, startPoint y: 347, endPoint x: 905, endPoint y: 344, distance: 44.2
click at [905, 344] on ol "Madalyn , our final ARV is $579,000 . Placed above $459,900 because of 1950 E C…" at bounding box center [883, 386] width 265 height 90
click at [140, 70] on span "ARV Est." at bounding box center [125, 73] width 47 height 16
drag, startPoint x: 150, startPoint y: 70, endPoint x: 201, endPoint y: 70, distance: 50.9
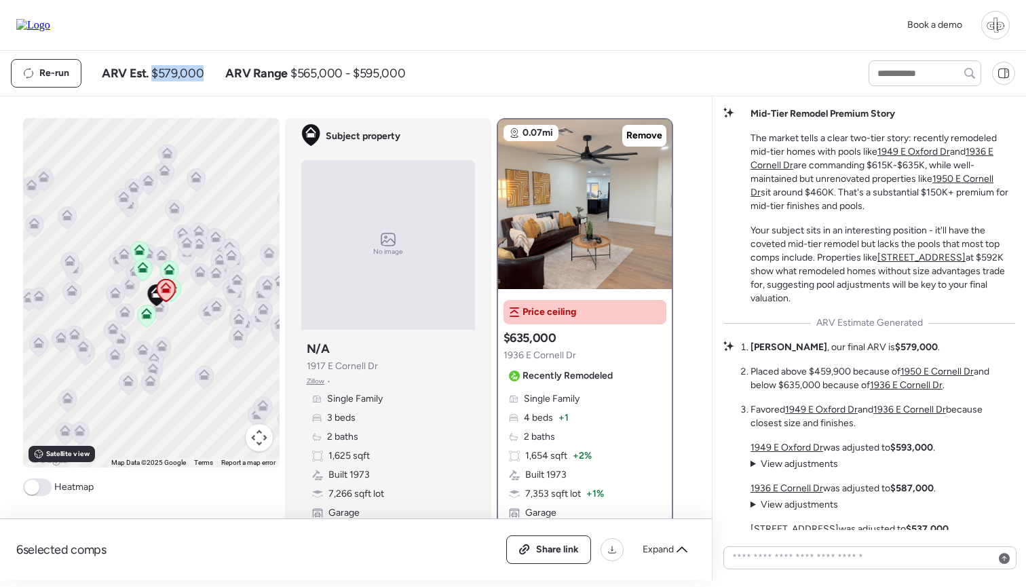
click at [201, 70] on div "ARV Est. $579,000" at bounding box center [153, 73] width 102 height 16
click at [201, 70] on span "$579,000" at bounding box center [177, 73] width 52 height 16
click at [466, 79] on div "Re-run ARV Est. $579,000 ARV Range $565,000 - $595,000" at bounding box center [427, 73] width 833 height 29
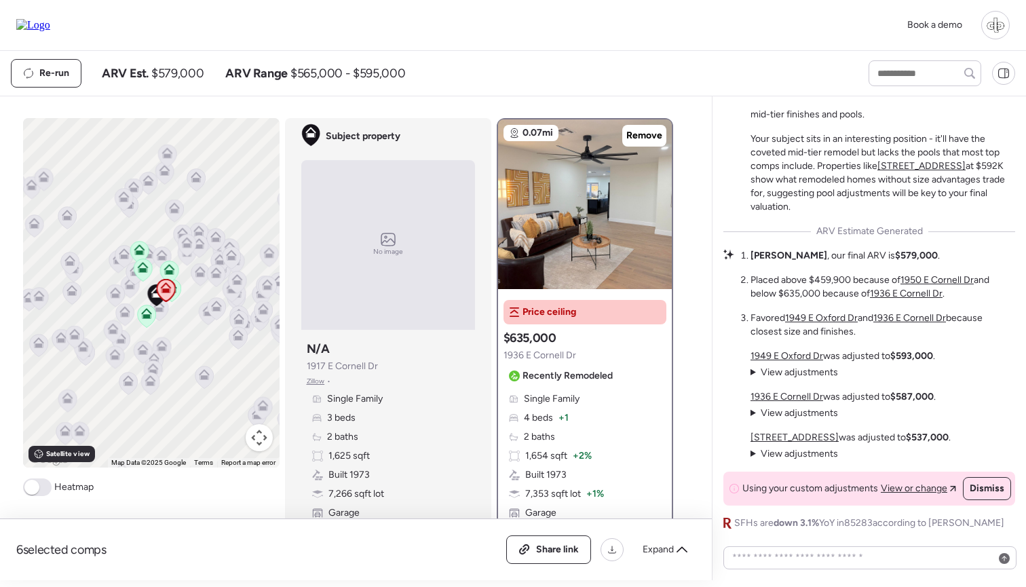
scroll to position [0, 0]
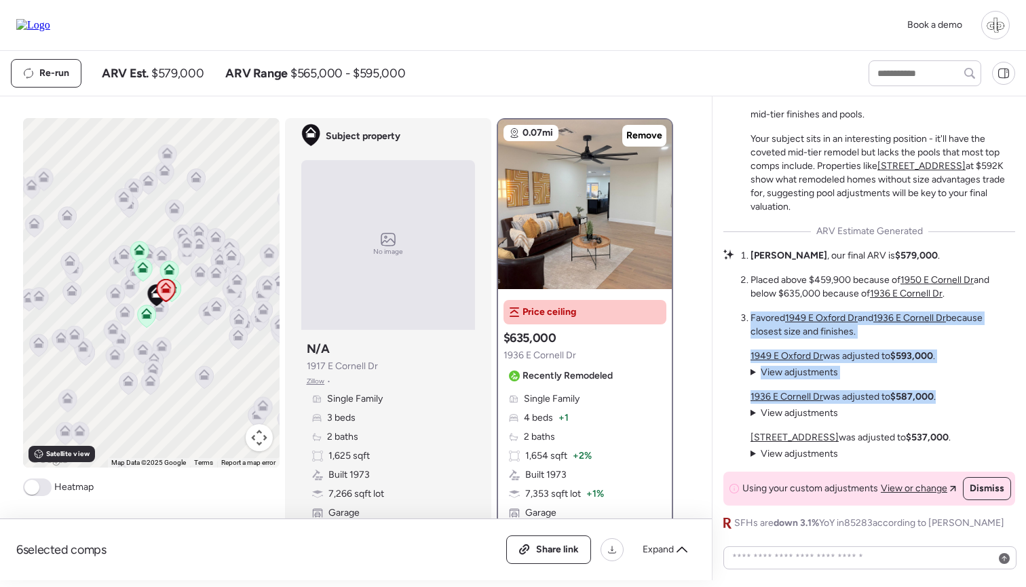
drag, startPoint x: 747, startPoint y: 310, endPoint x: 879, endPoint y: 418, distance: 170.2
click at [879, 418] on div "Mid-Tier Remodel Premium Story The market tells a clear two-tier story: recentl…" at bounding box center [869, 273] width 292 height 514
click at [879, 418] on div "1936 E Cornell Dr was adjusted to $587,000 . View adjustments Hide adjustments …" at bounding box center [843, 405] width 185 height 30
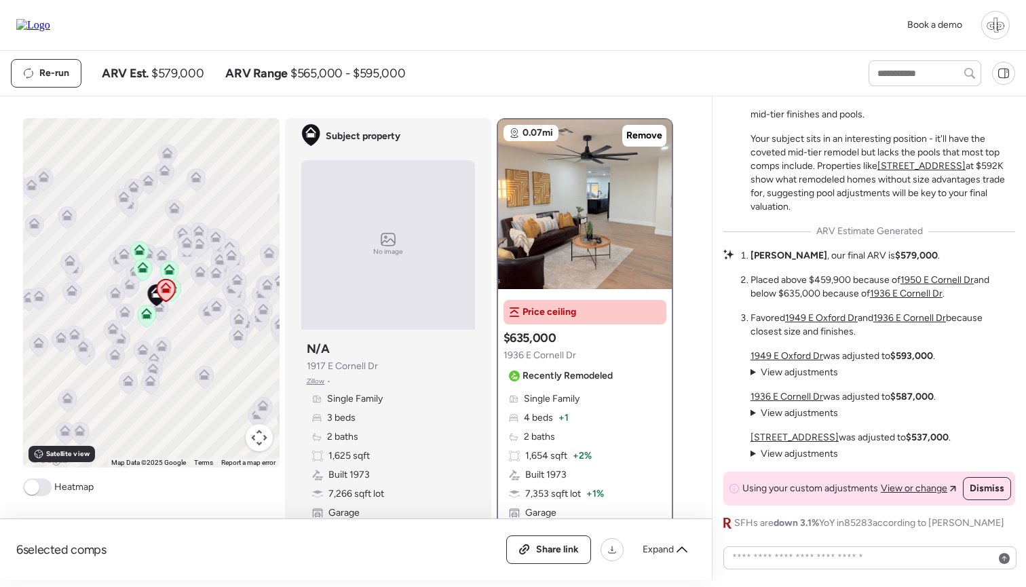
click at [803, 373] on span "View adjustments" at bounding box center [799, 372] width 77 height 12
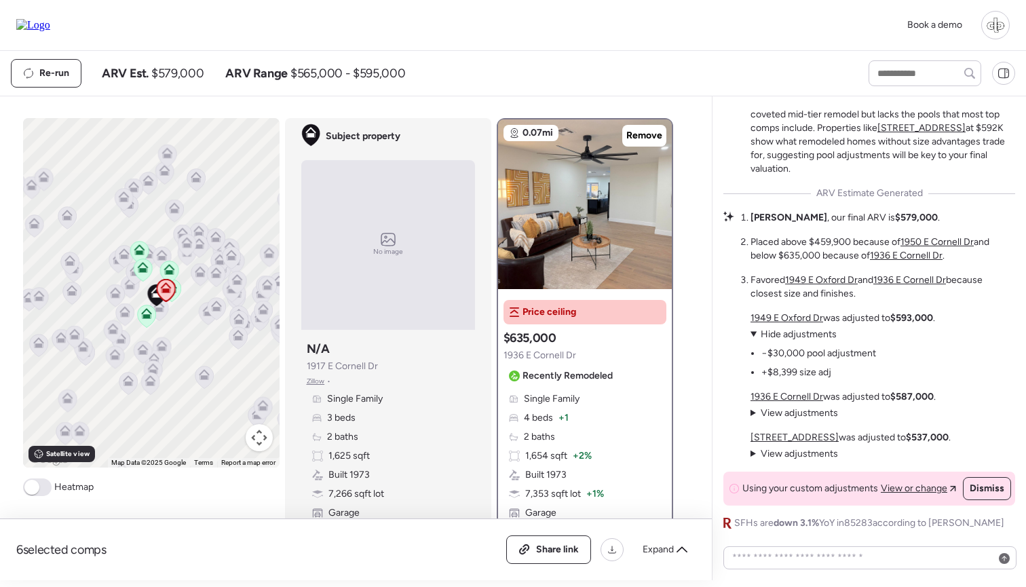
click at [789, 338] on span "Hide adjustments" at bounding box center [799, 334] width 76 height 12
click at [789, 301] on li "Favored 1949 E Oxford Dr and 1936 E Cornell Dr because closest size and finishe…" at bounding box center [883, 286] width 265 height 27
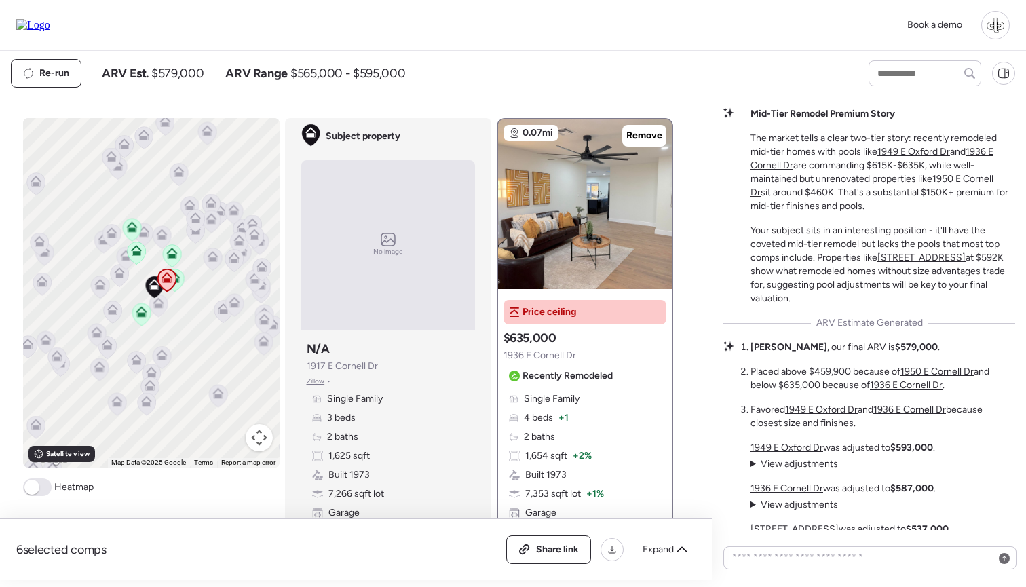
click at [502, 77] on div "Re-run ARV Est. $579,000 ARV Range $565,000 - $595,000" at bounding box center [427, 73] width 833 height 29
drag, startPoint x: 157, startPoint y: 75, endPoint x: 202, endPoint y: 72, distance: 45.5
click at [202, 72] on span "$579,000" at bounding box center [177, 73] width 52 height 16
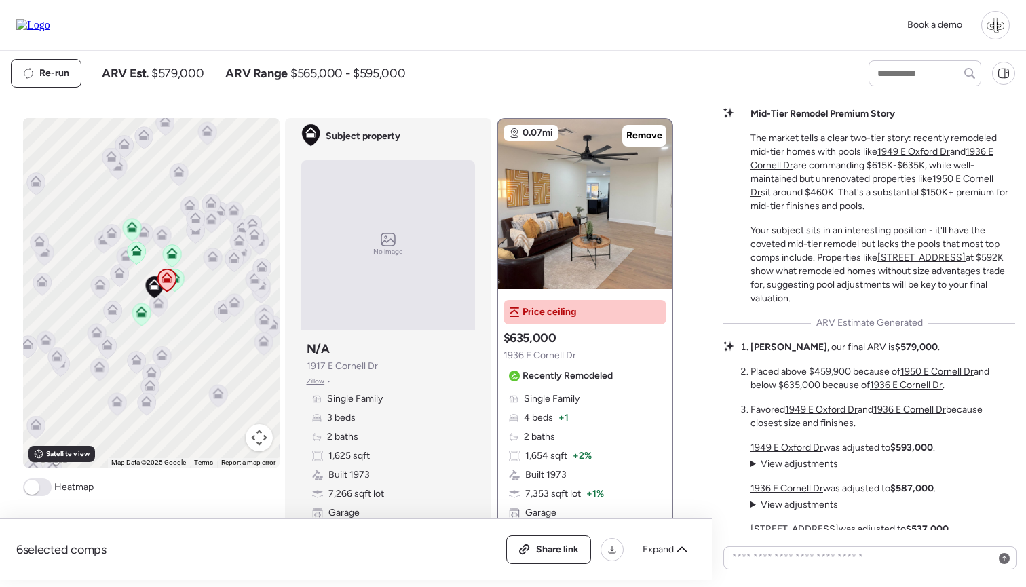
click at [430, 83] on div "Re-run ARV Est. $579,000 ARV Range $565,000 - $595,000" at bounding box center [427, 73] width 833 height 29
drag, startPoint x: 753, startPoint y: 135, endPoint x: 814, endPoint y: 303, distance: 178.4
click at [814, 303] on div "Mid-Tier Remodel Premium Story The market tells a clear two-tier story: recentl…" at bounding box center [883, 206] width 265 height 198
click at [814, 303] on p "Your subject sits in an interesting position - it'll have the coveted mid-tier …" at bounding box center [883, 264] width 265 height 81
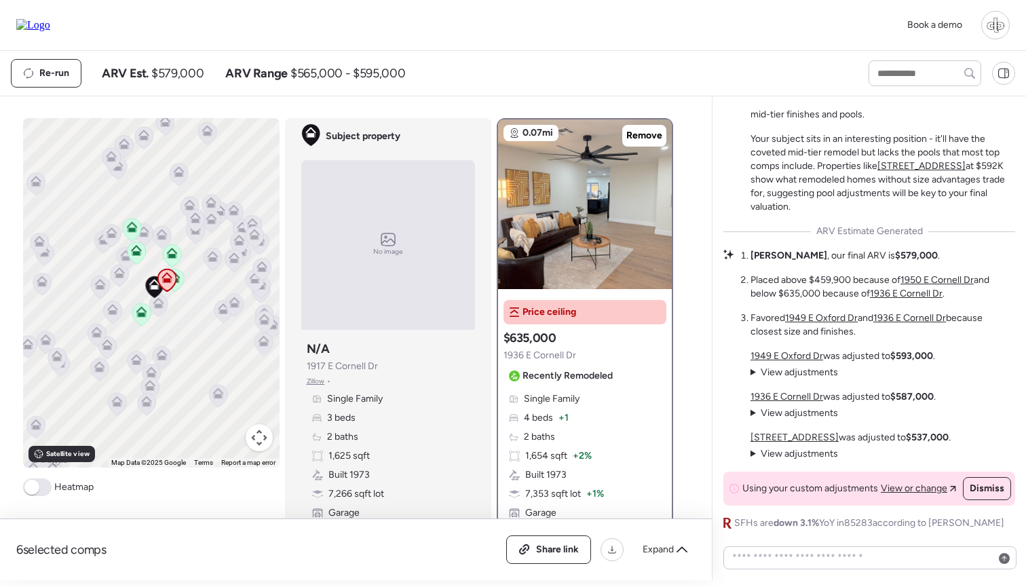
scroll to position [0, 0]
click at [781, 375] on span "View adjustments" at bounding box center [799, 372] width 77 height 12
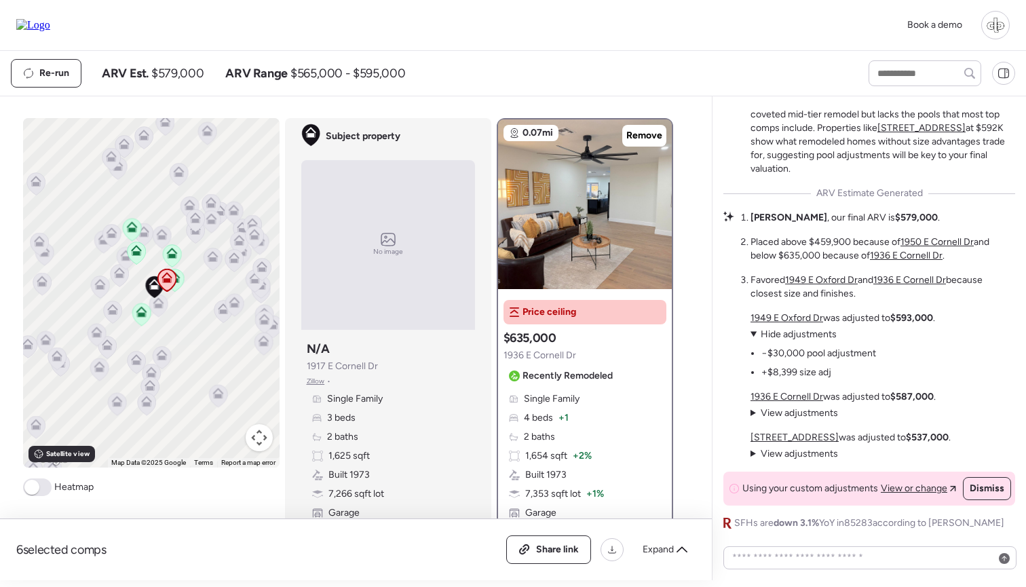
drag, startPoint x: 898, startPoint y: 319, endPoint x: 922, endPoint y: 321, distance: 24.5
click at [922, 319] on strong "$593,000" at bounding box center [911, 318] width 43 height 12
drag, startPoint x: 895, startPoint y: 390, endPoint x: 928, endPoint y: 390, distance: 33.3
click at [928, 390] on div "1949 E Oxford Dr was adjusted to $593,000 . View adjustments Hide adjustments −…" at bounding box center [851, 385] width 200 height 149
drag, startPoint x: 861, startPoint y: 219, endPoint x: 873, endPoint y: 218, distance: 12.2
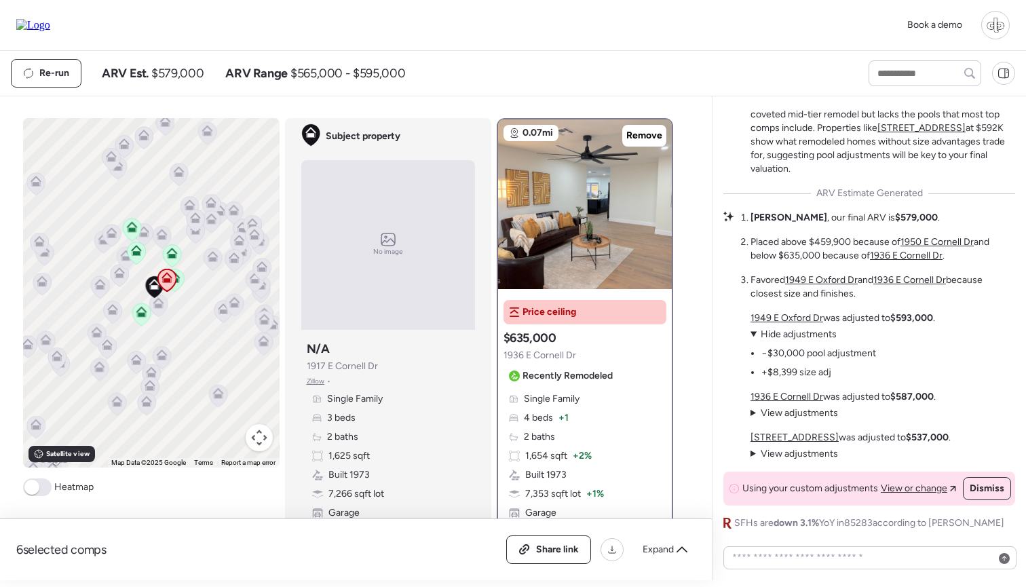
click at [895, 218] on strong "$579,000" at bounding box center [916, 218] width 43 height 12
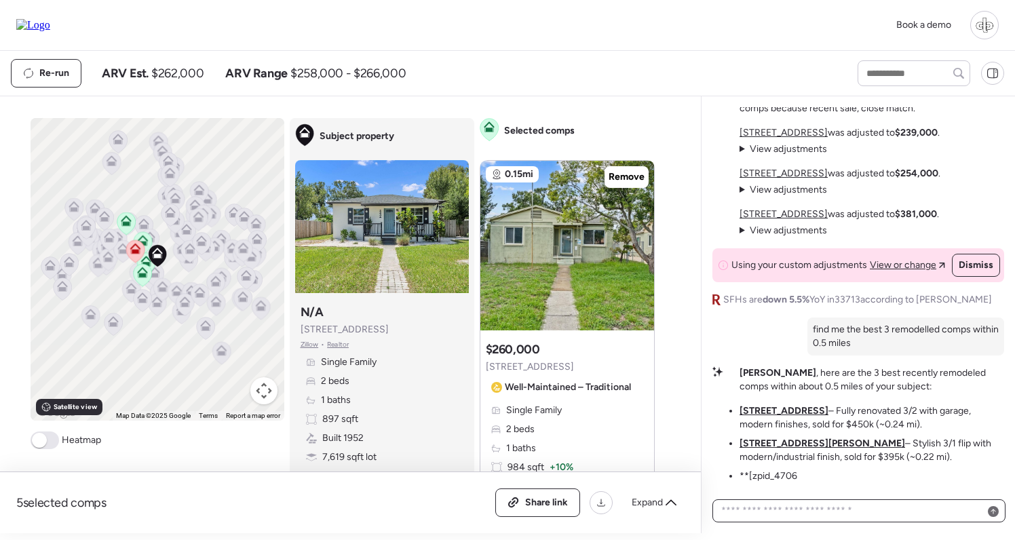
click at [797, 507] on textarea at bounding box center [859, 510] width 281 height 19
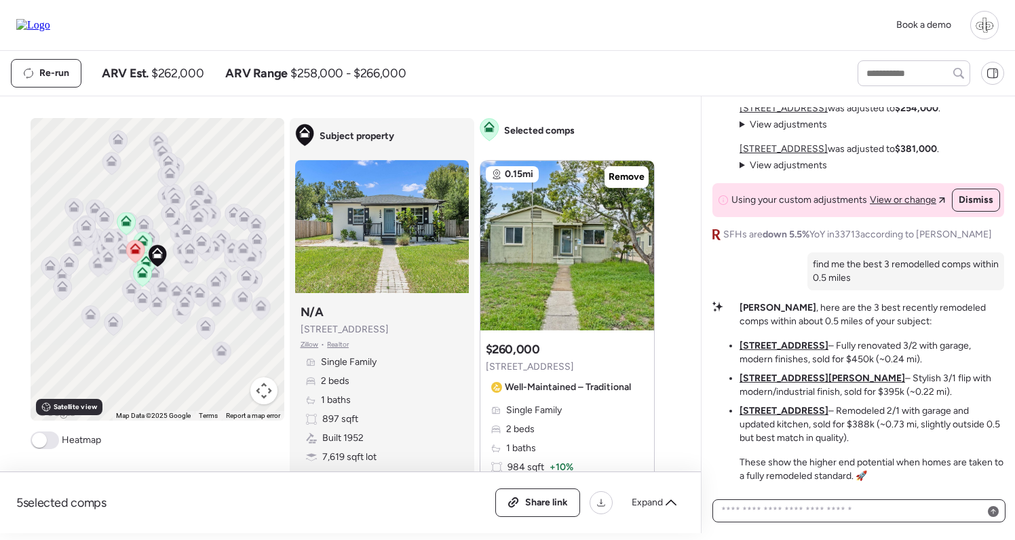
paste textarea "**********"
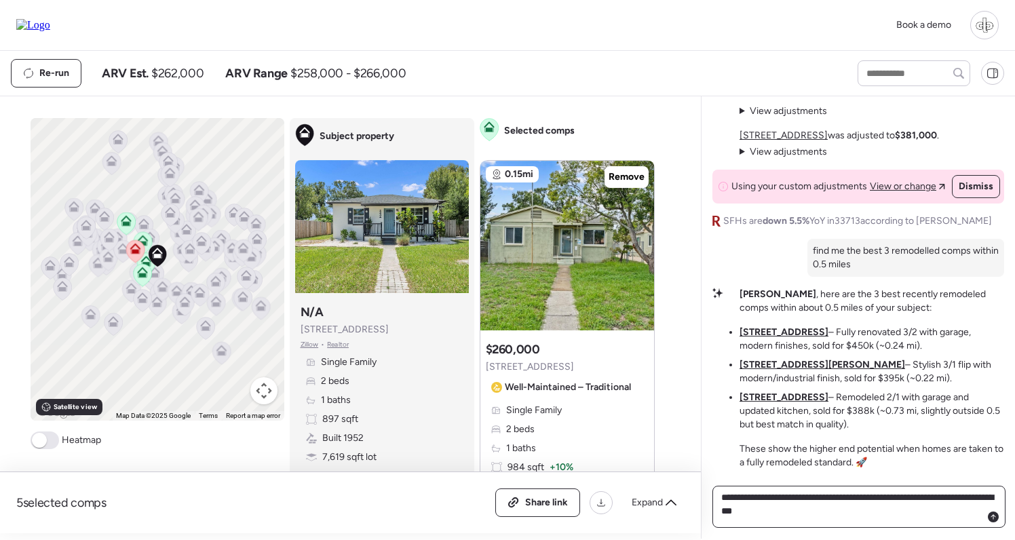
type textarea "**********"
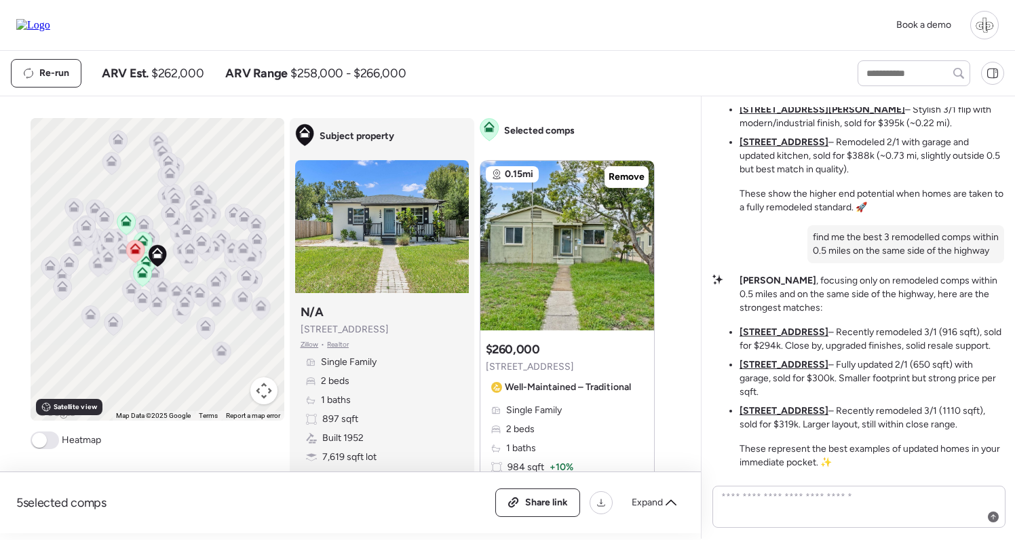
click at [795, 338] on u "[STREET_ADDRESS]" at bounding box center [784, 332] width 89 height 12
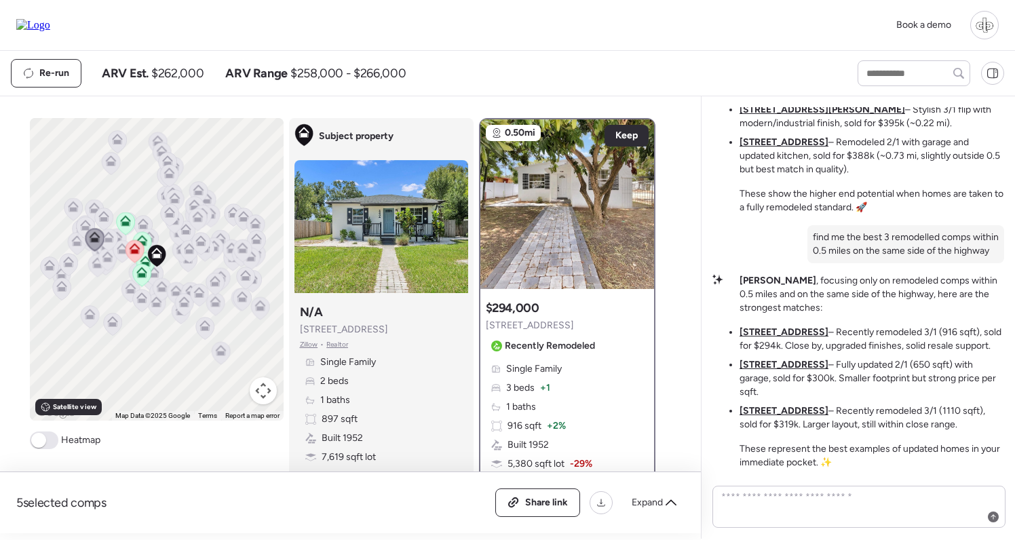
click at [778, 371] on u "[STREET_ADDRESS]" at bounding box center [784, 365] width 89 height 12
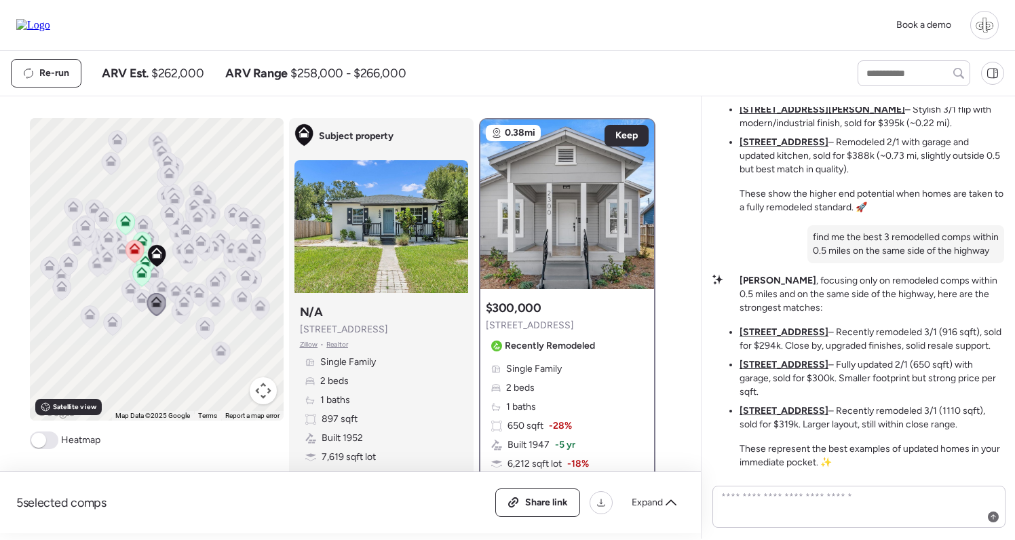
click at [778, 411] on u "[STREET_ADDRESS]" at bounding box center [784, 411] width 89 height 12
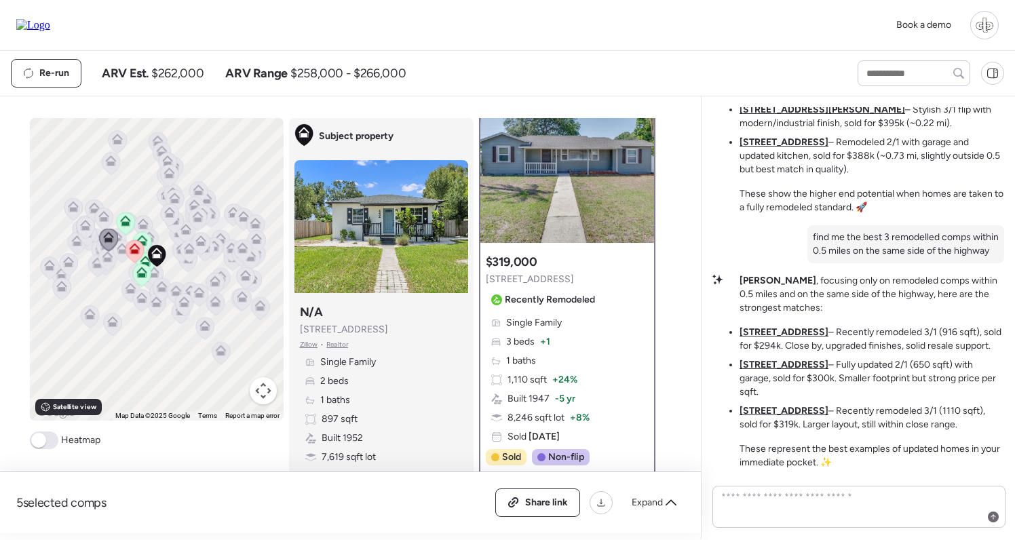
scroll to position [71, 0]
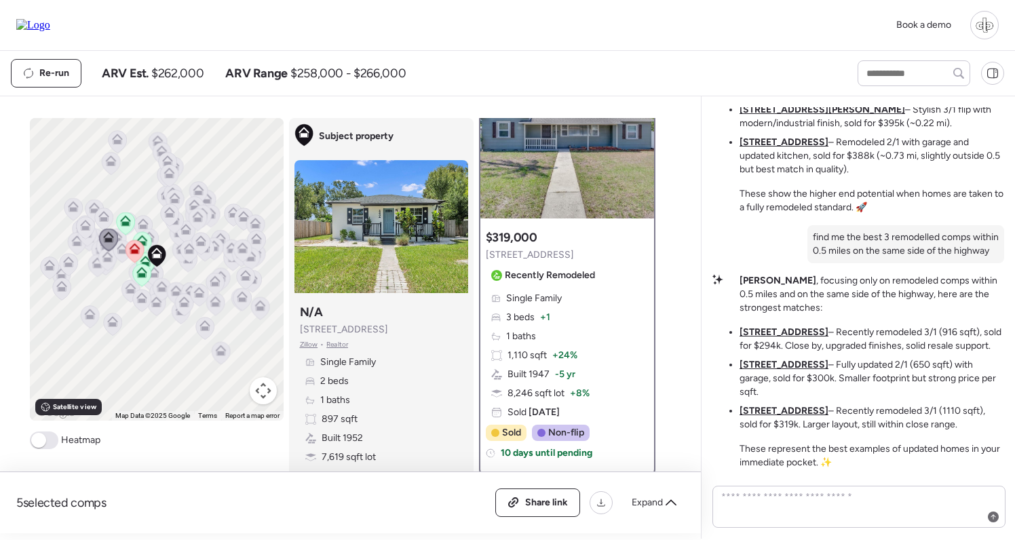
click at [765, 371] on u "[STREET_ADDRESS]" at bounding box center [784, 365] width 89 height 12
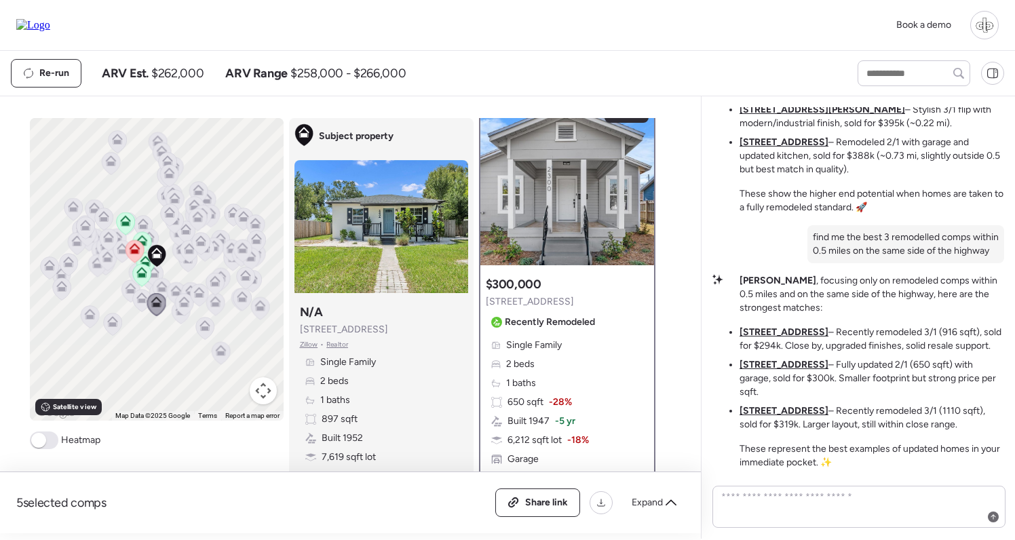
scroll to position [29, 0]
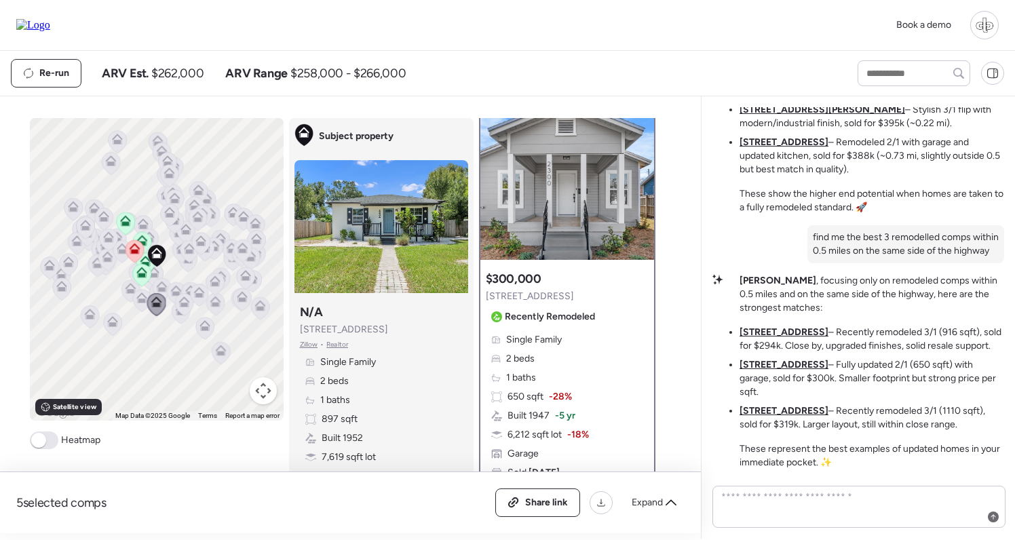
click at [774, 338] on u "[STREET_ADDRESS]" at bounding box center [784, 332] width 89 height 12
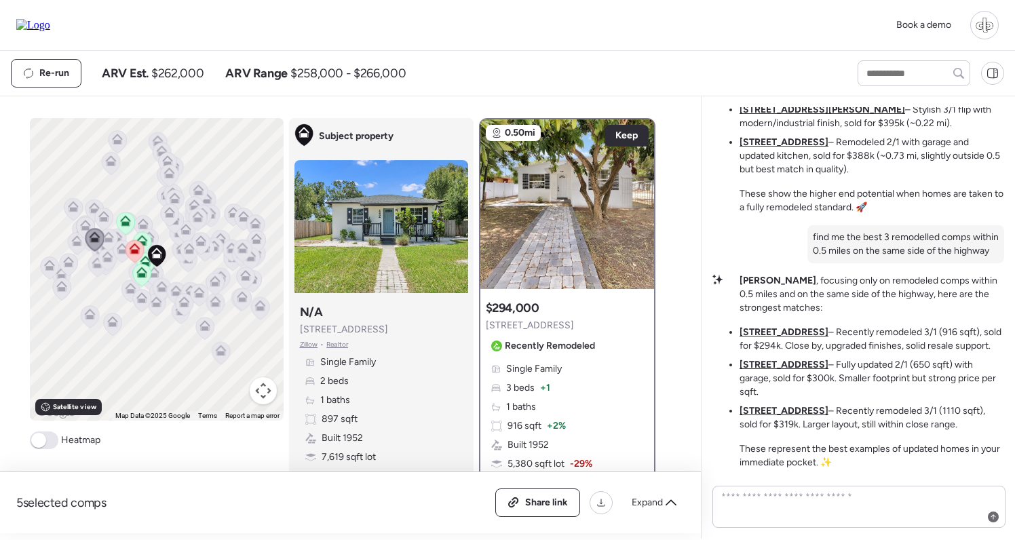
scroll to position [0, 0]
click at [569, 227] on img at bounding box center [567, 204] width 174 height 170
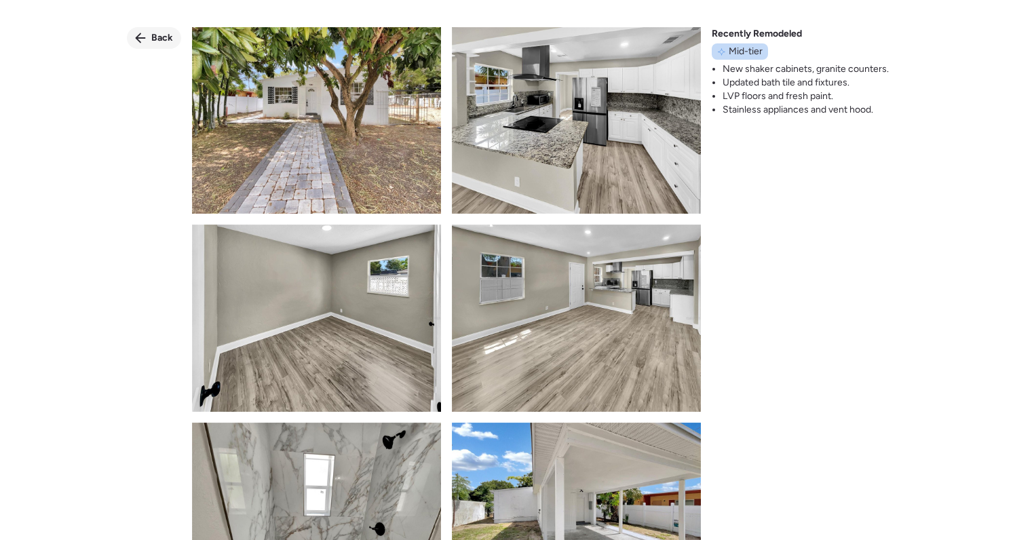
click at [158, 30] on div "Back" at bounding box center [154, 38] width 54 height 22
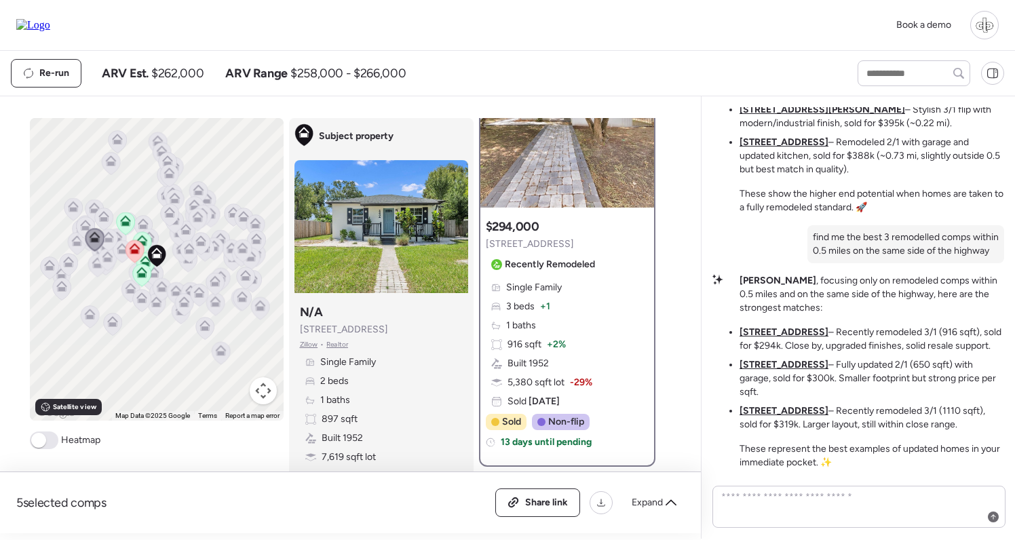
scroll to position [81, 0]
click at [48, 443] on span at bounding box center [44, 441] width 29 height 18
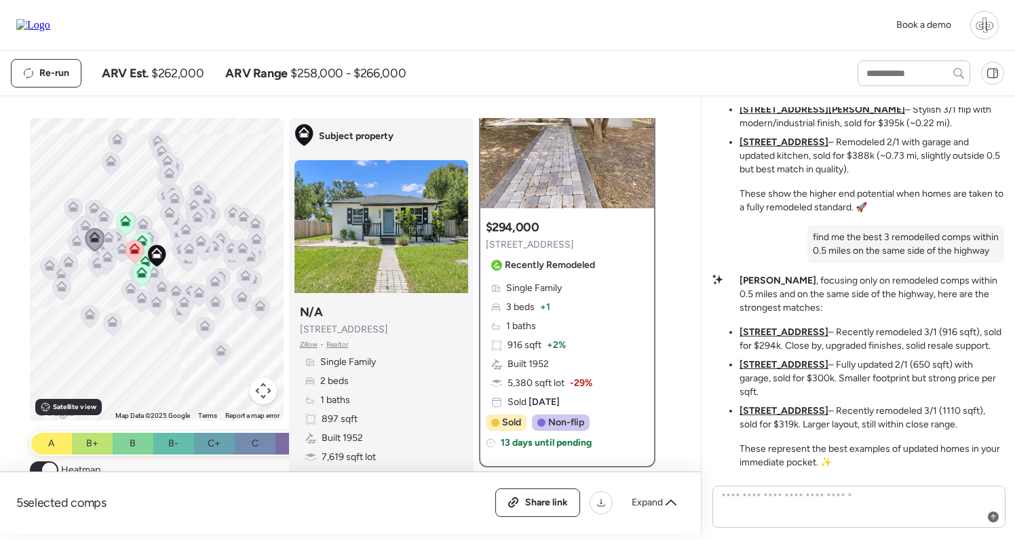
click at [48, 466] on span at bounding box center [49, 470] width 15 height 15
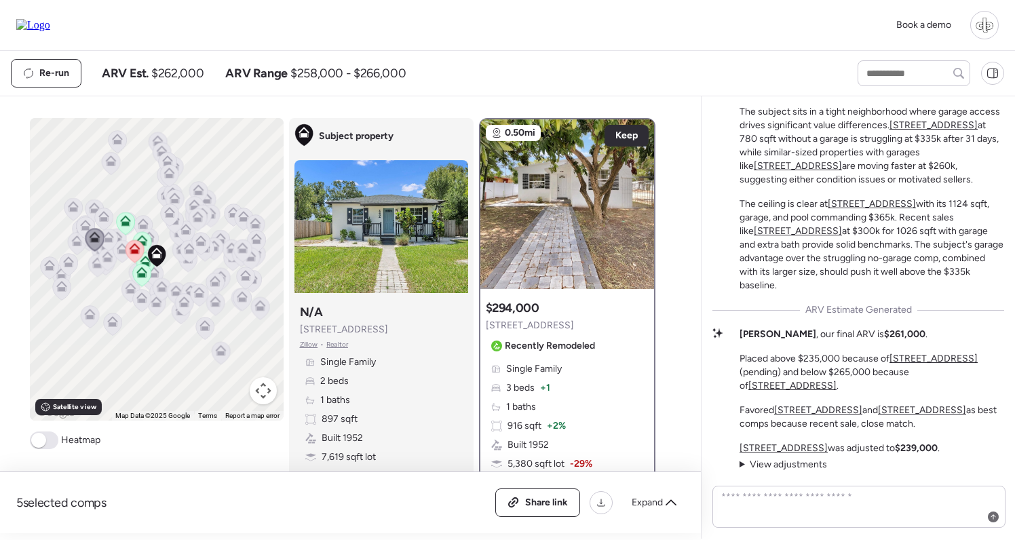
scroll to position [-649, 0]
click at [140, 271] on icon at bounding box center [141, 272] width 11 height 11
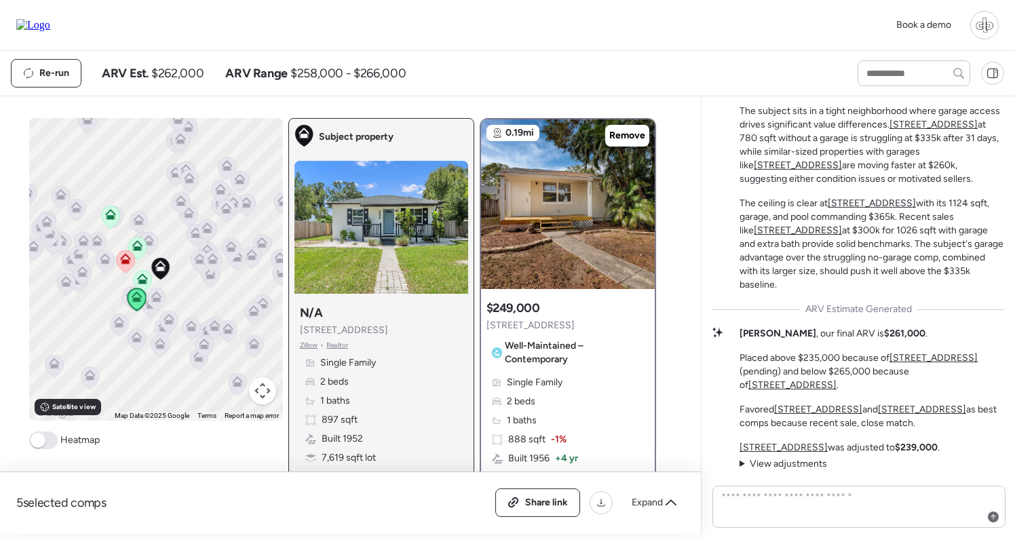
click at [139, 276] on icon at bounding box center [142, 278] width 11 height 11
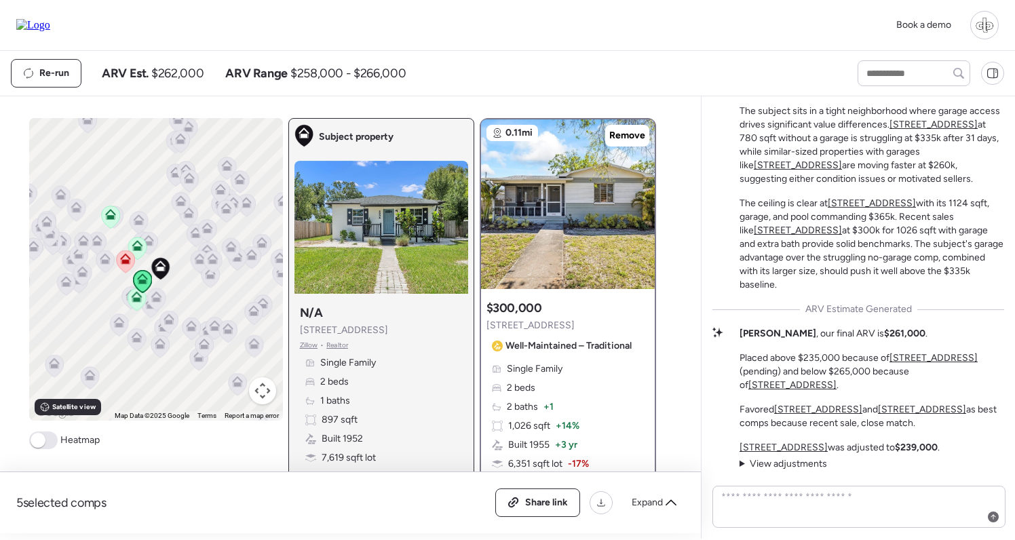
click at [138, 248] on icon at bounding box center [136, 248] width 9 height 4
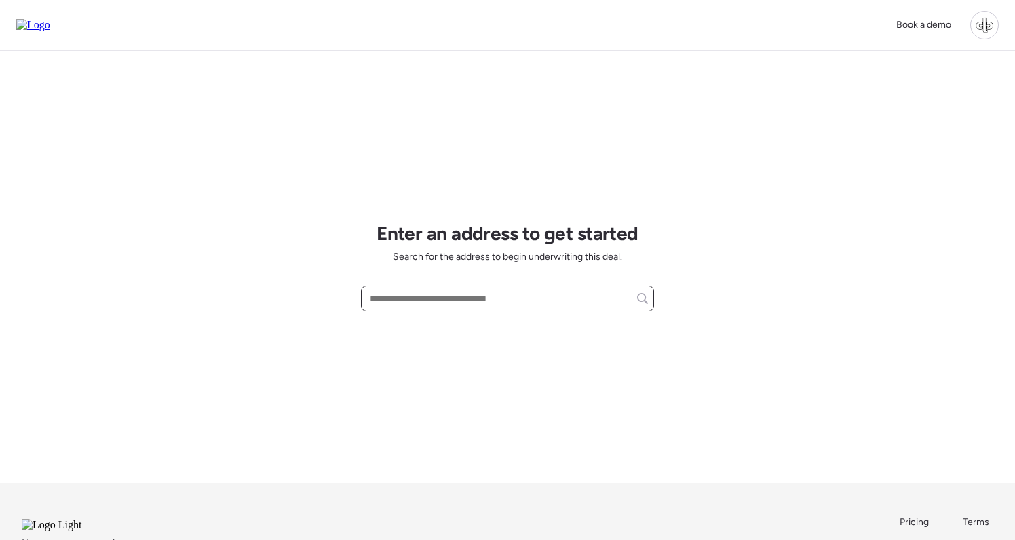
click at [520, 298] on input "text" at bounding box center [507, 298] width 281 height 19
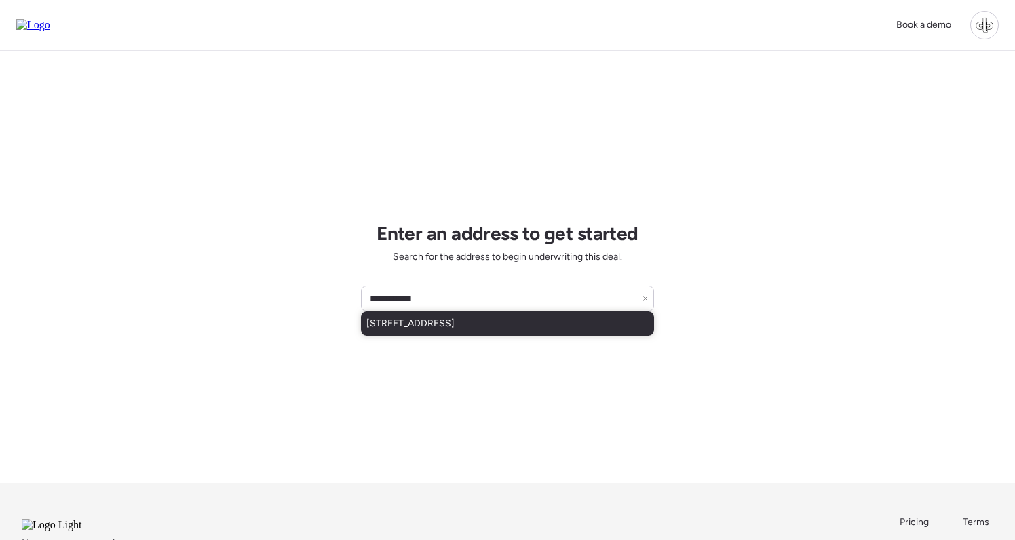
click at [544, 334] on div "[STREET_ADDRESS]" at bounding box center [507, 323] width 293 height 24
type input "**********"
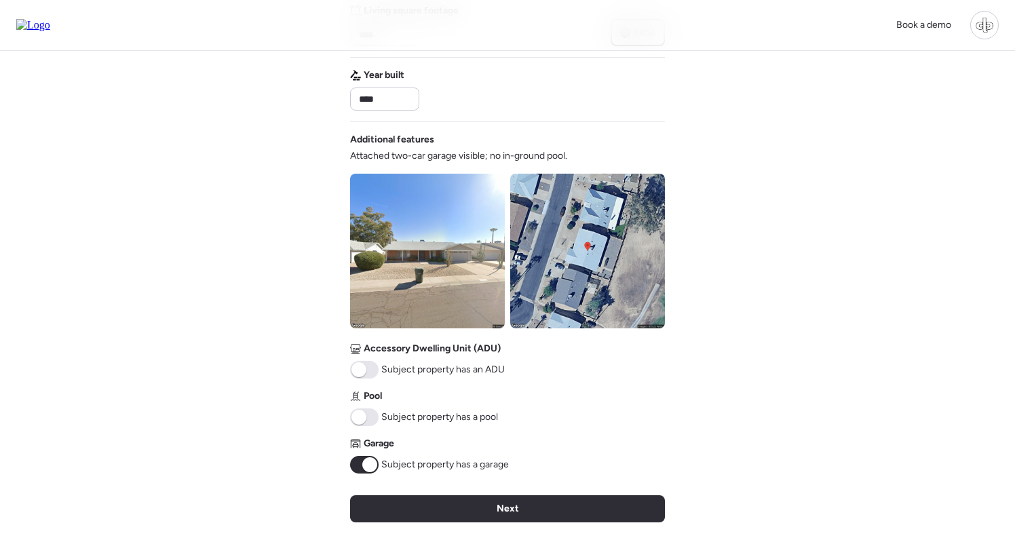
scroll to position [418, 0]
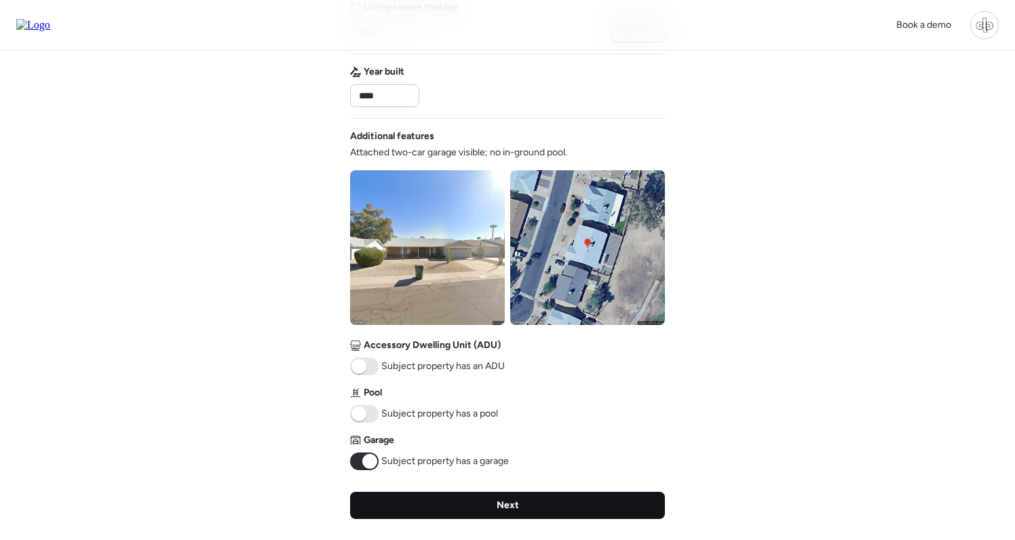
click at [477, 496] on div "Next" at bounding box center [507, 505] width 315 height 27
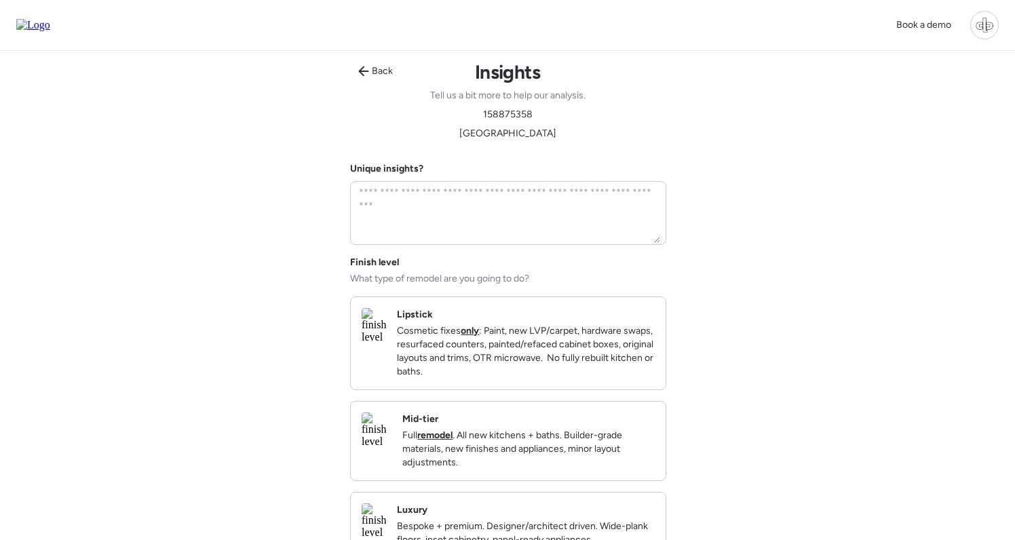
scroll to position [0, 0]
click at [492, 457] on p "Full remodel . All new kitchens + baths. Builder-grade materials, new finishes …" at bounding box center [528, 450] width 252 height 41
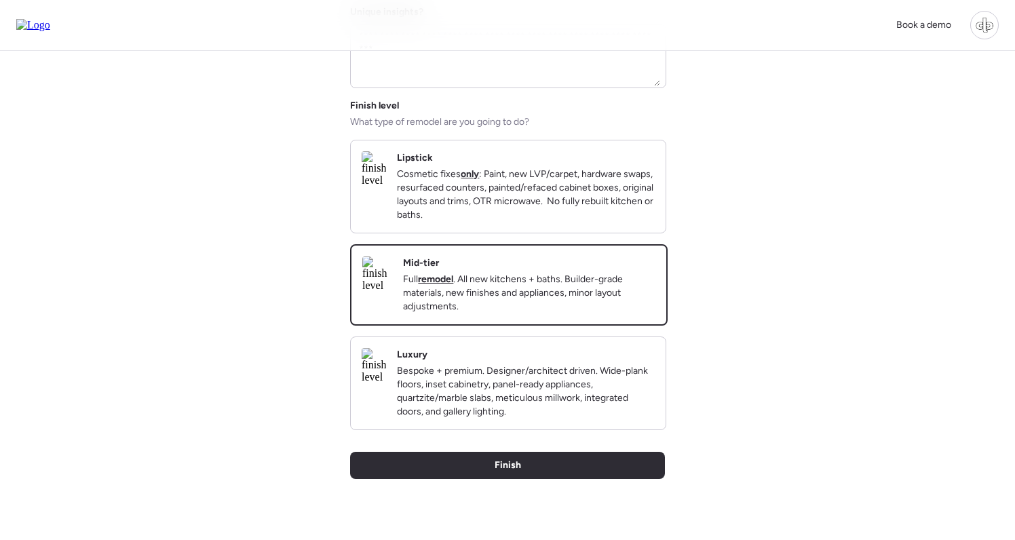
scroll to position [183, 0]
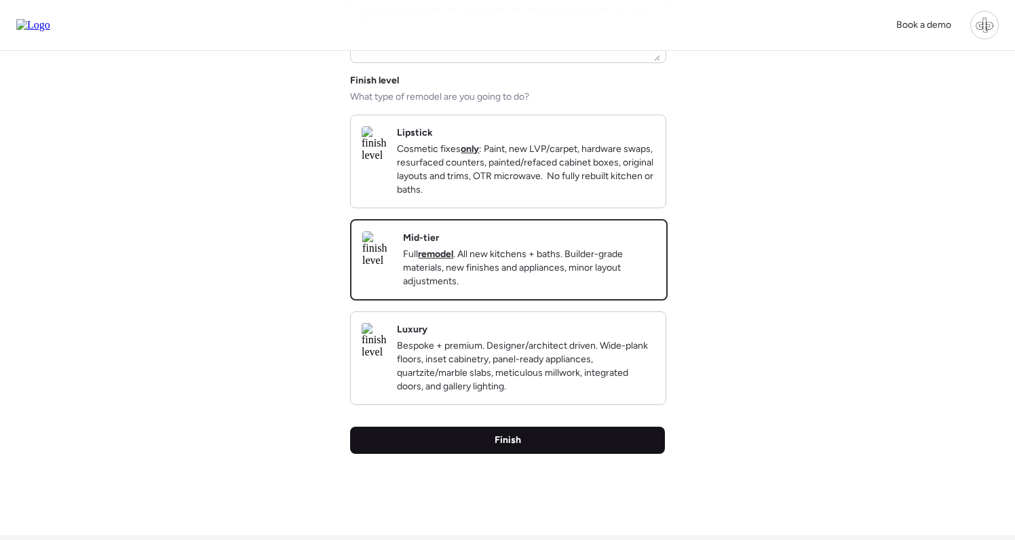
click at [486, 454] on div "Finish" at bounding box center [507, 440] width 315 height 27
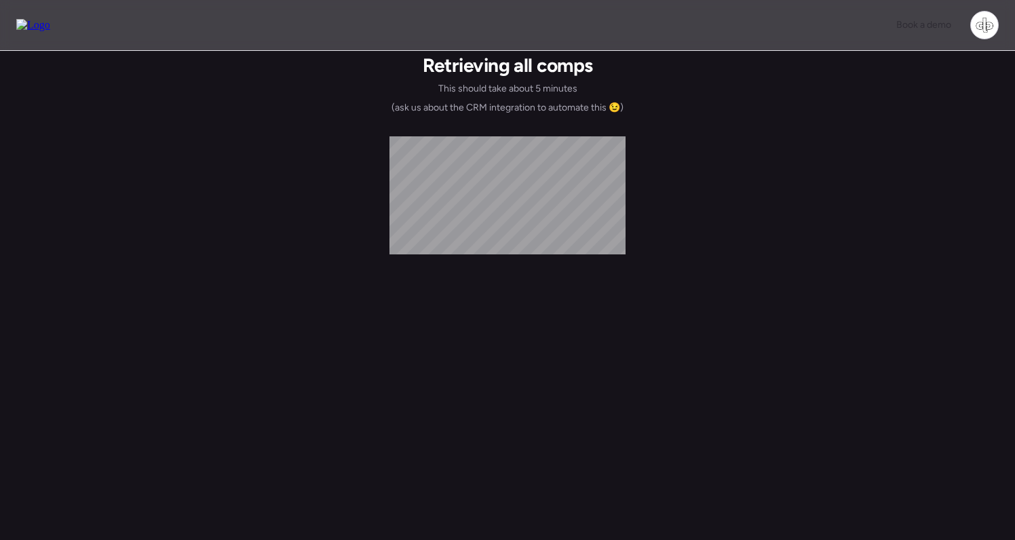
scroll to position [0, 0]
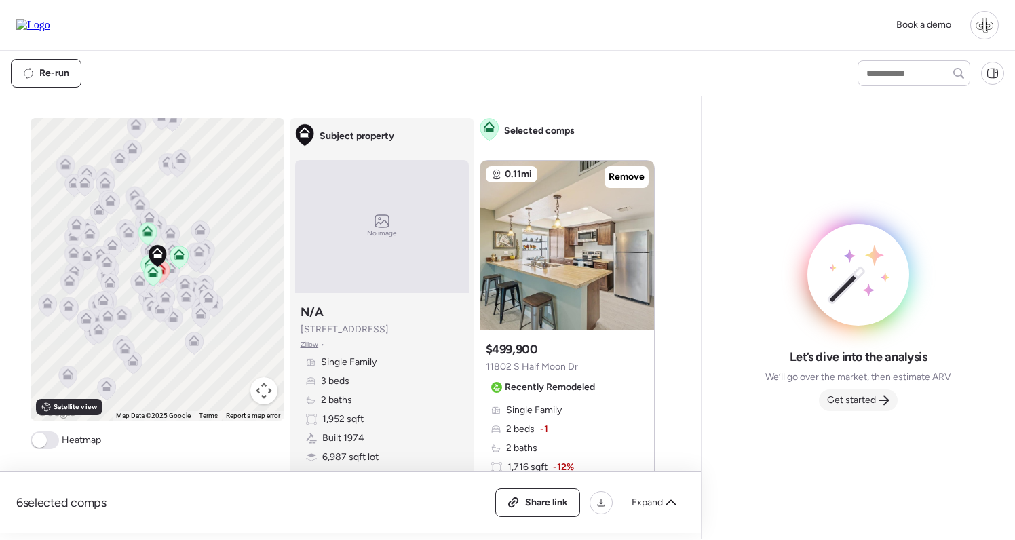
click at [860, 403] on span "Get started" at bounding box center [851, 401] width 49 height 14
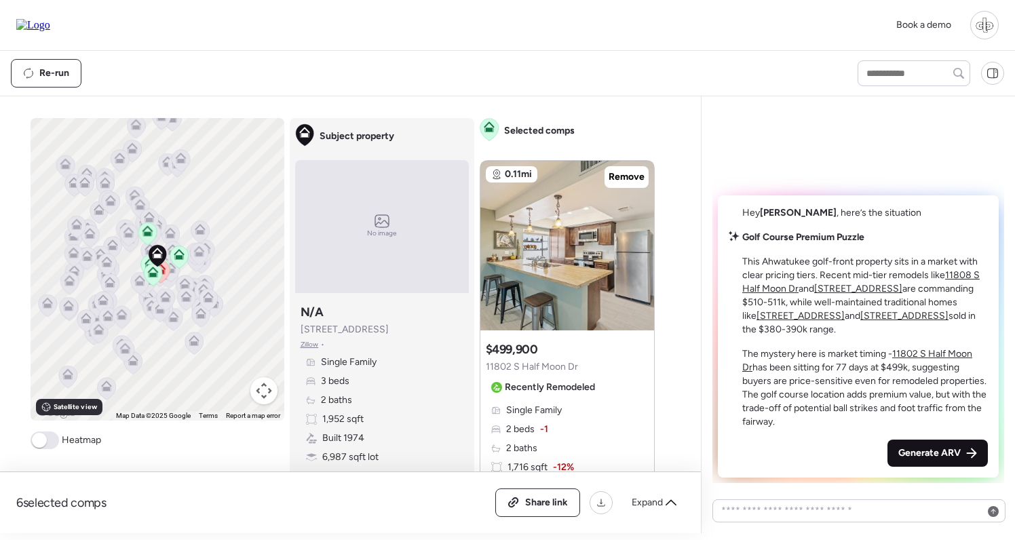
click at [937, 443] on div "Generate ARV" at bounding box center [938, 453] width 100 height 27
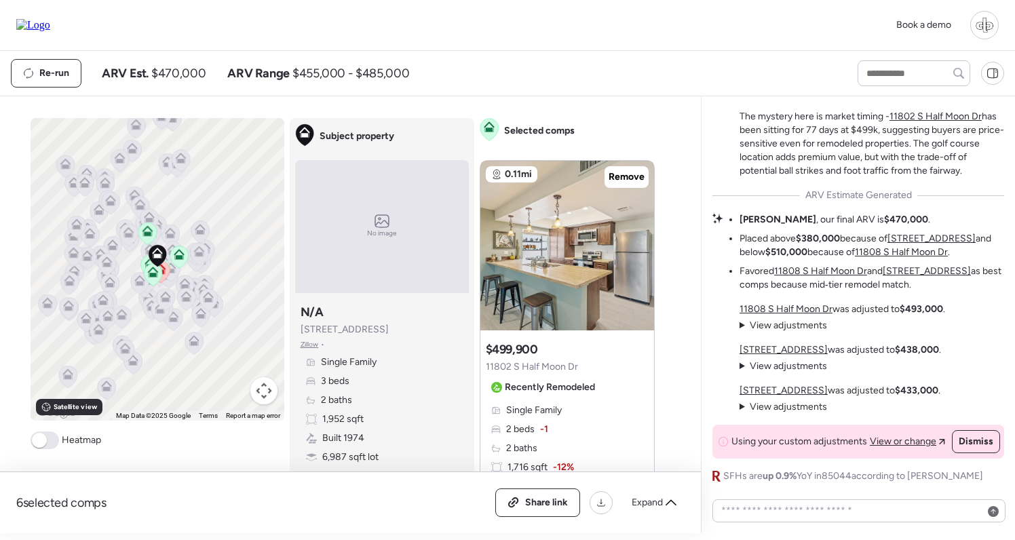
click at [910, 254] on u "11808 S Half Moon Dr" at bounding box center [901, 252] width 93 height 12
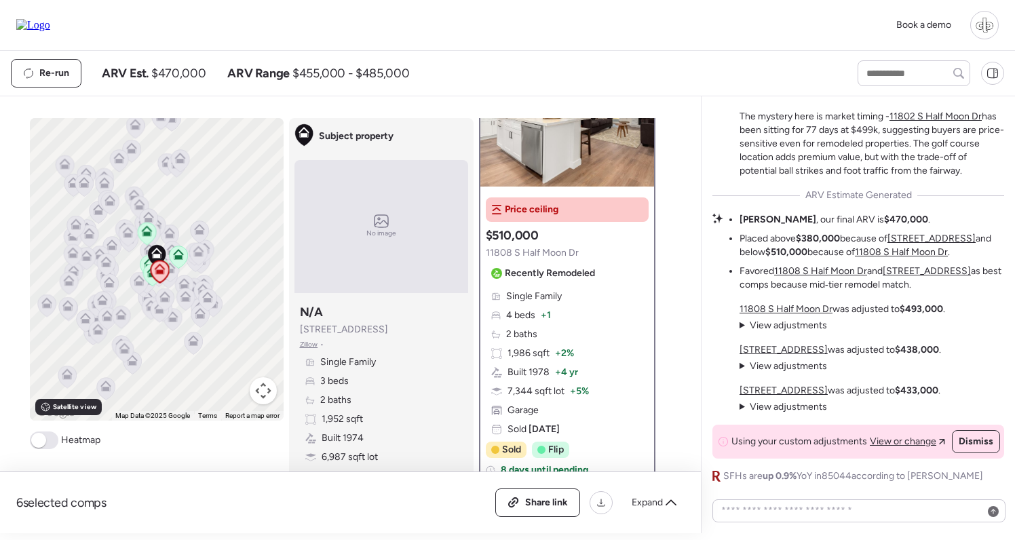
scroll to position [81, 0]
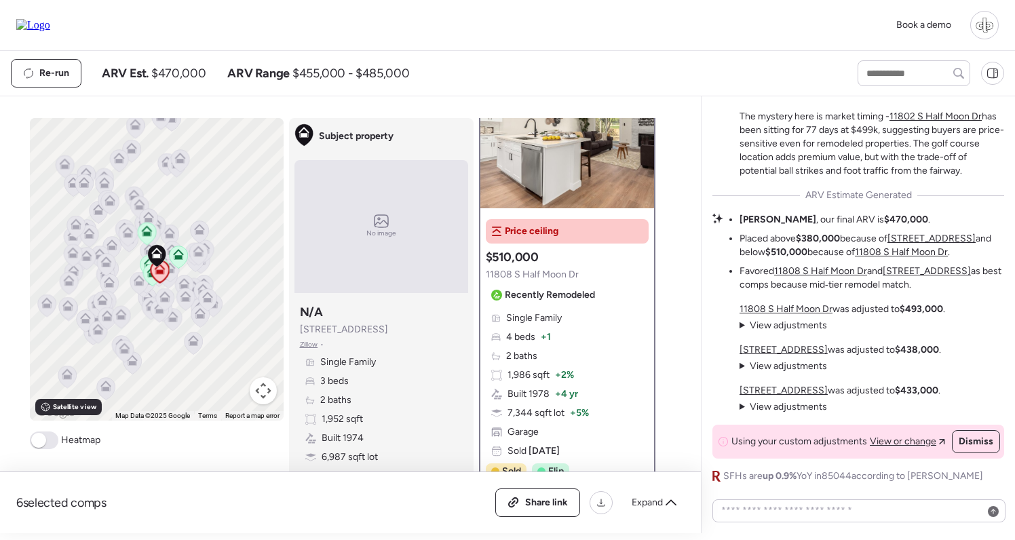
click at [552, 317] on span "Single Family" at bounding box center [534, 318] width 56 height 14
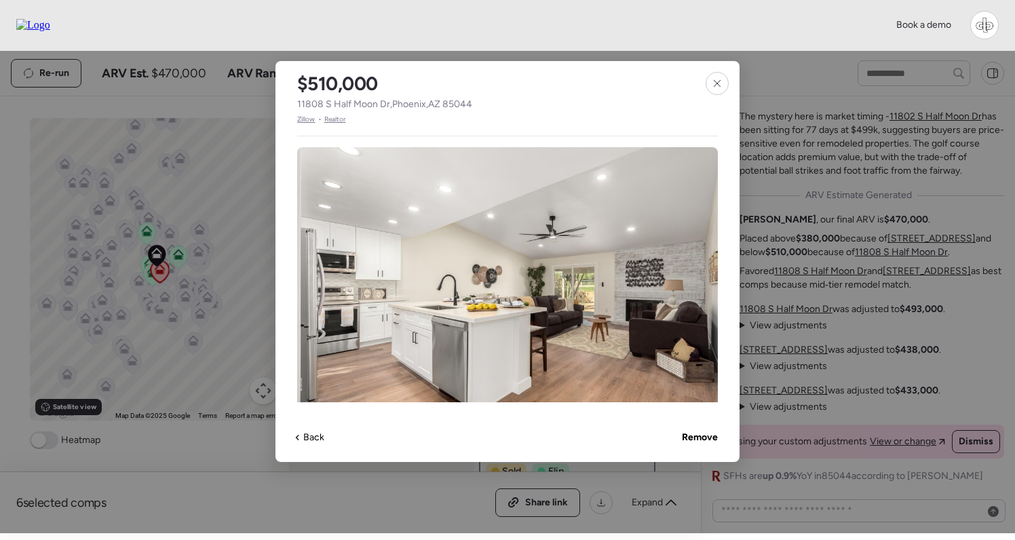
click at [311, 116] on span "Zillow" at bounding box center [306, 119] width 18 height 11
click at [719, 84] on icon at bounding box center [717, 83] width 11 height 11
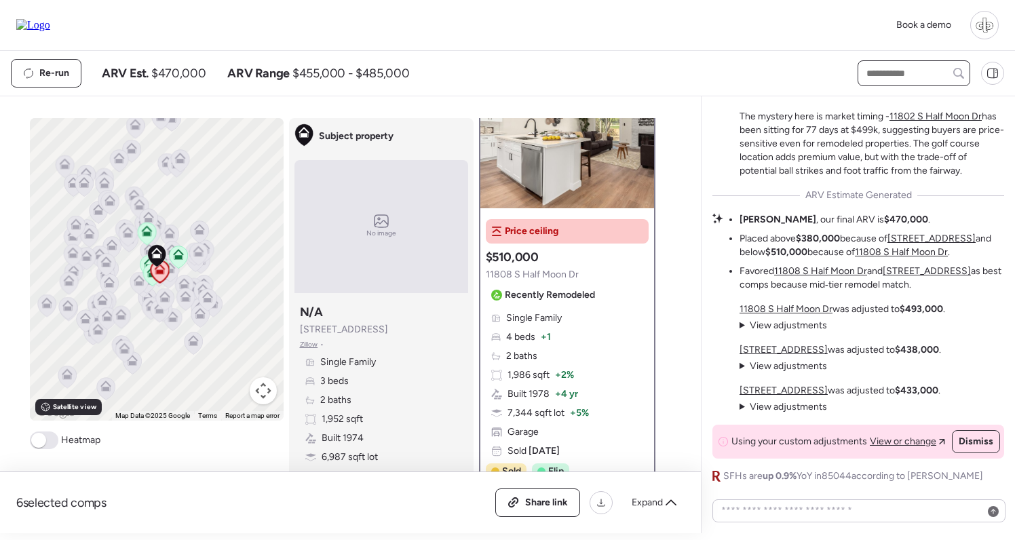
click at [894, 78] on input "text" at bounding box center [914, 73] width 100 height 19
type input "****"
click at [895, 102] on span "5020 E Morning Star Dr, Phoenix, AZ 85044" at bounding box center [907, 99] width 88 height 14
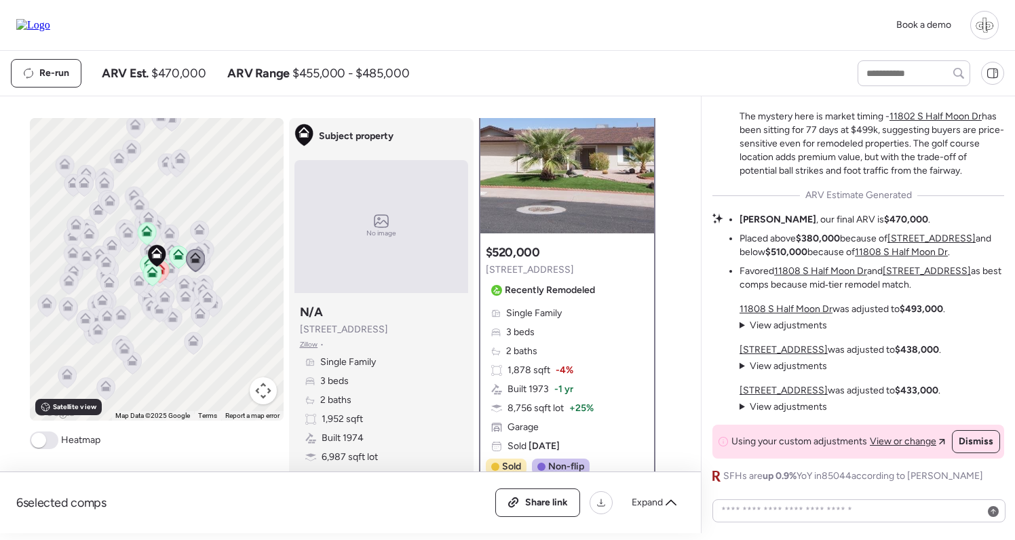
scroll to position [29, 0]
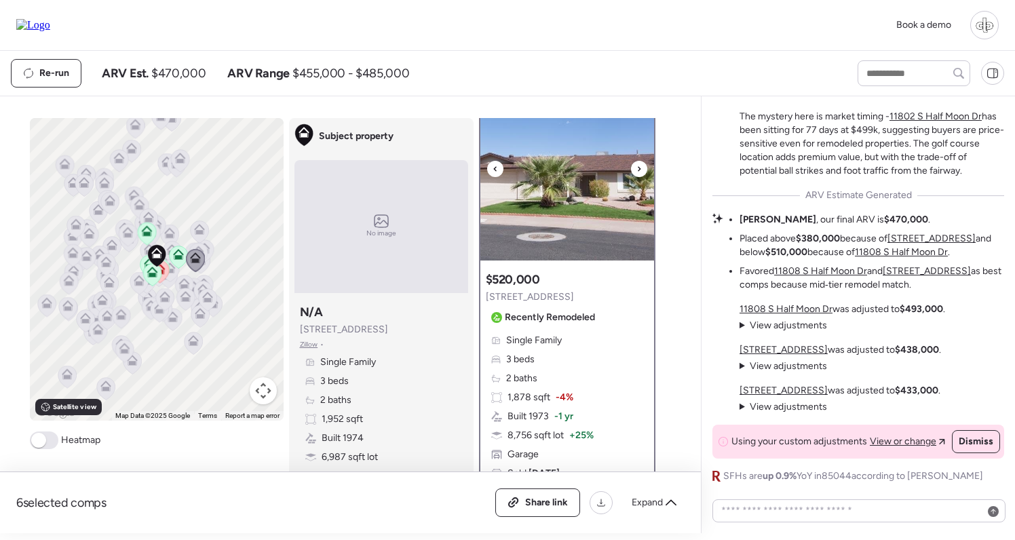
click at [590, 197] on img at bounding box center [567, 176] width 174 height 170
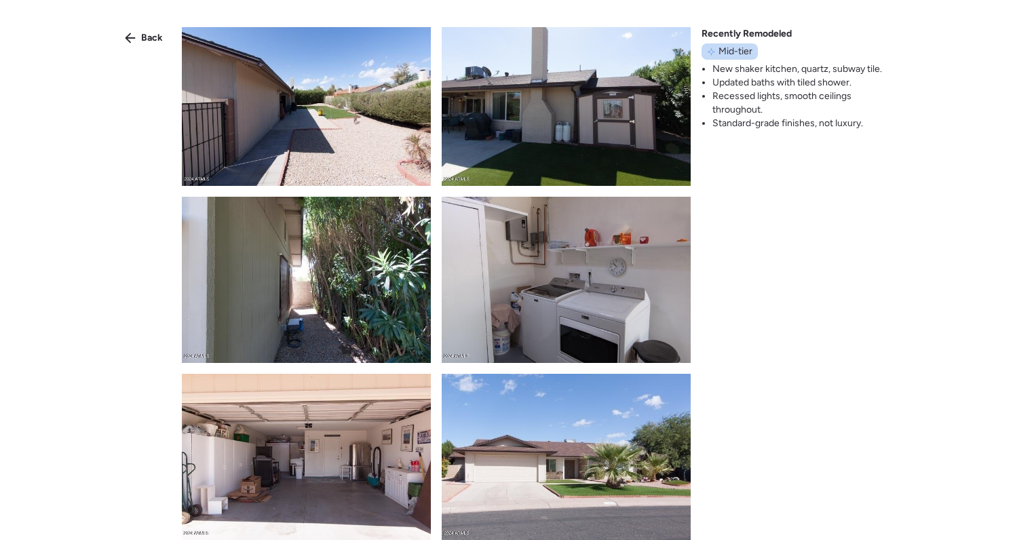
scroll to position [2839, 0]
click at [150, 37] on span "Back" at bounding box center [152, 38] width 22 height 14
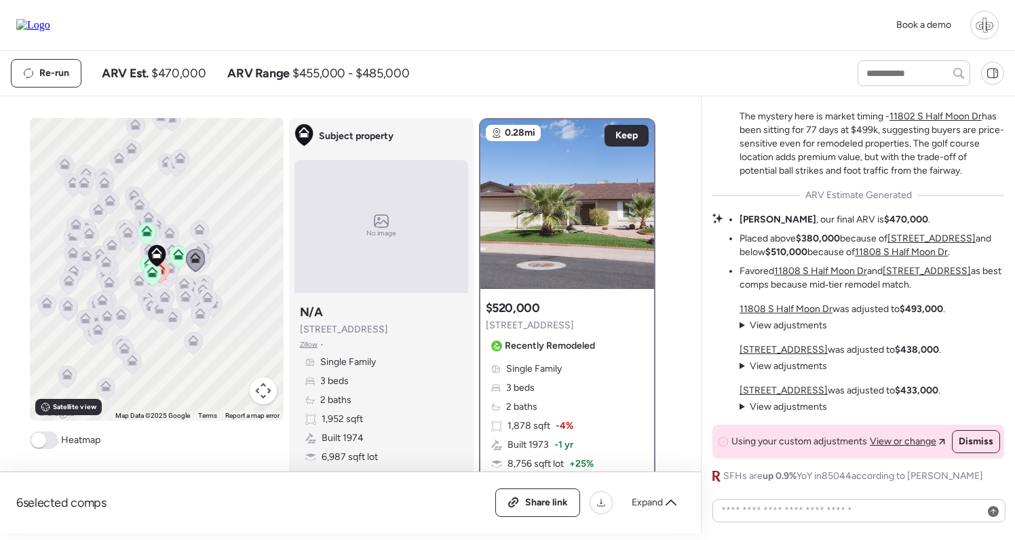
scroll to position [0, 0]
click at [917, 254] on u "11808 S Half Moon Dr" at bounding box center [901, 252] width 93 height 12
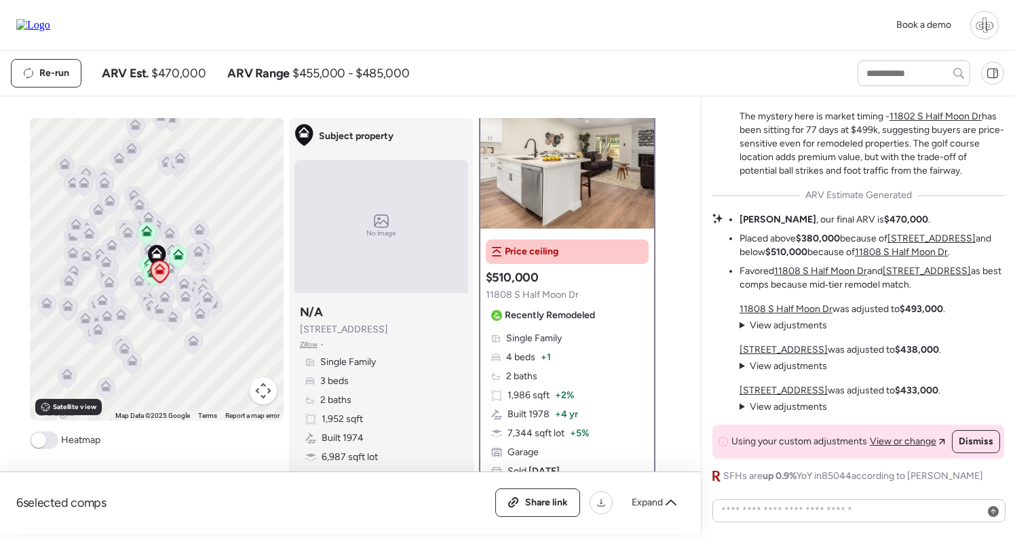
scroll to position [60, 0]
click at [793, 352] on u "4762 E Pawnee Cir" at bounding box center [784, 350] width 88 height 12
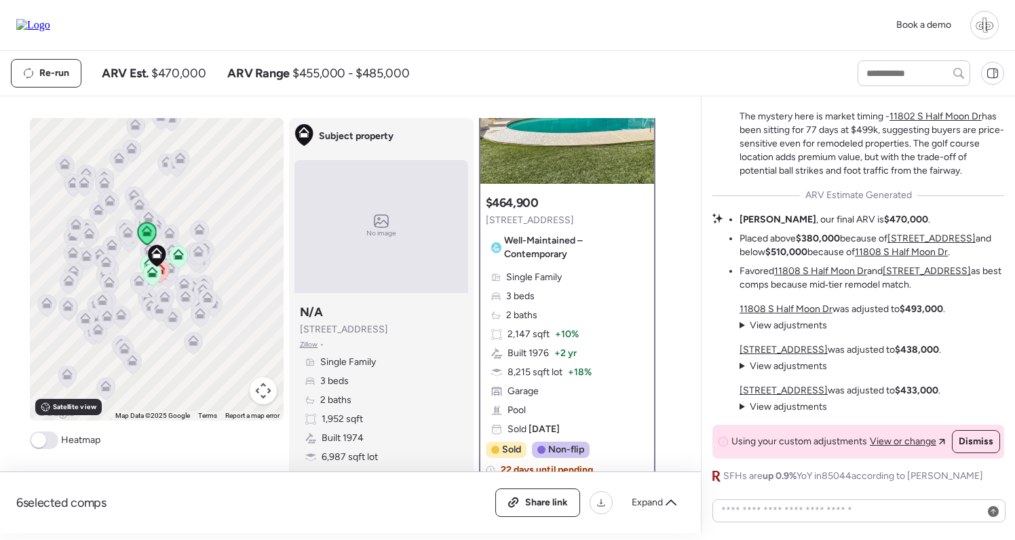
scroll to position [124, 0]
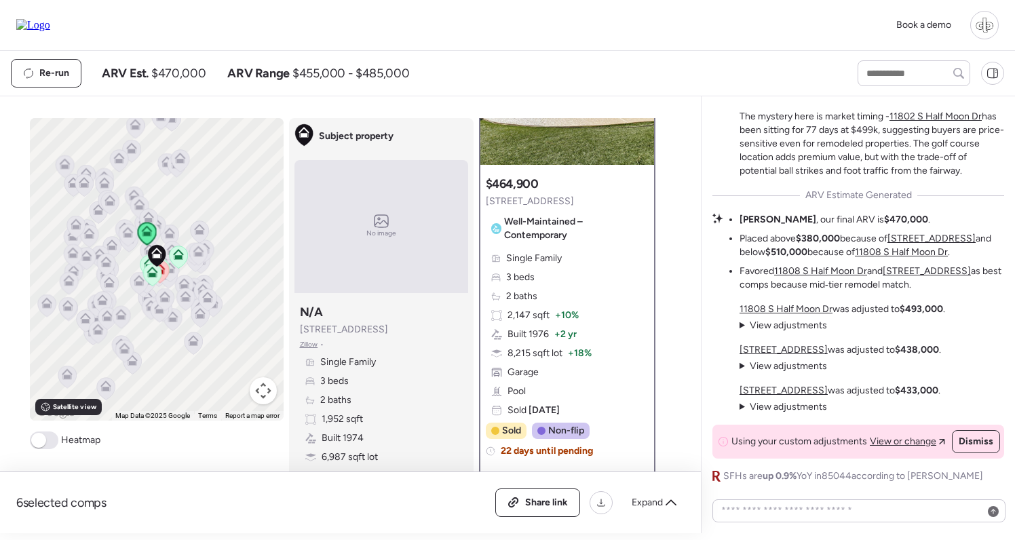
click at [776, 385] on u "11627 S Jokake St" at bounding box center [784, 391] width 88 height 12
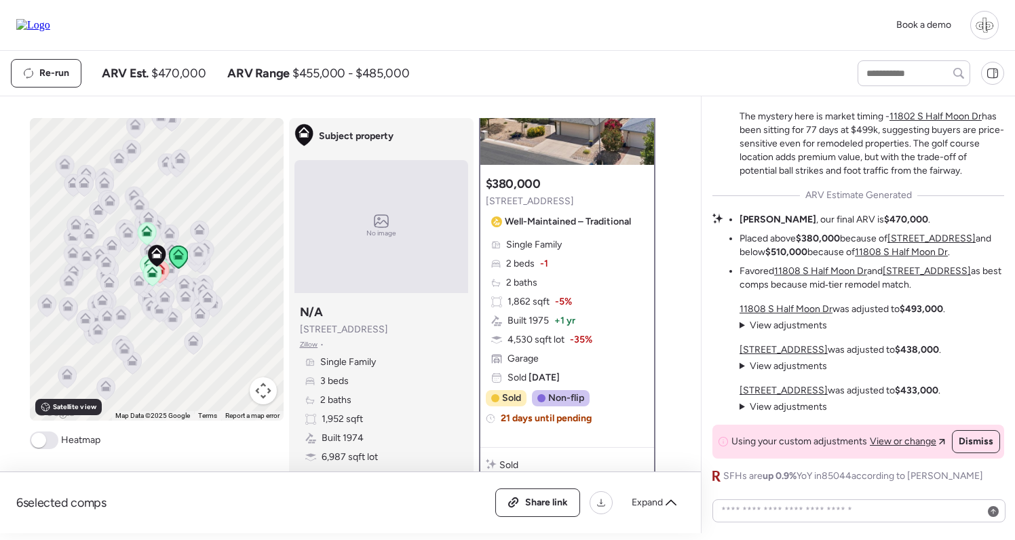
scroll to position [0, 0]
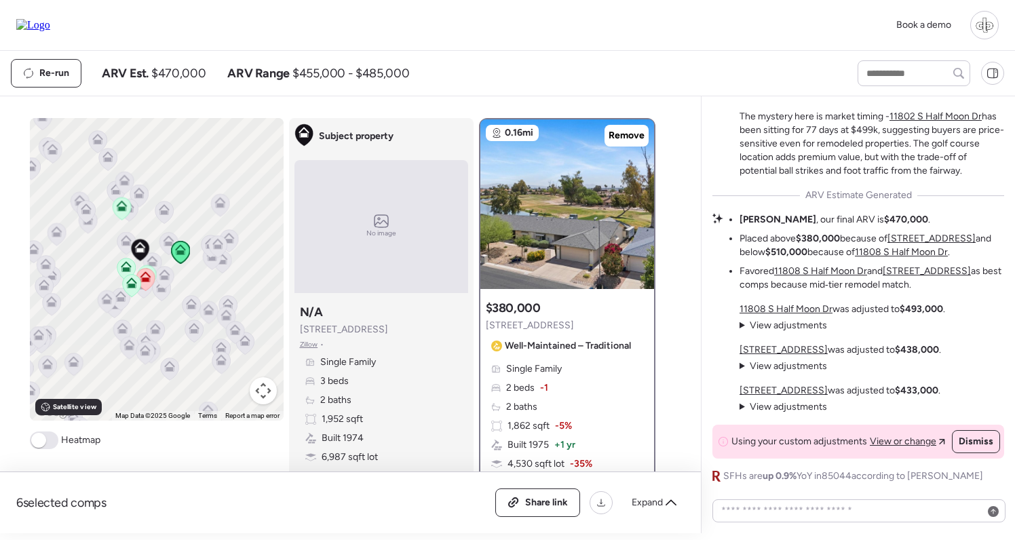
click at [124, 267] on icon at bounding box center [126, 266] width 11 height 11
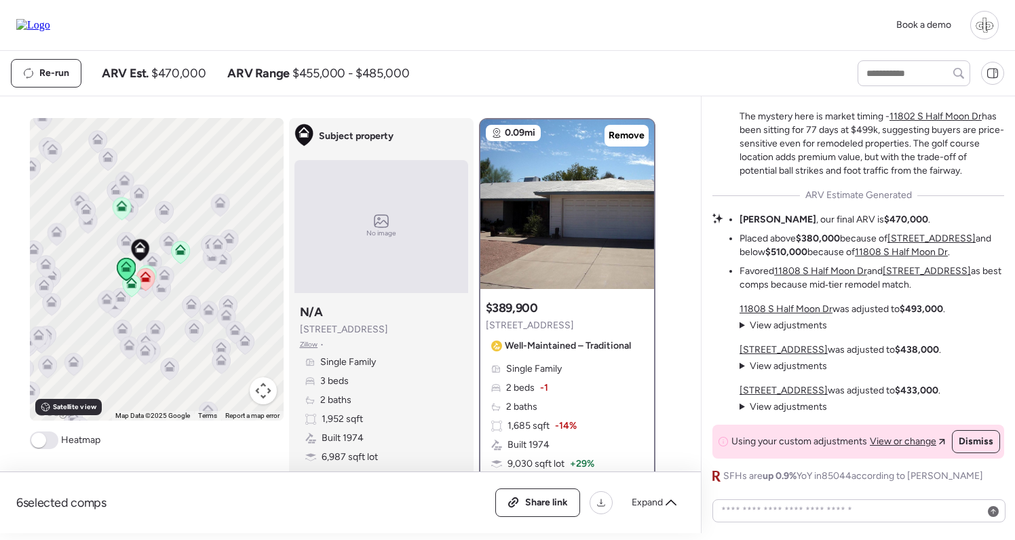
drag, startPoint x: 124, startPoint y: 278, endPoint x: 126, endPoint y: 290, distance: 13.0
click at [126, 290] on icon at bounding box center [131, 286] width 18 height 22
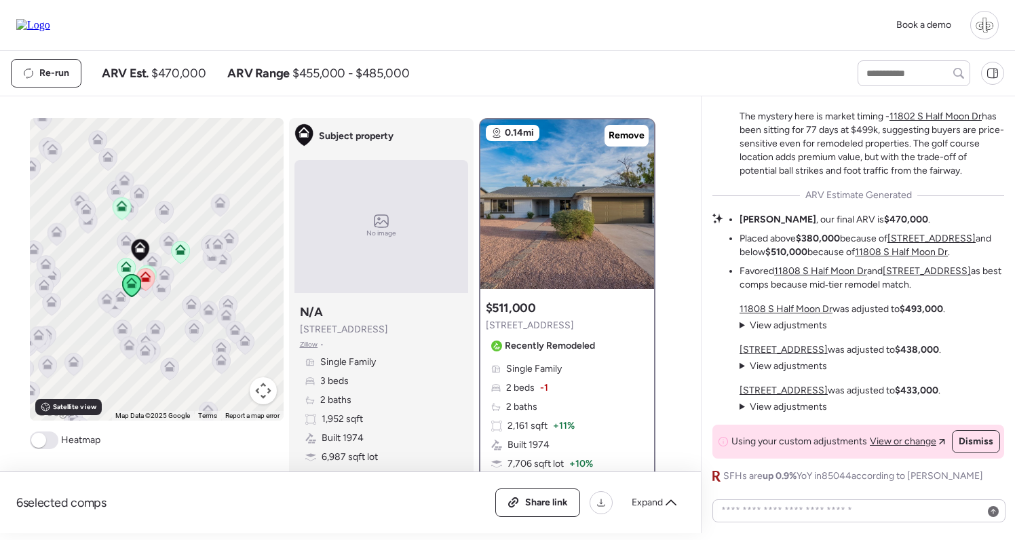
click at [147, 281] on icon at bounding box center [144, 280] width 9 height 4
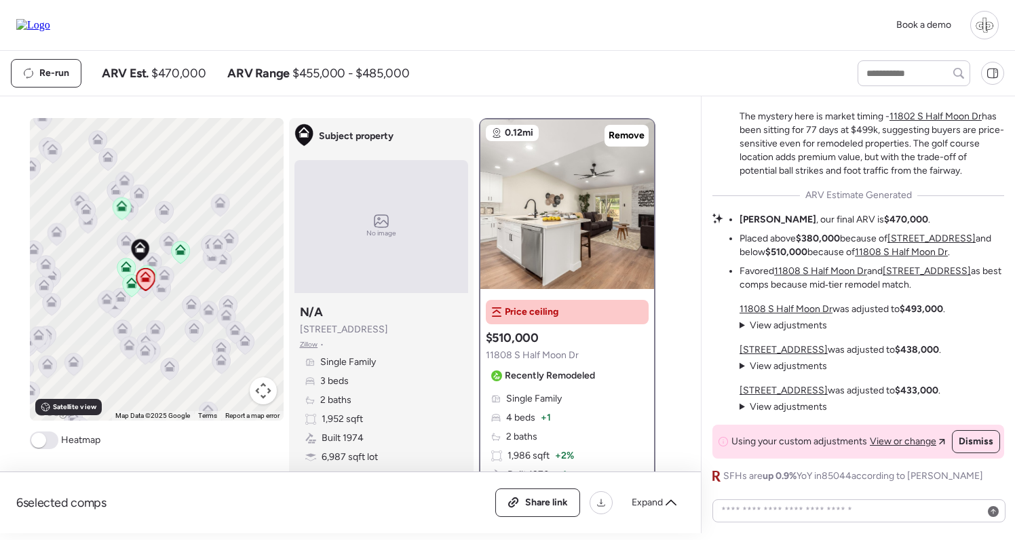
click at [121, 210] on icon at bounding box center [121, 209] width 9 height 4
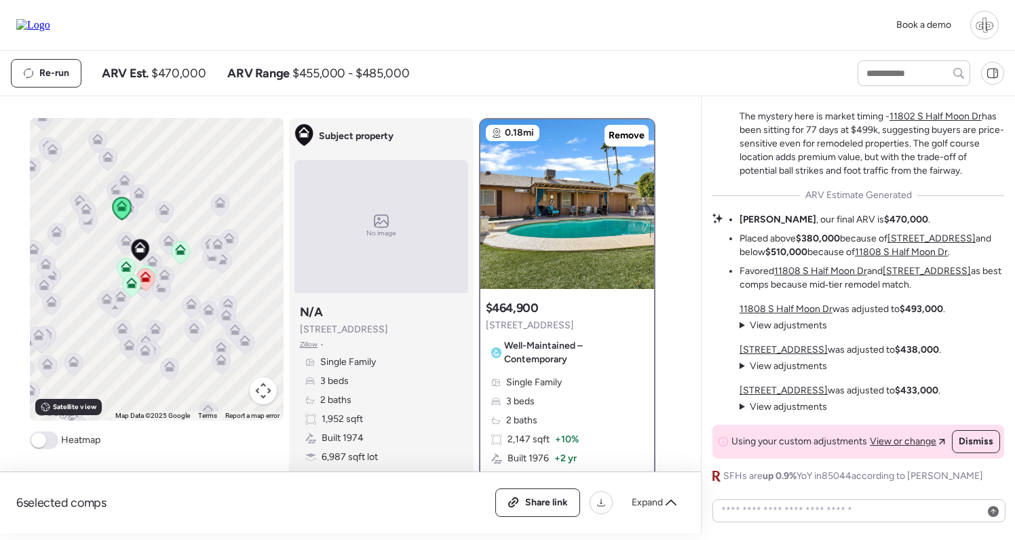
click at [984, 21] on div at bounding box center [984, 25] width 29 height 29
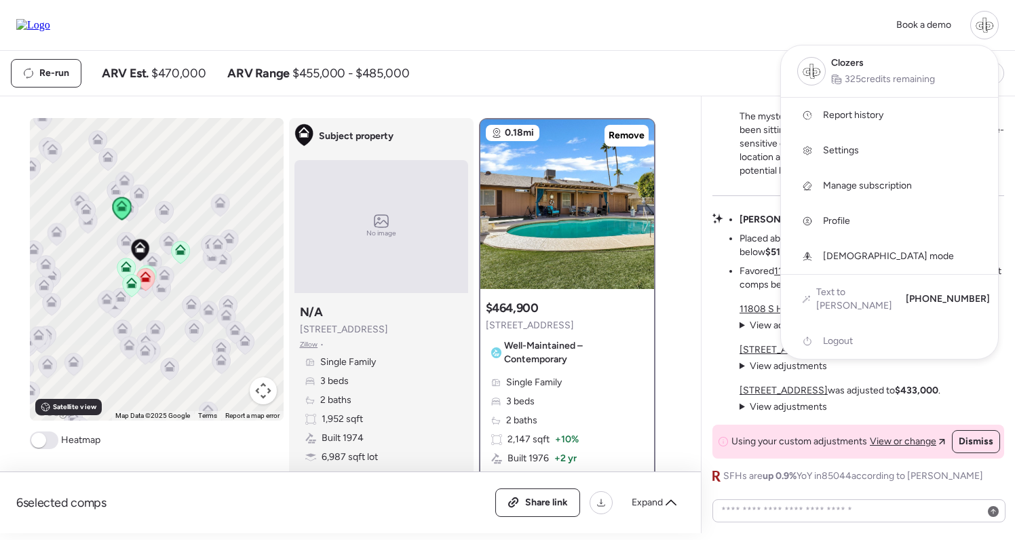
click at [868, 115] on span "Report history" at bounding box center [853, 116] width 60 height 14
click at [485, 54] on div at bounding box center [507, 232] width 1015 height 540
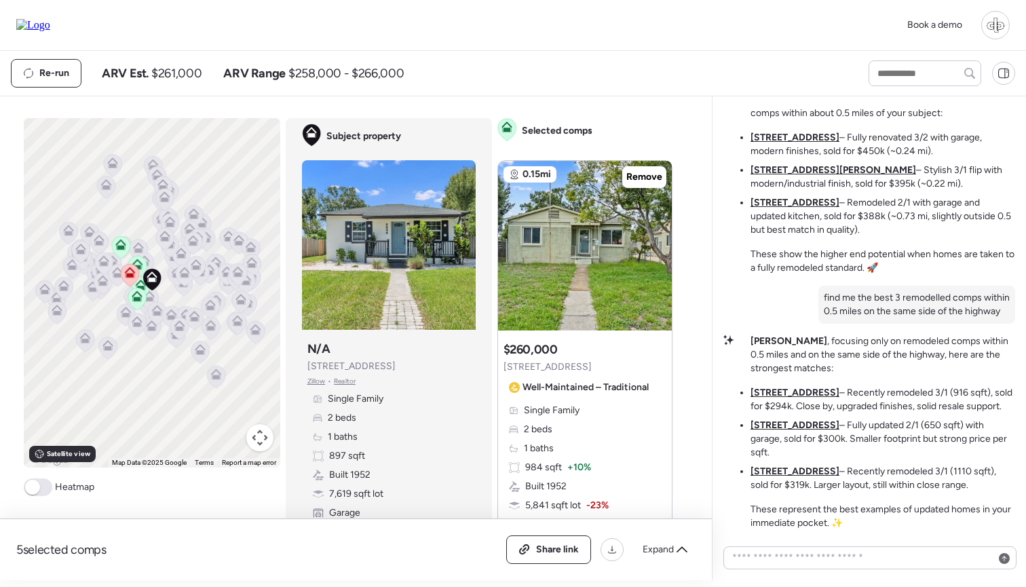
scroll to position [-588, 0]
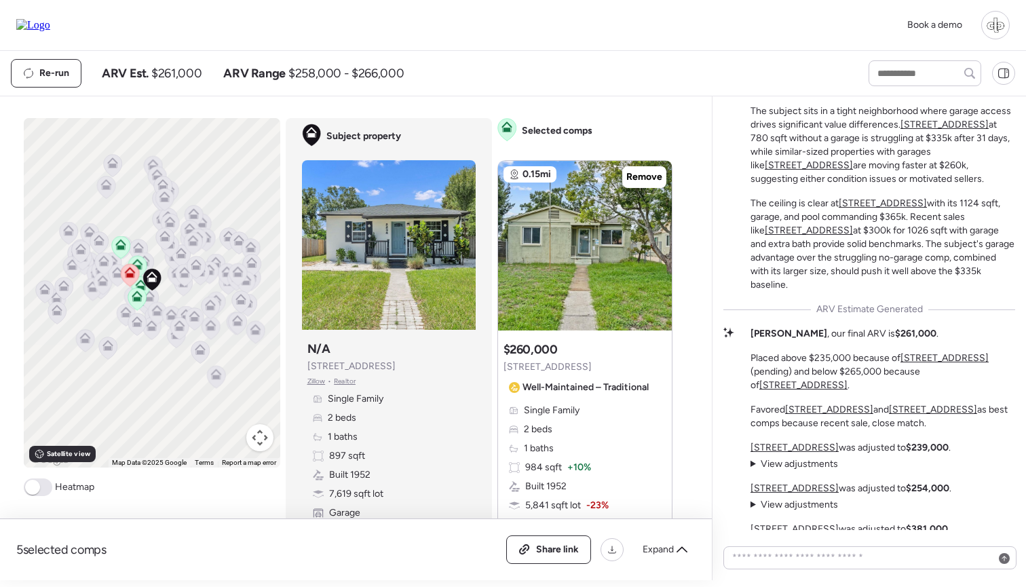
click at [564, 83] on div "Re-run ARV Est. $261,000 ARV Range $258,000 - $266,000" at bounding box center [427, 73] width 833 height 29
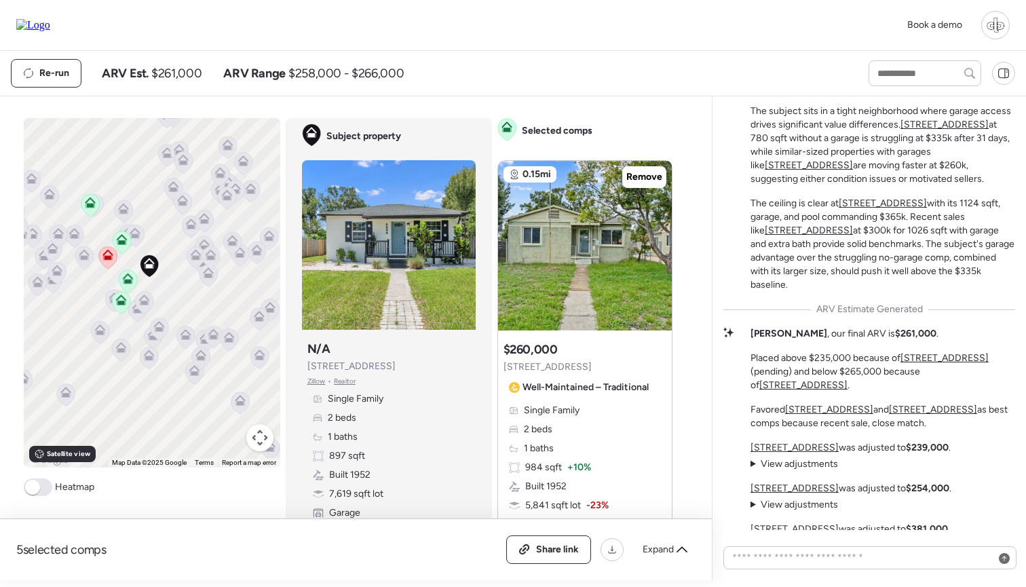
click at [108, 259] on icon at bounding box center [107, 257] width 9 height 4
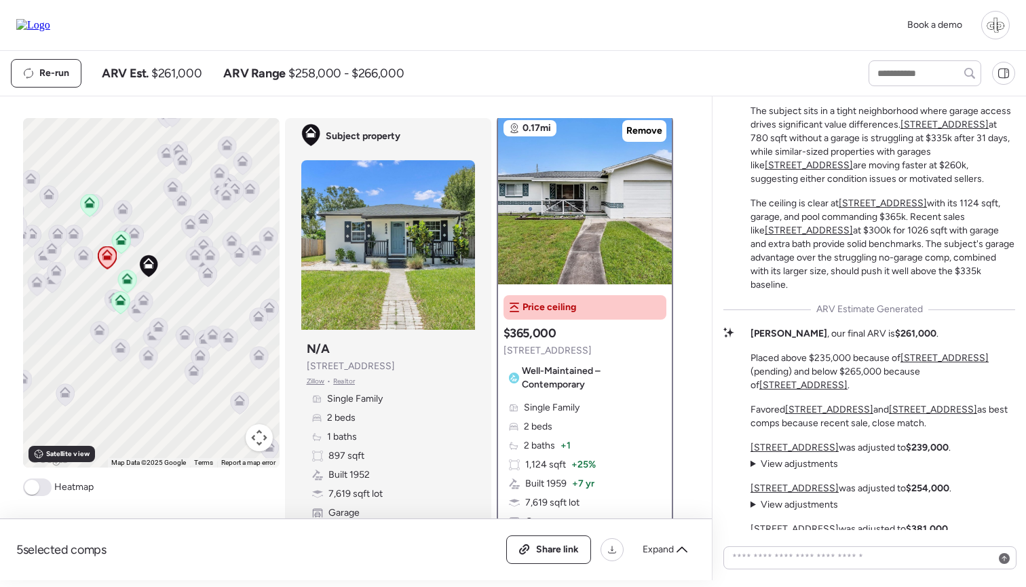
scroll to position [3, 0]
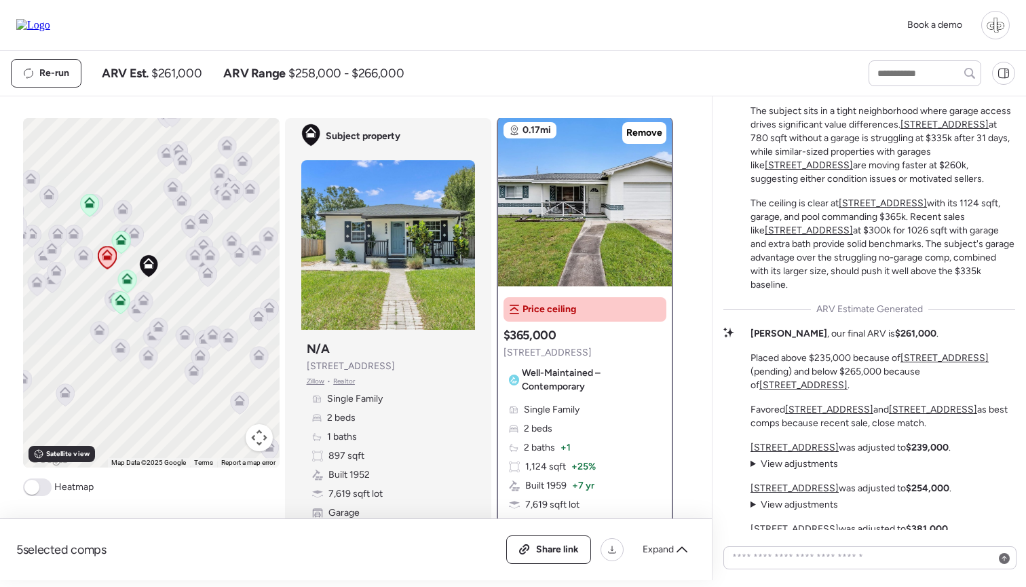
drag, startPoint x: 749, startPoint y: 131, endPoint x: 961, endPoint y: 301, distance: 271.7
click at [961, 292] on div "Market Story: Garage Makes the Difference The subject sits in a tight neighborh…" at bounding box center [869, 186] width 292 height 212
click at [961, 292] on p "The ceiling is clear at [STREET_ADDRESS] with its 1124 sqft, garage, and pool c…" at bounding box center [883, 244] width 265 height 95
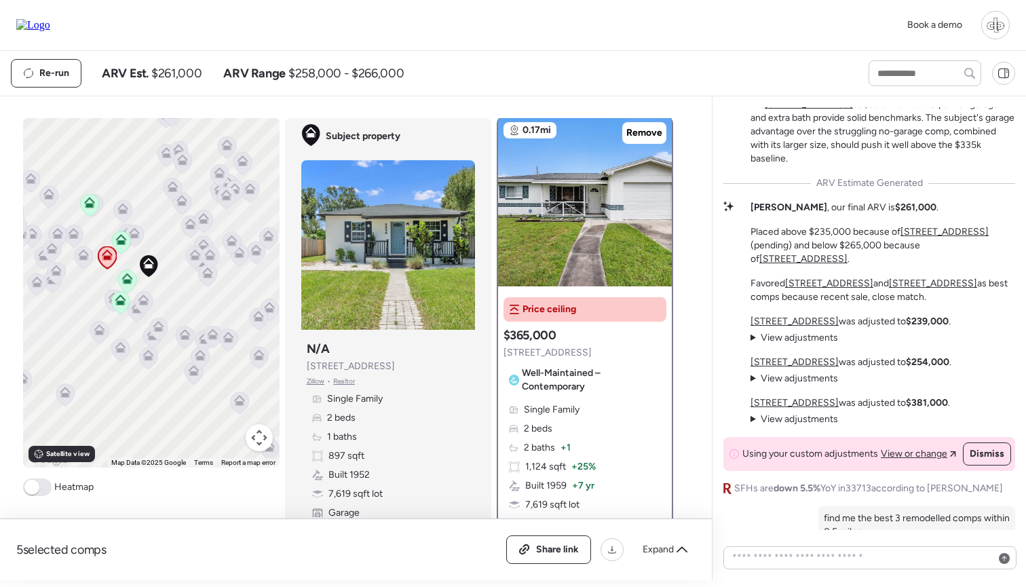
scroll to position [-461, 0]
drag, startPoint x: 848, startPoint y: 223, endPoint x: 892, endPoint y: 223, distance: 44.1
click at [892, 223] on div "[PERSON_NAME] , our final ARV is $261,000 . Placed above $235,000 because of [S…" at bounding box center [883, 251] width 265 height 103
click at [892, 223] on div "Liam , our final ARV is $261,000 . Placed above $235,000 because of 2435 37th A…" at bounding box center [883, 251] width 265 height 103
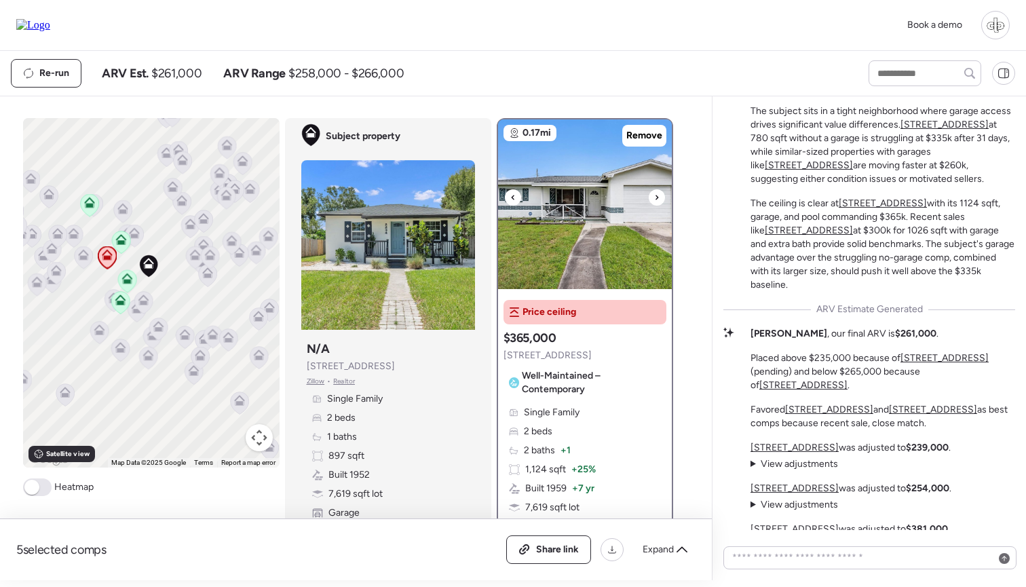
scroll to position [241, 0]
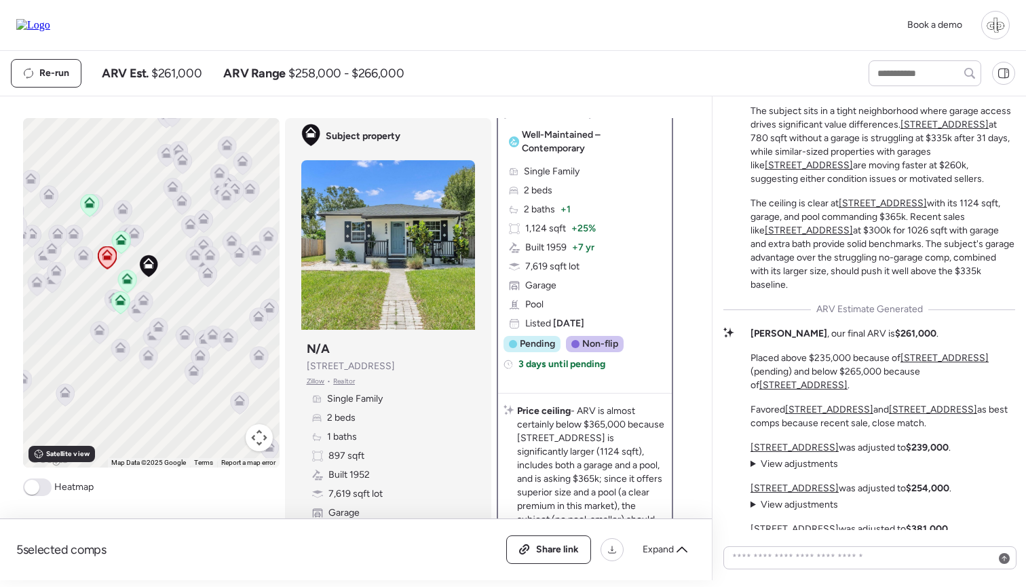
click at [127, 282] on icon at bounding box center [126, 281] width 9 height 4
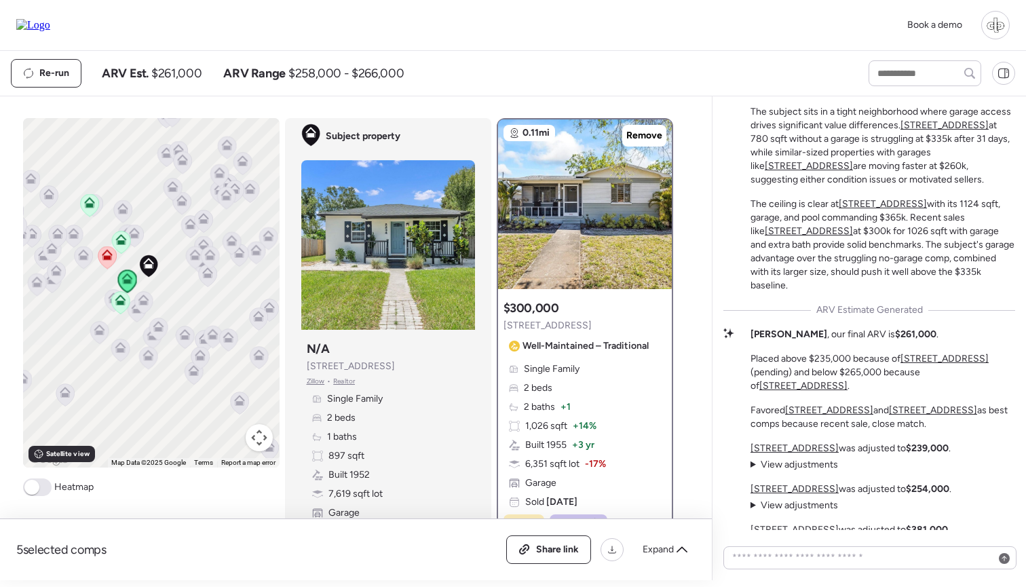
scroll to position [-588, 0]
drag, startPoint x: 149, startPoint y: 76, endPoint x: 202, endPoint y: 77, distance: 52.9
click at [203, 77] on div "ARV Est. $261,000 ARV Range $258,000 - $266,000" at bounding box center [253, 73] width 302 height 16
click at [202, 77] on div "ARV Est. $261,000 ARV Range $258,000 - $266,000" at bounding box center [253, 73] width 302 height 16
click at [643, 71] on div "Re-run ARV Est. $261,000 ARV Range $258,000 - $266,000" at bounding box center [427, 73] width 833 height 29
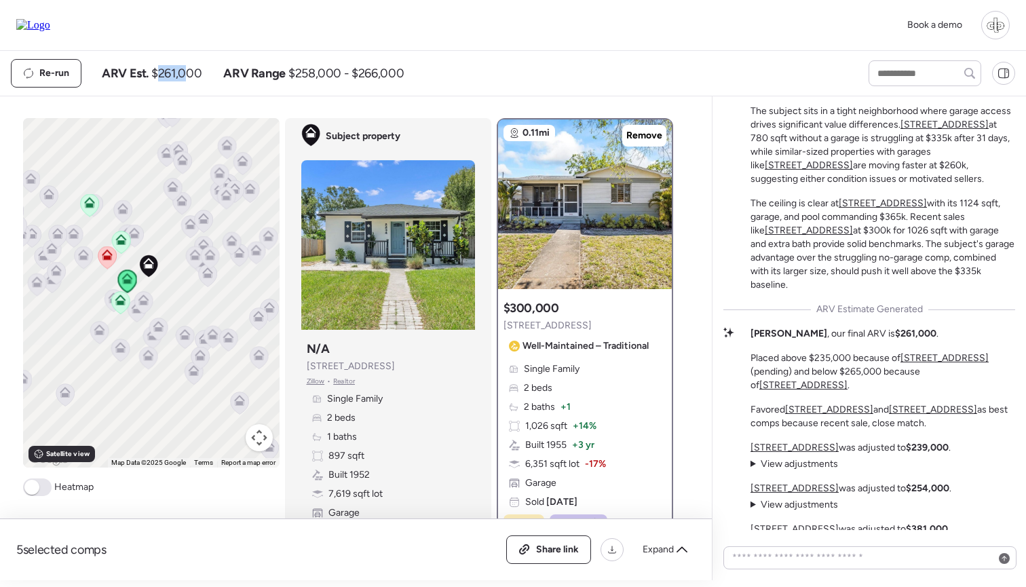
drag, startPoint x: 157, startPoint y: 75, endPoint x: 189, endPoint y: 75, distance: 31.9
click at [189, 75] on span "$261,000" at bounding box center [176, 73] width 50 height 16
click at [204, 81] on div "ARV Est. $261,000 ARV Range $258,000 - $266,000" at bounding box center [253, 73] width 302 height 16
click at [490, 93] on div "Re-run ARV Est. $261,000 ARV Range $258,000 - $266,000" at bounding box center [513, 73] width 1026 height 45
click at [489, 93] on div "Re-run ARV Est. $261,000 ARV Range $258,000 - $266,000" at bounding box center [513, 73] width 1026 height 45
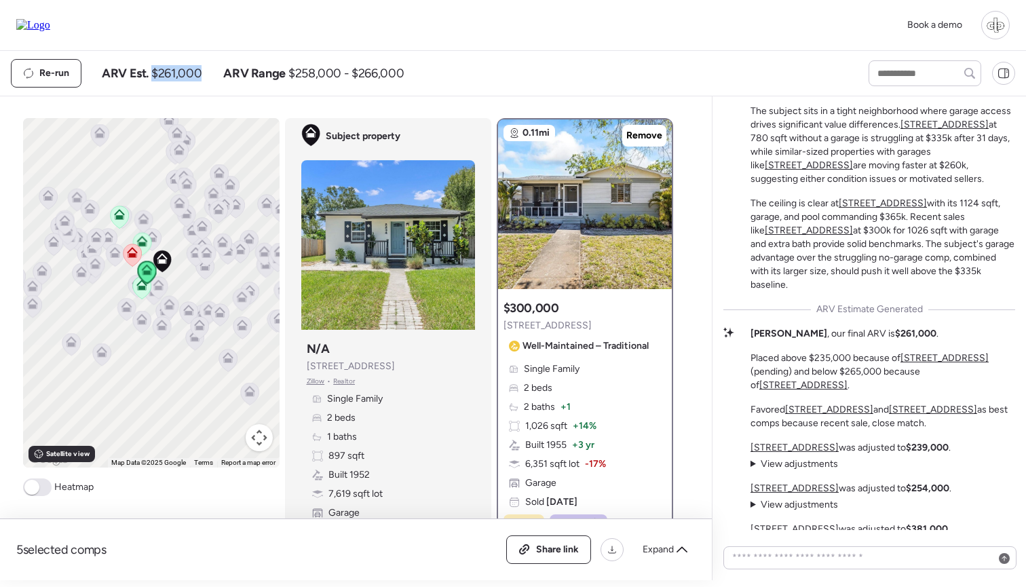
drag, startPoint x: 154, startPoint y: 75, endPoint x: 202, endPoint y: 73, distance: 48.2
click at [202, 73] on div "ARV Est. $261,000 ARV Range $258,000 - $266,000" at bounding box center [253, 73] width 302 height 16
click at [603, 52] on div "Re-run ARV Est. $261,000 ARV Range $258,000 - $266,000" at bounding box center [513, 73] width 1026 height 45
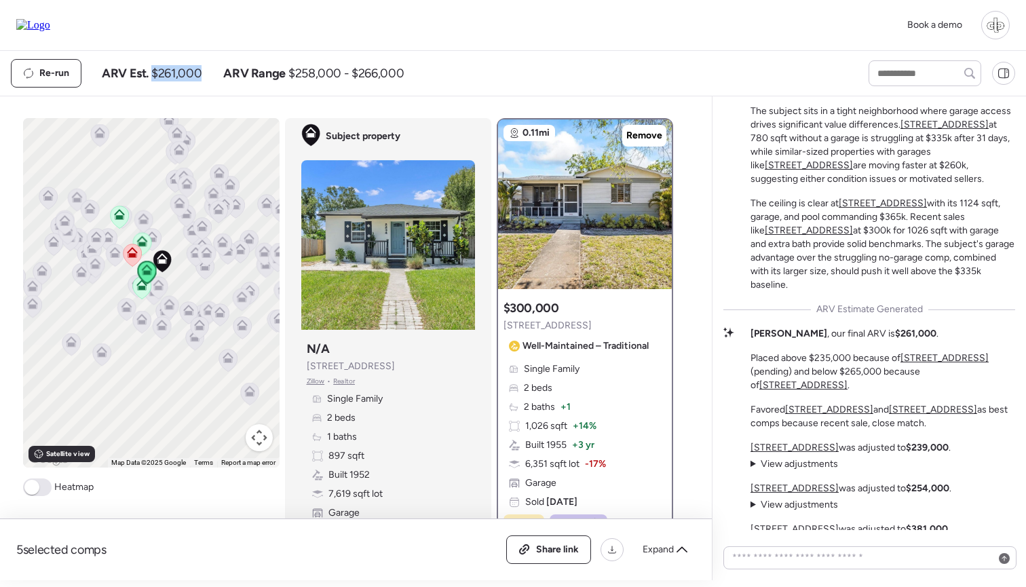
drag, startPoint x: 155, startPoint y: 70, endPoint x: 204, endPoint y: 71, distance: 48.9
click at [204, 71] on div "ARV Est. $261,000 ARV Range $258,000 - $266,000" at bounding box center [253, 73] width 302 height 16
click at [563, 75] on div "Re-run ARV Est. $261,000 ARV Range $258,000 - $266,000" at bounding box center [427, 73] width 833 height 29
drag, startPoint x: 151, startPoint y: 77, endPoint x: 202, endPoint y: 75, distance: 50.9
click at [203, 76] on div "ARV Est. $261,000 ARV Range $258,000 - $266,000" at bounding box center [253, 73] width 302 height 16
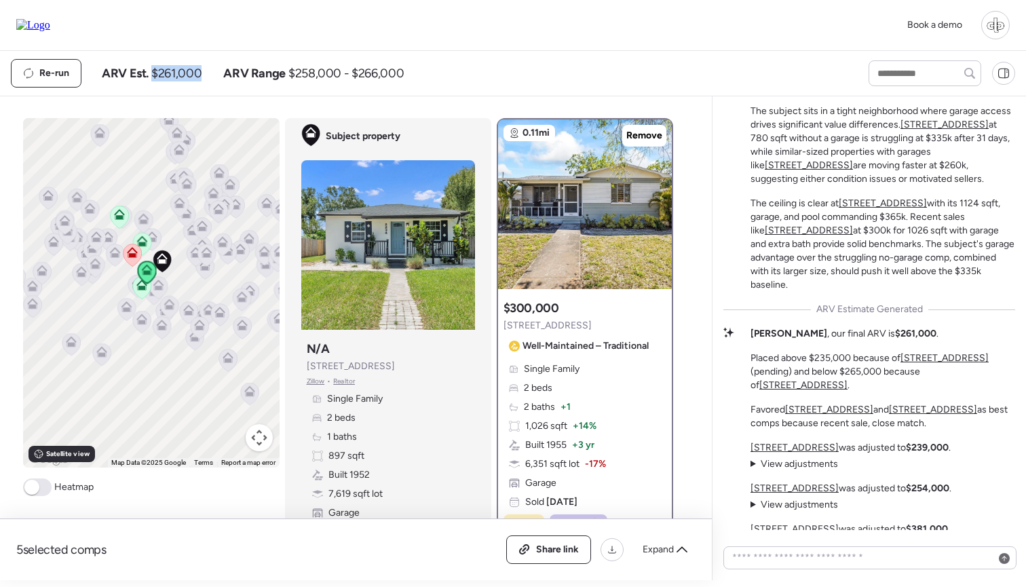
click at [202, 75] on div "ARV Est. $261,000 ARV Range $258,000 - $266,000" at bounding box center [253, 73] width 302 height 16
click at [457, 60] on div "Re-run ARV Est. $261,000 ARV Range $258,000 - $266,000" at bounding box center [427, 73] width 833 height 29
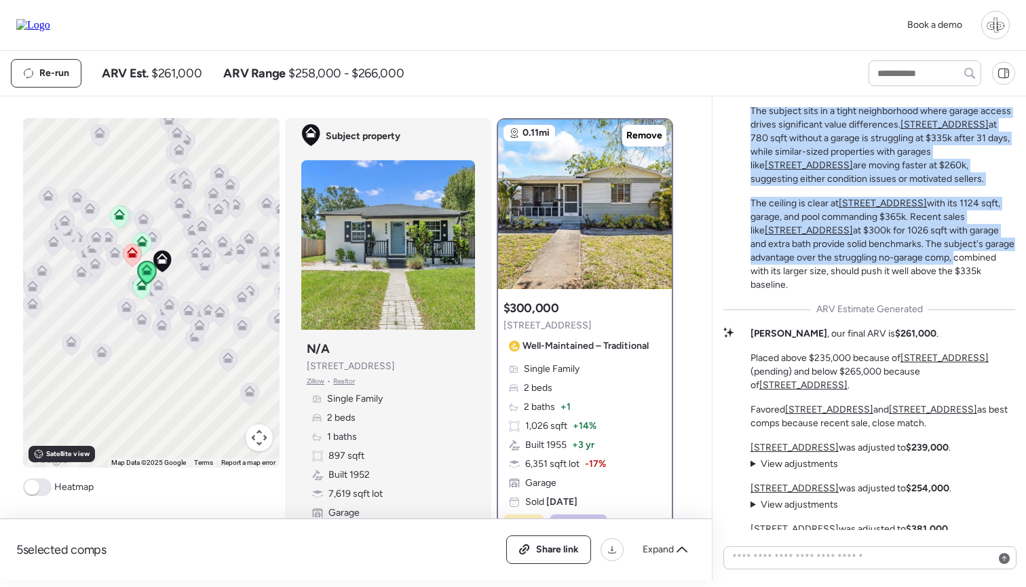
drag, startPoint x: 752, startPoint y: 135, endPoint x: 906, endPoint y: 290, distance: 218.8
click at [906, 290] on div "Market Story: Garage Makes the Difference The subject sits in a tight neighborh…" at bounding box center [883, 186] width 265 height 212
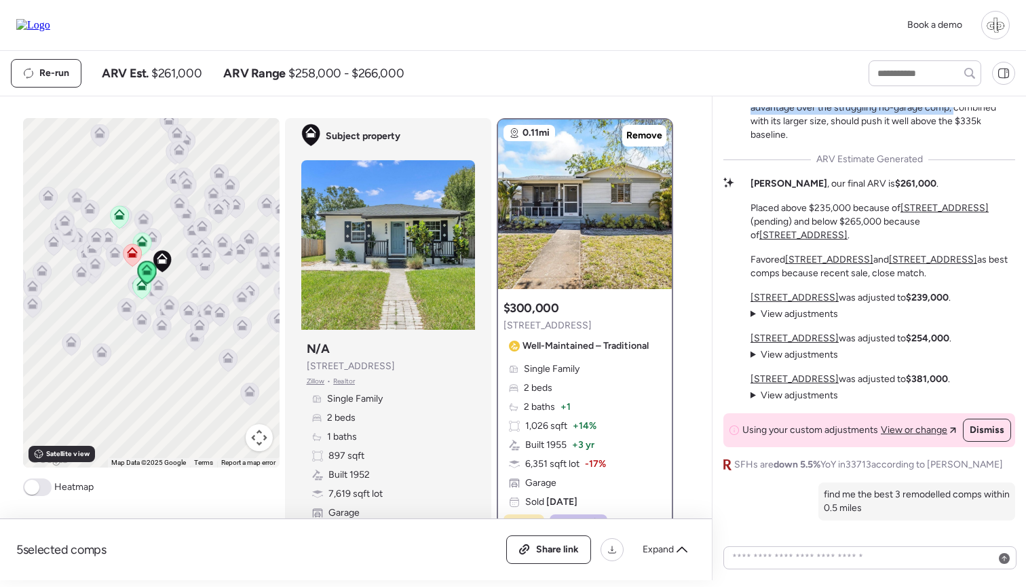
scroll to position [-419, 0]
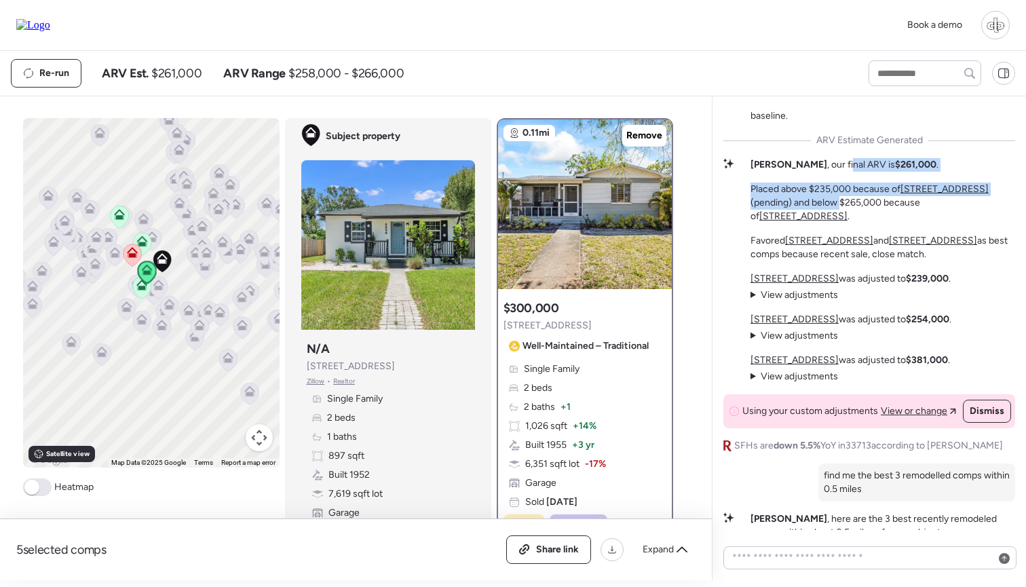
drag, startPoint x: 797, startPoint y: 174, endPoint x: 839, endPoint y: 223, distance: 64.0
click at [839, 223] on div "Liam , our final ARV is $261,000 . Placed above $235,000 because of 2435 37th A…" at bounding box center [883, 209] width 265 height 103
click at [795, 276] on u "2435 37th Ave N" at bounding box center [795, 279] width 88 height 12
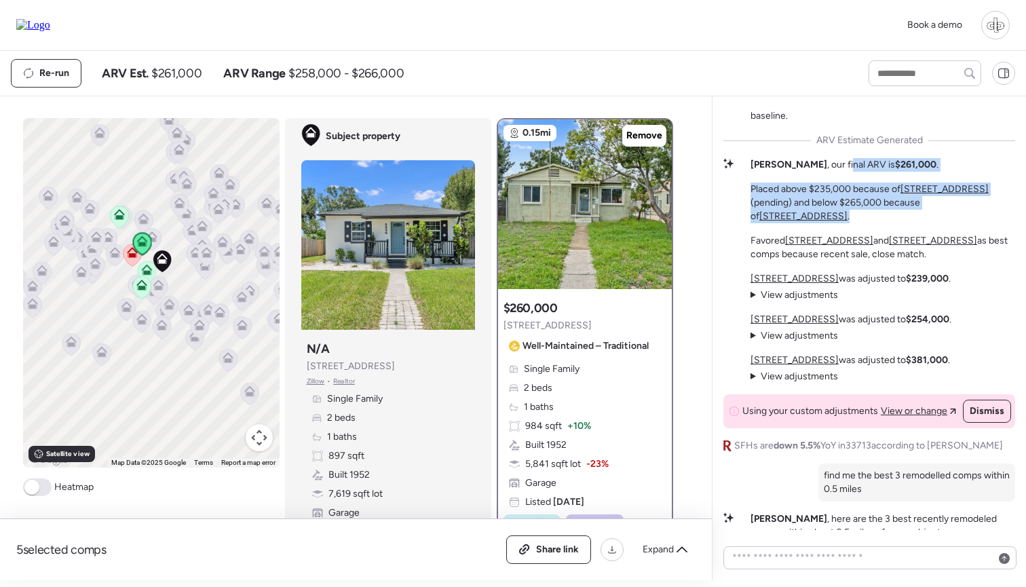
click at [785, 319] on u "2410 35th Ave N" at bounding box center [795, 320] width 88 height 12
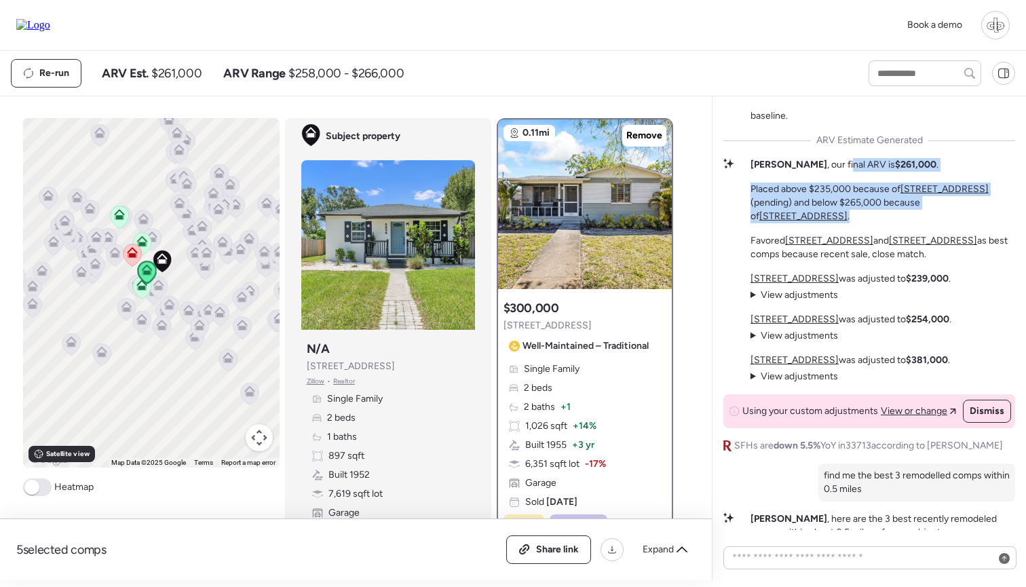
click at [784, 361] on u "2534 40th Ave N" at bounding box center [795, 360] width 88 height 12
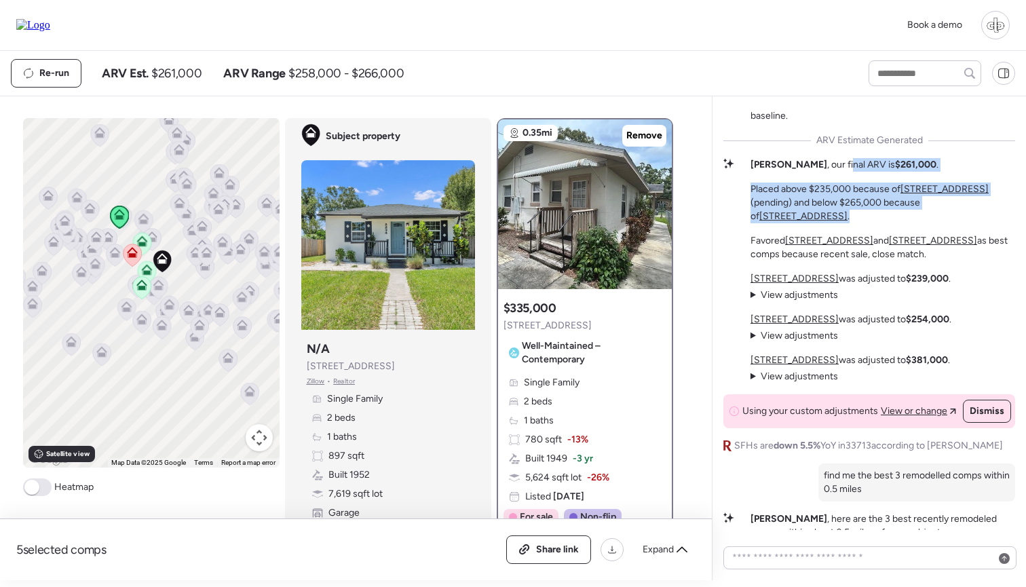
click at [769, 318] on u "2410 35th Ave N" at bounding box center [795, 320] width 88 height 12
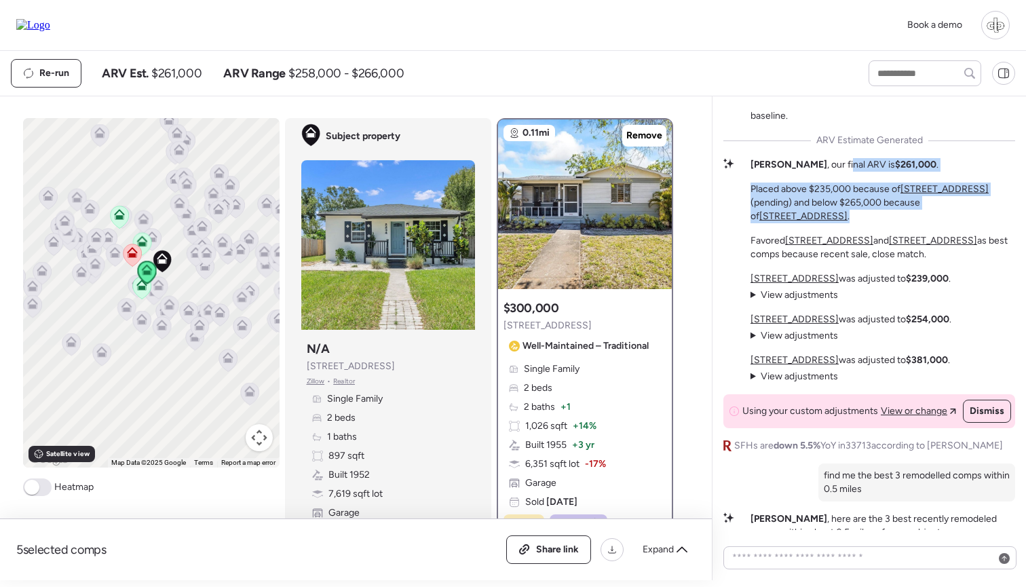
click at [769, 274] on u "2435 37th Ave N" at bounding box center [795, 279] width 88 height 12
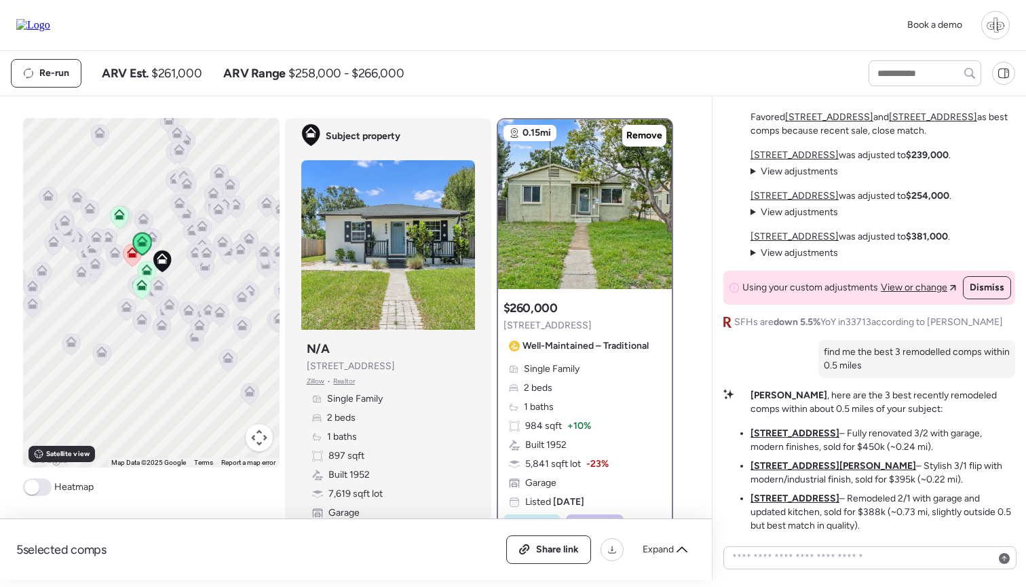
scroll to position [-197, 0]
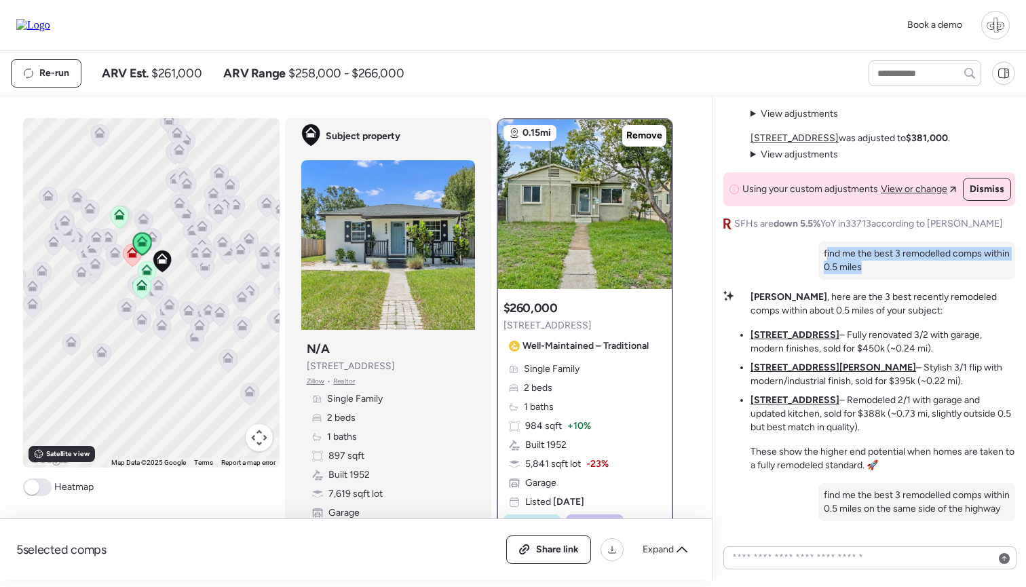
drag, startPoint x: 827, startPoint y: 253, endPoint x: 900, endPoint y: 275, distance: 76.4
click at [900, 275] on div "find me the best 3 remodelled comps within 0.5 miles" at bounding box center [916, 261] width 197 height 38
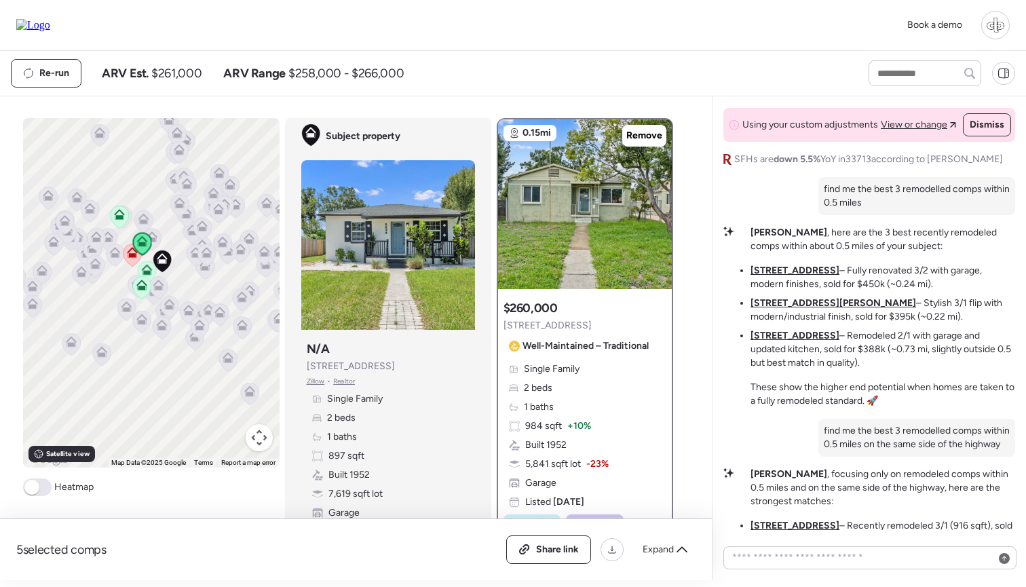
scroll to position [-132, 0]
click at [783, 271] on u "3510 20th St N" at bounding box center [795, 270] width 89 height 12
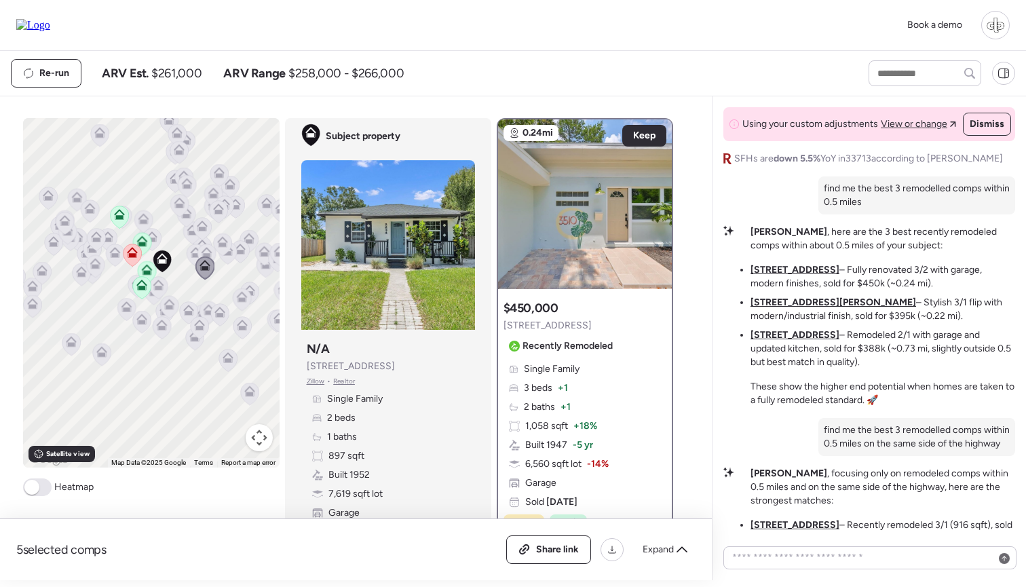
click at [779, 339] on u "1419 30th Ave N" at bounding box center [795, 335] width 89 height 12
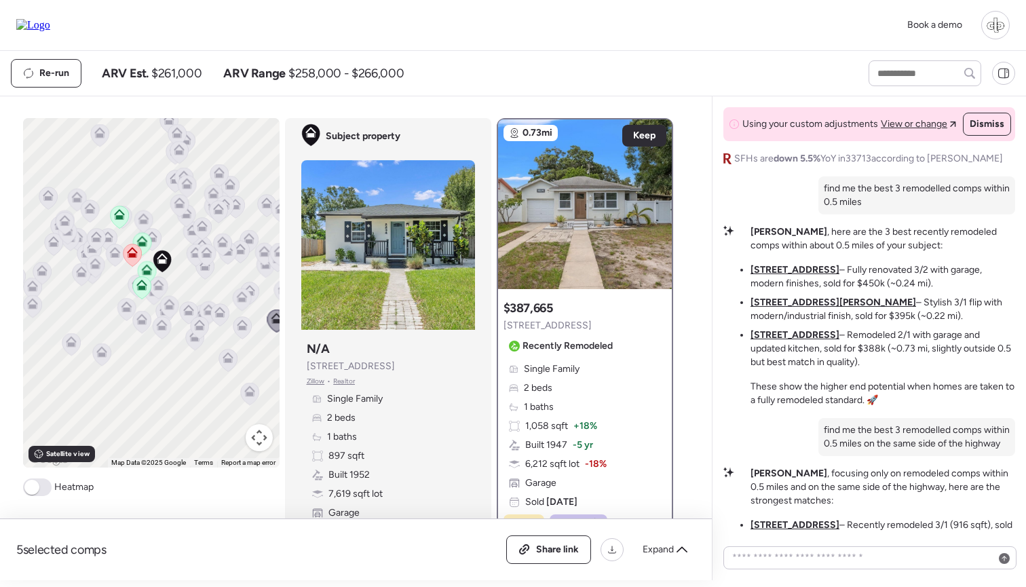
click at [770, 265] on u "3510 20th St N" at bounding box center [795, 270] width 89 height 12
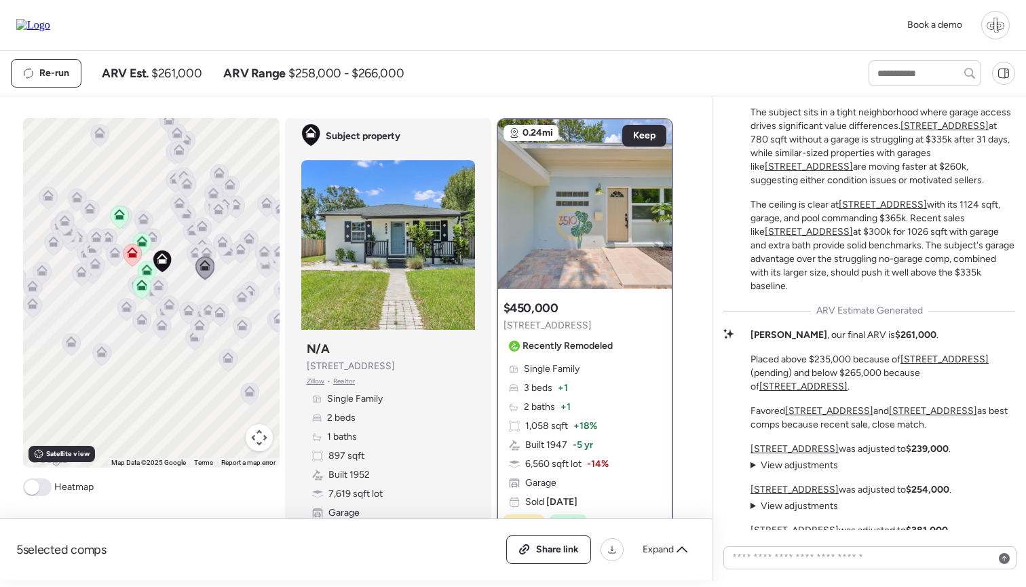
scroll to position [-588, 0]
click at [145, 241] on icon at bounding box center [141, 238] width 10 height 6
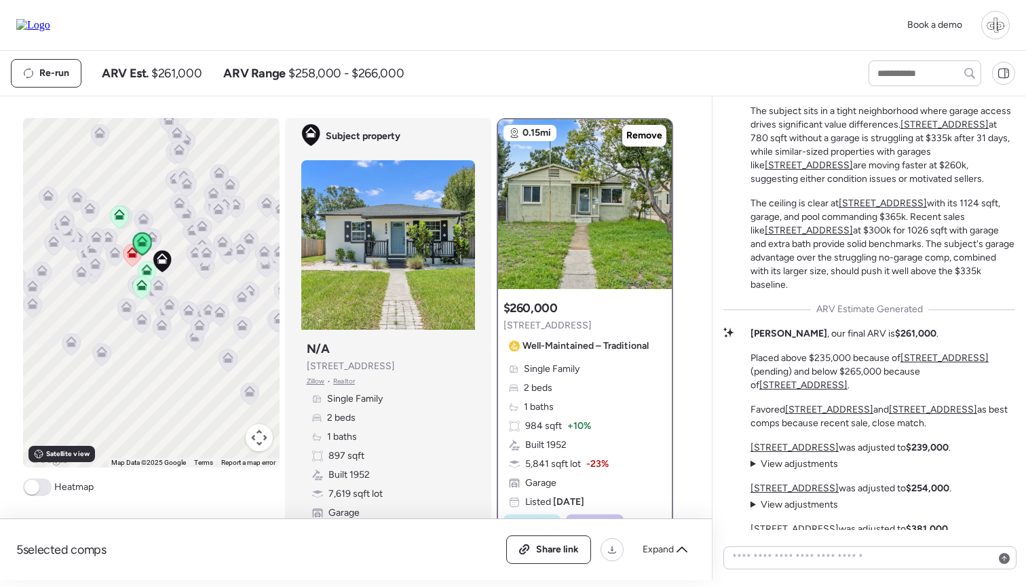
scroll to position [0, 0]
click at [701, 62] on div "Re-run ARV Est. $261,000 ARV Range $258,000 - $266,000" at bounding box center [427, 73] width 833 height 29
click at [267, 98] on div "5 selected comps All (5) ARV (5) As-is (0) Share link Expand Comps list To navi…" at bounding box center [353, 338] width 706 height 484
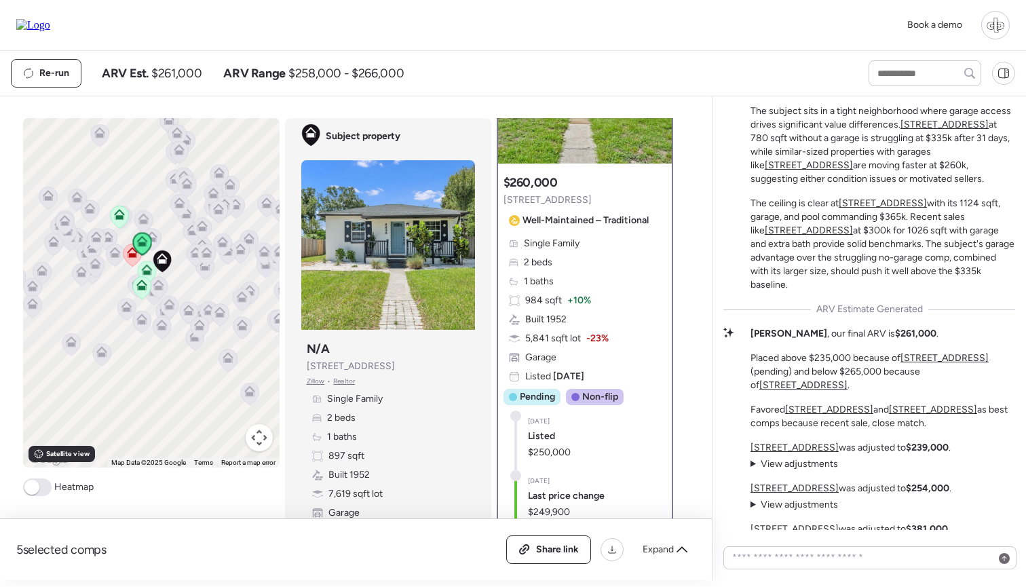
scroll to position [117, 0]
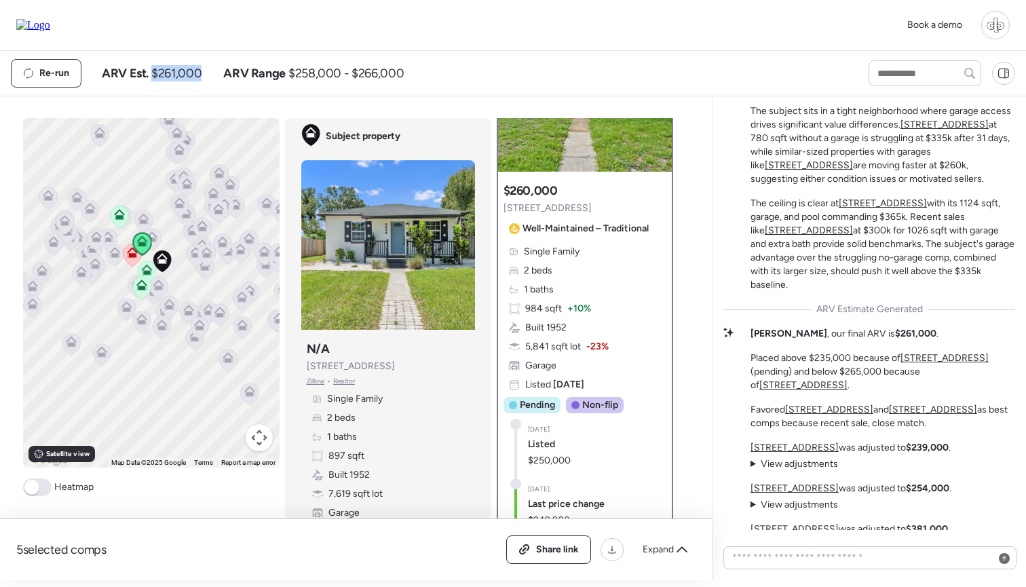
drag, startPoint x: 149, startPoint y: 71, endPoint x: 198, endPoint y: 71, distance: 49.5
click at [199, 72] on div "ARV Est. $261,000" at bounding box center [152, 73] width 100 height 16
click at [198, 71] on span "$261,000" at bounding box center [176, 73] width 50 height 16
click at [117, 255] on icon at bounding box center [114, 255] width 9 height 4
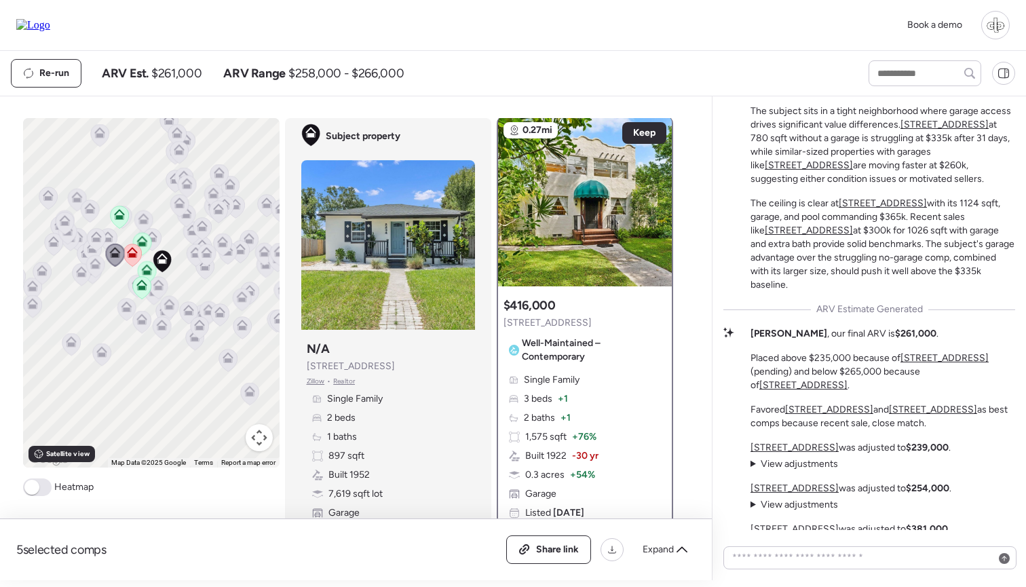
scroll to position [0, 0]
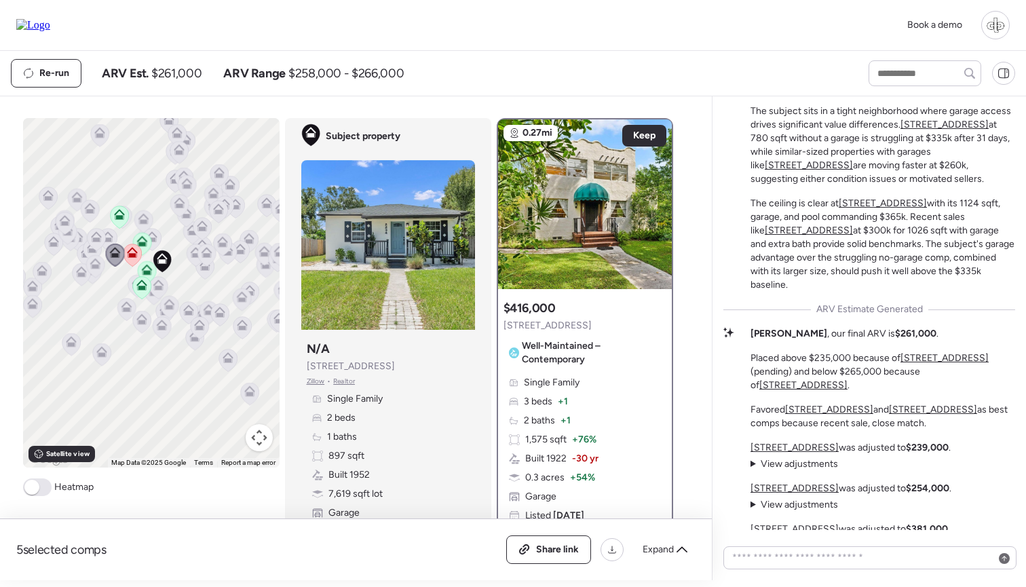
click at [100, 240] on icon at bounding box center [96, 236] width 11 height 11
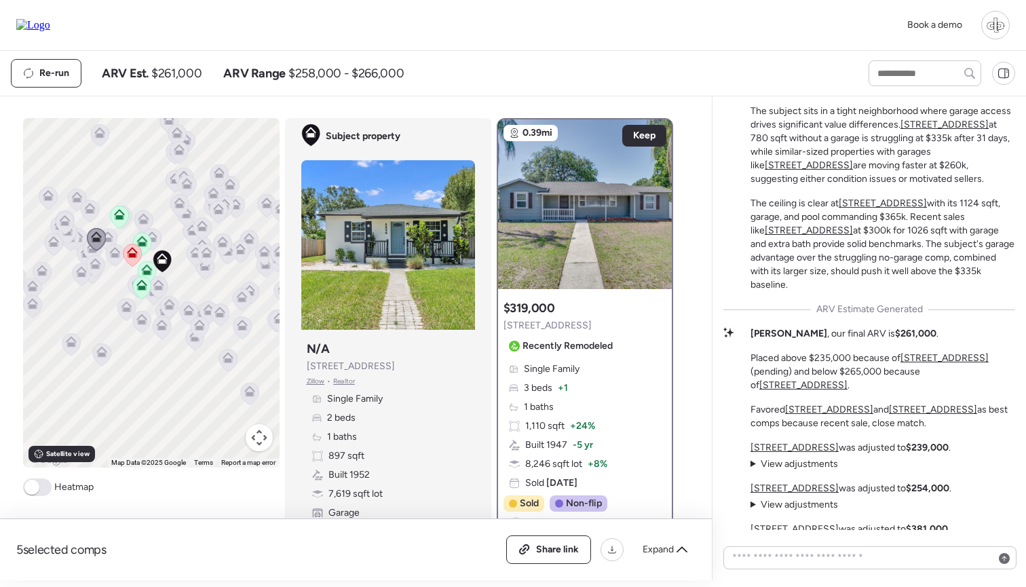
click at [95, 270] on icon at bounding box center [95, 266] width 18 height 22
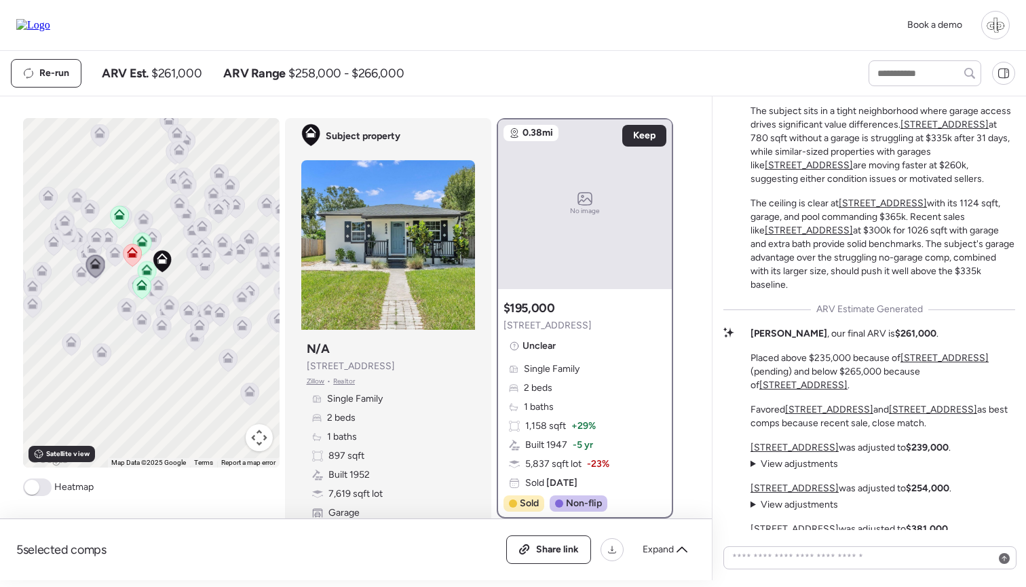
click at [134, 314] on icon at bounding box center [141, 321] width 19 height 23
click at [165, 324] on icon at bounding box center [161, 323] width 10 height 6
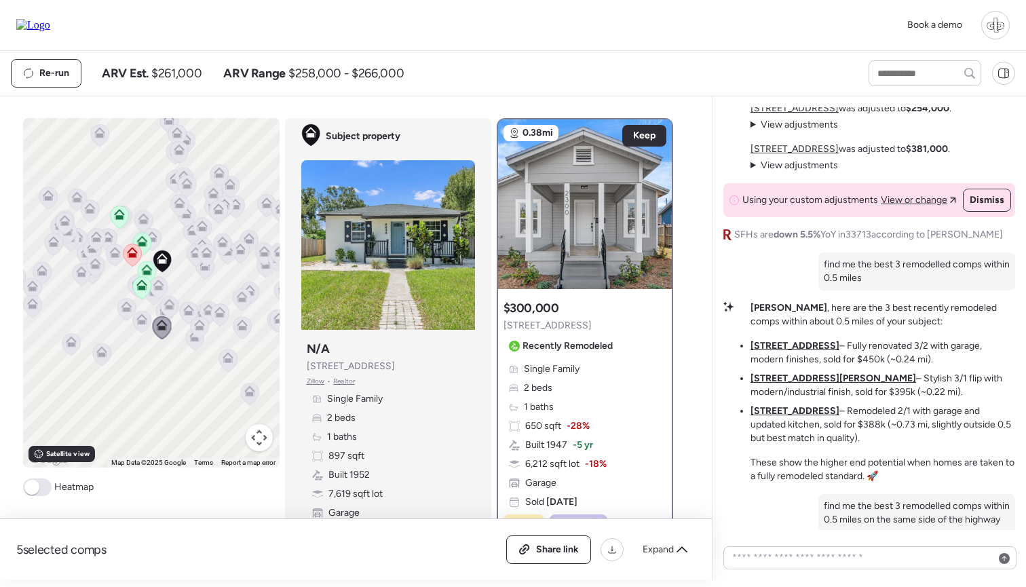
scroll to position [-185, 0]
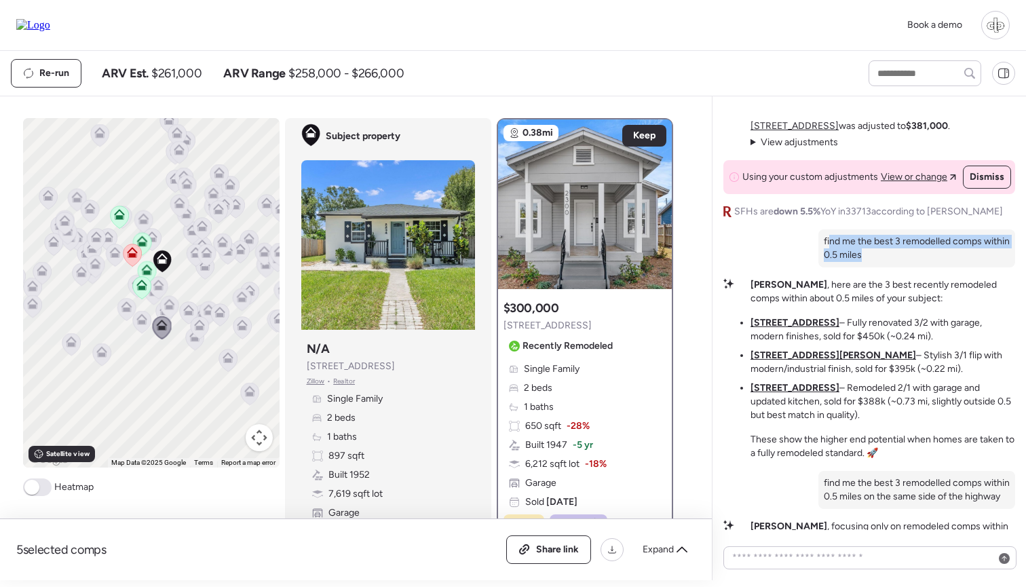
drag, startPoint x: 829, startPoint y: 242, endPoint x: 903, endPoint y: 248, distance: 73.5
click at [903, 248] on p "find me the best 3 remodelled comps within 0.5 miles" at bounding box center [917, 248] width 186 height 27
click at [903, 249] on p "find me the best 3 remodelled comps within 0.5 miles" at bounding box center [917, 248] width 186 height 27
click at [772, 320] on u "3510 20th St N" at bounding box center [795, 323] width 89 height 12
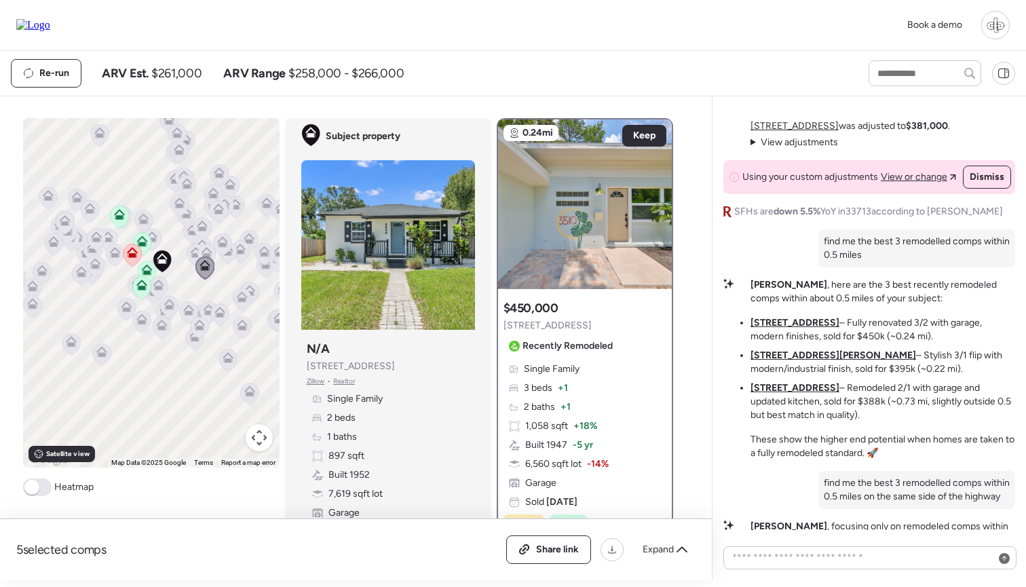
click at [788, 390] on u "1419 30th Ave N" at bounding box center [795, 388] width 89 height 12
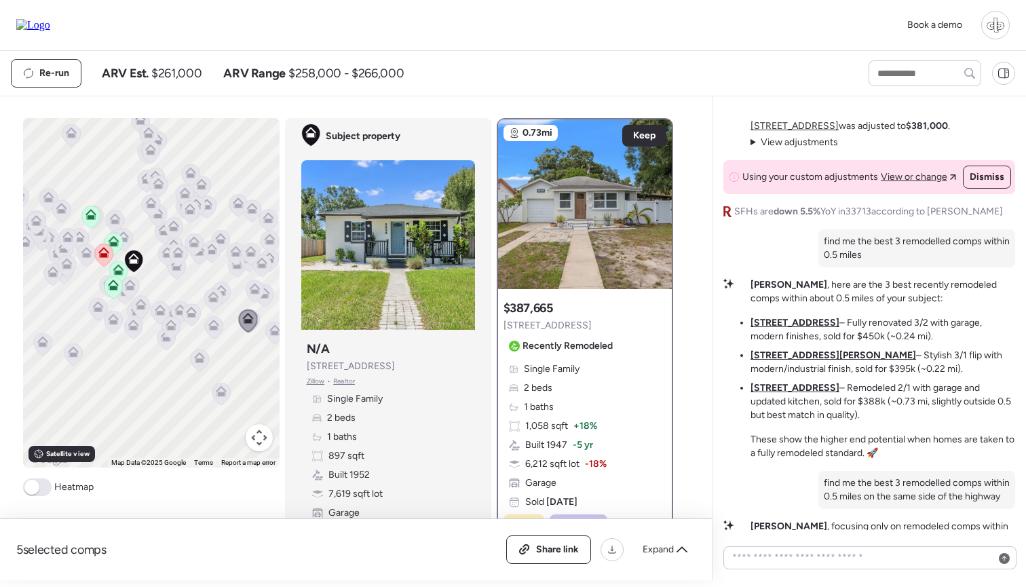
drag, startPoint x: 265, startPoint y: 339, endPoint x: 234, endPoint y: 339, distance: 30.5
click at [234, 339] on div "To navigate, press the arrow keys. To activate drag with keyboard, press Alt + …" at bounding box center [151, 292] width 257 height 349
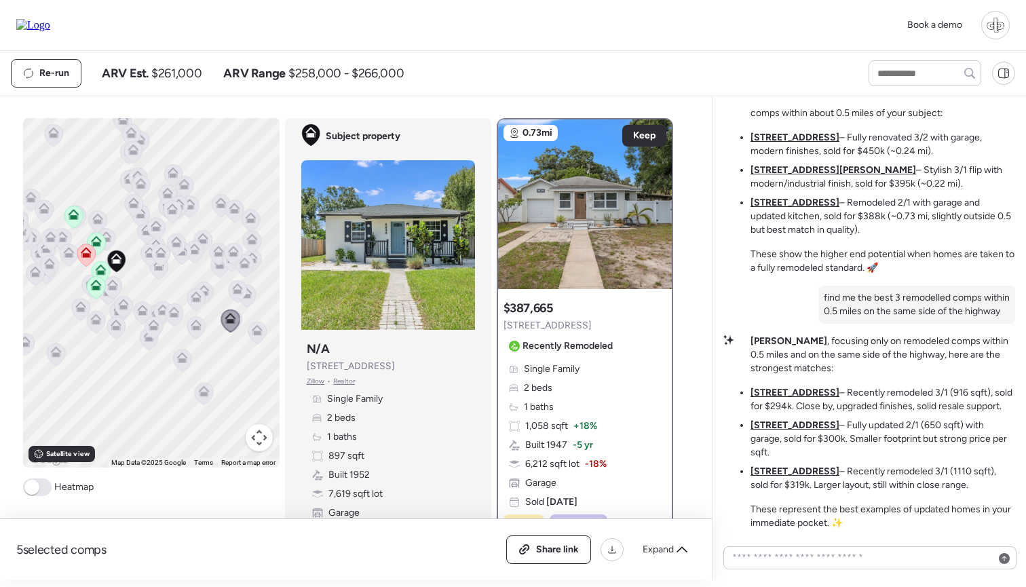
scroll to position [0, 0]
drag, startPoint x: 824, startPoint y: 298, endPoint x: 933, endPoint y: 314, distance: 110.5
click at [933, 314] on p "find me the best 3 remodelled comps within 0.5 miles on the same side of the hi…" at bounding box center [917, 304] width 186 height 27
click at [924, 310] on p "find me the best 3 remodelled comps within 0.5 miles on the same side of the hi…" at bounding box center [917, 304] width 186 height 27
drag, startPoint x: 907, startPoint y: 310, endPoint x: 983, endPoint y: 320, distance: 76.7
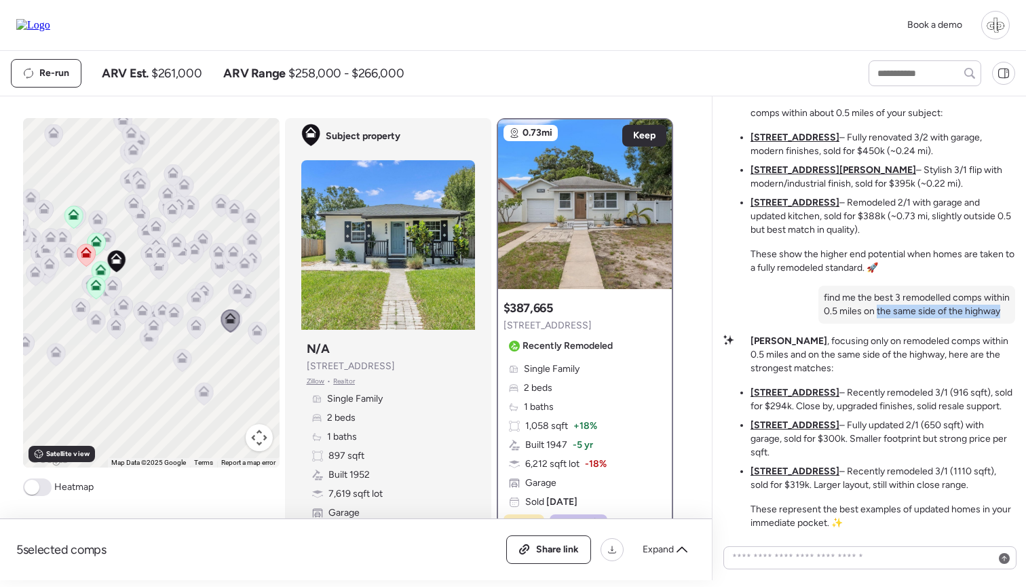
click at [983, 318] on p "find me the best 3 remodelled comps within 0.5 miles on the same side of the hi…" at bounding box center [917, 304] width 186 height 27
click at [793, 398] on u "2820 38th Ave N" at bounding box center [795, 393] width 89 height 12
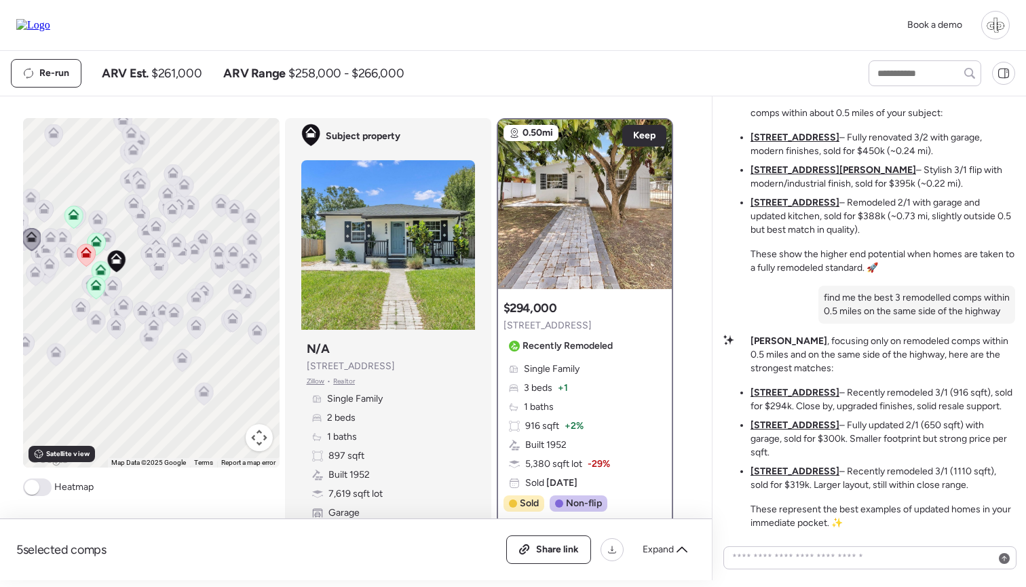
drag, startPoint x: 207, startPoint y: 394, endPoint x: 272, endPoint y: 393, distance: 65.1
click at [213, 393] on div at bounding box center [203, 394] width 19 height 25
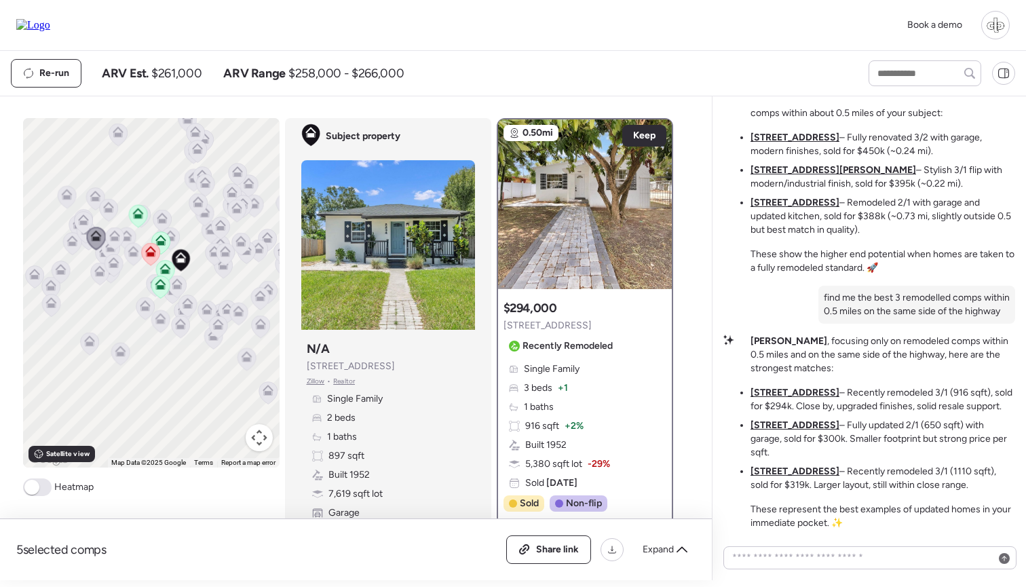
click at [796, 474] on u "2700 38th Ave N" at bounding box center [795, 472] width 89 height 12
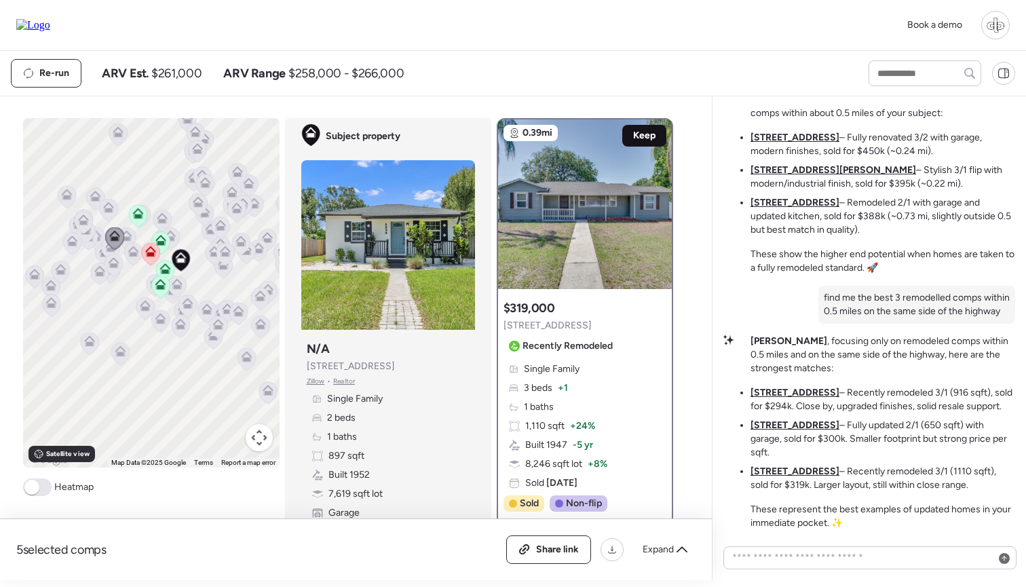
click at [638, 134] on span "Keep" at bounding box center [644, 136] width 22 height 14
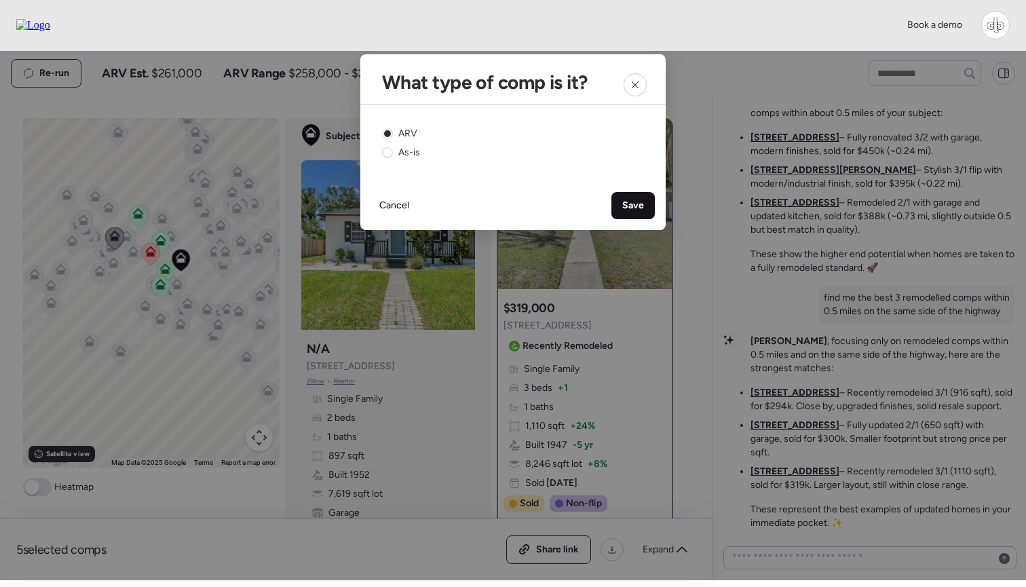
click at [634, 205] on span "Save" at bounding box center [633, 206] width 22 height 14
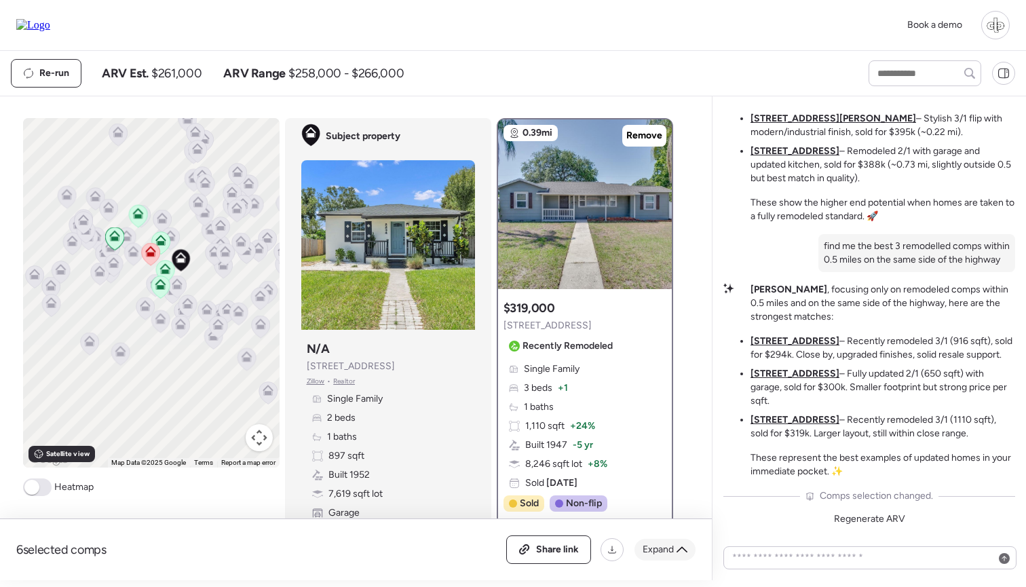
click at [659, 552] on span "Expand" at bounding box center [658, 550] width 31 height 14
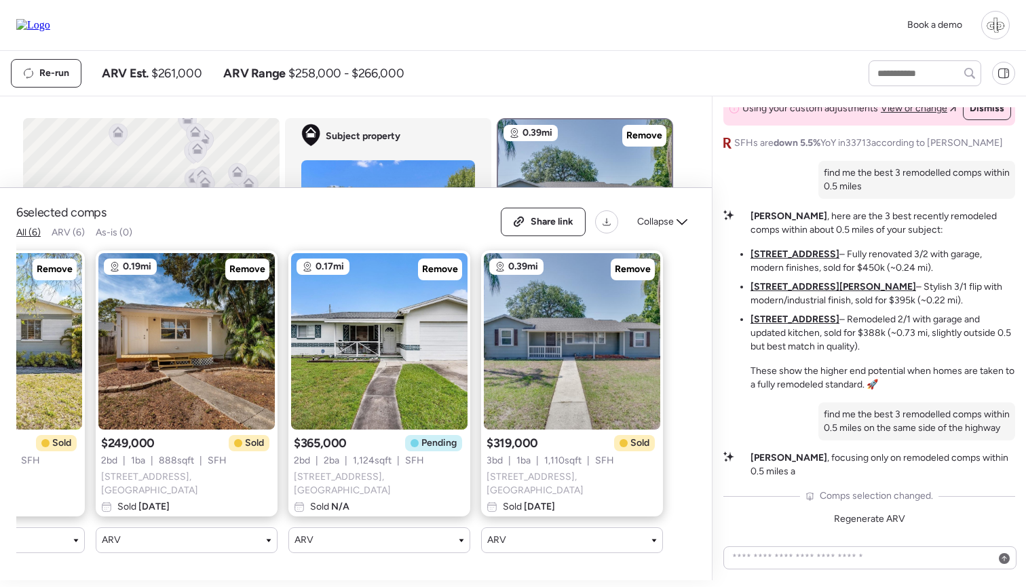
scroll to position [0, 510]
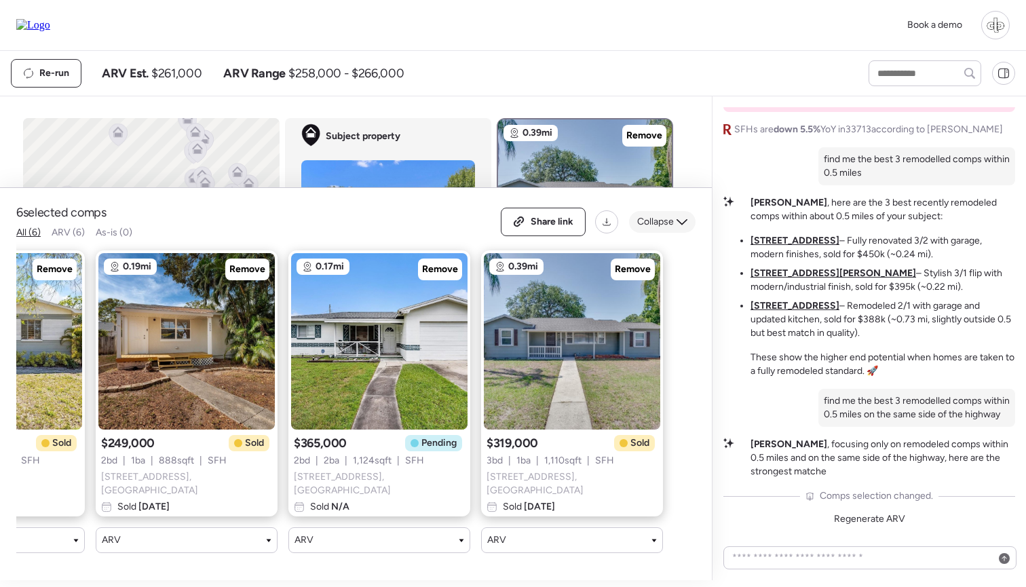
click at [660, 229] on span "Collapse" at bounding box center [655, 222] width 37 height 14
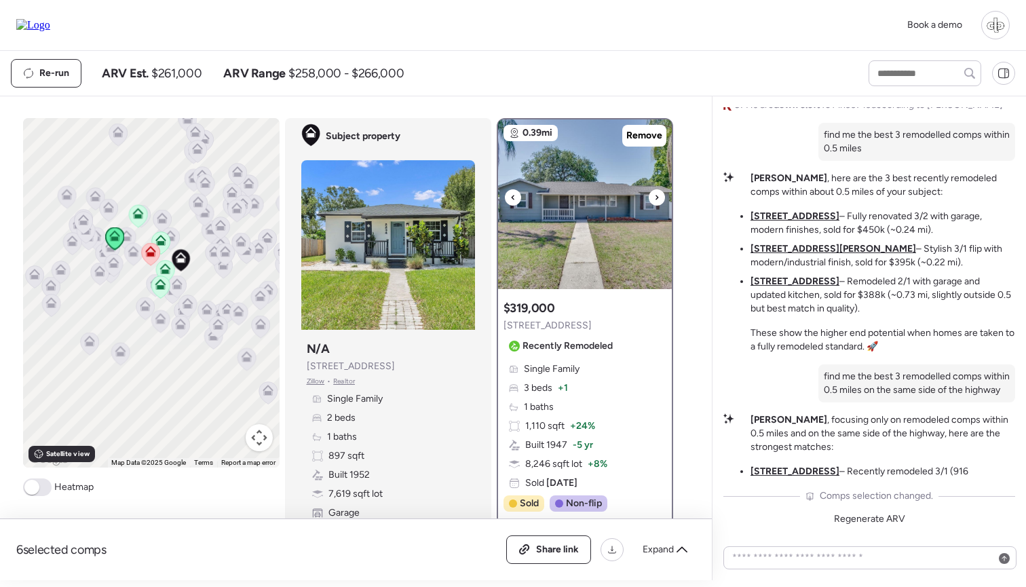
scroll to position [380, 0]
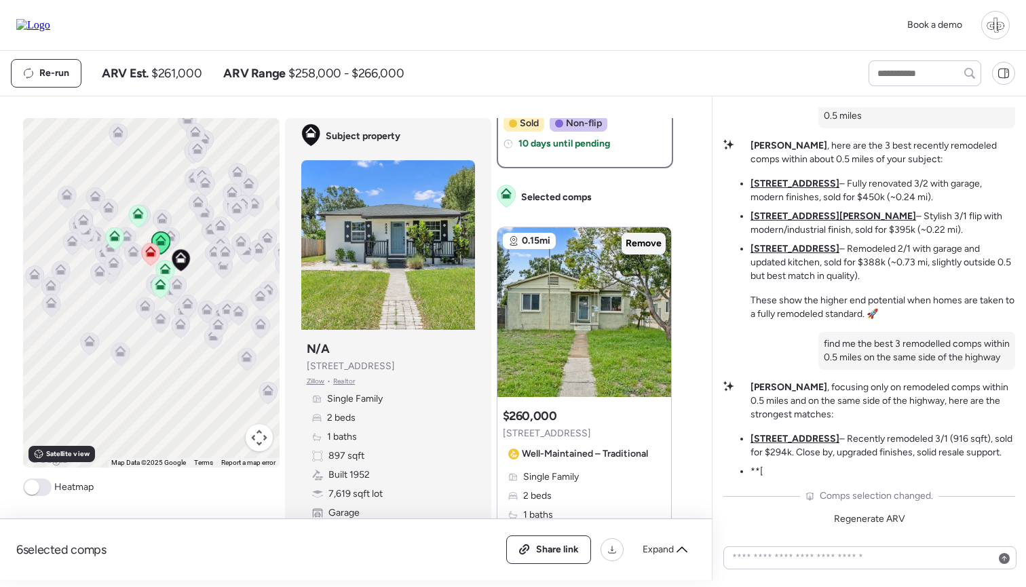
click at [643, 248] on span "Remove" at bounding box center [644, 244] width 36 height 14
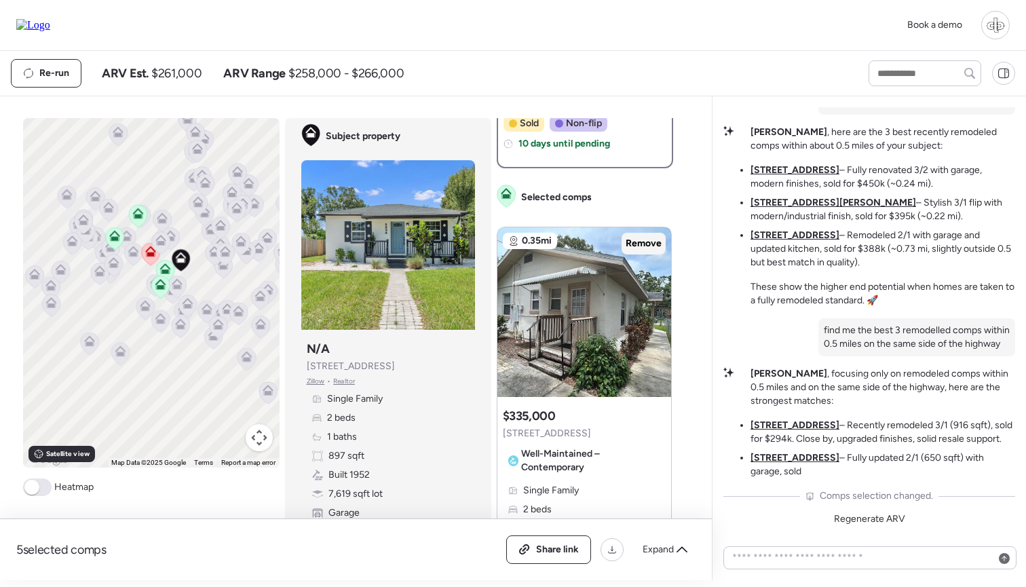
click at [639, 242] on span "Remove" at bounding box center [644, 244] width 36 height 14
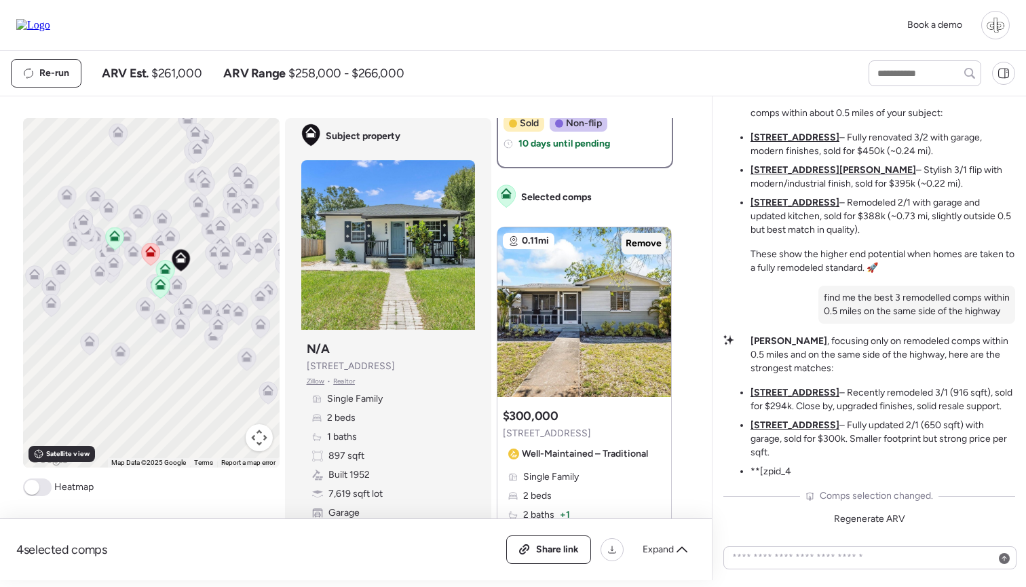
click at [646, 241] on span "Remove" at bounding box center [644, 244] width 36 height 14
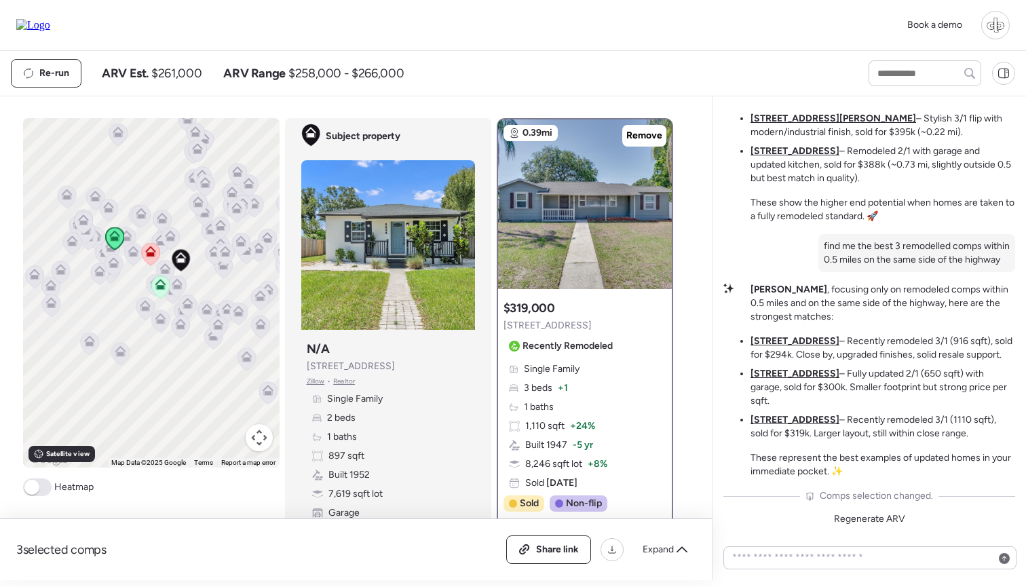
scroll to position [0, 0]
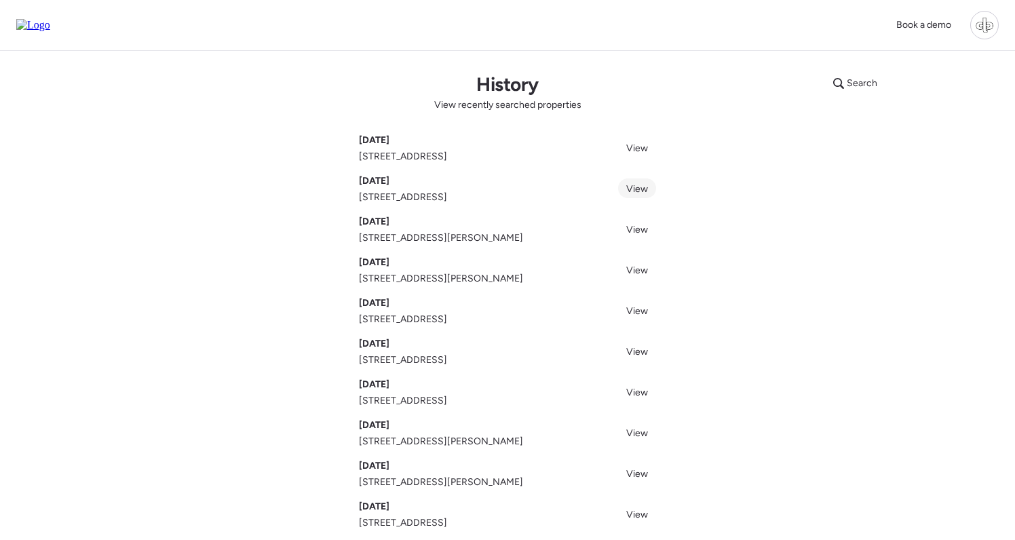
click at [631, 197] on link "View" at bounding box center [637, 188] width 38 height 20
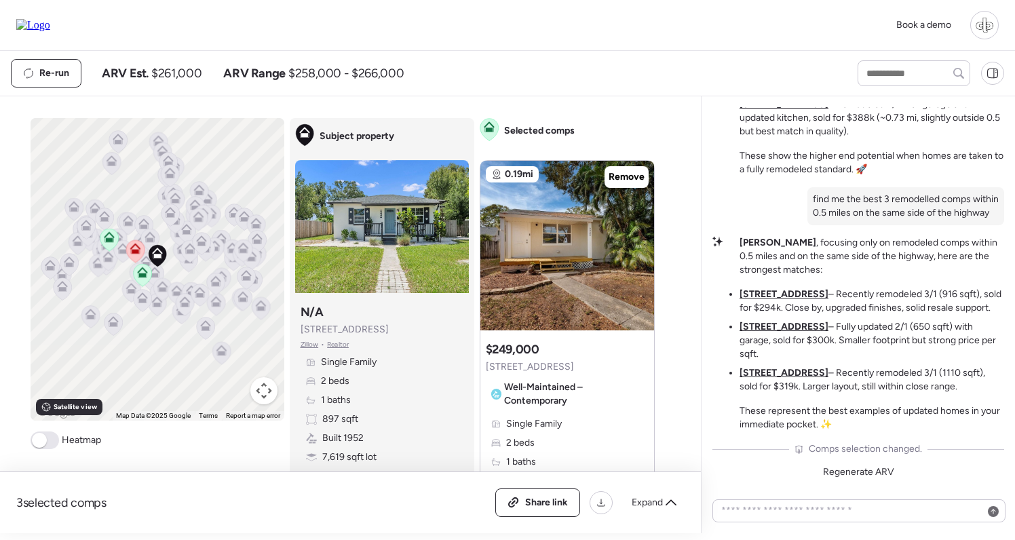
click at [778, 333] on u "[STREET_ADDRESS]" at bounding box center [784, 327] width 89 height 12
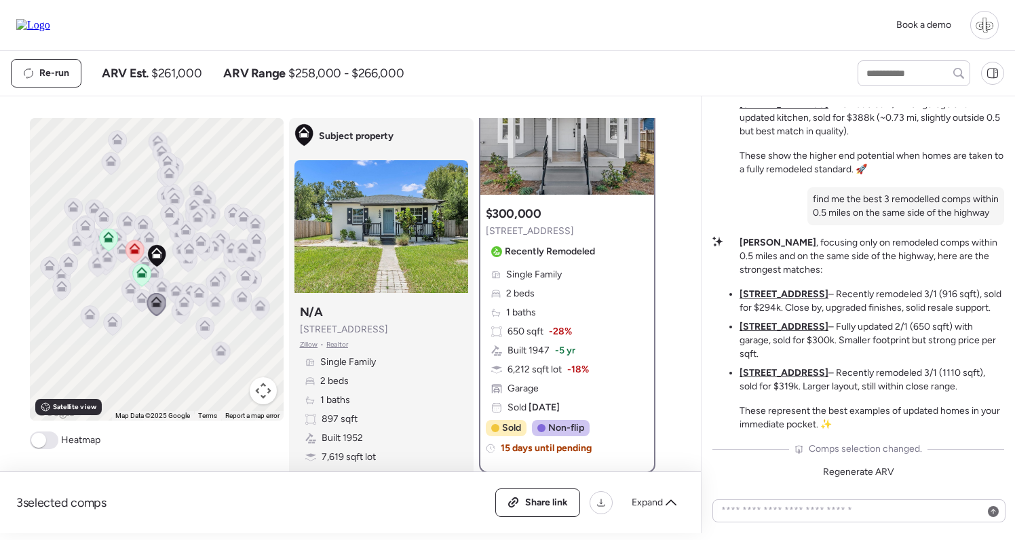
scroll to position [60, 0]
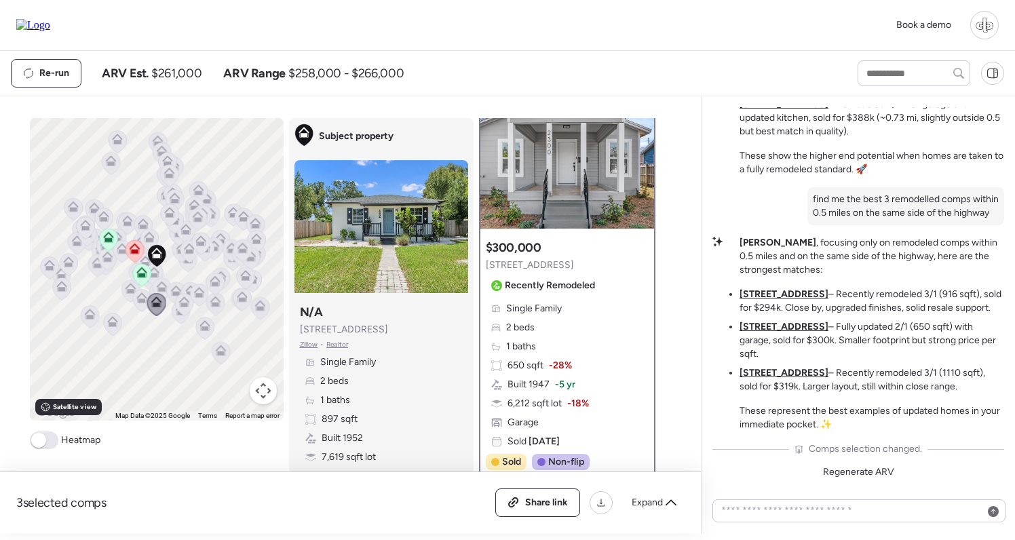
click at [799, 300] on u "[STREET_ADDRESS]" at bounding box center [784, 294] width 89 height 12
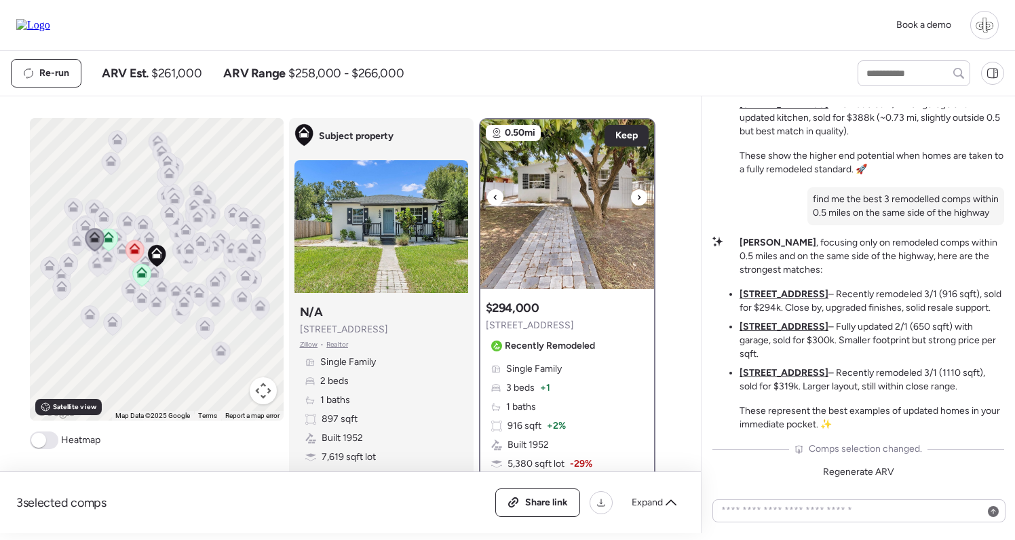
scroll to position [0, 0]
click at [546, 253] on img at bounding box center [567, 204] width 174 height 170
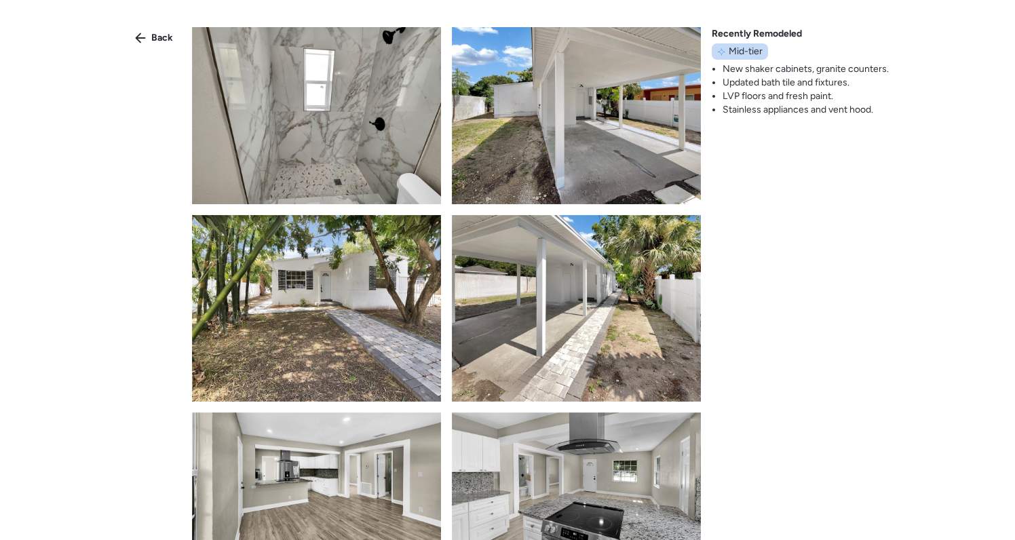
scroll to position [1057, 0]
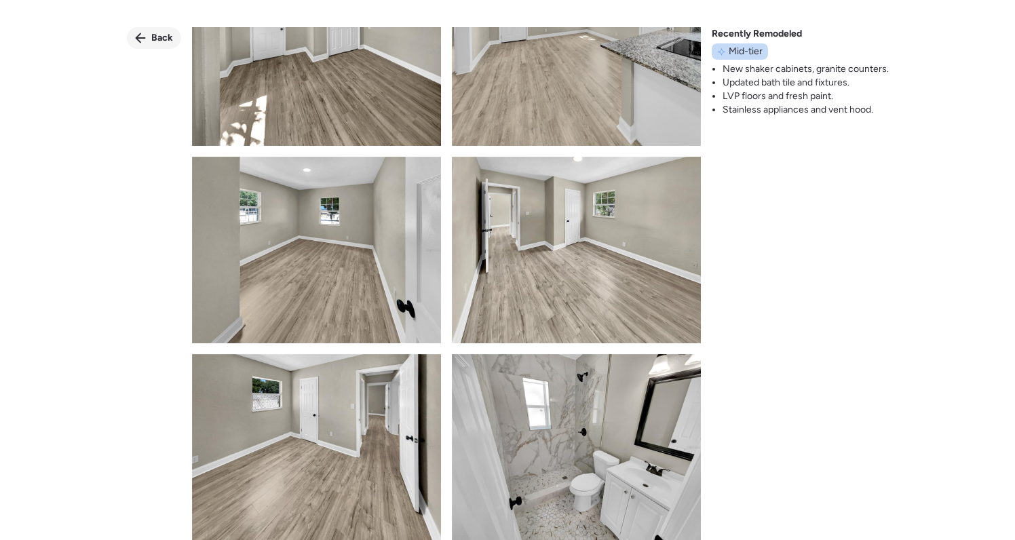
click at [143, 35] on icon at bounding box center [140, 38] width 11 height 11
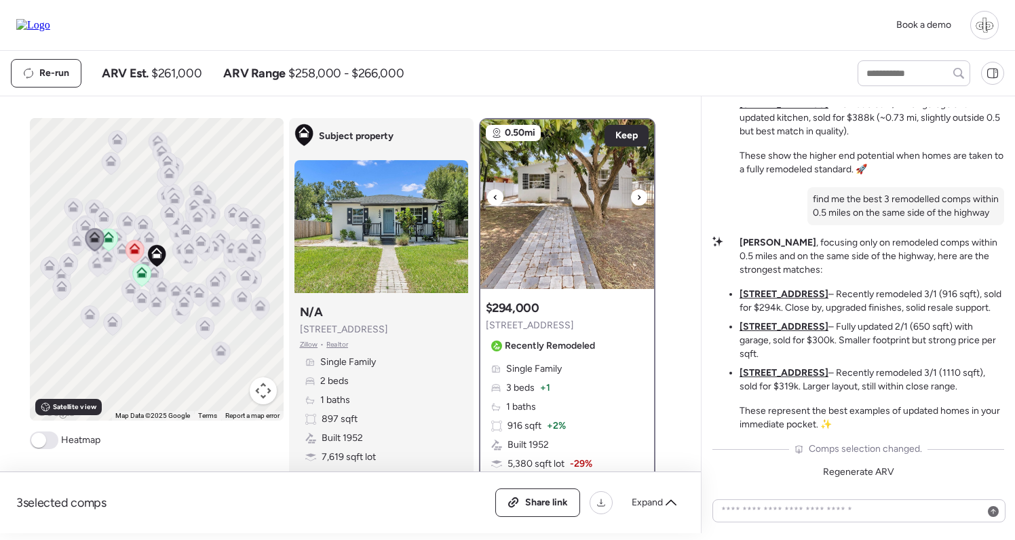
scroll to position [0, 0]
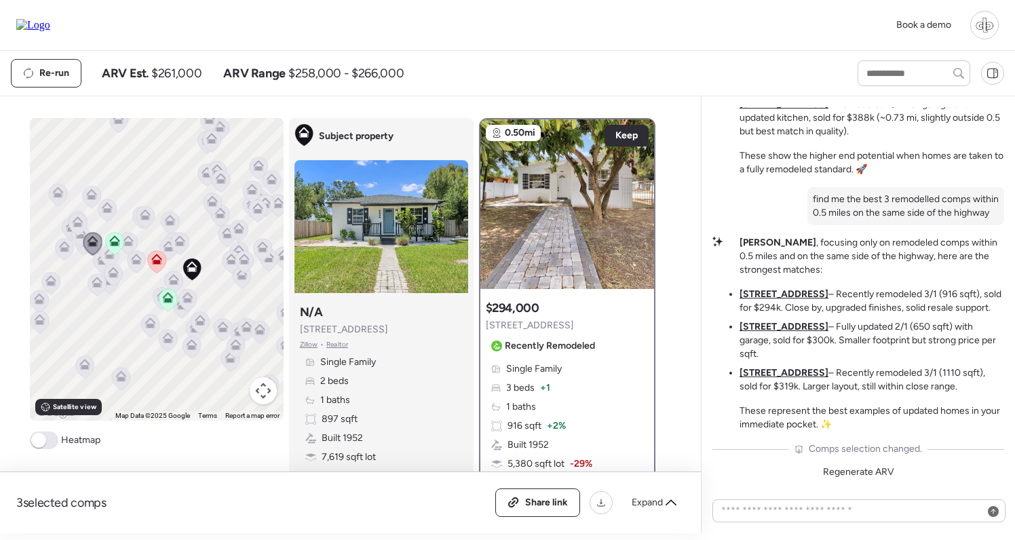
click at [112, 246] on icon at bounding box center [114, 244] width 9 height 4
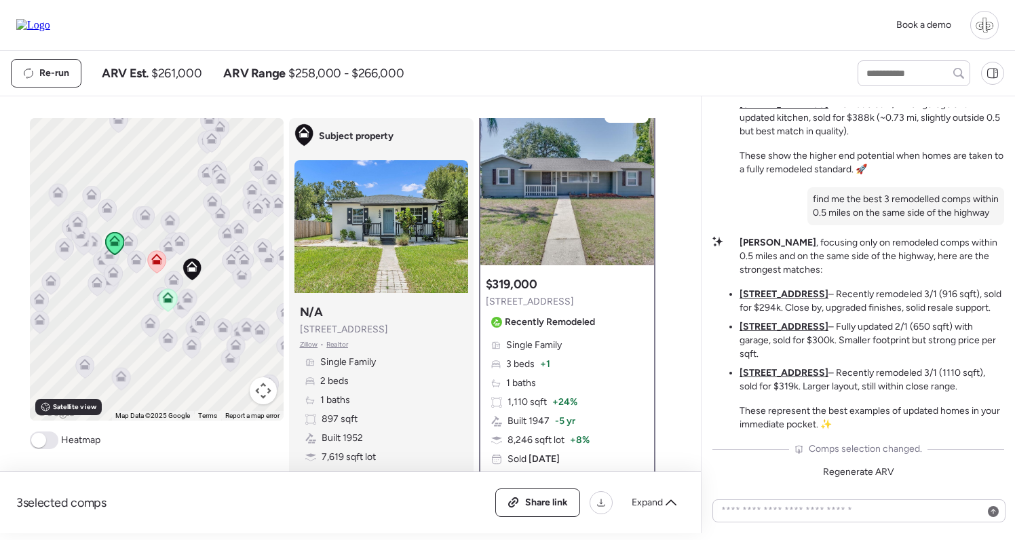
scroll to position [16, 0]
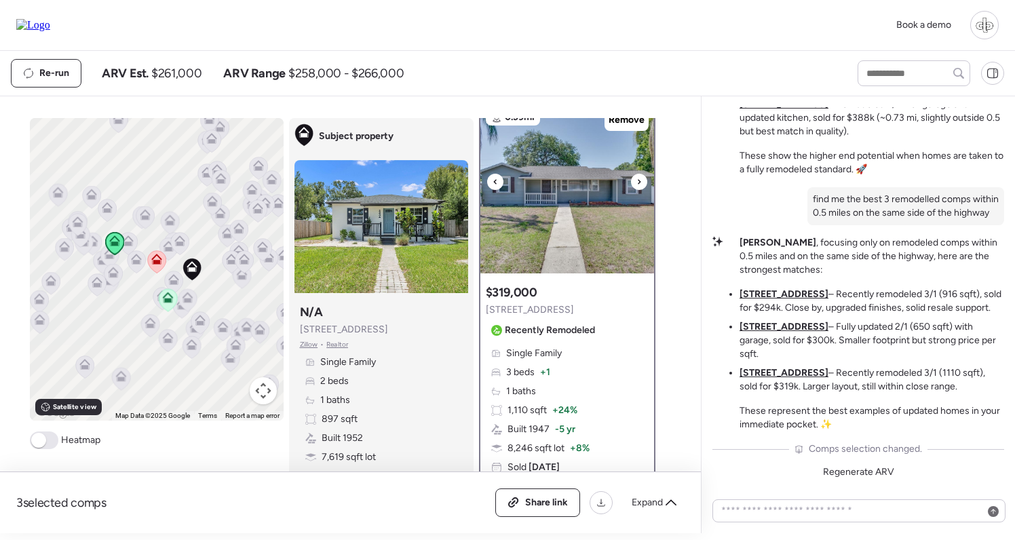
click at [591, 191] on img at bounding box center [567, 189] width 174 height 170
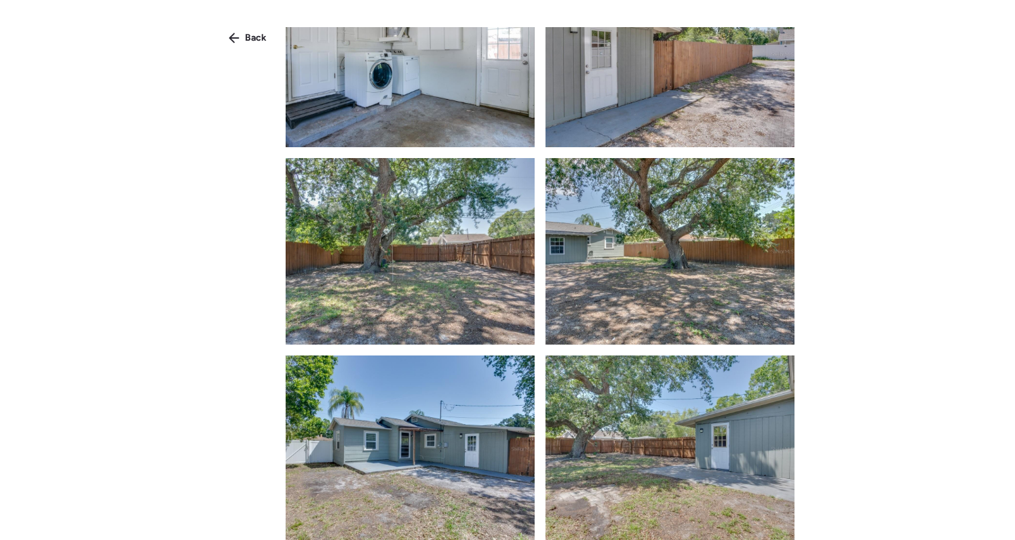
scroll to position [1432, 0]
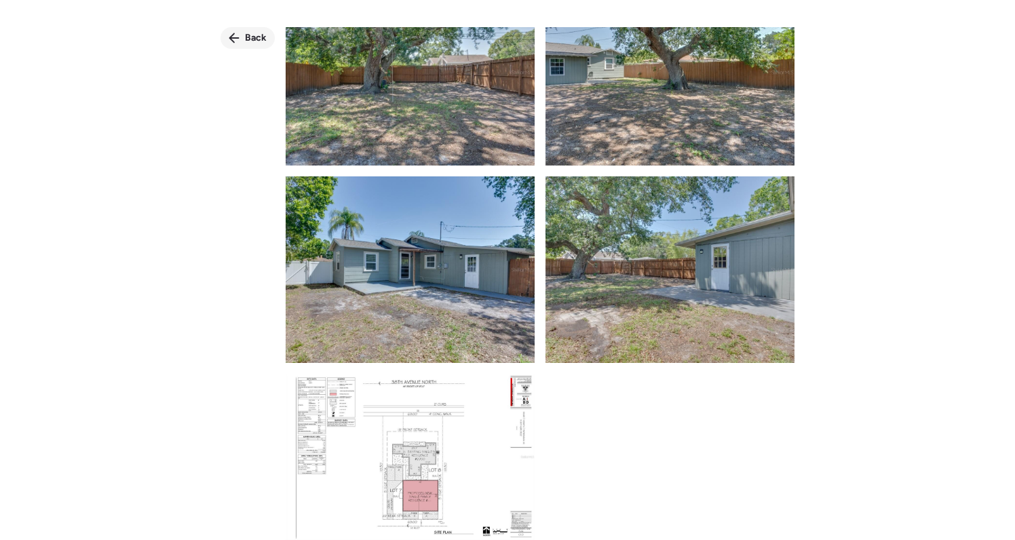
click at [236, 35] on icon at bounding box center [234, 38] width 11 height 11
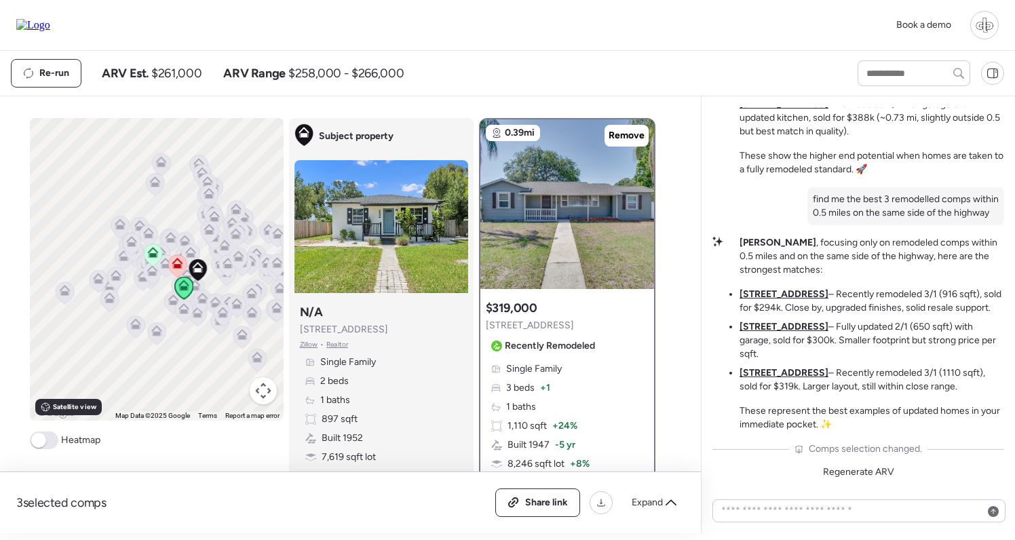
scroll to position [0, 0]
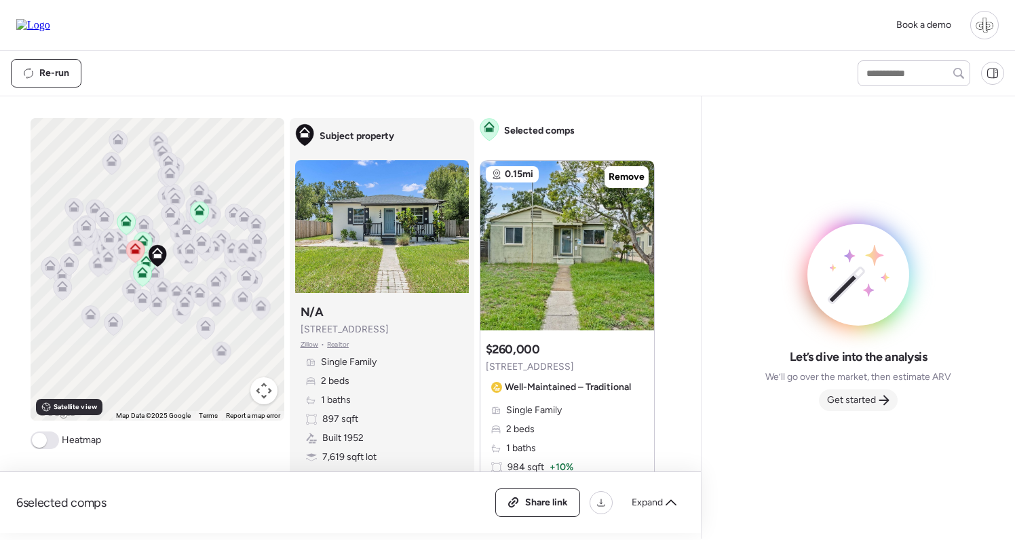
click at [856, 402] on span "Get started" at bounding box center [851, 401] width 49 height 14
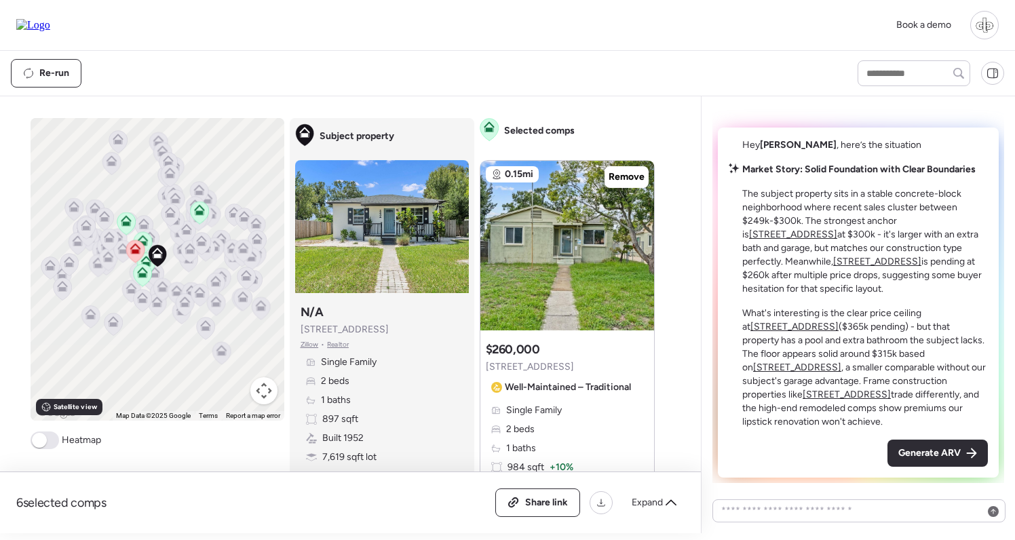
drag, startPoint x: 22, startPoint y: 20, endPoint x: 37, endPoint y: 19, distance: 15.0
click at [22, 20] on img at bounding box center [33, 25] width 34 height 12
click at [952, 440] on div "Generate ARV" at bounding box center [938, 453] width 100 height 27
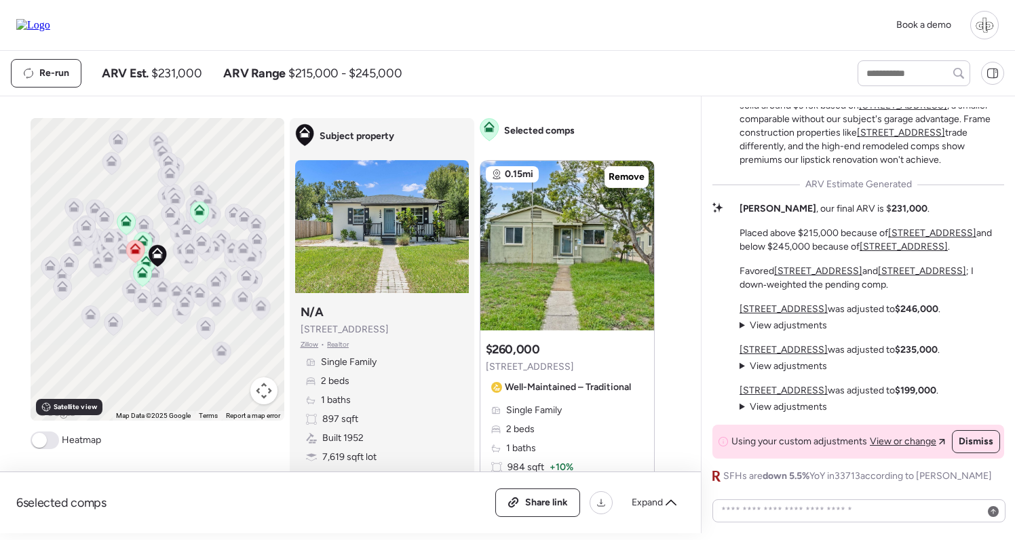
click at [789, 330] on span "View adjustments" at bounding box center [788, 326] width 77 height 12
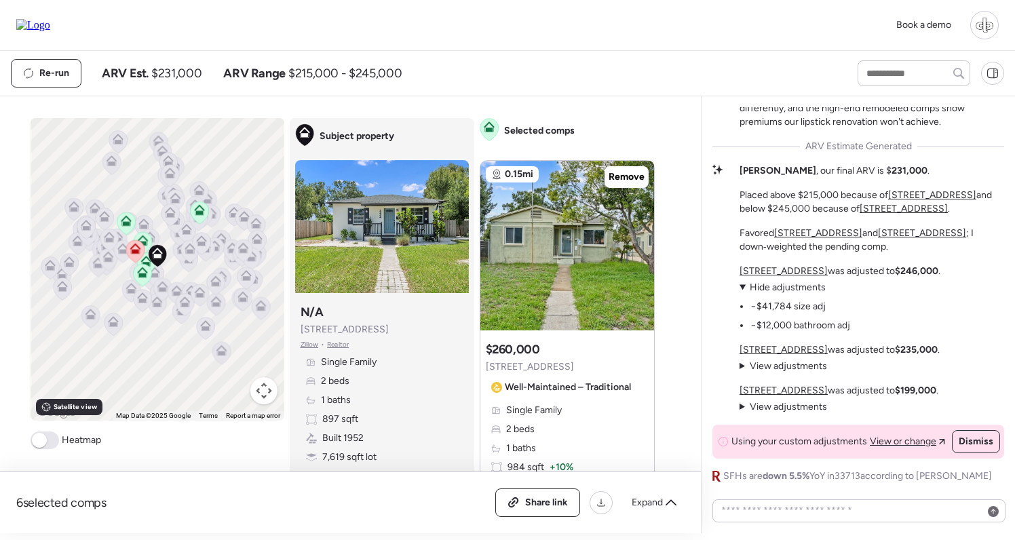
click at [791, 291] on span "Hide adjustments" at bounding box center [788, 288] width 76 height 12
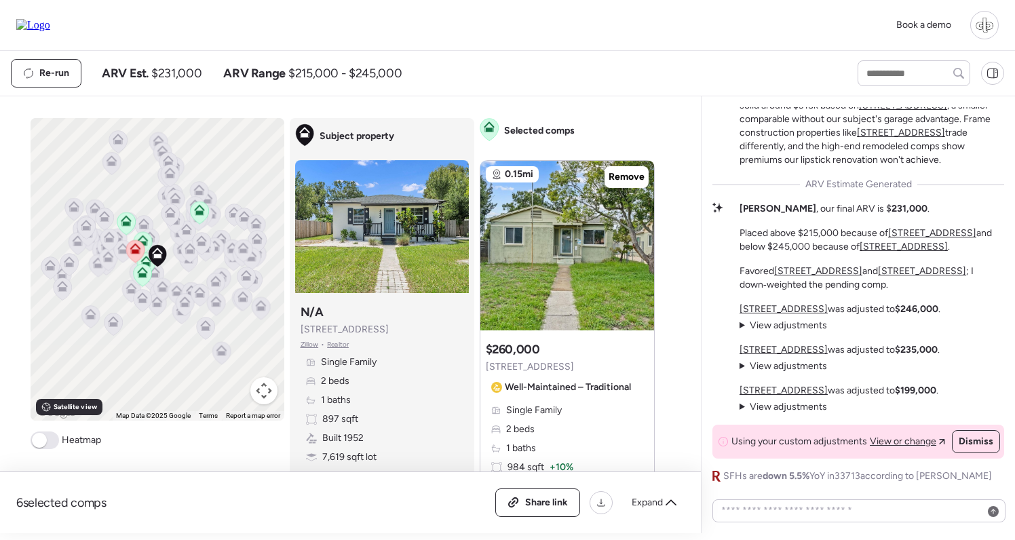
click at [839, 272] on u "2410 35th Ave N" at bounding box center [818, 271] width 88 height 12
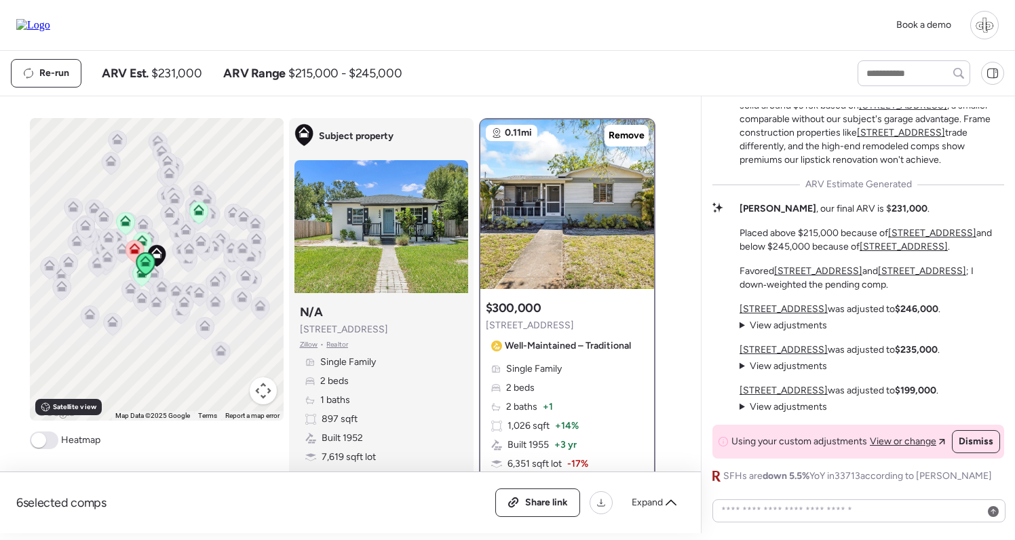
click at [900, 271] on u "2435 37th Ave N" at bounding box center [922, 271] width 88 height 12
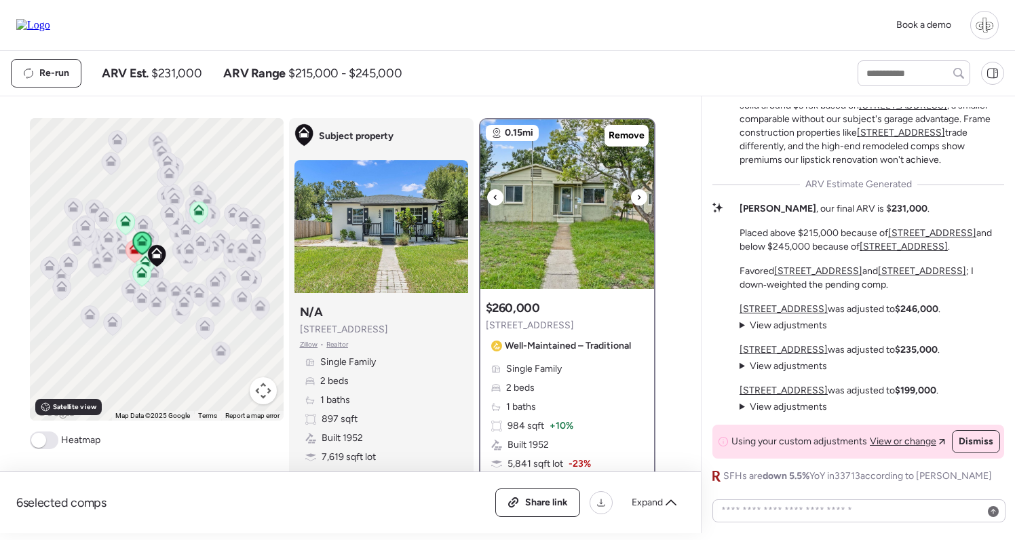
scroll to position [406, 0]
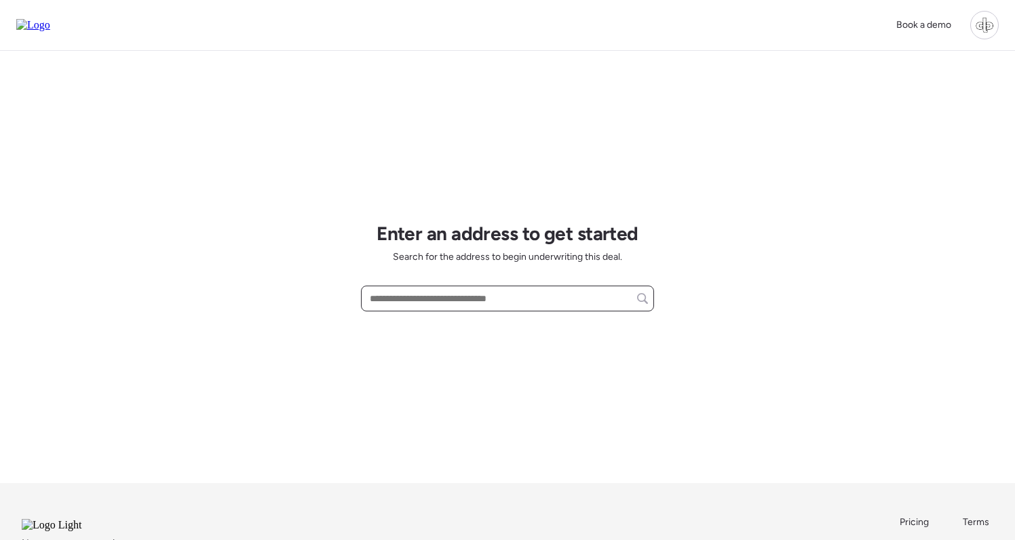
click at [544, 298] on input "text" at bounding box center [507, 298] width 281 height 19
paste input "**********"
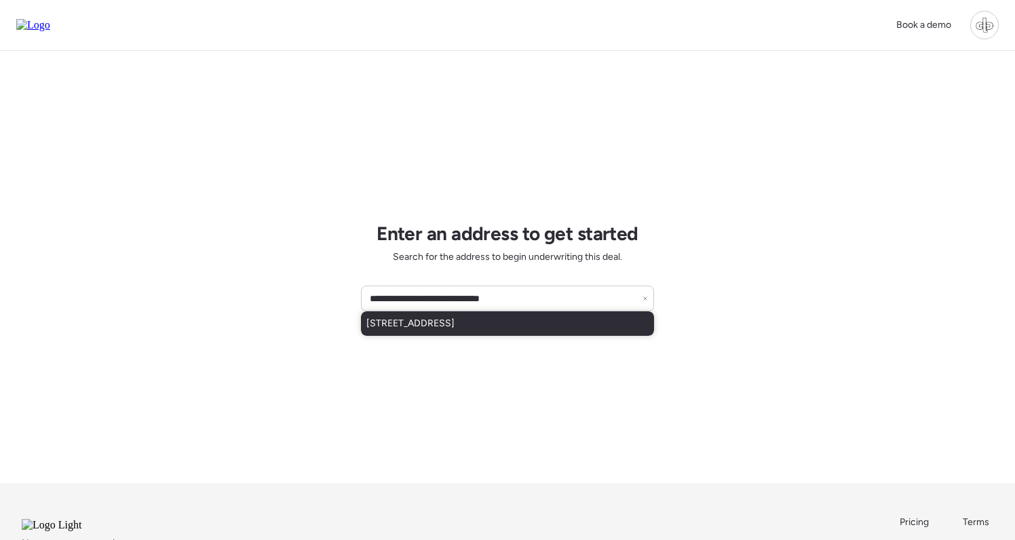
click at [455, 327] on span "[STREET_ADDRESS]" at bounding box center [410, 324] width 88 height 14
type input "**********"
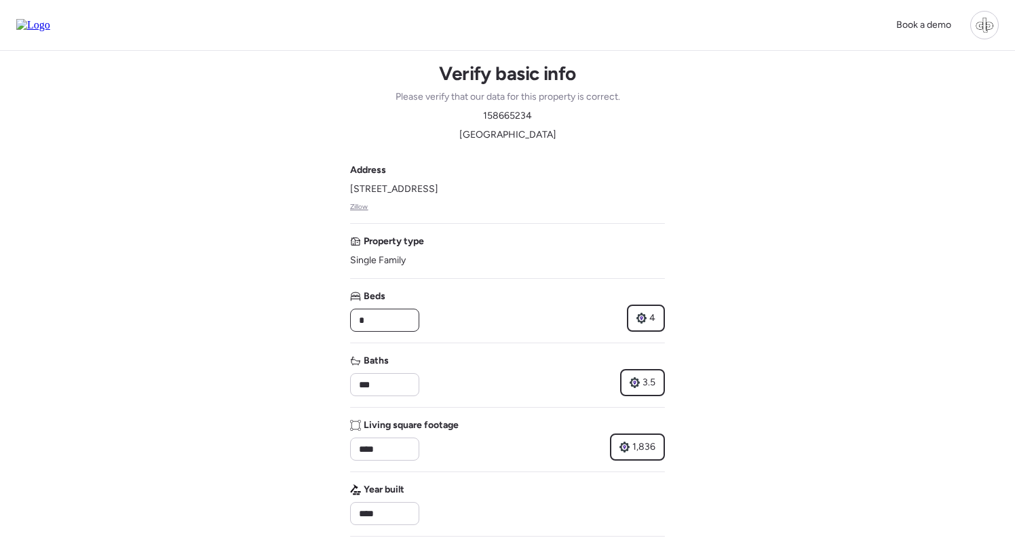
click at [413, 322] on input "*" at bounding box center [384, 320] width 57 height 19
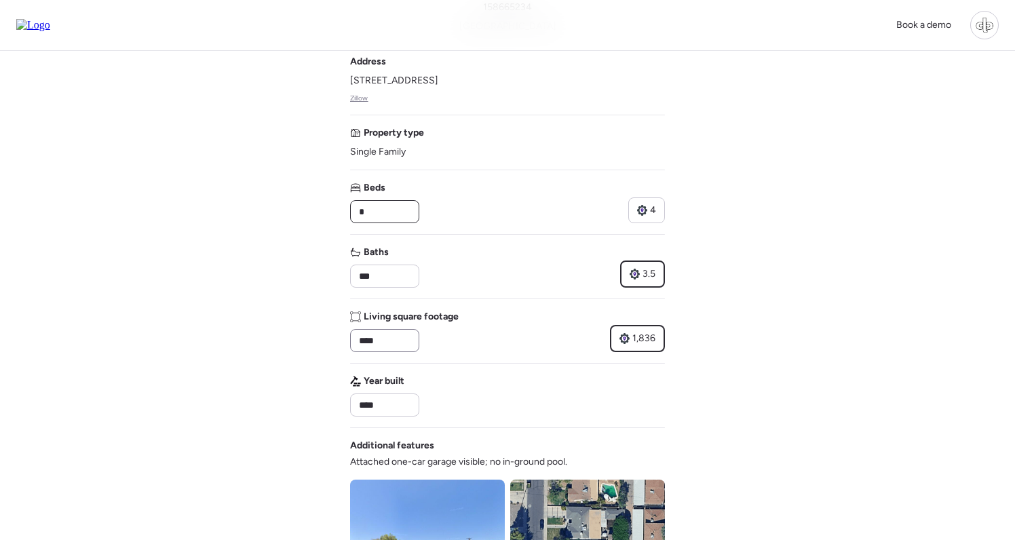
scroll to position [109, 0]
type input "*"
click at [289, 330] on div "Book a demo Verify basic info Please verify that our data for this property is …" at bounding box center [507, 475] width 1015 height 1169
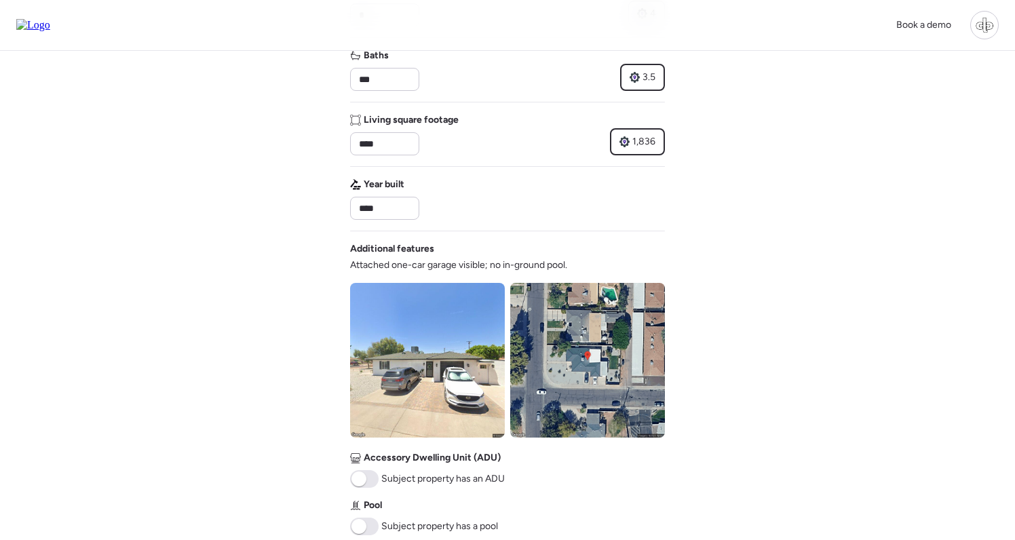
scroll to position [417, 0]
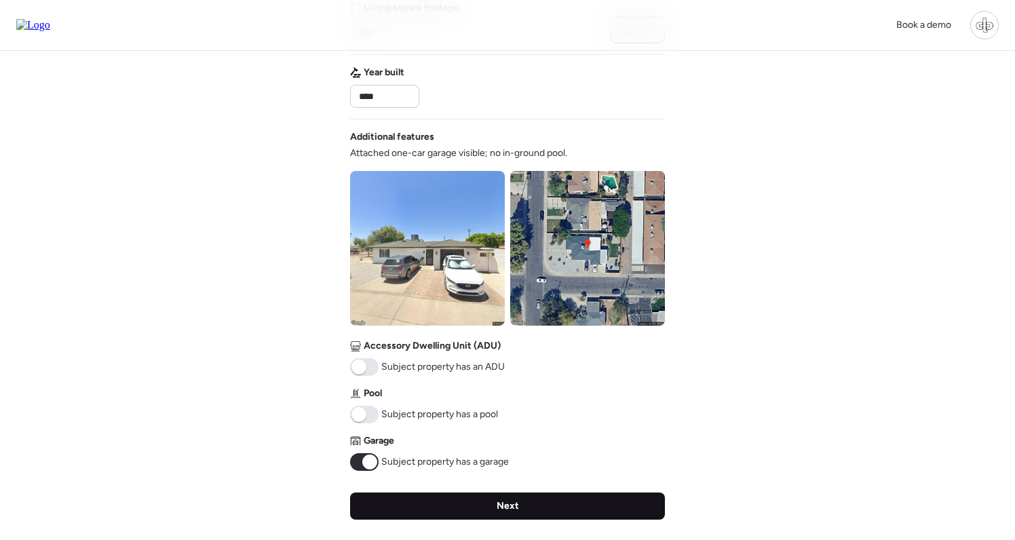
click at [529, 506] on div "Next" at bounding box center [507, 506] width 315 height 27
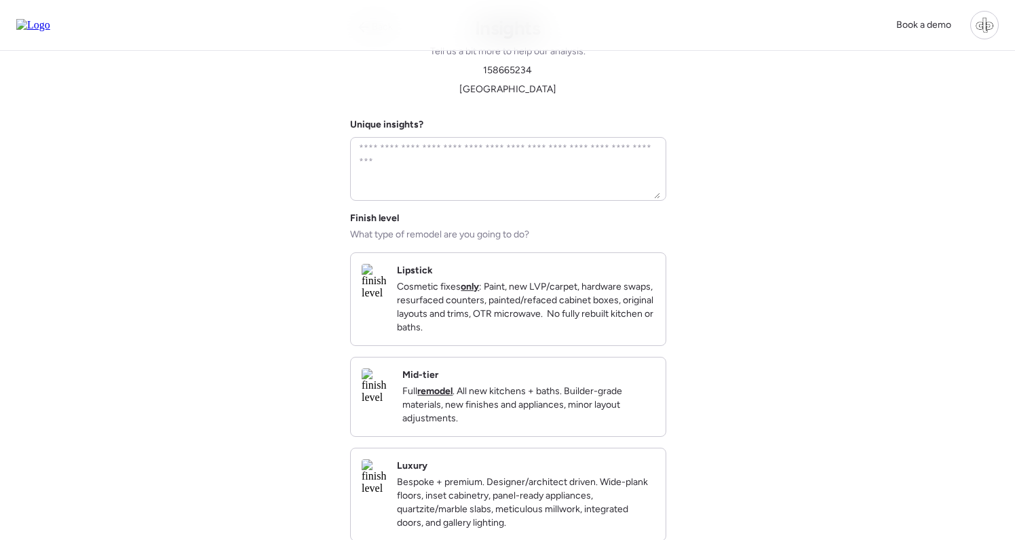
scroll to position [0, 0]
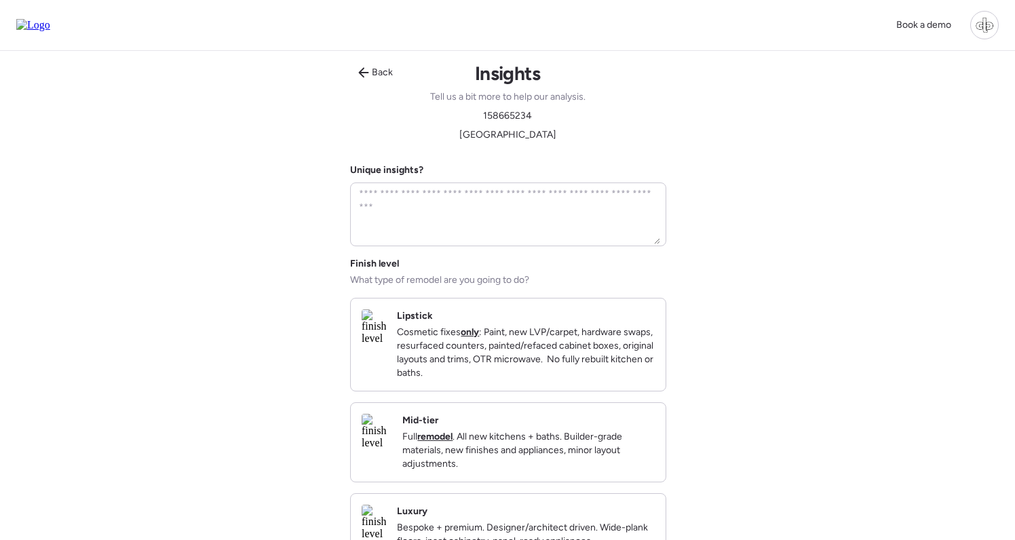
click at [479, 438] on div "Mid-tier Full remodel . All new kitchens + baths. Builder-grade materials, new …" at bounding box center [528, 442] width 252 height 57
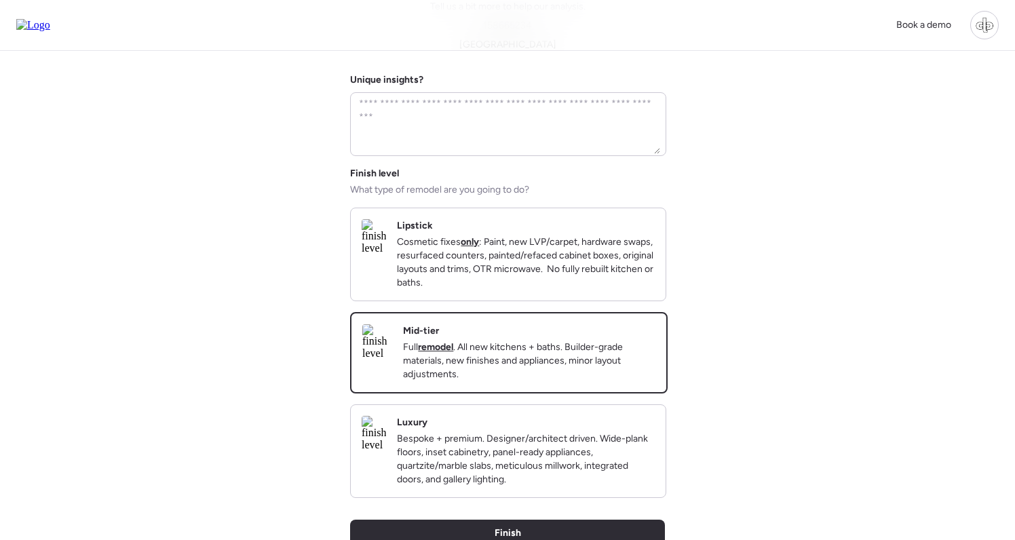
scroll to position [182, 0]
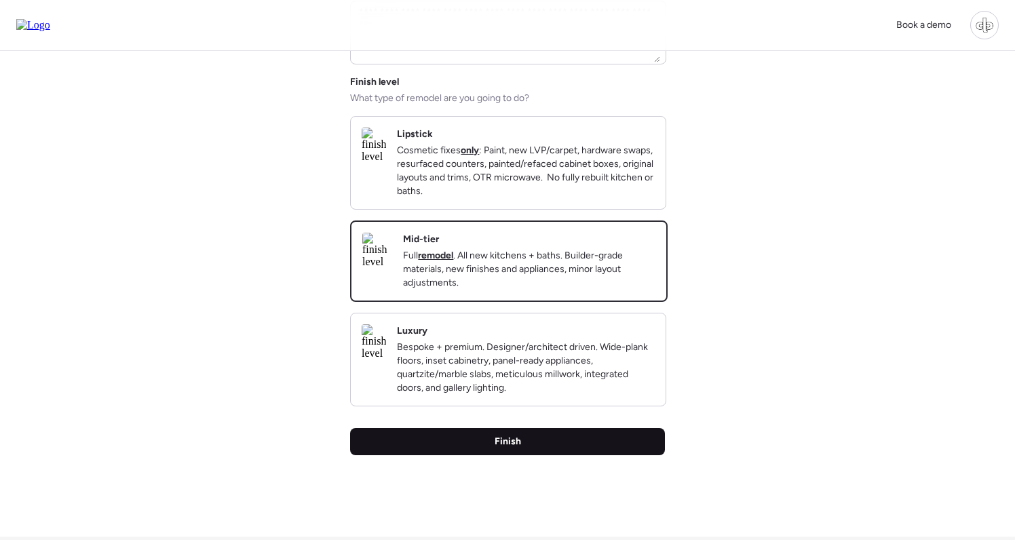
click at [486, 455] on div "Finish" at bounding box center [507, 441] width 315 height 27
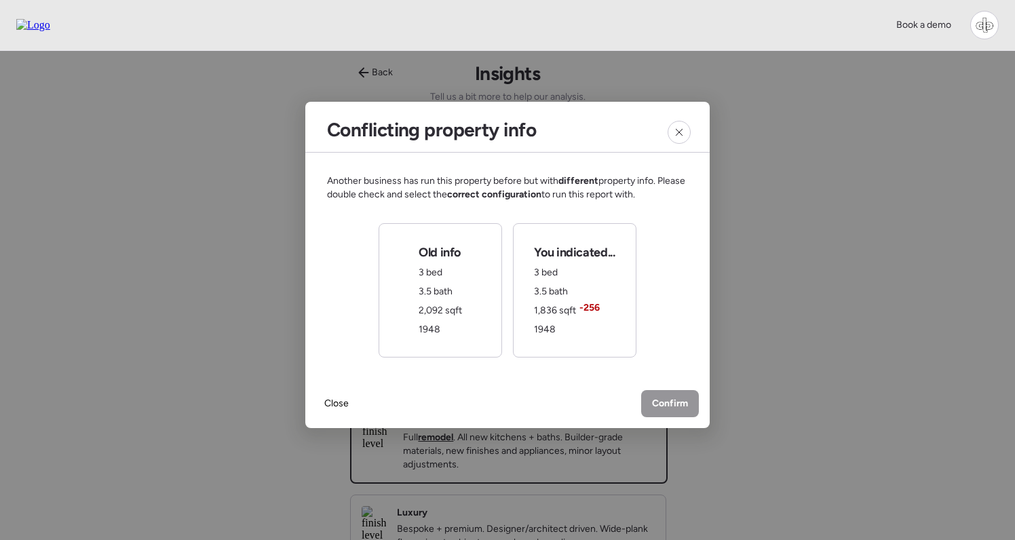
click at [393, 274] on div "Old info 3 bed 3.5 bath 2,092 sqft 1948" at bounding box center [441, 290] width 124 height 134
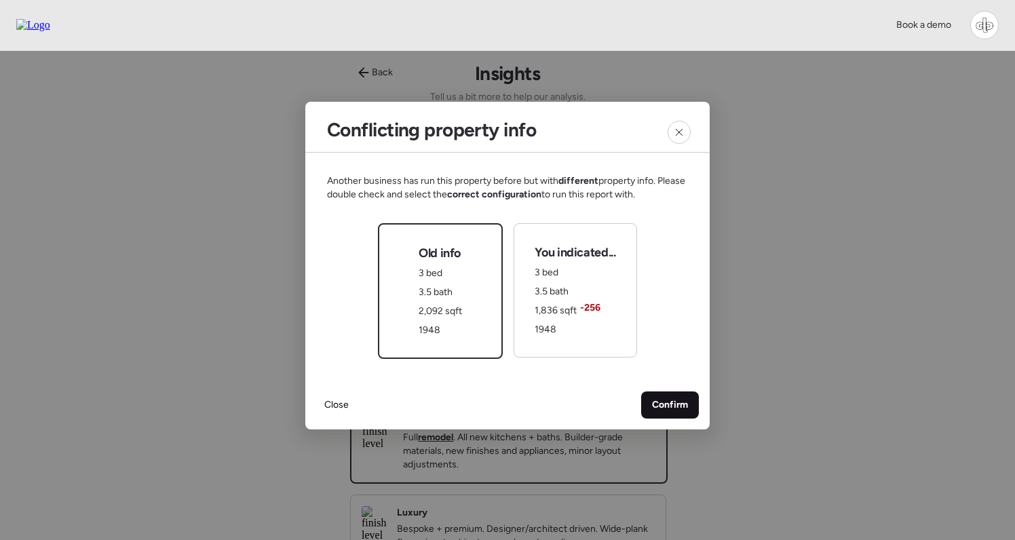
click at [666, 406] on span "Confirm" at bounding box center [670, 405] width 36 height 14
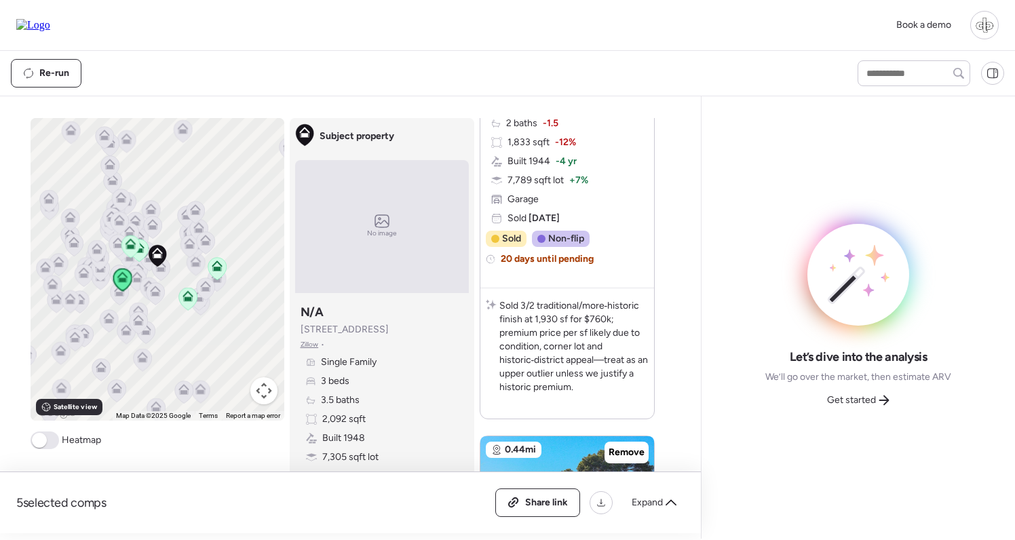
scroll to position [1255, 0]
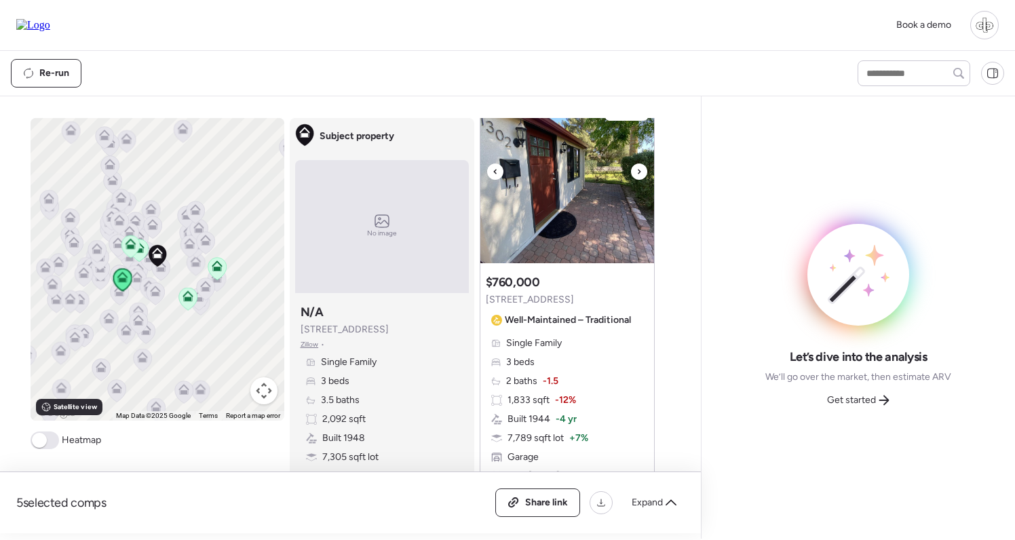
click at [570, 185] on img at bounding box center [567, 179] width 174 height 170
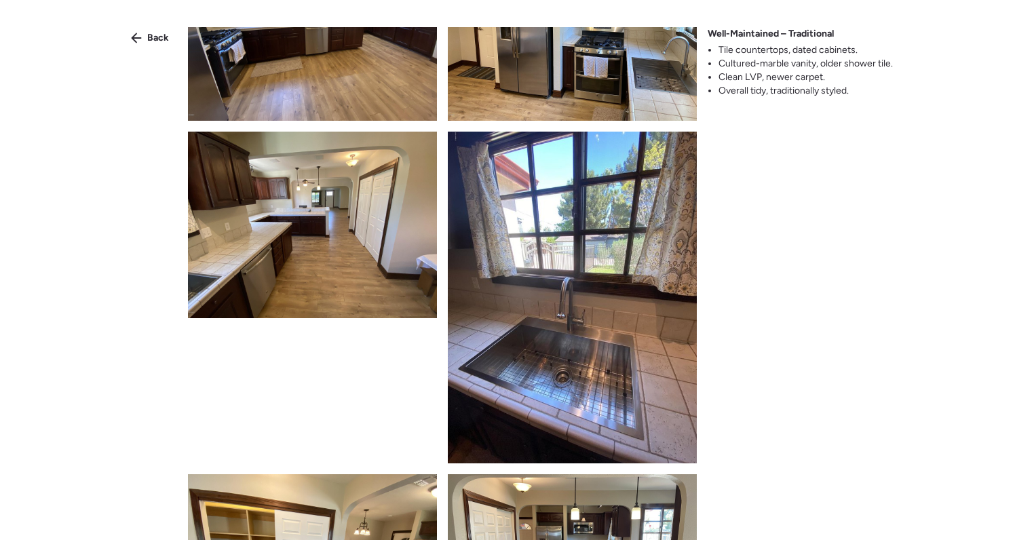
scroll to position [640, 0]
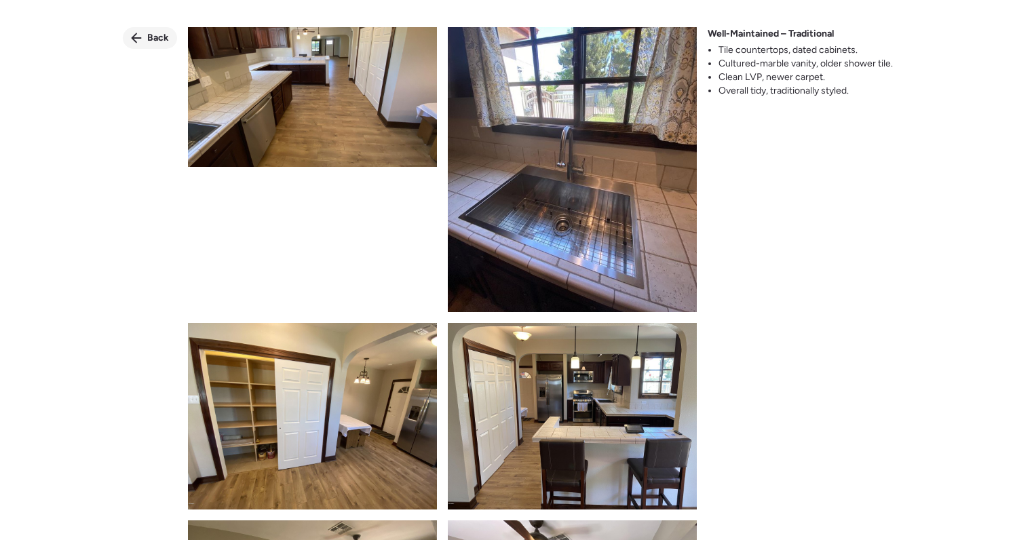
click at [147, 38] on span "Back" at bounding box center [158, 38] width 22 height 14
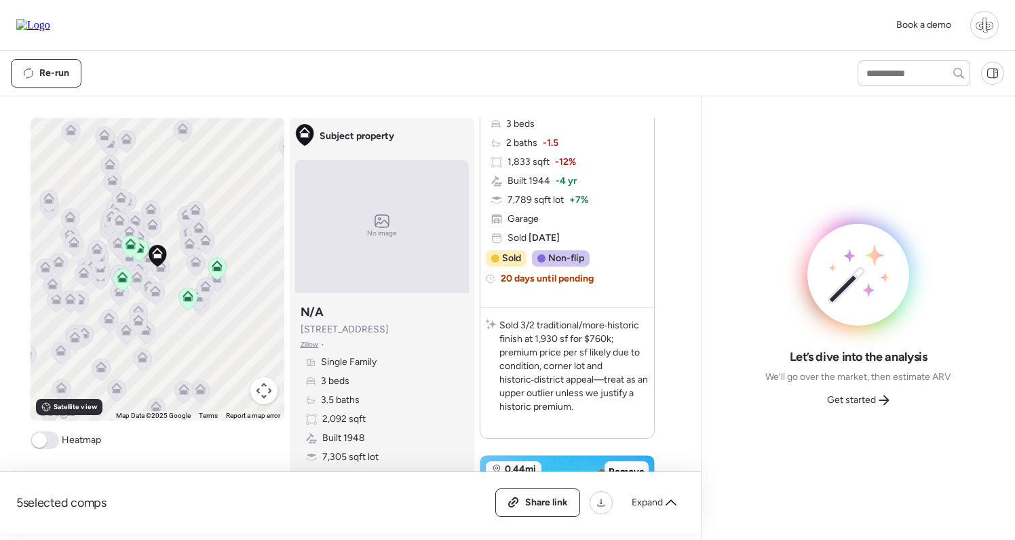
scroll to position [1423, 0]
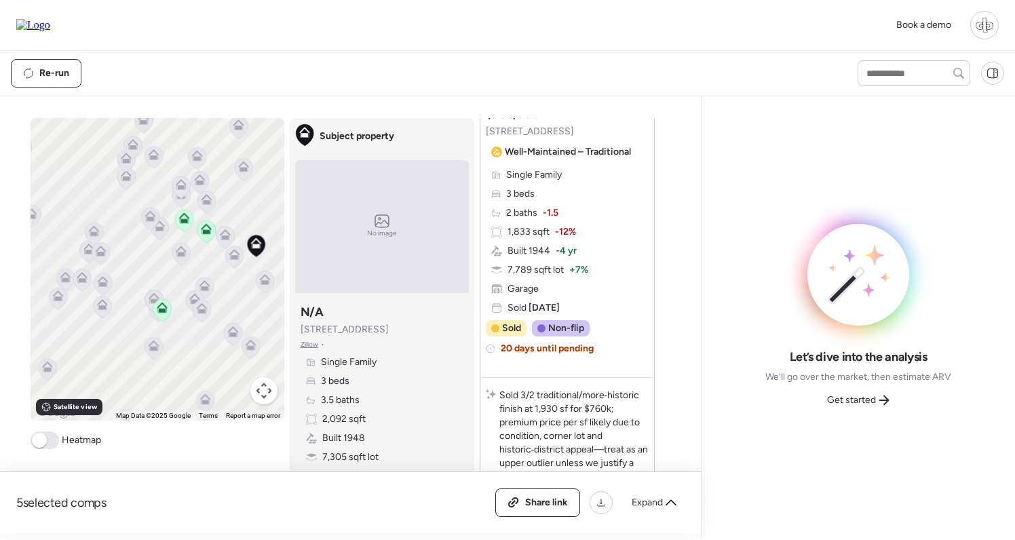
click at [267, 282] on icon at bounding box center [264, 282] width 9 height 4
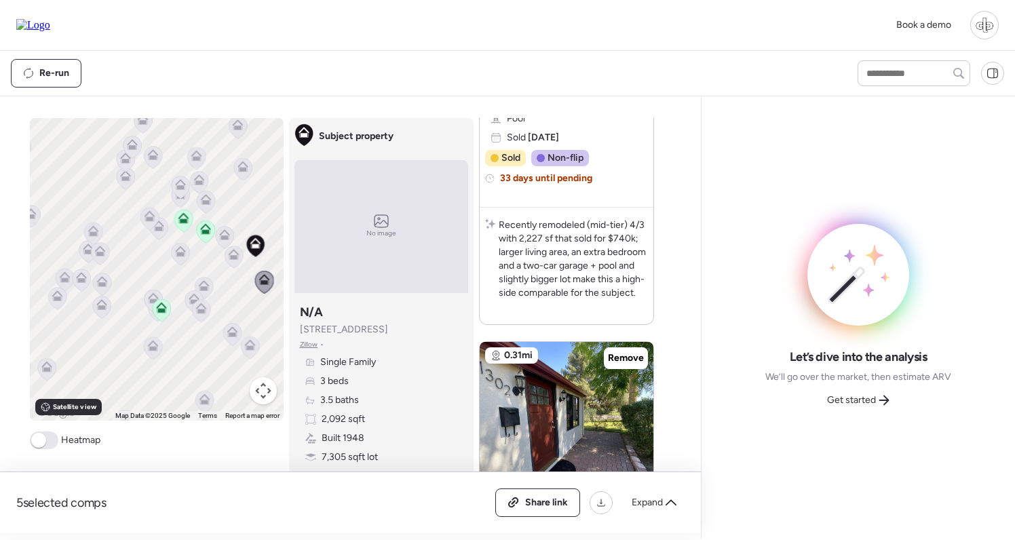
scroll to position [0, 0]
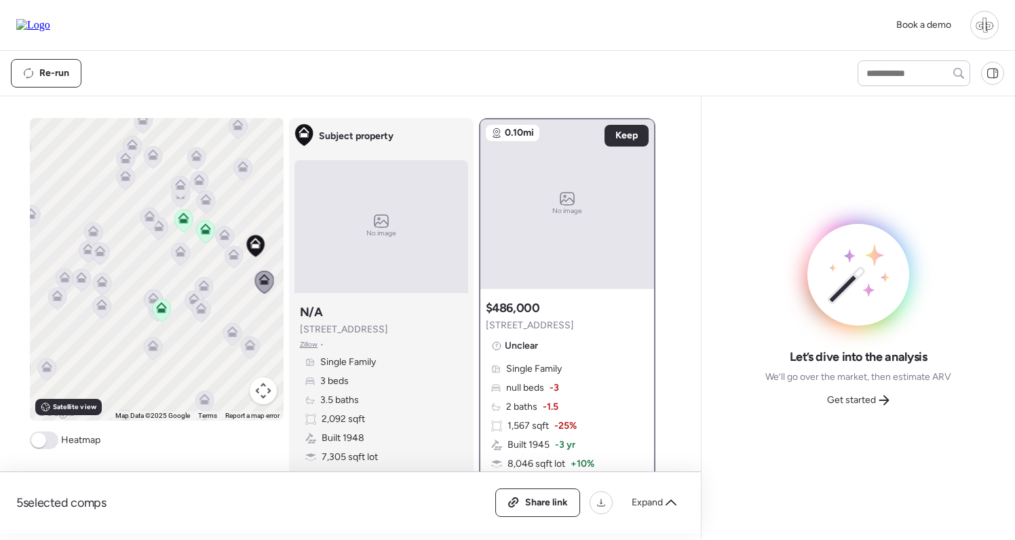
click at [230, 259] on icon at bounding box center [233, 257] width 9 height 4
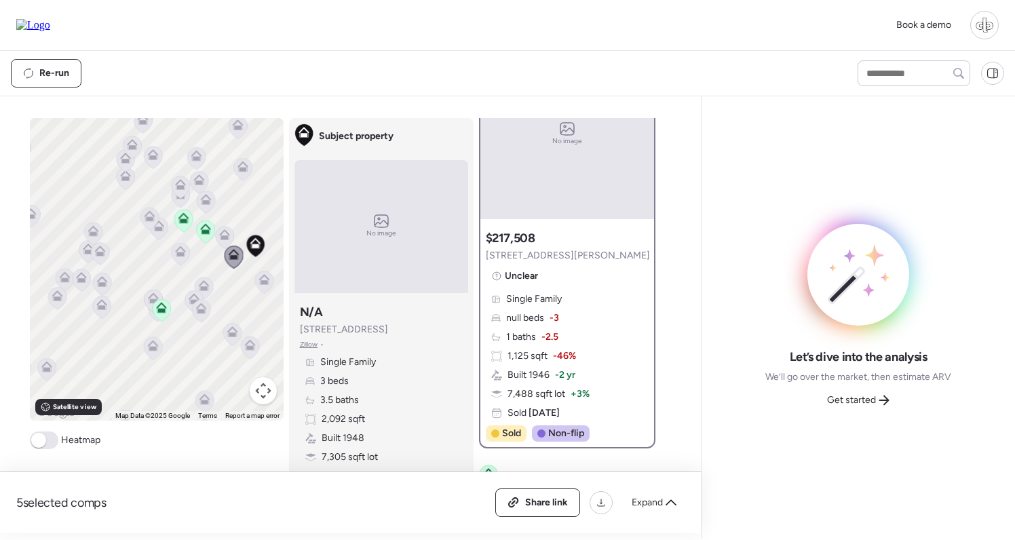
click at [226, 234] on icon at bounding box center [224, 234] width 11 height 11
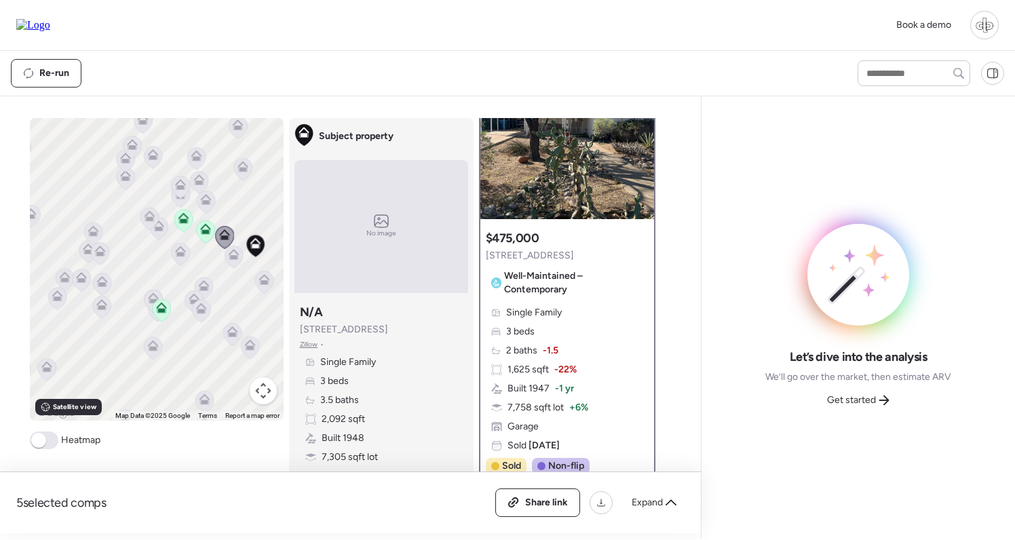
scroll to position [0, 0]
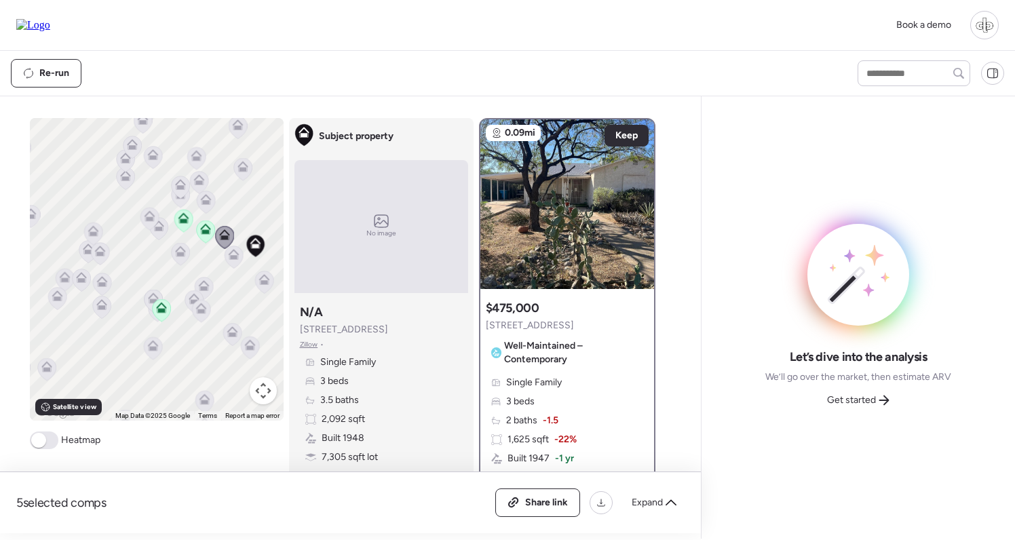
click at [268, 284] on icon at bounding box center [263, 282] width 9 height 4
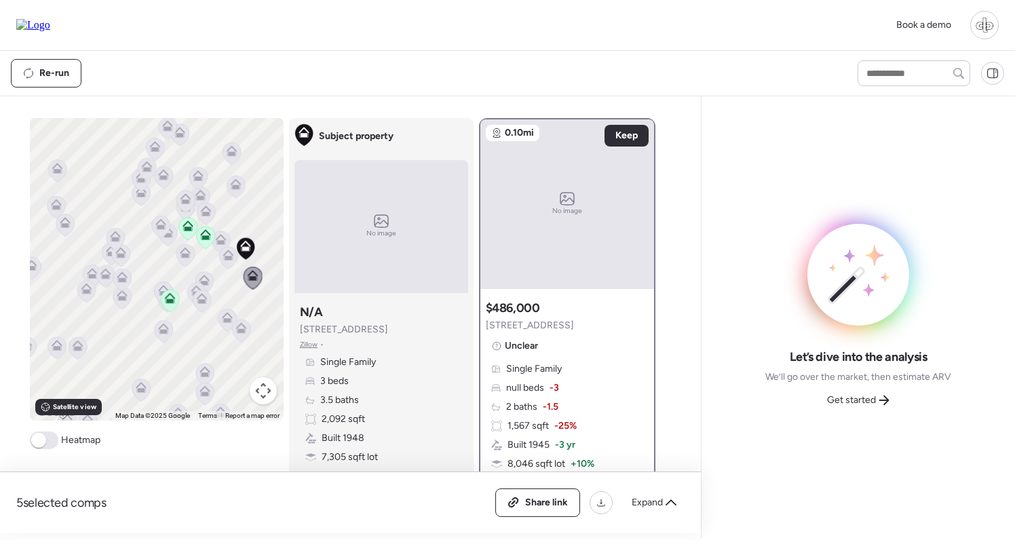
drag, startPoint x: 206, startPoint y: 275, endPoint x: 149, endPoint y: 275, distance: 57.0
click at [195, 275] on icon at bounding box center [204, 283] width 18 height 22
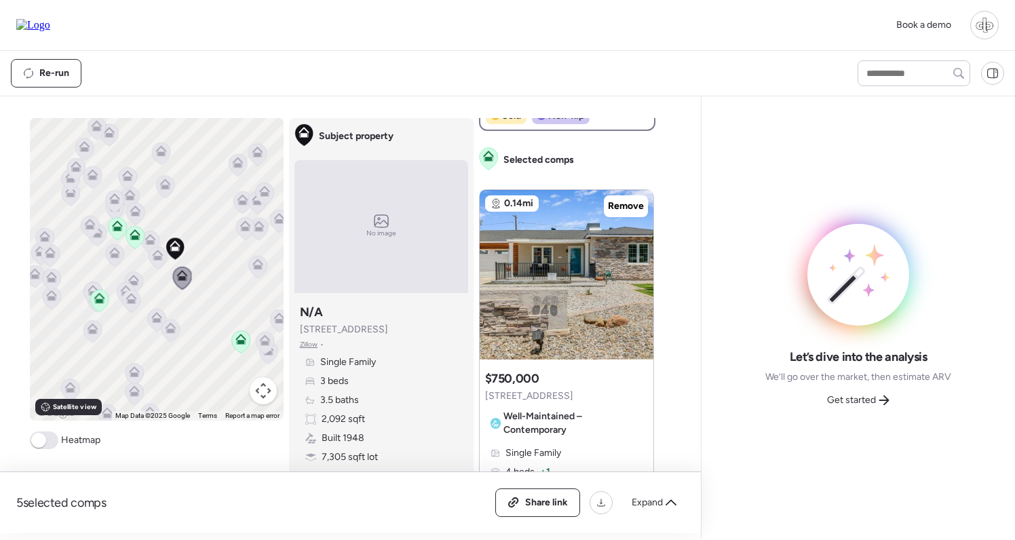
scroll to position [506, 0]
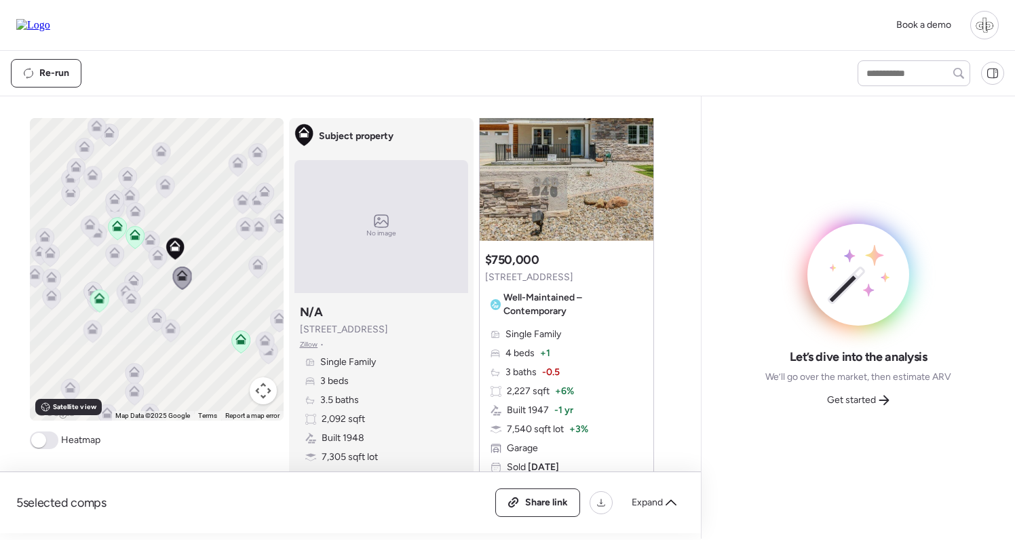
click at [305, 345] on span "Zillow" at bounding box center [309, 344] width 18 height 11
click at [867, 402] on span "Get started" at bounding box center [851, 401] width 49 height 14
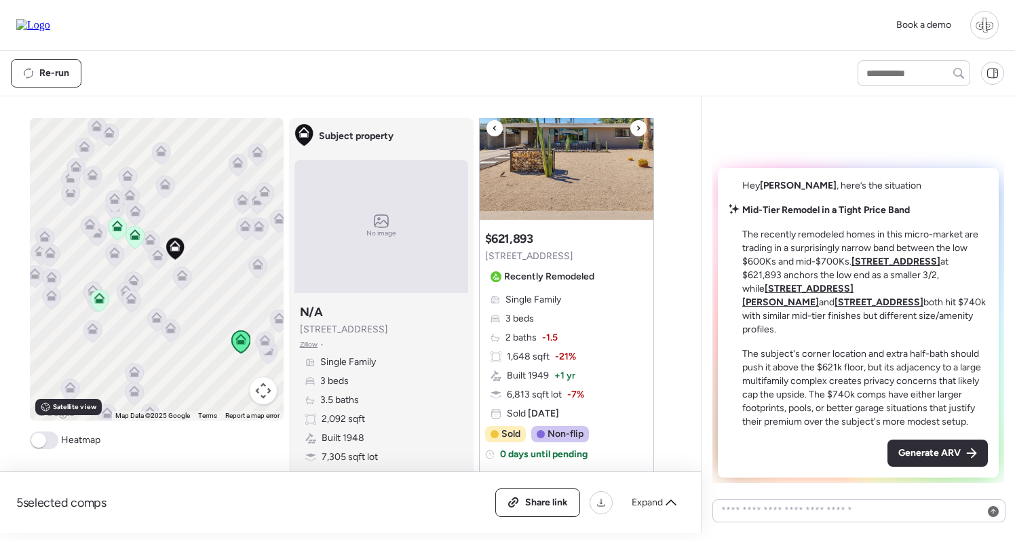
scroll to position [2890, 0]
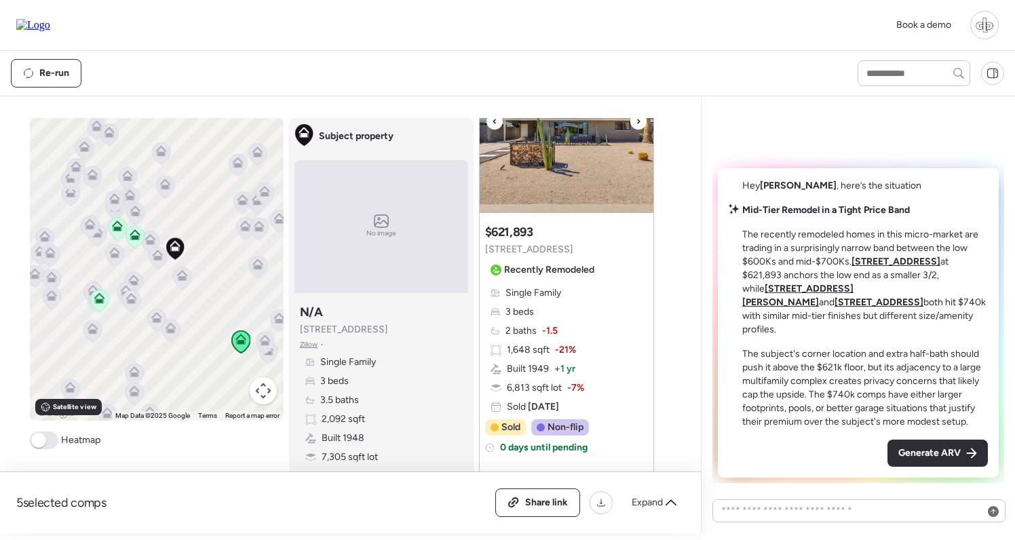
click at [550, 166] on img at bounding box center [567, 128] width 174 height 170
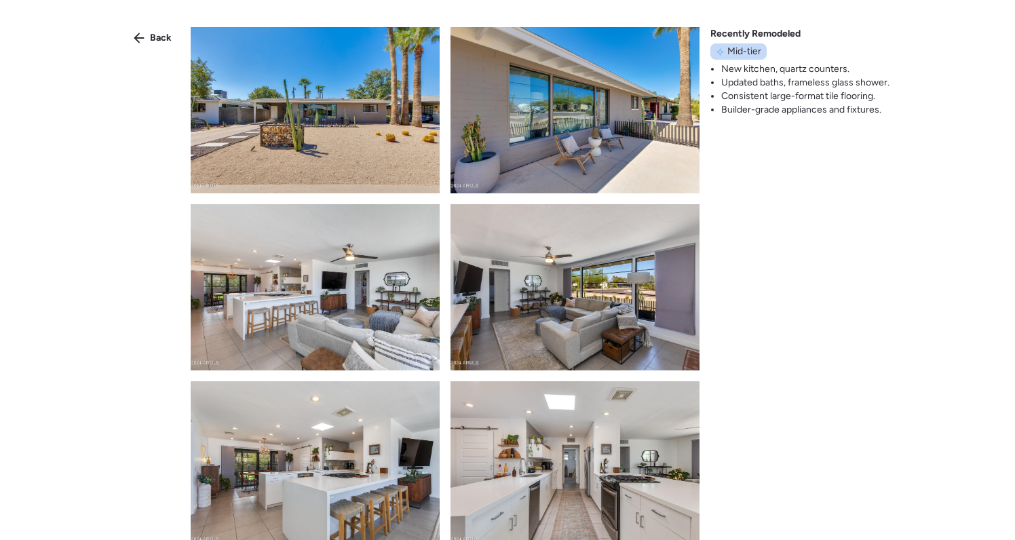
scroll to position [472, 0]
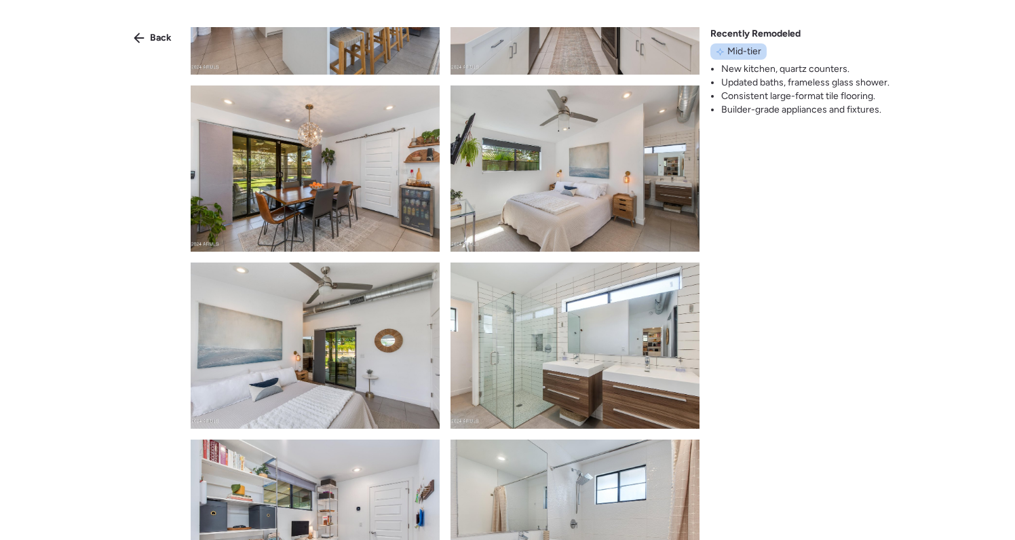
click at [152, 26] on div "Back Recently Remodeled Mid-tier New kitchen, quartz counters. Updated baths, f…" at bounding box center [507, 294] width 1015 height 589
click at [153, 37] on span "Back" at bounding box center [161, 38] width 22 height 14
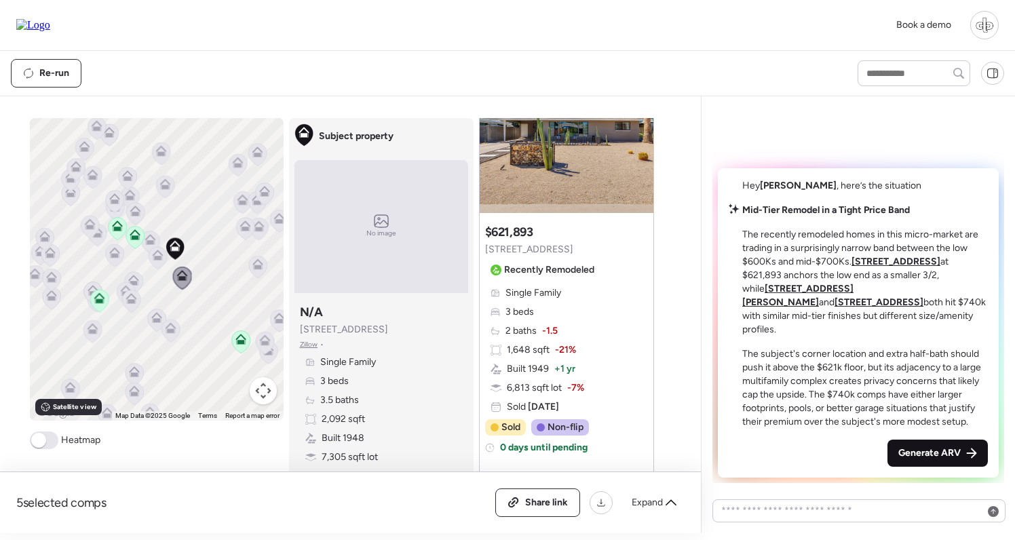
click at [951, 453] on span "Generate ARV" at bounding box center [929, 454] width 62 height 14
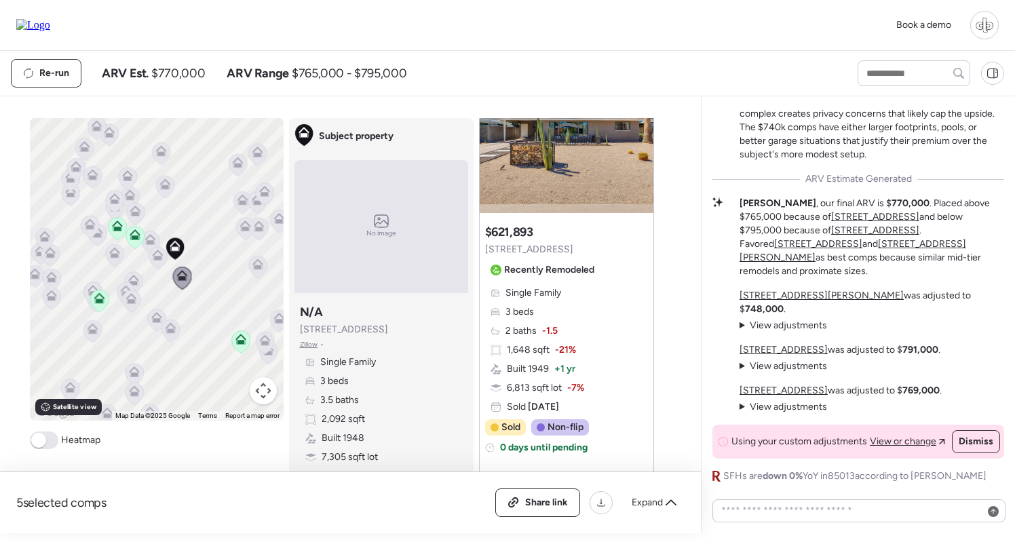
click at [776, 366] on span "View adjustments" at bounding box center [788, 366] width 77 height 12
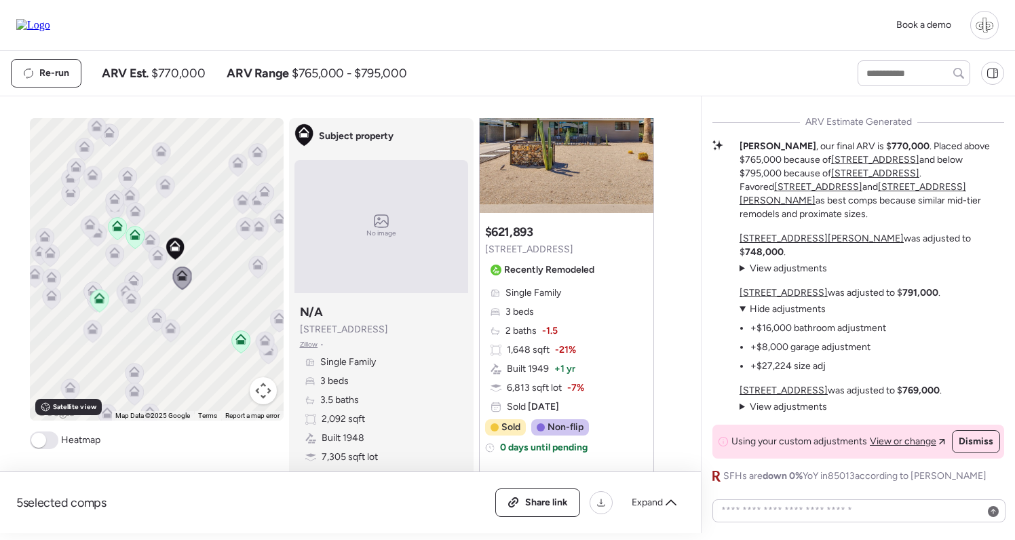
click at [788, 295] on u "[STREET_ADDRESS]" at bounding box center [784, 293] width 88 height 12
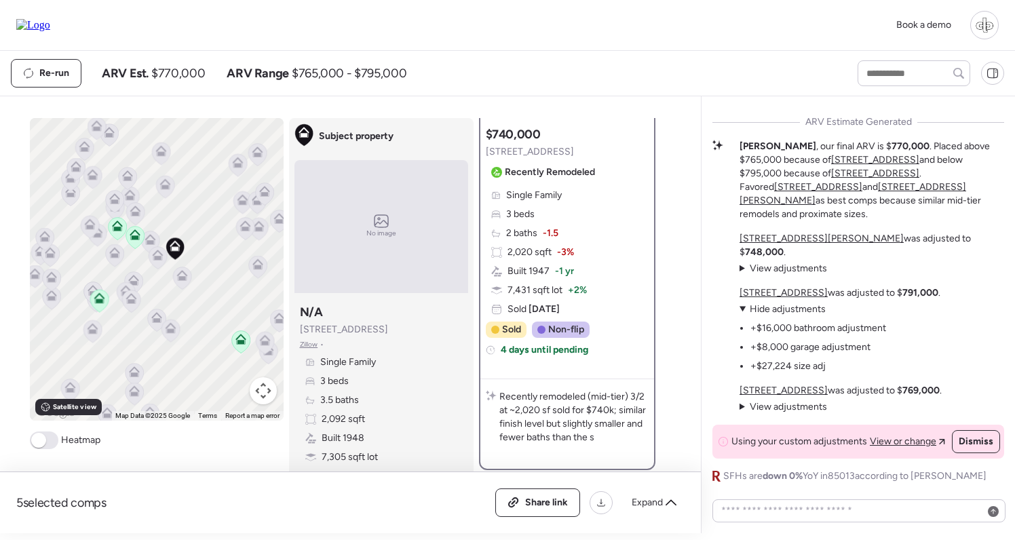
scroll to position [174, 0]
click at [798, 407] on span "View adjustments" at bounding box center [788, 407] width 77 height 12
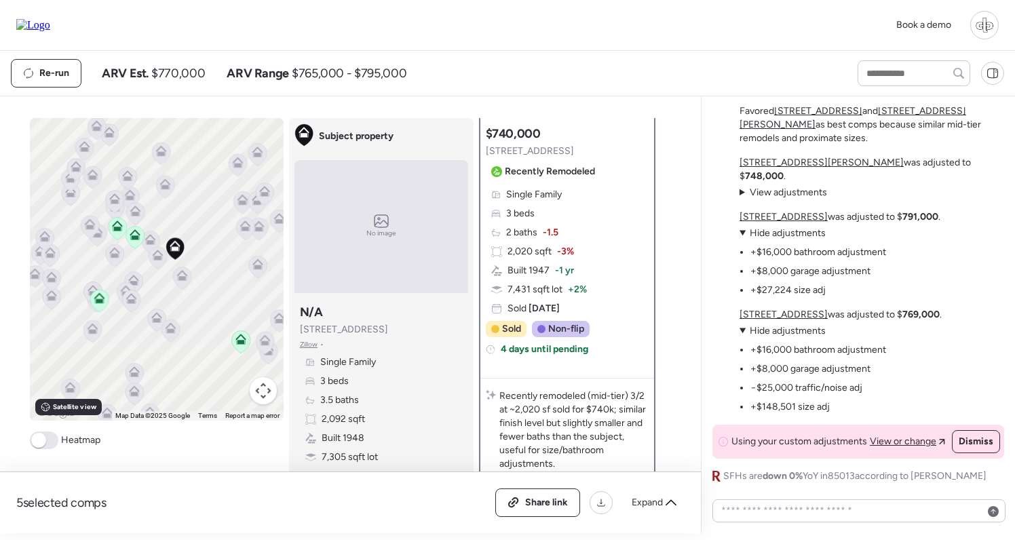
click at [780, 316] on u "4138 N 5th Ave" at bounding box center [784, 315] width 88 height 12
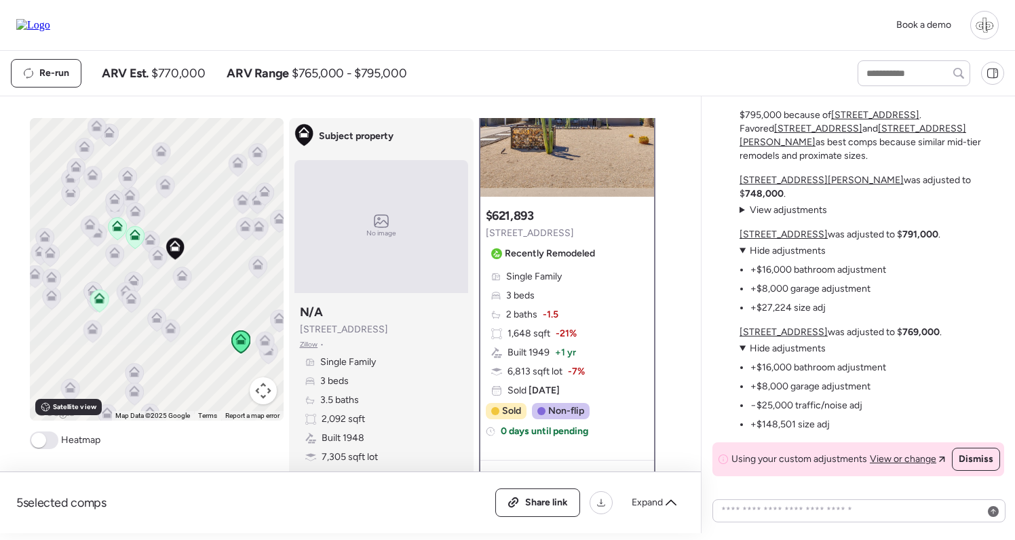
scroll to position [-19, 0]
click at [789, 215] on span "View adjustments" at bounding box center [788, 212] width 77 height 12
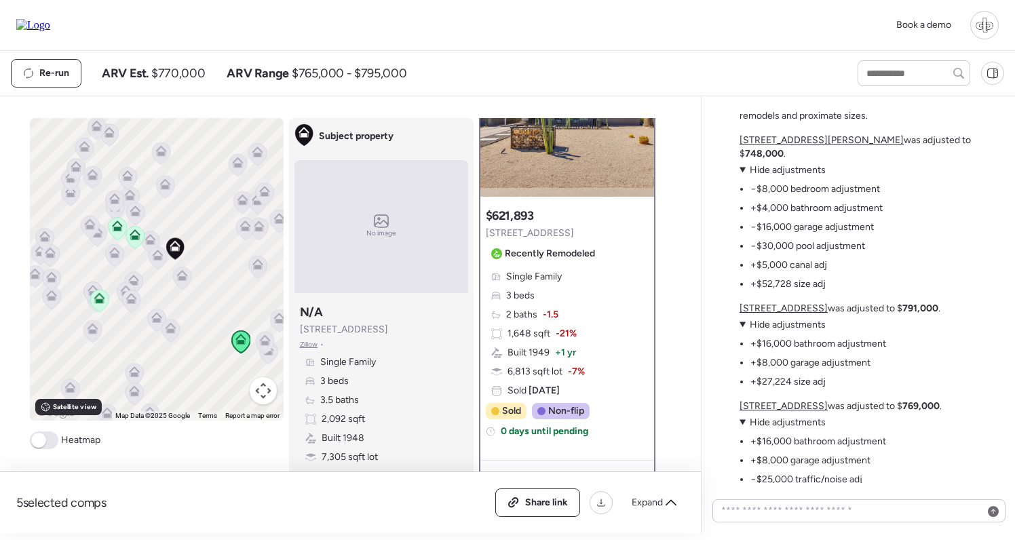
scroll to position [-94, 0]
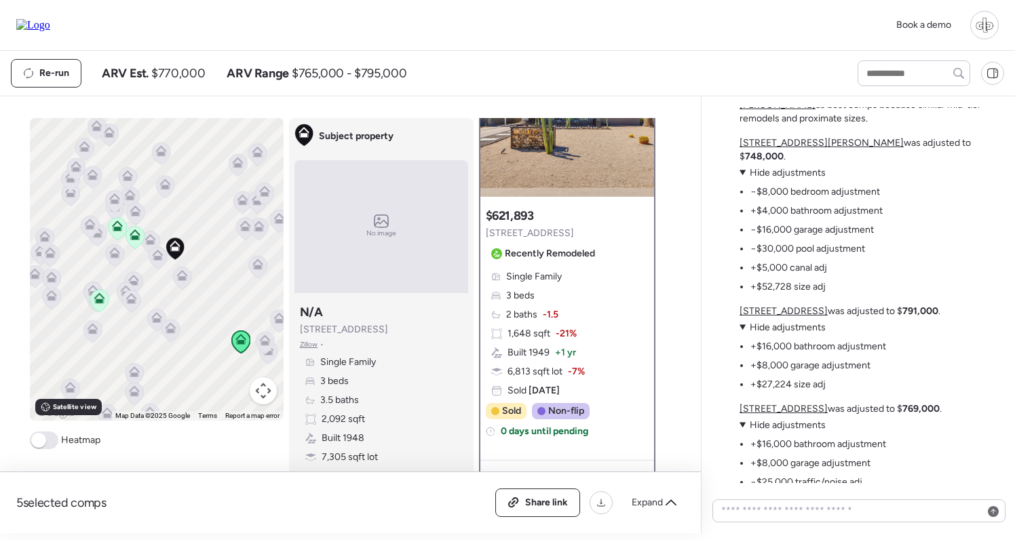
click at [777, 149] on u "[STREET_ADDRESS][PERSON_NAME]" at bounding box center [822, 143] width 164 height 12
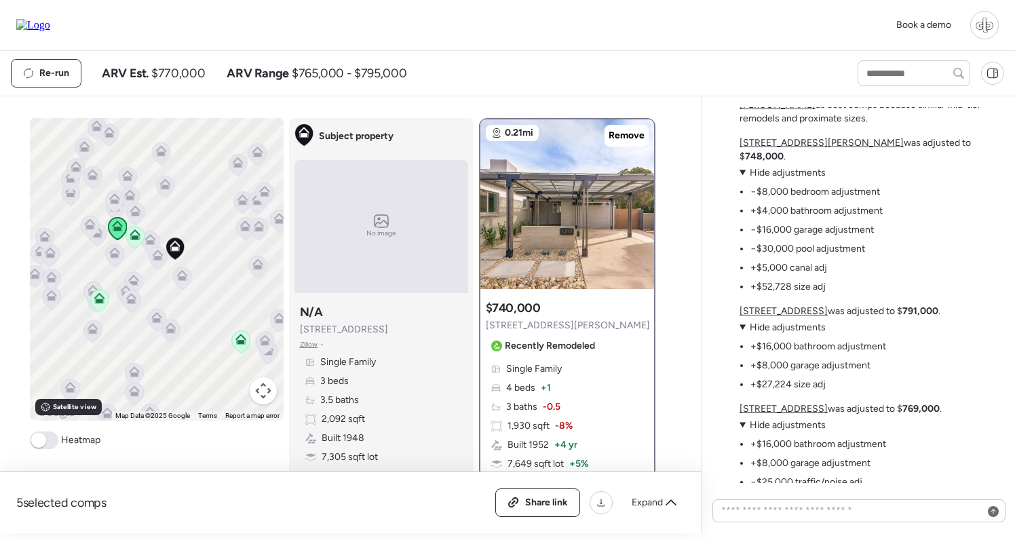
scroll to position [68, 0]
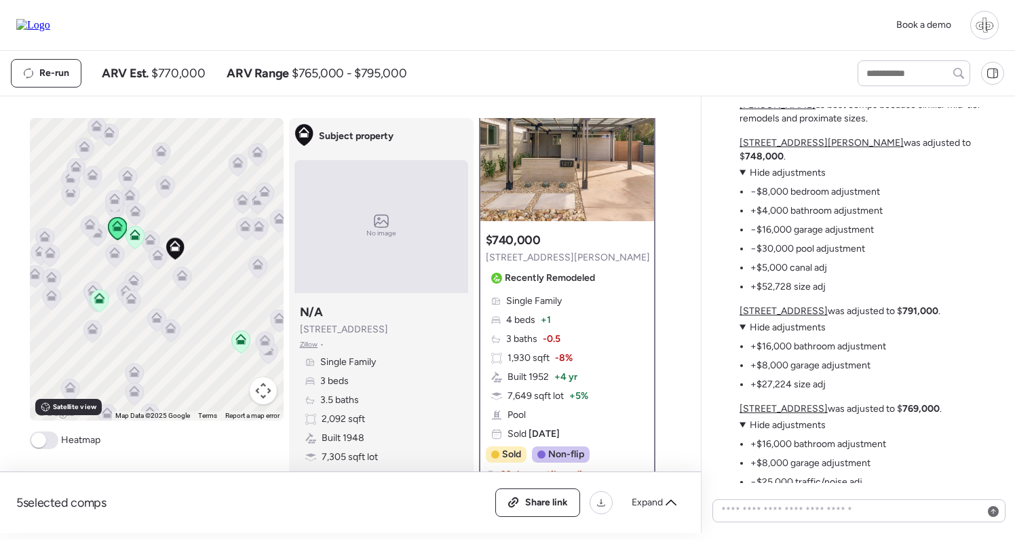
click at [774, 210] on li "+$4,000 bathroom adjustment" at bounding box center [817, 211] width 132 height 14
click at [808, 208] on li "+$4,000 bathroom adjustment" at bounding box center [817, 211] width 132 height 14
click at [765, 225] on li "−$16,000 garage adjustment" at bounding box center [813, 230] width 124 height 14
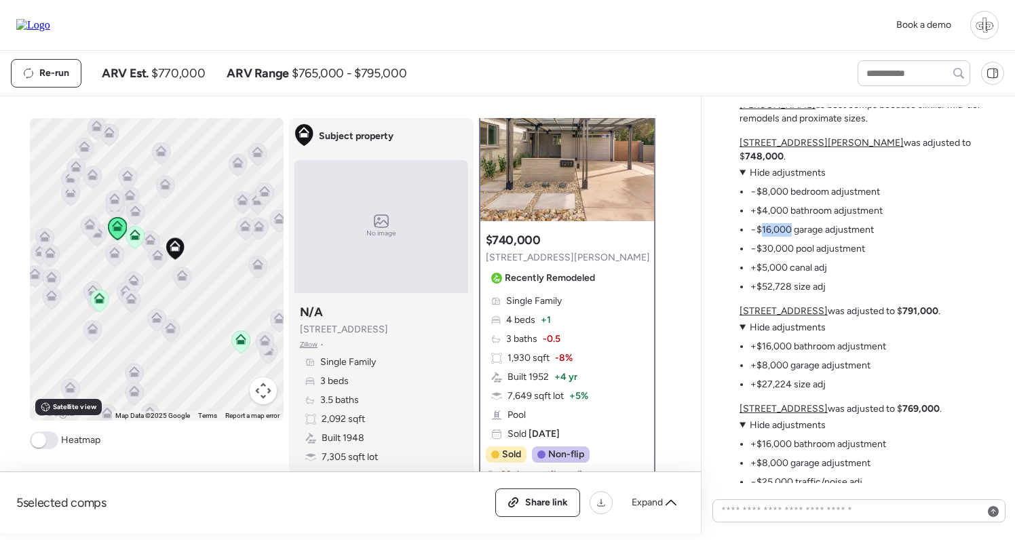
click at [785, 228] on li "−$16,000 garage adjustment" at bounding box center [813, 230] width 124 height 14
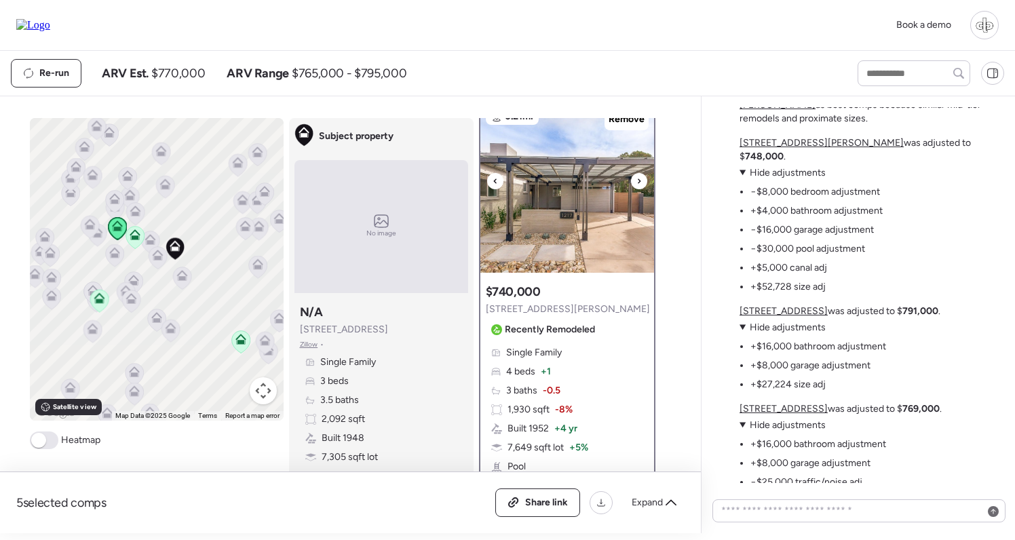
click at [598, 237] on img at bounding box center [567, 188] width 174 height 170
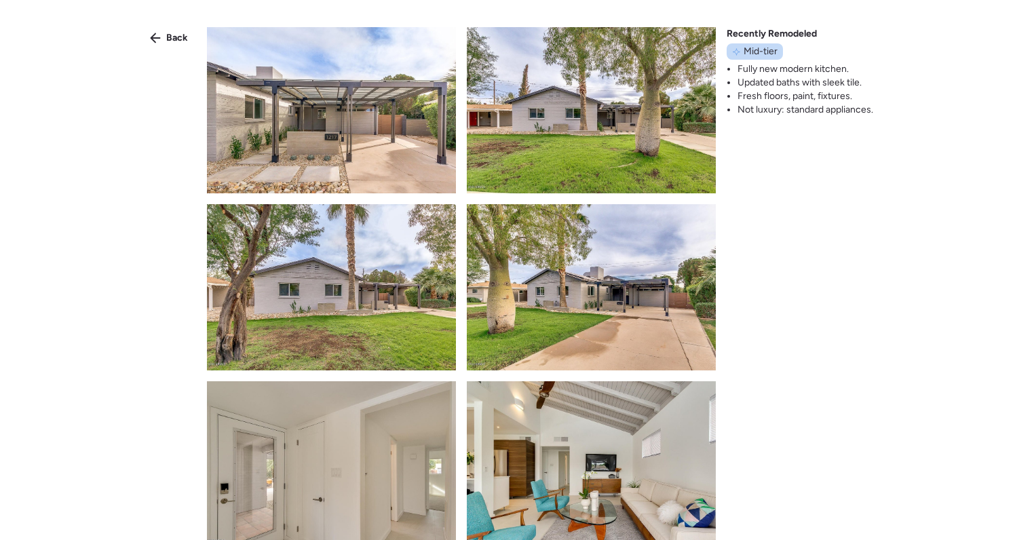
scroll to position [0, 0]
click at [182, 38] on span "Back" at bounding box center [177, 38] width 22 height 14
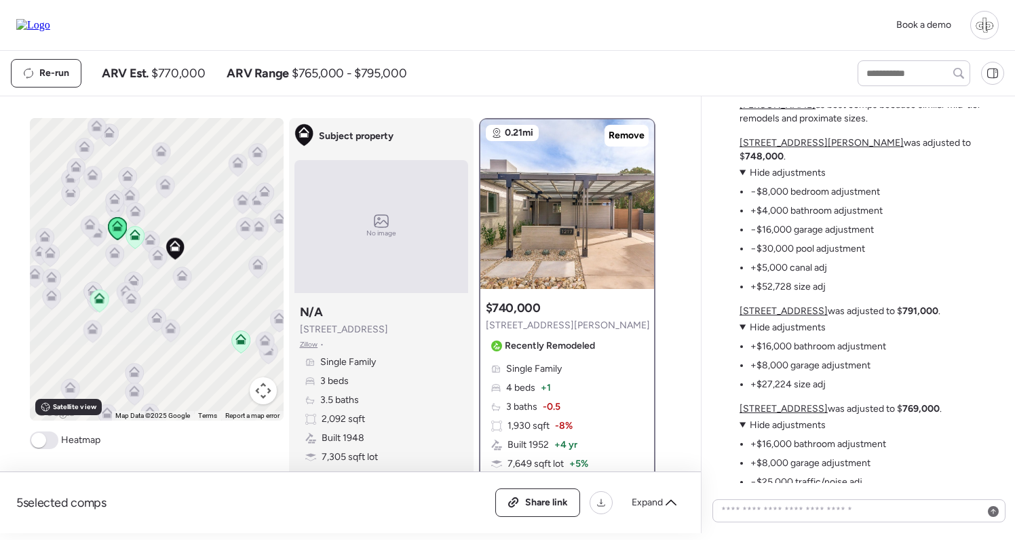
click at [780, 172] on span "Hide adjustments" at bounding box center [788, 173] width 76 height 12
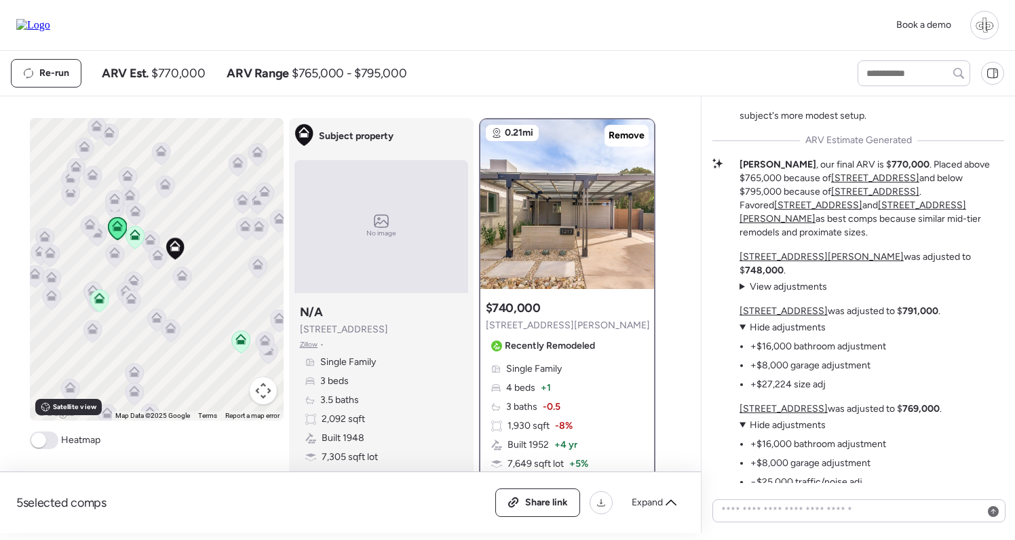
click at [812, 326] on span "Hide adjustments" at bounding box center [788, 328] width 76 height 12
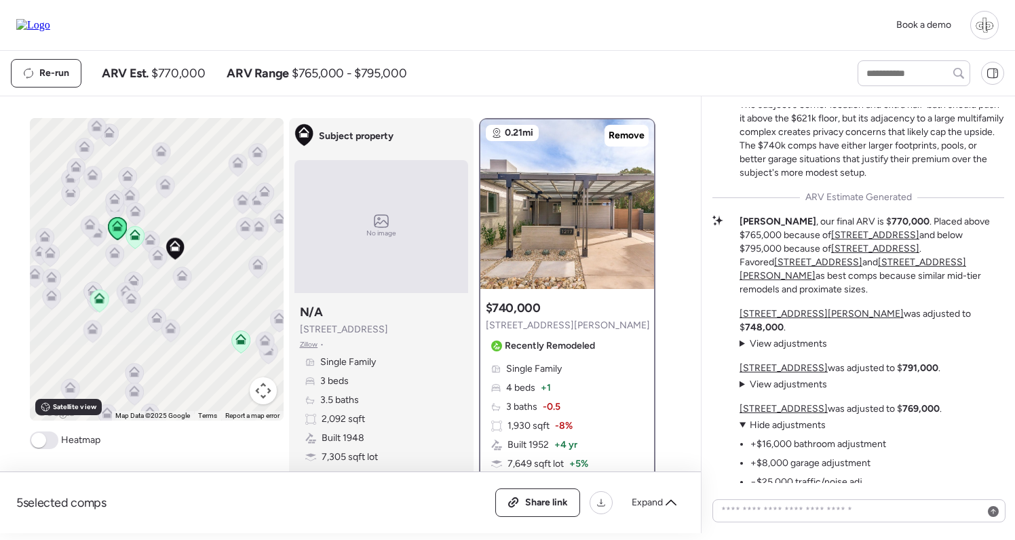
click at [803, 427] on span "Hide adjustments" at bounding box center [788, 425] width 76 height 12
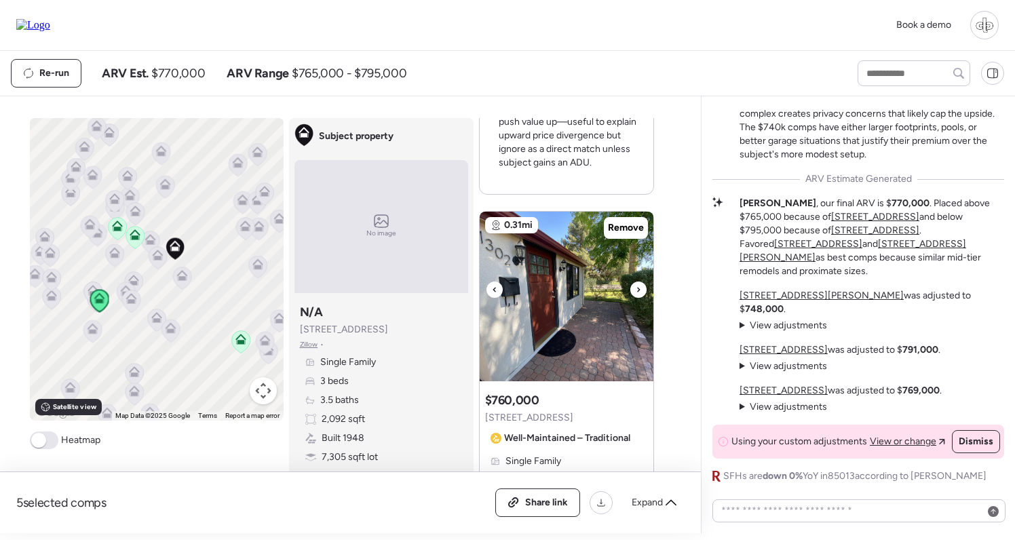
scroll to position [1274, 0]
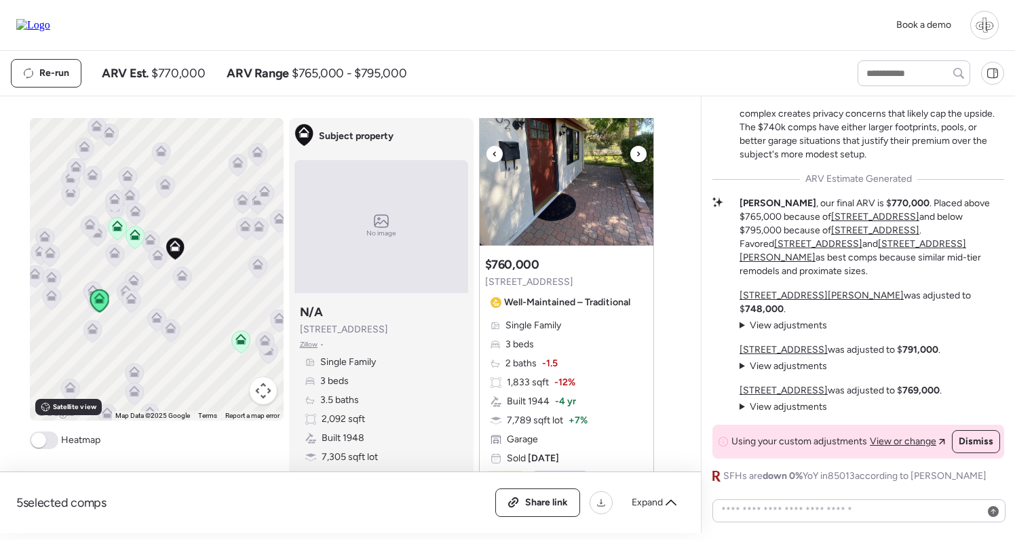
click at [569, 193] on img at bounding box center [567, 161] width 174 height 170
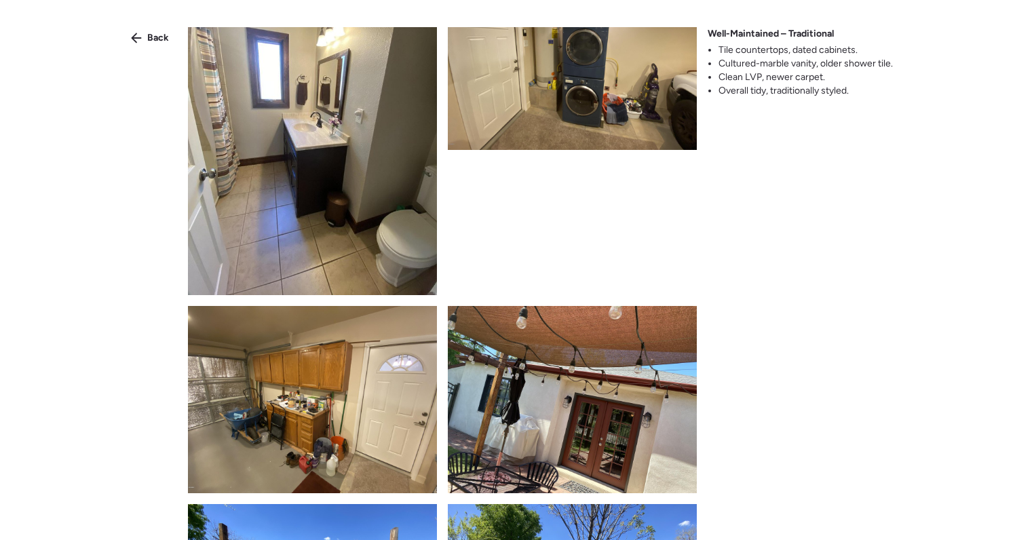
scroll to position [2865, 0]
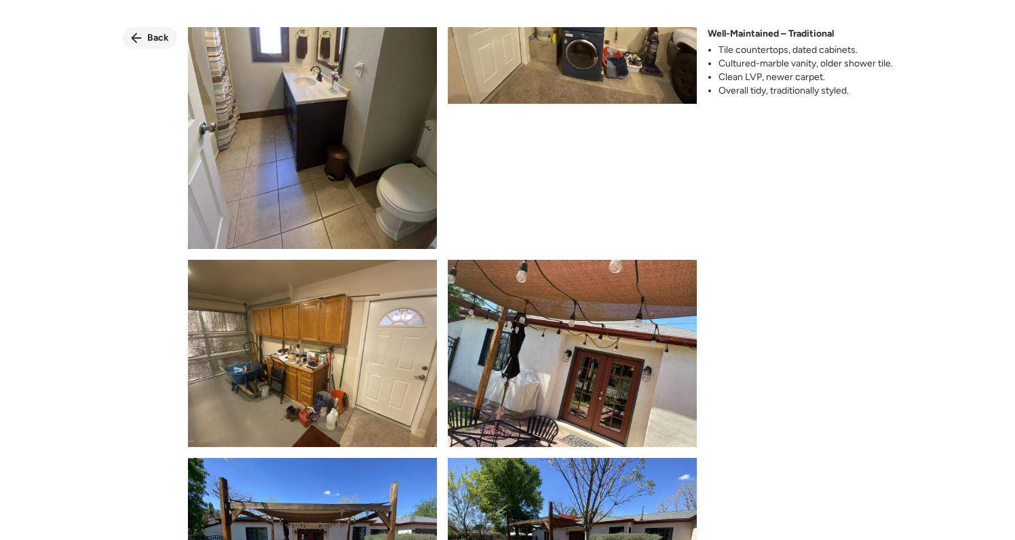
click at [149, 37] on span "Back" at bounding box center [158, 38] width 22 height 14
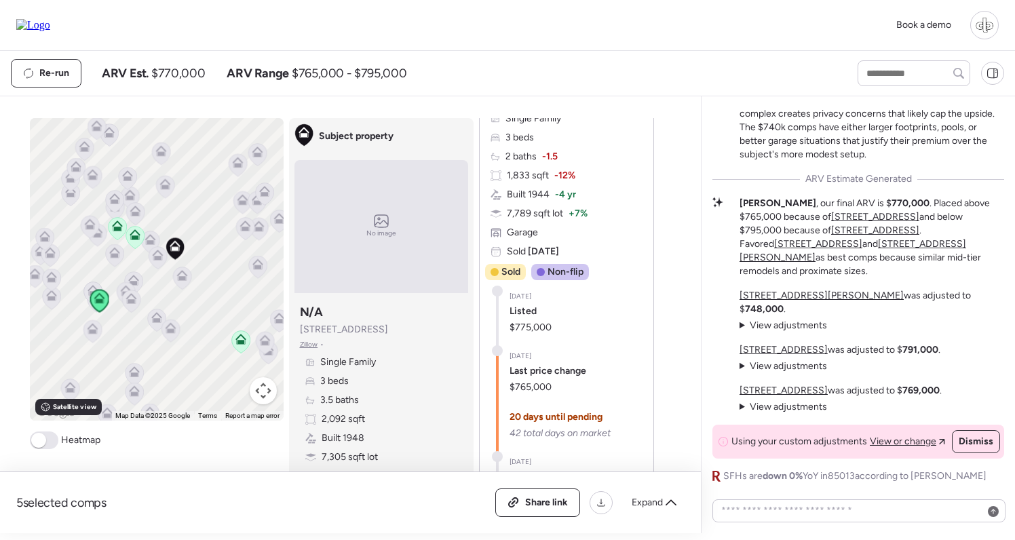
scroll to position [1484, 0]
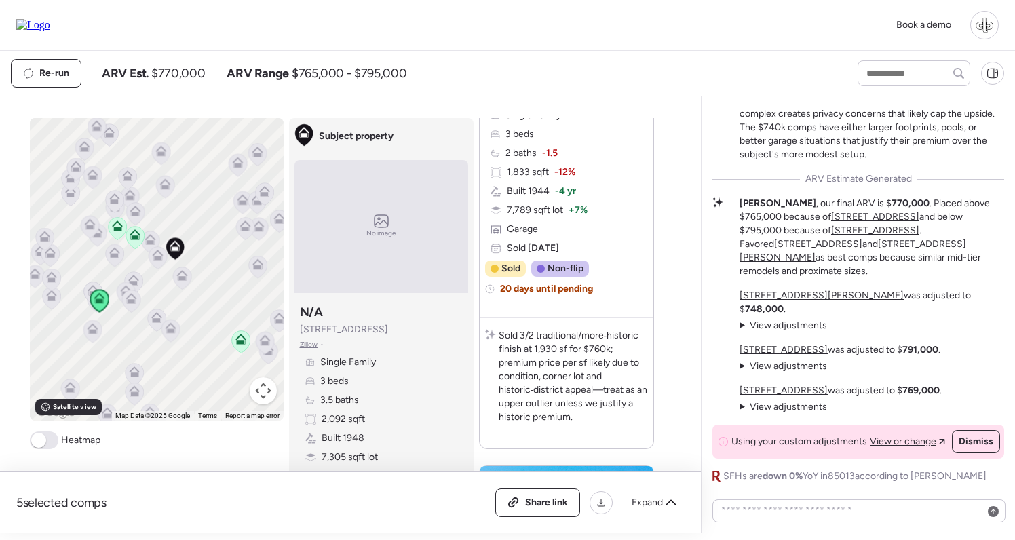
click at [529, 189] on span "Built 1944" at bounding box center [528, 192] width 43 height 14
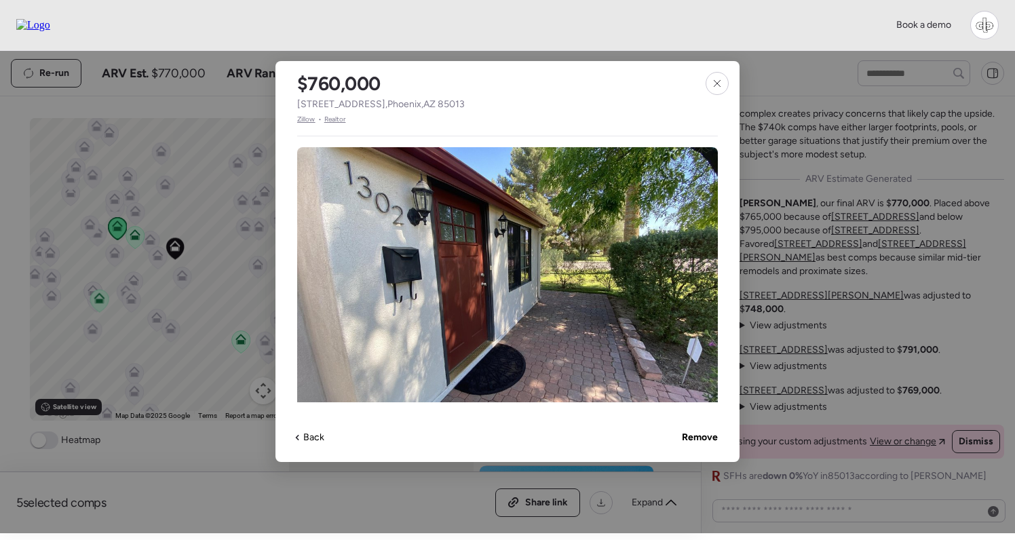
click at [300, 118] on span "Zillow" at bounding box center [306, 119] width 18 height 11
click at [723, 89] on div at bounding box center [717, 83] width 23 height 23
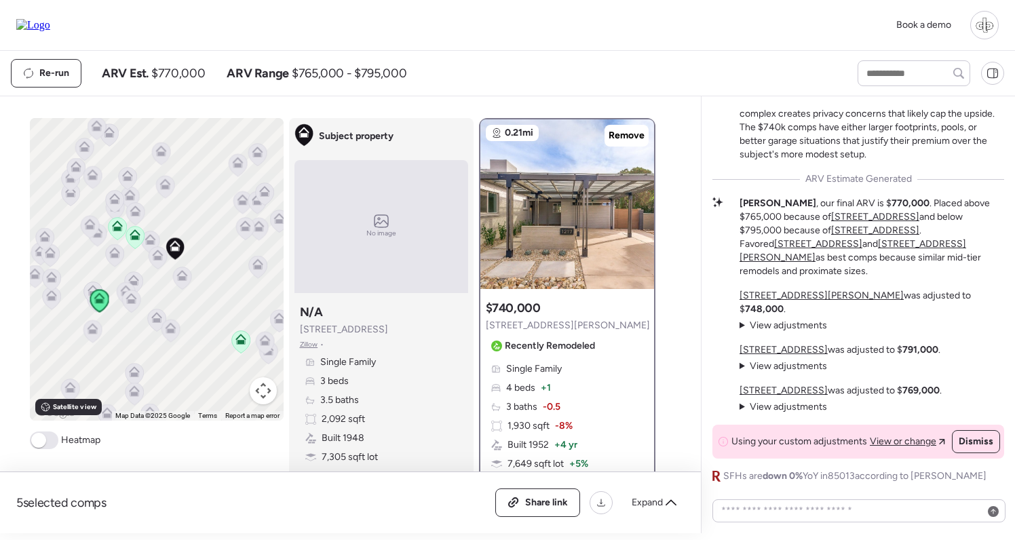
scroll to position [0, 0]
click at [35, 449] on span at bounding box center [44, 441] width 29 height 18
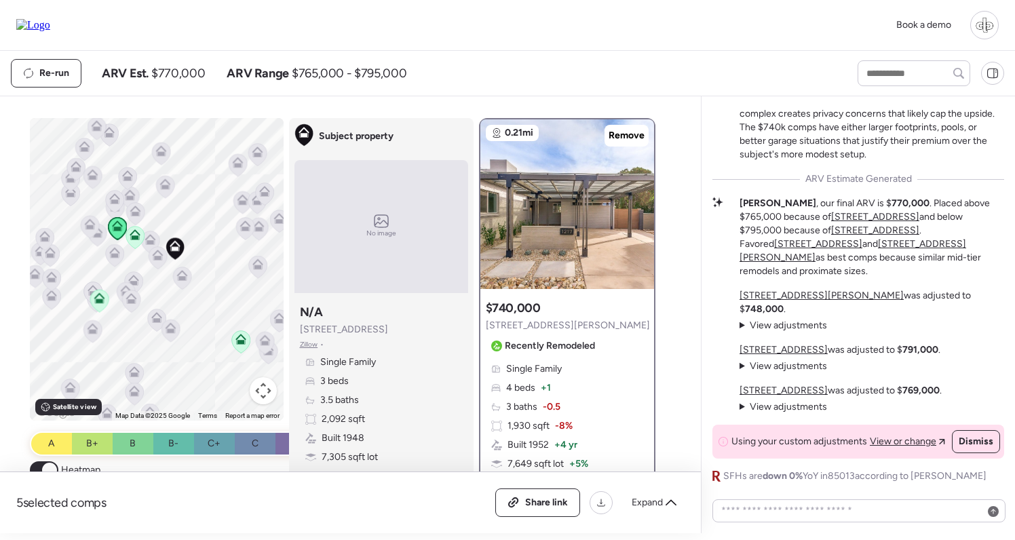
click at [101, 298] on icon at bounding box center [99, 298] width 11 height 11
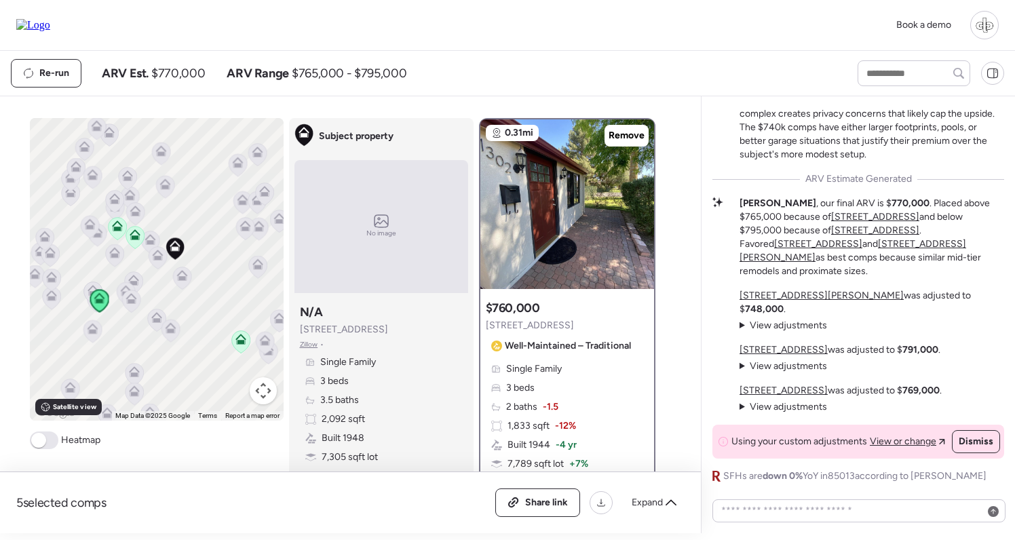
click at [161, 260] on icon at bounding box center [157, 258] width 9 height 4
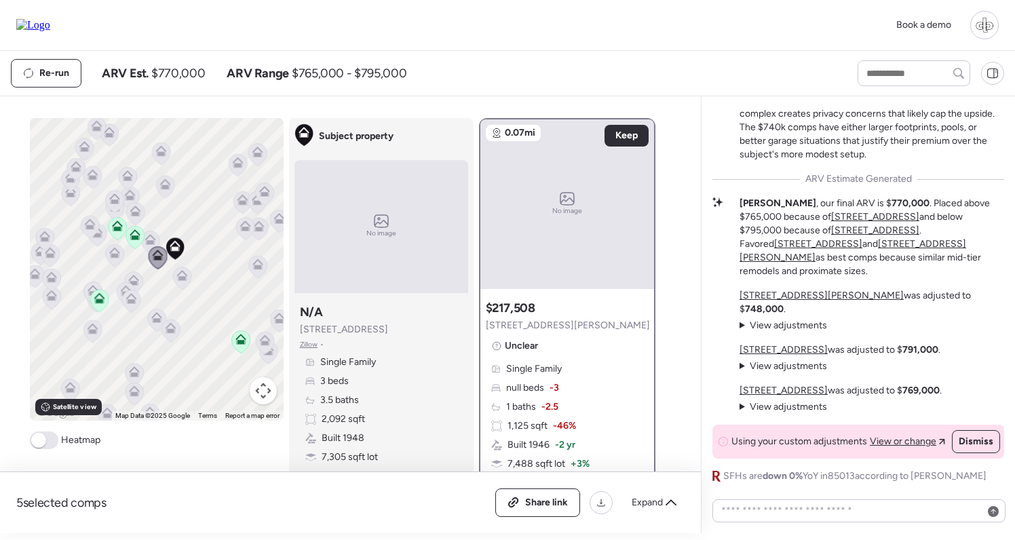
click at [186, 284] on icon at bounding box center [182, 278] width 18 height 22
click at [147, 241] on icon at bounding box center [150, 239] width 11 height 11
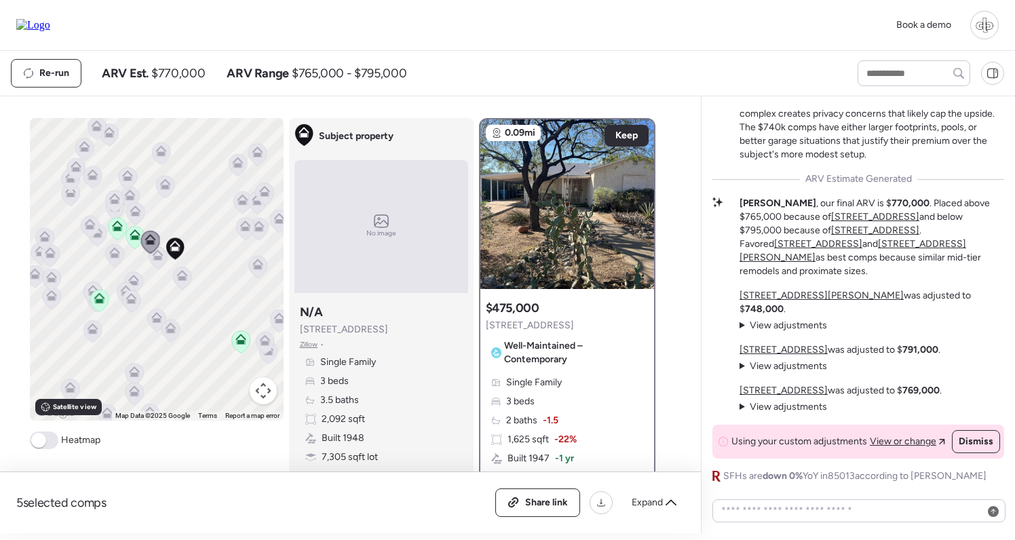
click at [131, 236] on icon at bounding box center [135, 234] width 11 height 11
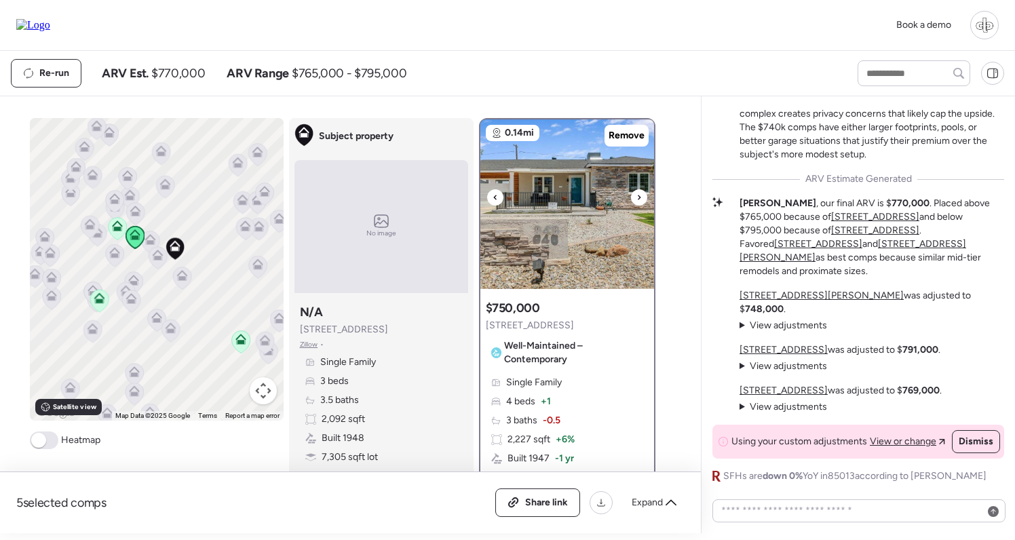
click at [571, 182] on img at bounding box center [567, 204] width 174 height 170
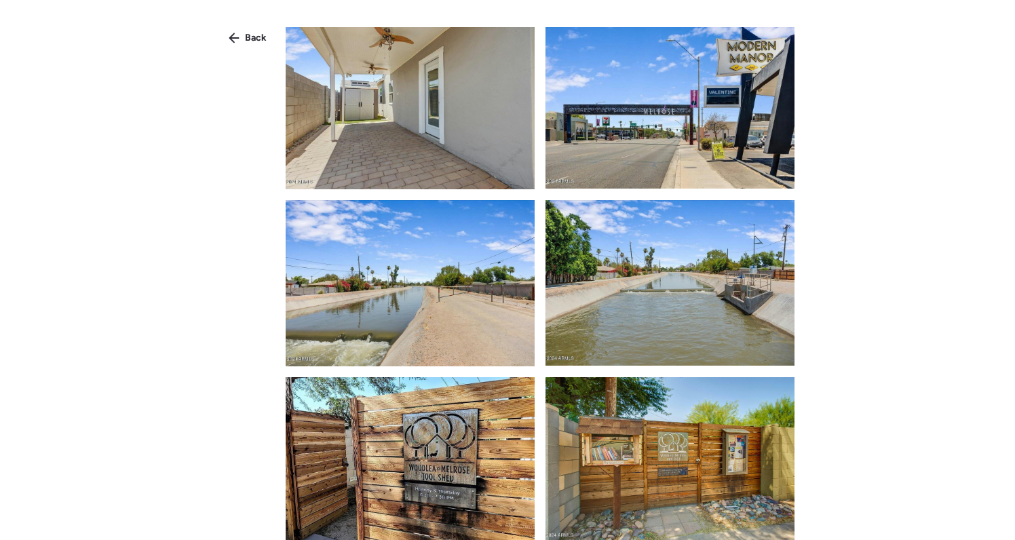
scroll to position [3227, 0]
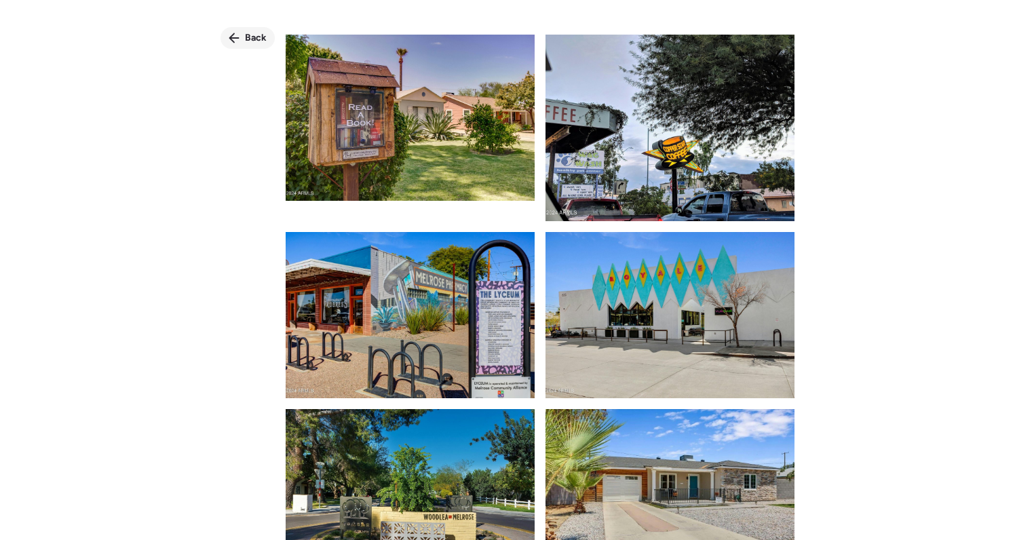
click at [270, 39] on div "Back" at bounding box center [248, 38] width 54 height 22
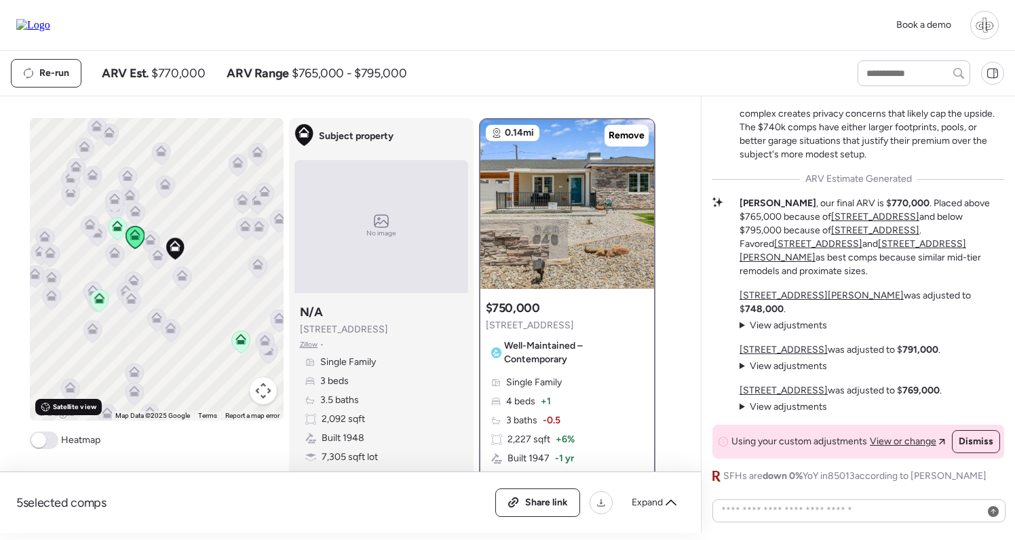
click at [69, 409] on span "Satellite view" at bounding box center [74, 407] width 43 height 11
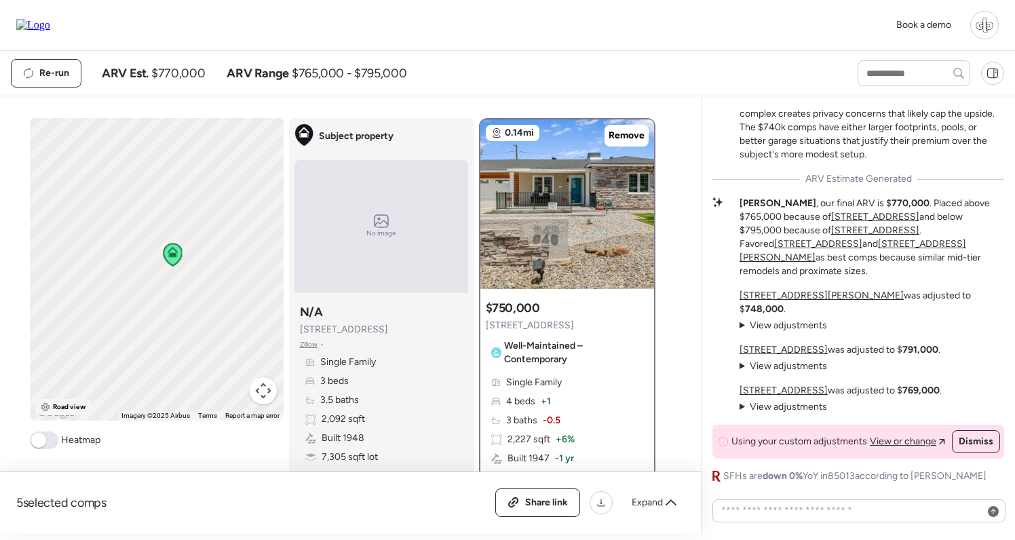
click at [65, 412] on span "Road view" at bounding box center [69, 407] width 33 height 11
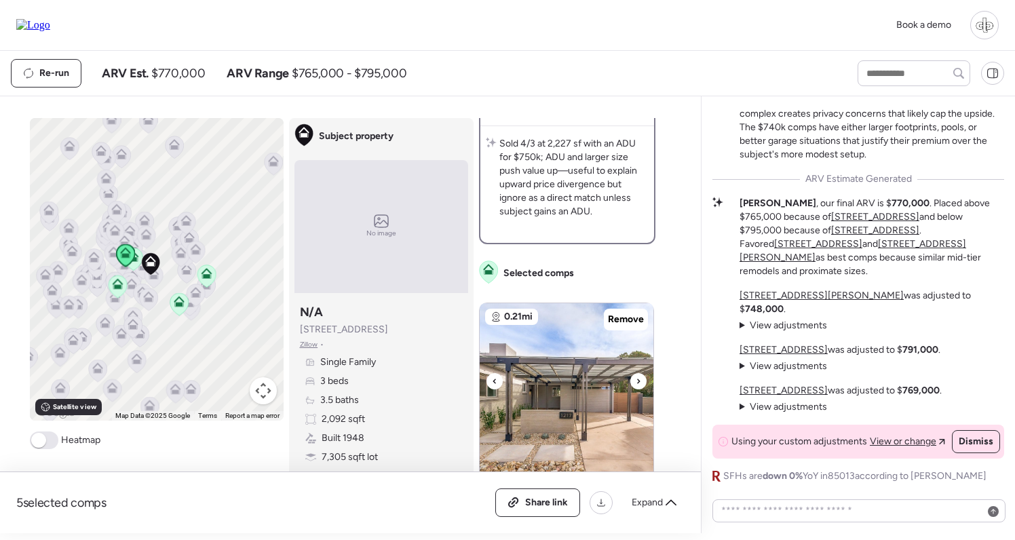
scroll to position [671, 0]
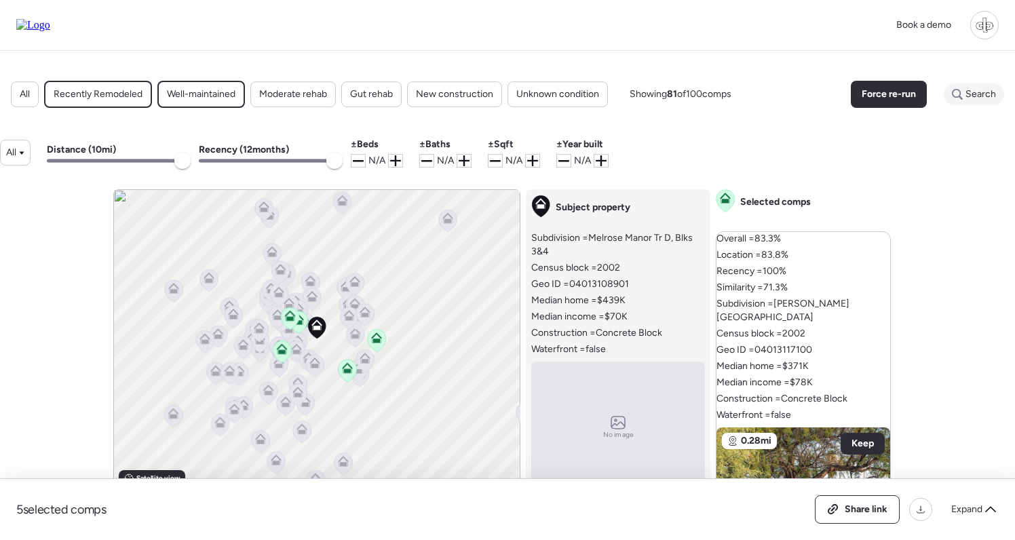
click at [968, 96] on span "Search" at bounding box center [981, 95] width 31 height 14
click at [918, 98] on input "text" at bounding box center [949, 94] width 98 height 19
paste input "*******"
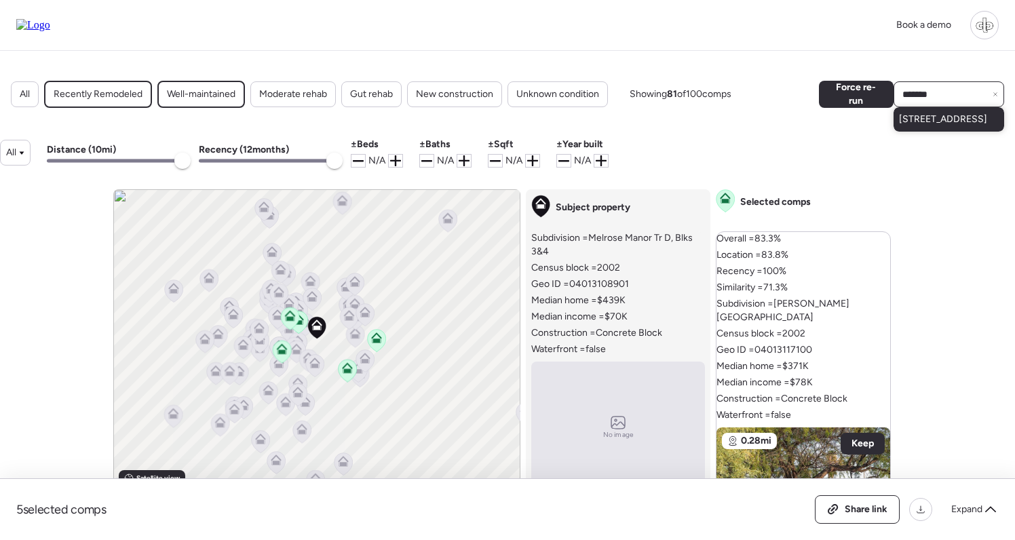
type input "*******"
click at [915, 126] on span "[STREET_ADDRESS]" at bounding box center [943, 120] width 88 height 14
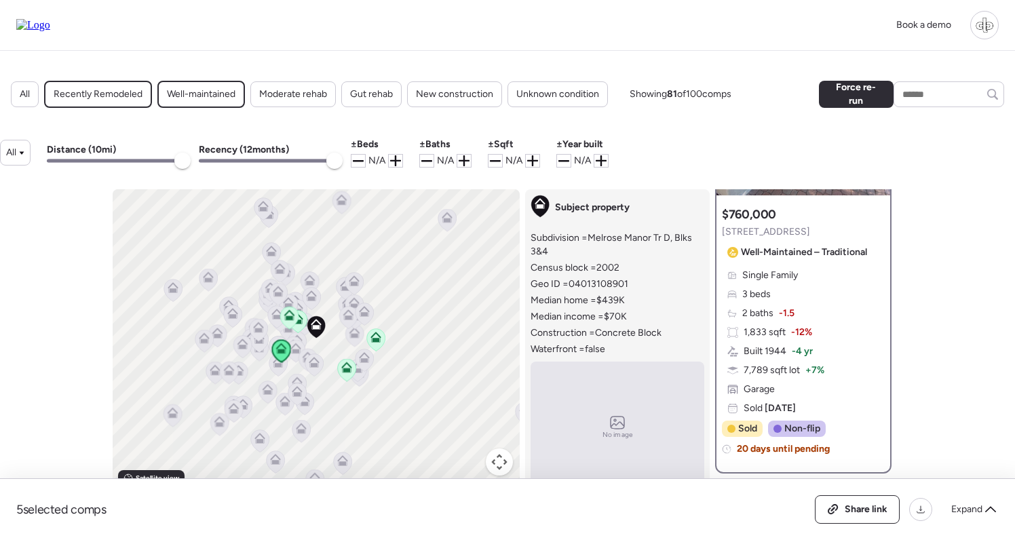
scroll to position [364, 0]
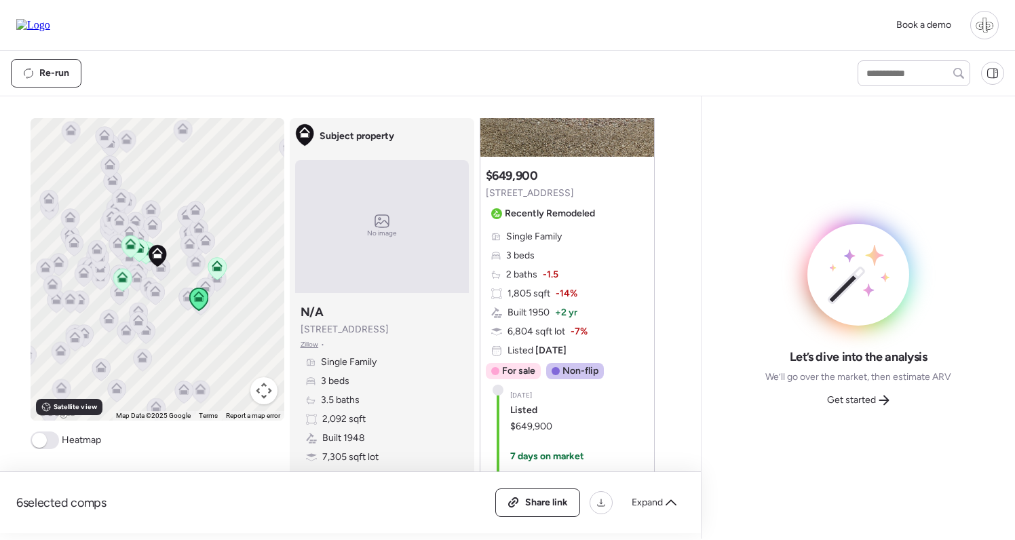
scroll to position [3028, 0]
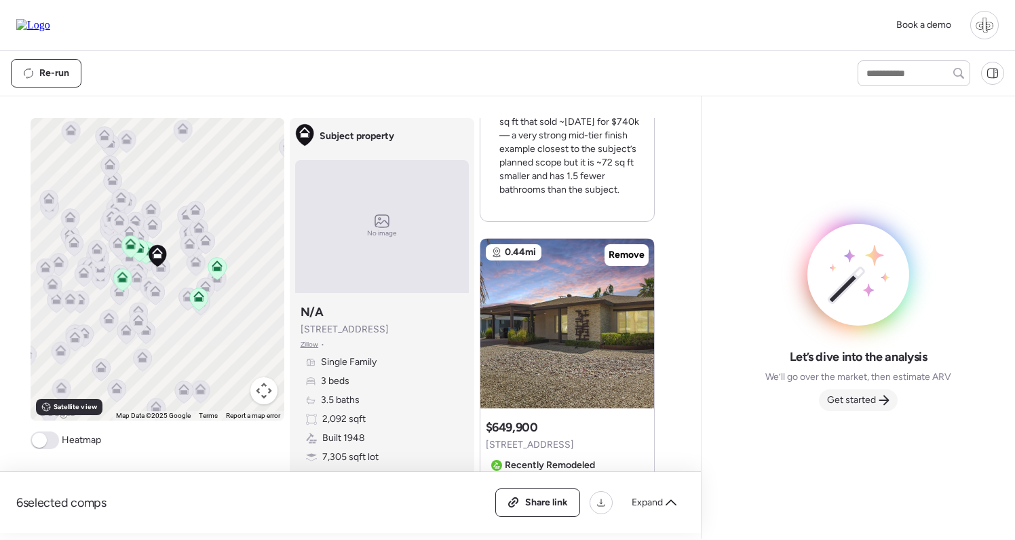
click at [869, 400] on span "Get started" at bounding box center [851, 401] width 49 height 14
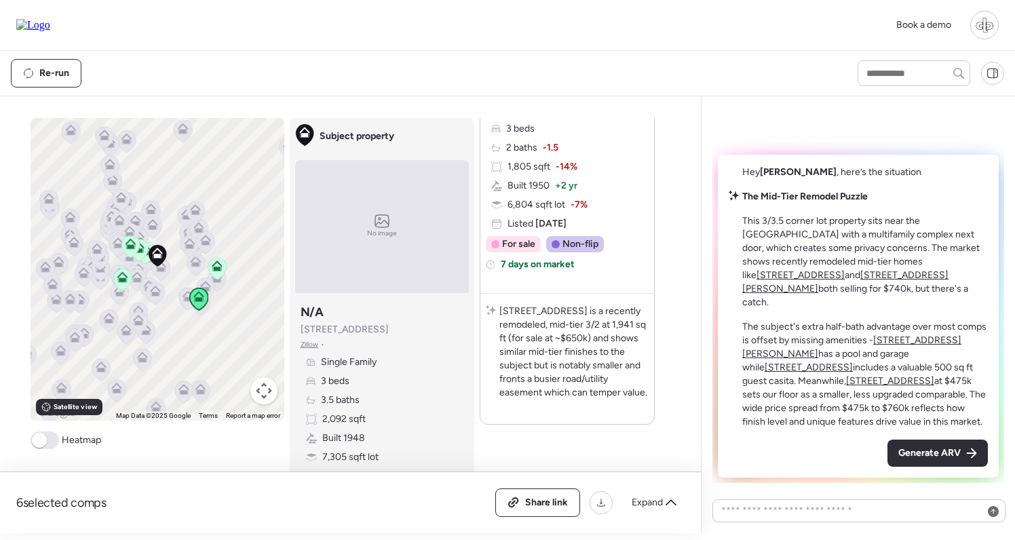
scroll to position [3246, 0]
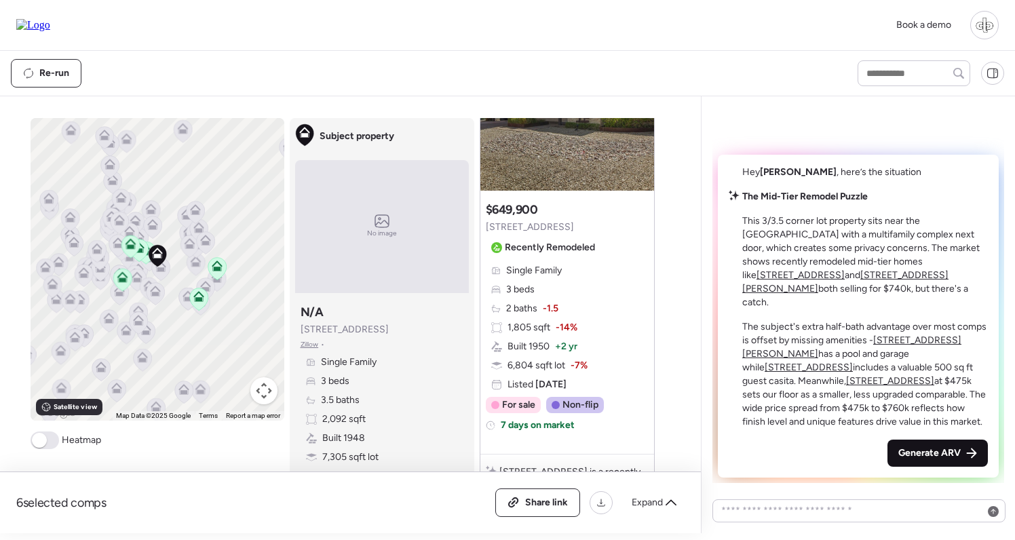
click at [943, 449] on span "Generate ARV" at bounding box center [929, 454] width 62 height 14
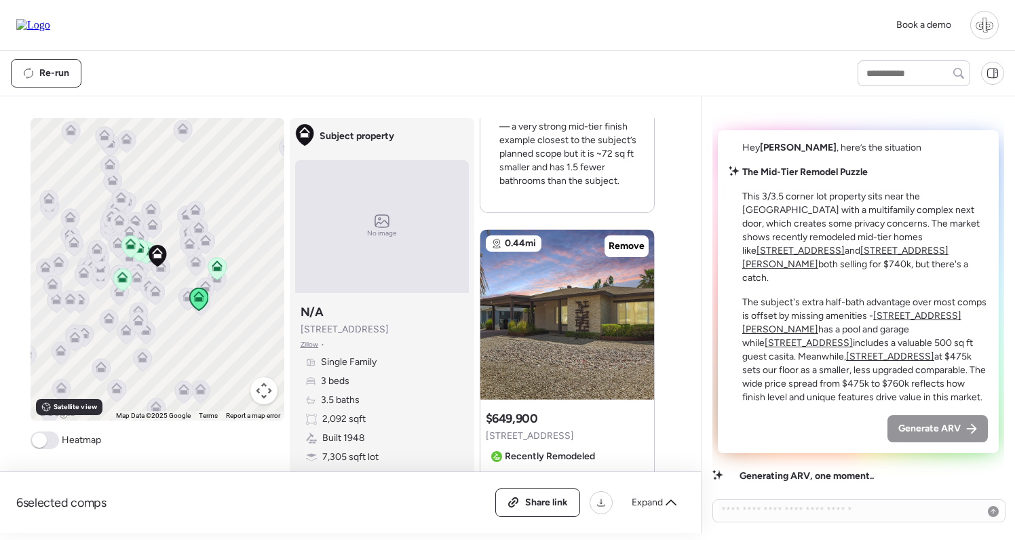
scroll to position [2749, 0]
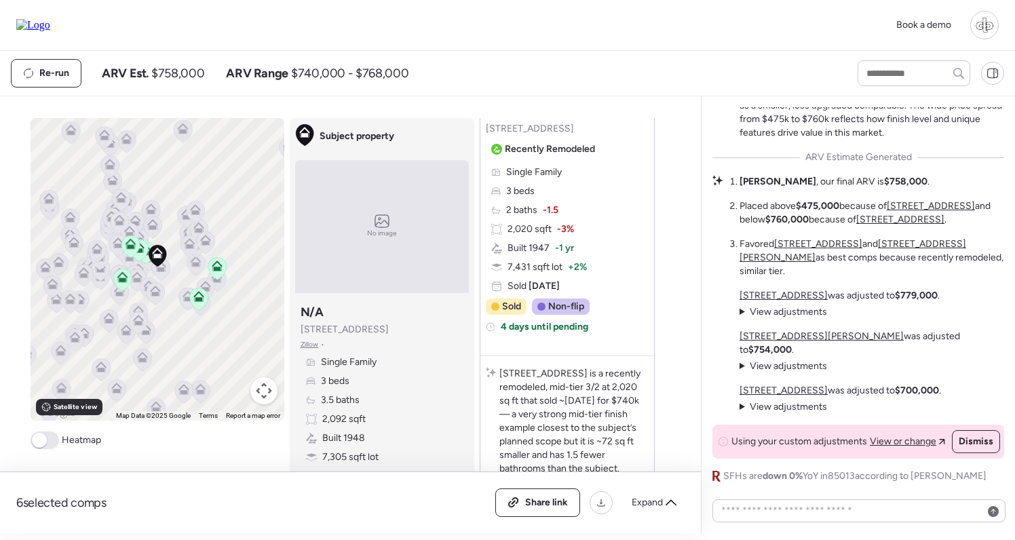
click at [907, 212] on u "[STREET_ADDRESS]" at bounding box center [931, 206] width 88 height 12
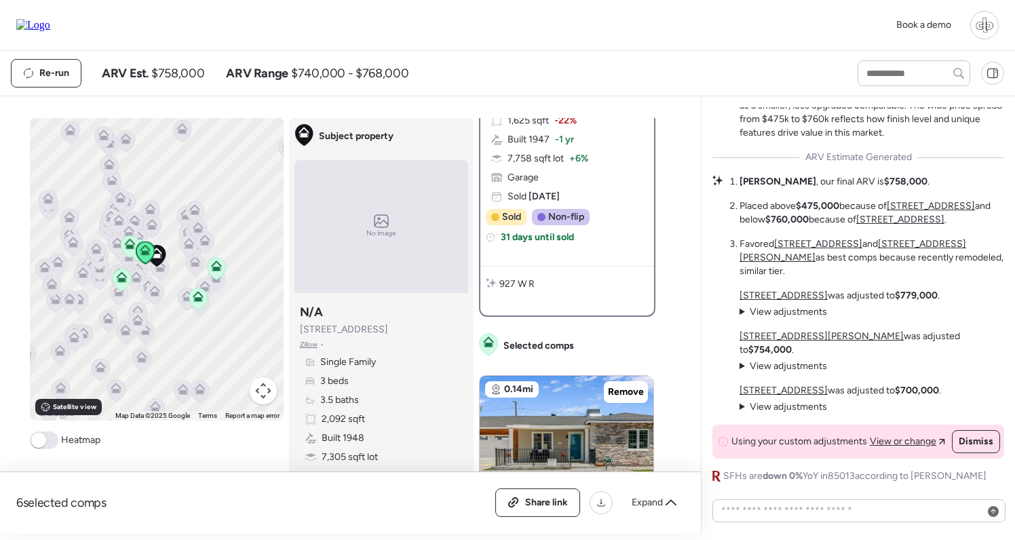
scroll to position [0, 0]
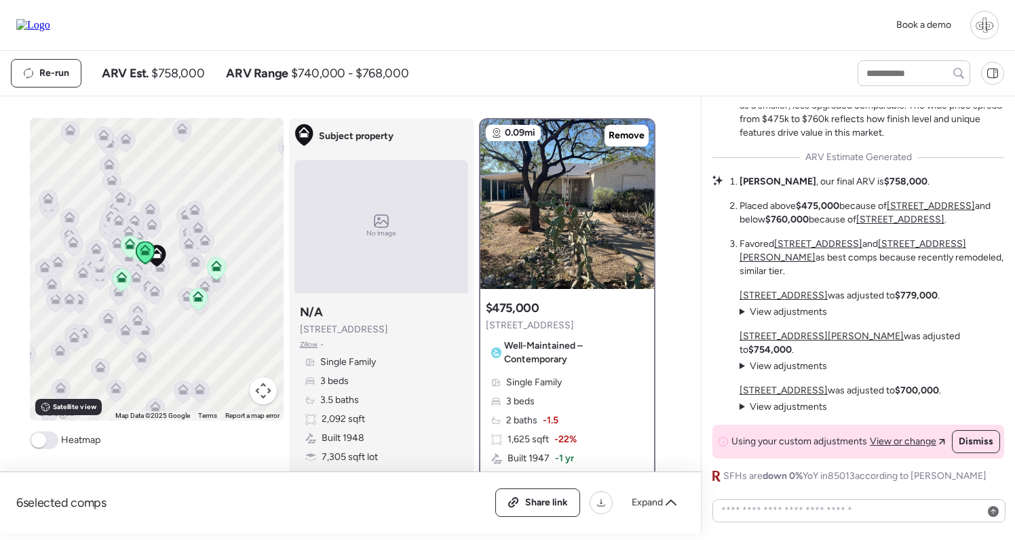
click at [907, 225] on u "[STREET_ADDRESS]" at bounding box center [900, 220] width 88 height 12
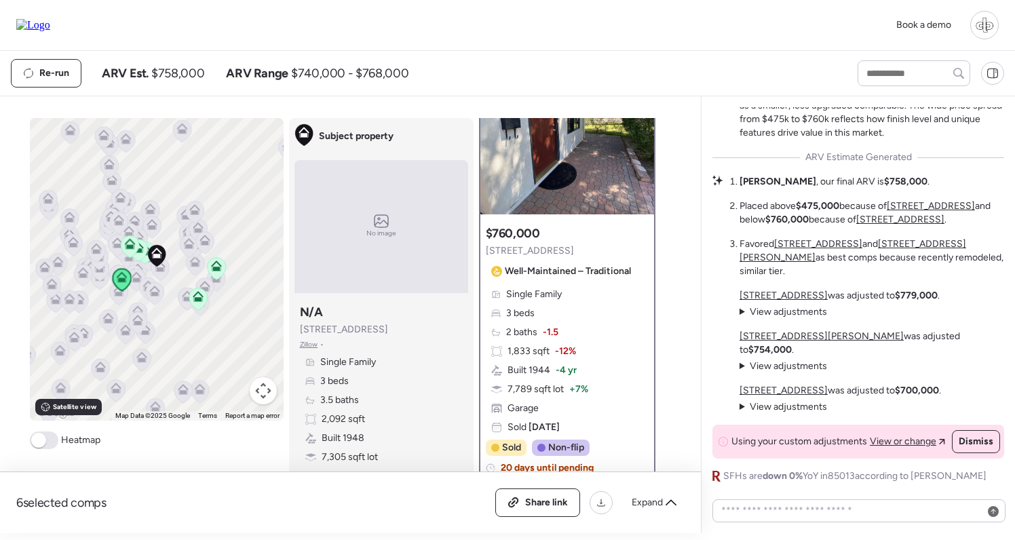
scroll to position [75, 0]
click at [834, 250] on u "[STREET_ADDRESS]" at bounding box center [818, 244] width 88 height 12
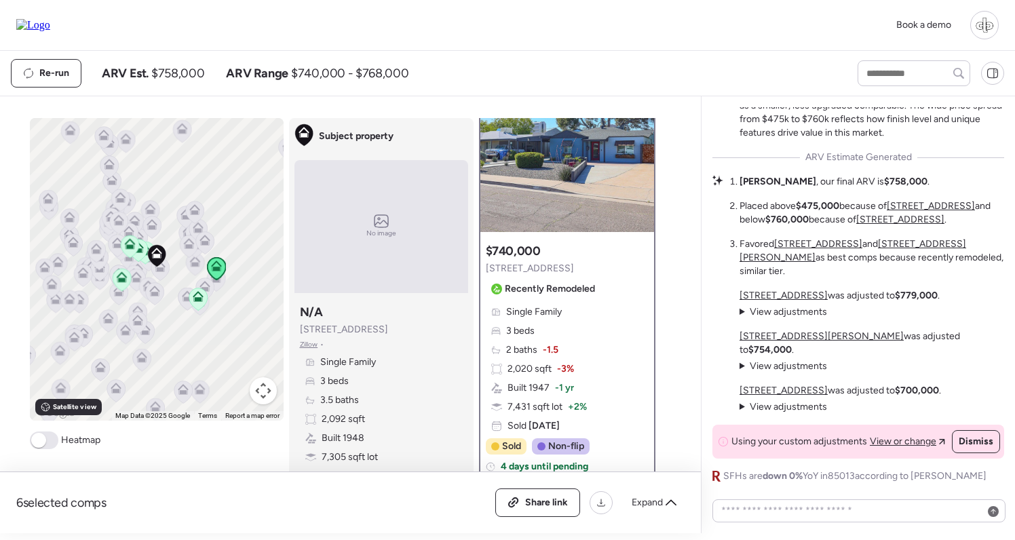
scroll to position [60, 0]
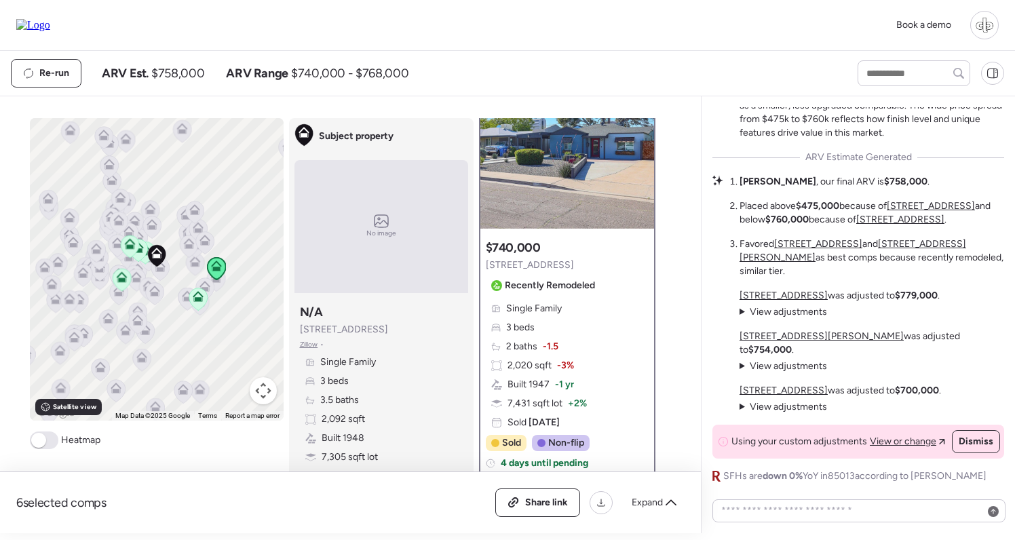
click at [916, 263] on u "[STREET_ADDRESS][PERSON_NAME]" at bounding box center [853, 250] width 227 height 25
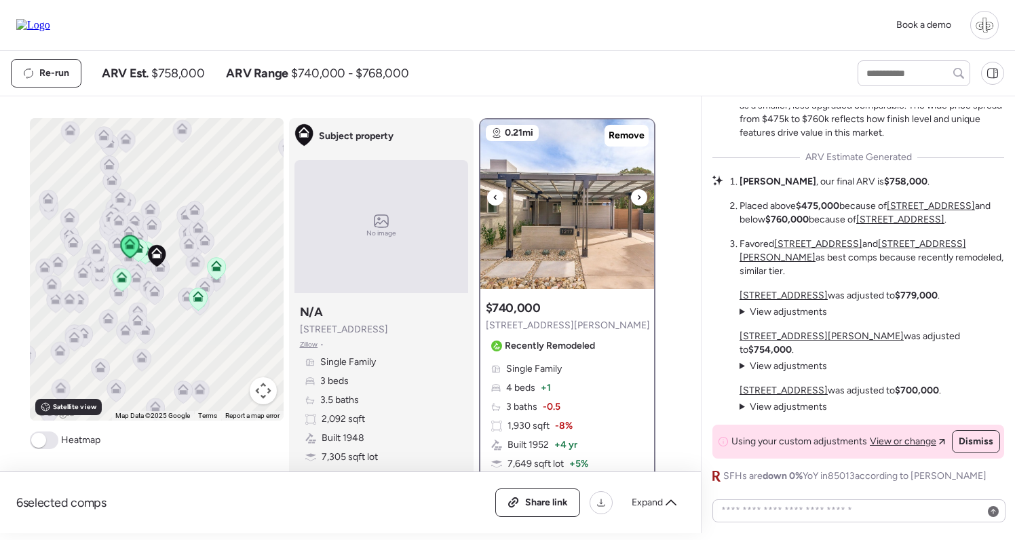
scroll to position [121, 0]
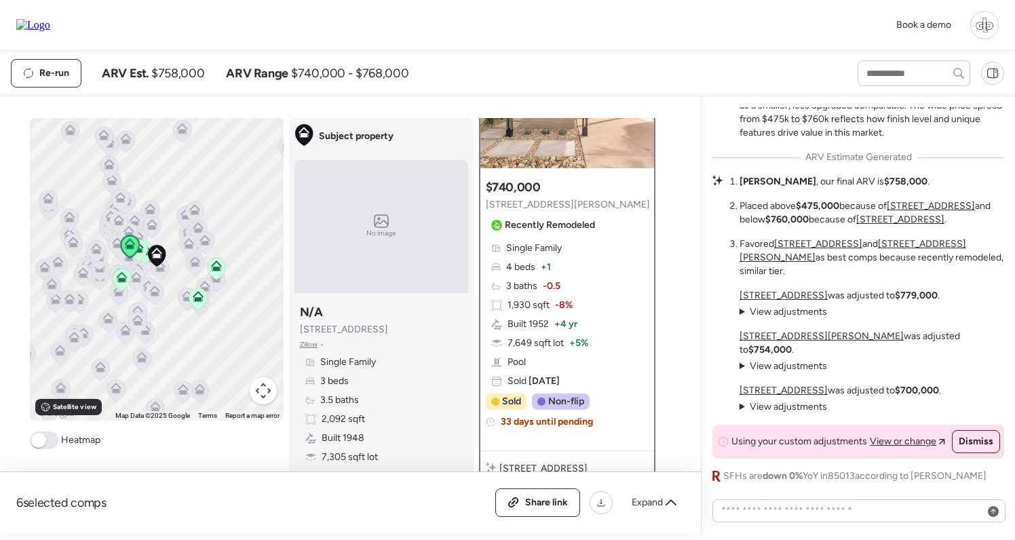
click at [776, 383] on div "[STREET_ADDRESS] was adjusted to $779,000 . View adjustments Hide adjustments +…" at bounding box center [872, 351] width 265 height 125
click at [776, 391] on u "[STREET_ADDRESS]" at bounding box center [784, 391] width 88 height 12
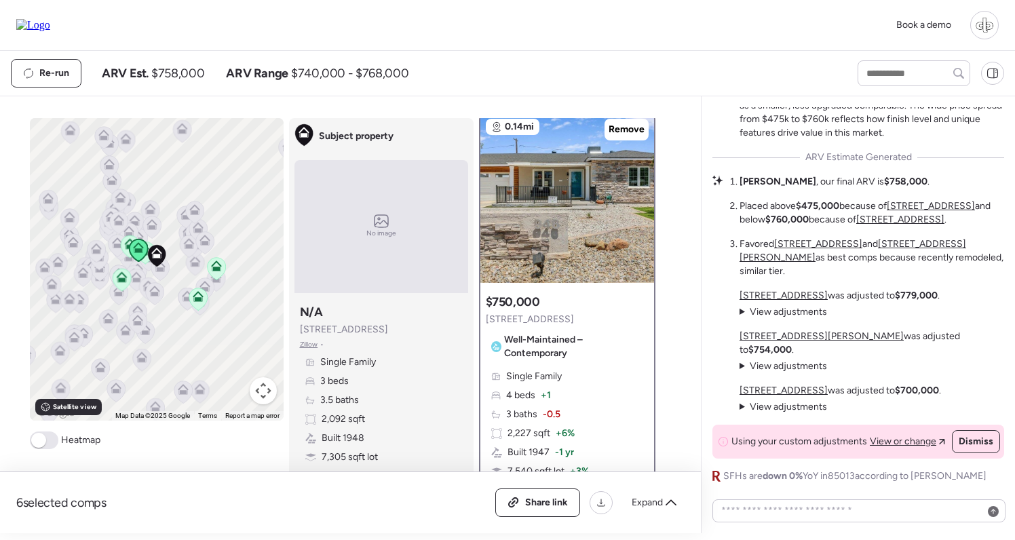
scroll to position [0, 0]
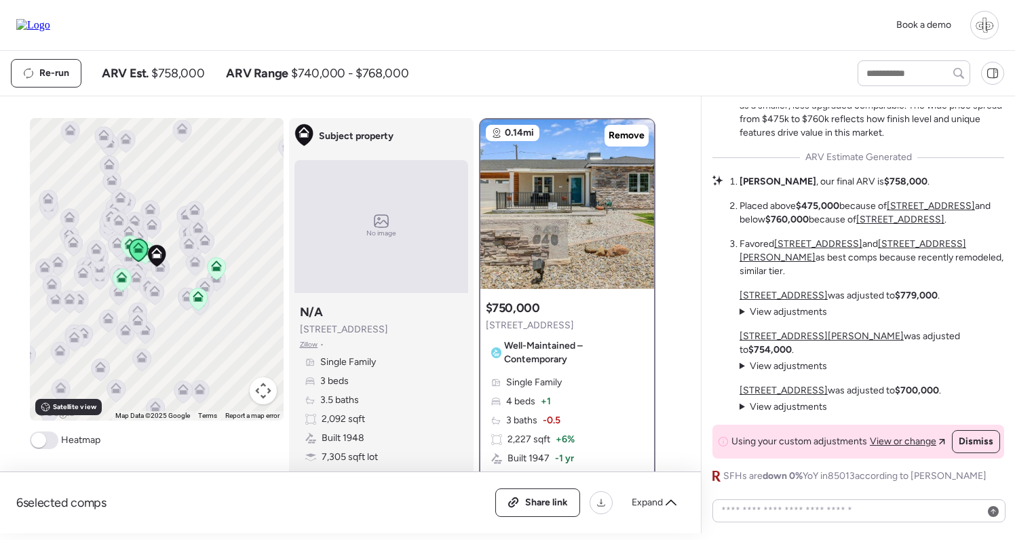
click at [776, 342] on u "[STREET_ADDRESS][PERSON_NAME]" at bounding box center [822, 336] width 164 height 12
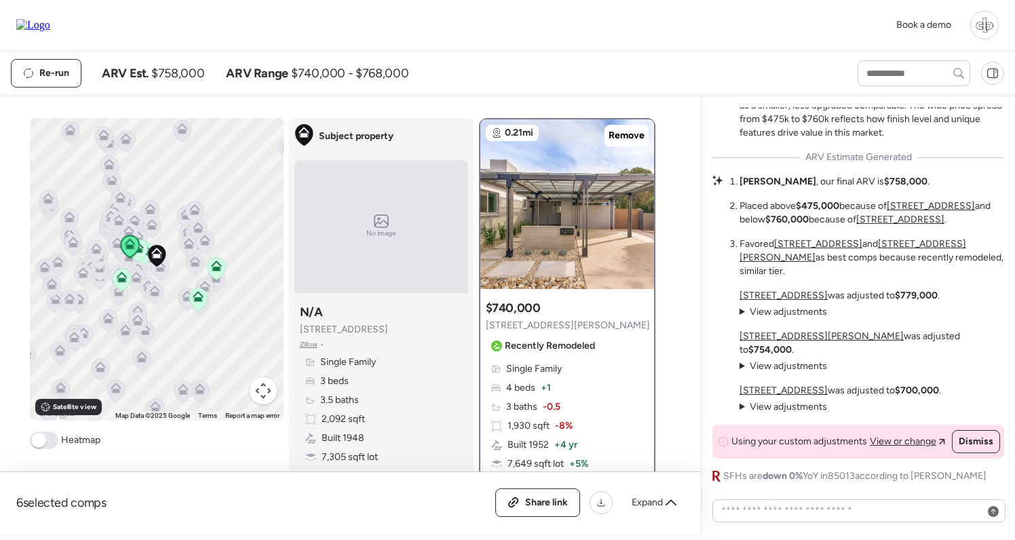
click at [780, 301] on u "[STREET_ADDRESS]" at bounding box center [784, 296] width 88 height 12
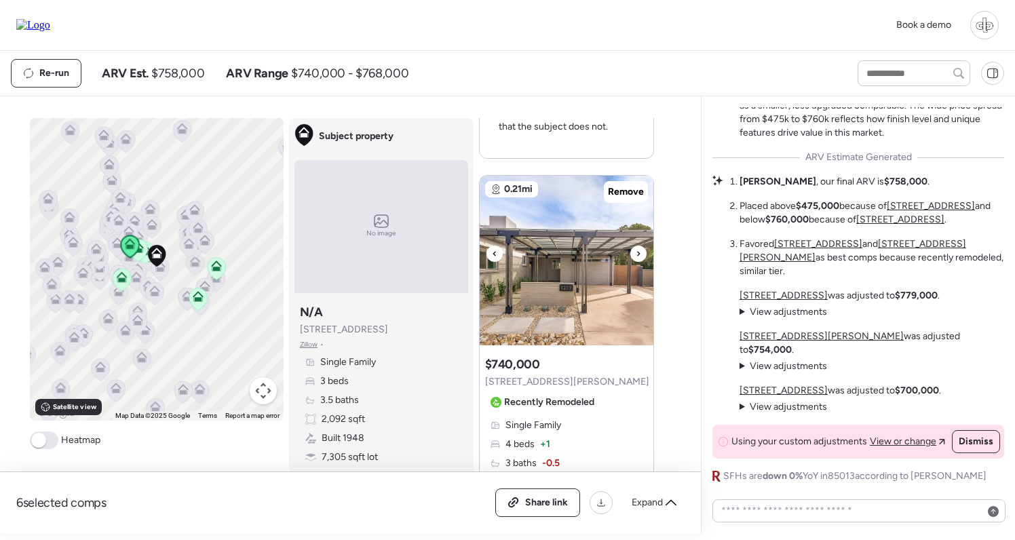
scroll to position [1935, 0]
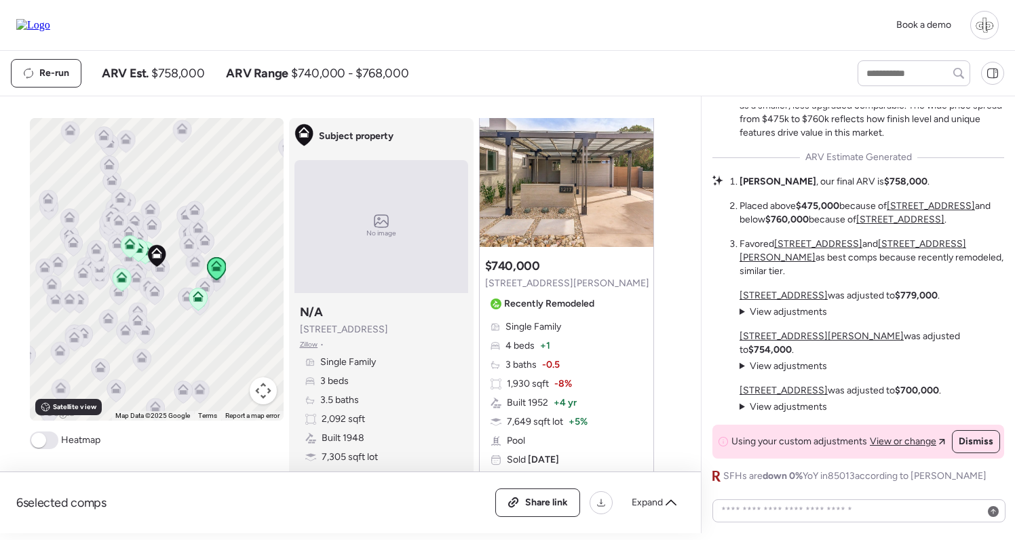
click at [785, 225] on strong "$760,000" at bounding box center [786, 220] width 43 height 12
click at [910, 225] on u "[STREET_ADDRESS]" at bounding box center [900, 220] width 88 height 12
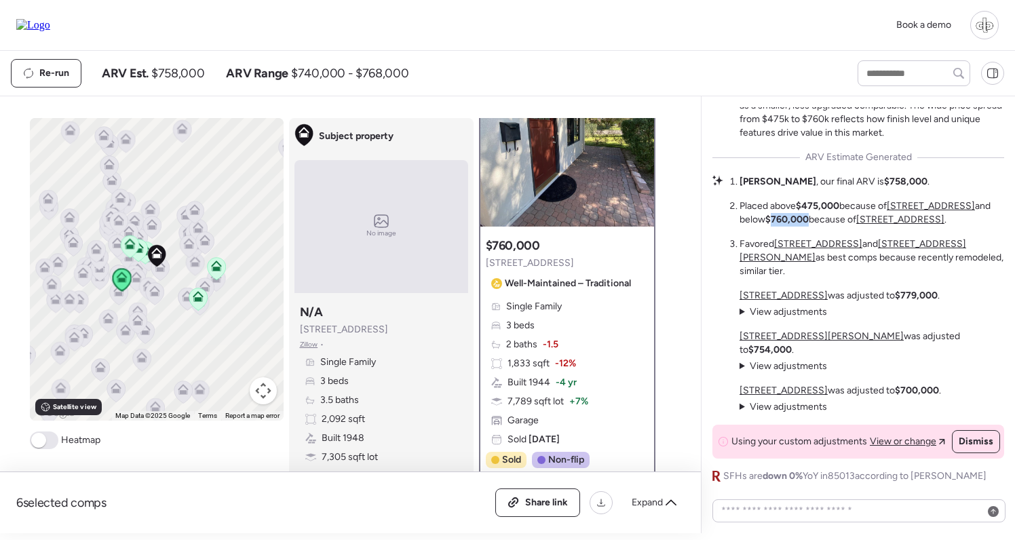
scroll to position [63, 0]
click at [858, 296] on div "The Mid-Tier Remodel Puzzle This 3/3.5 corner lot property sits near the [GEOGR…" at bounding box center [859, 198] width 292 height 569
click at [781, 301] on u "[STREET_ADDRESS]" at bounding box center [784, 296] width 88 height 12
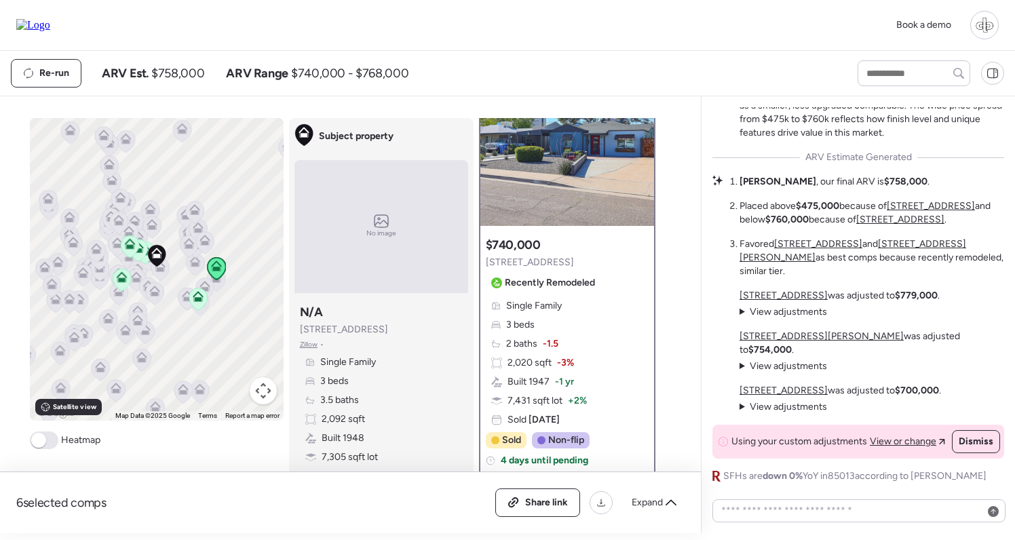
scroll to position [0, 0]
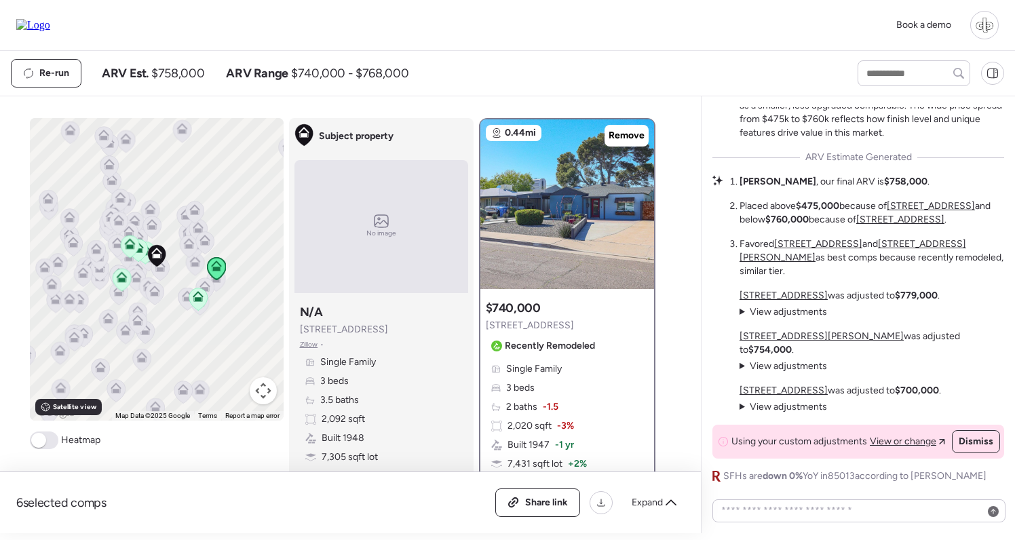
click at [767, 342] on u "[STREET_ADDRESS][PERSON_NAME]" at bounding box center [822, 336] width 164 height 12
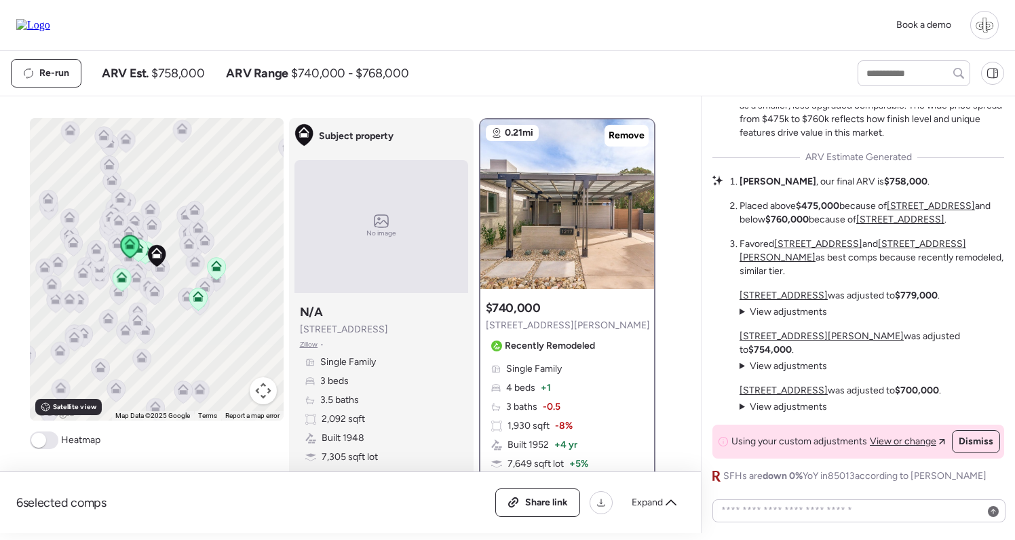
click at [763, 394] on u "[STREET_ADDRESS]" at bounding box center [784, 391] width 88 height 12
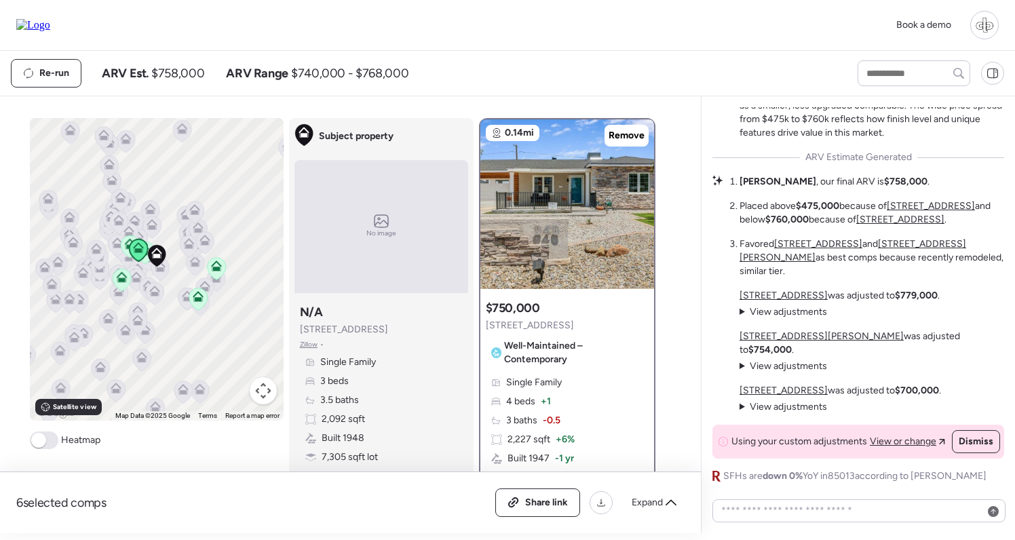
click at [761, 404] on span "View adjustments" at bounding box center [788, 407] width 77 height 12
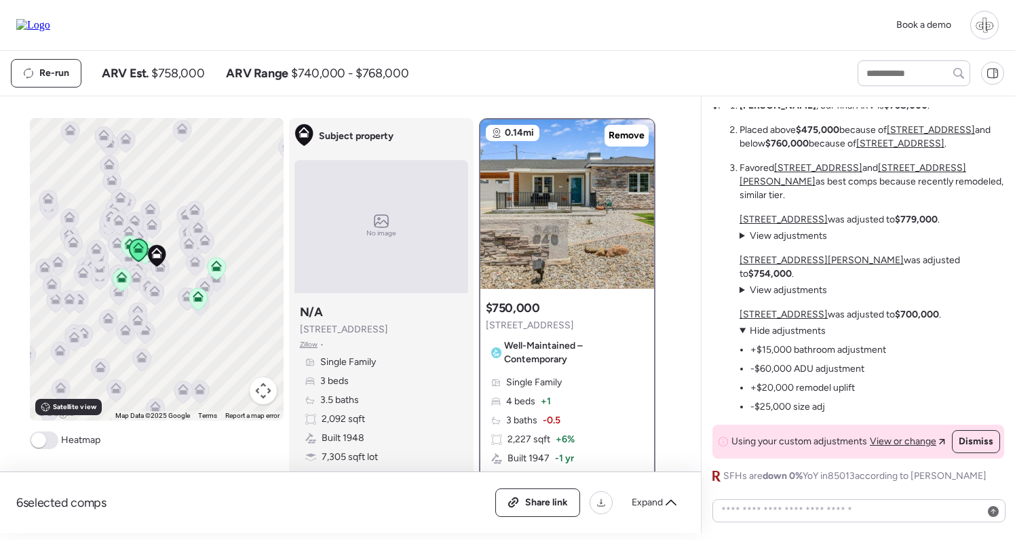
drag, startPoint x: 802, startPoint y: 381, endPoint x: 831, endPoint y: 381, distance: 28.5
click at [831, 381] on ul "+$15,000 bathroom adjustment -$60,000 ADU adjustment +$20,000 remodel uplift -$…" at bounding box center [813, 376] width 147 height 76
click at [827, 388] on li "+$20,000 remodel uplift" at bounding box center [803, 388] width 105 height 14
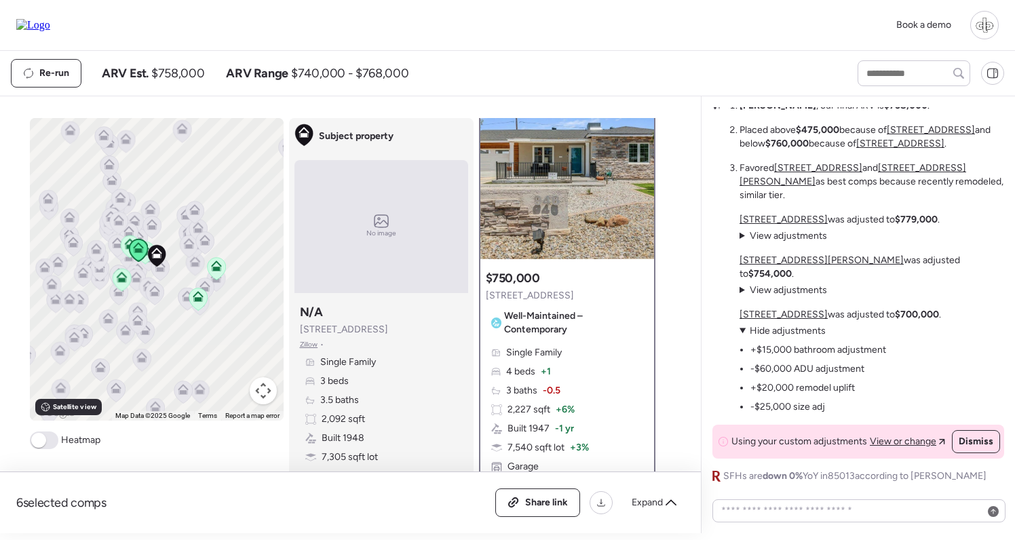
click at [760, 329] on span "Hide adjustments" at bounding box center [788, 331] width 76 height 12
